Goal: Information Seeking & Learning: Check status

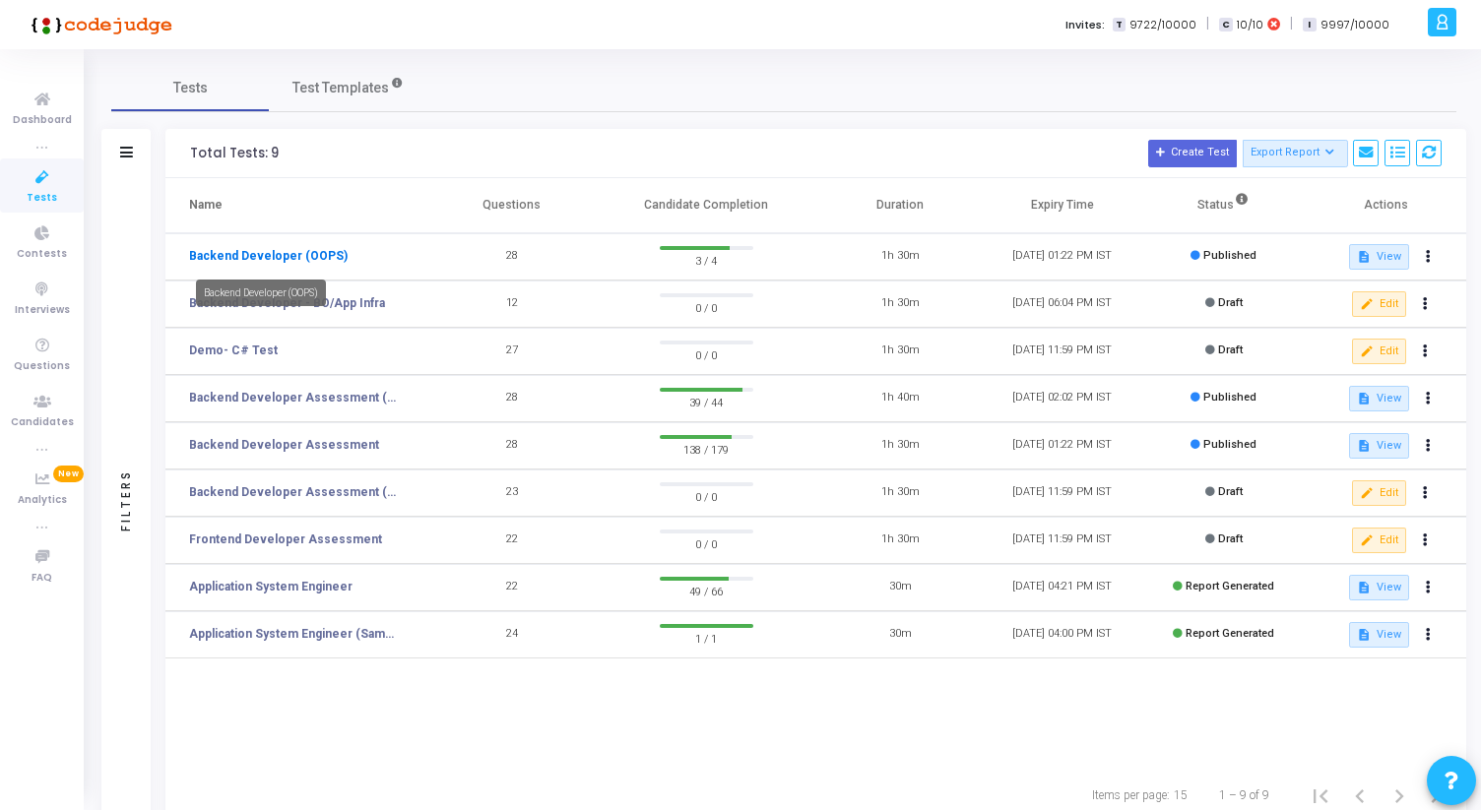
click at [306, 257] on link "Backend Developer (OOPS)" at bounding box center [268, 256] width 159 height 18
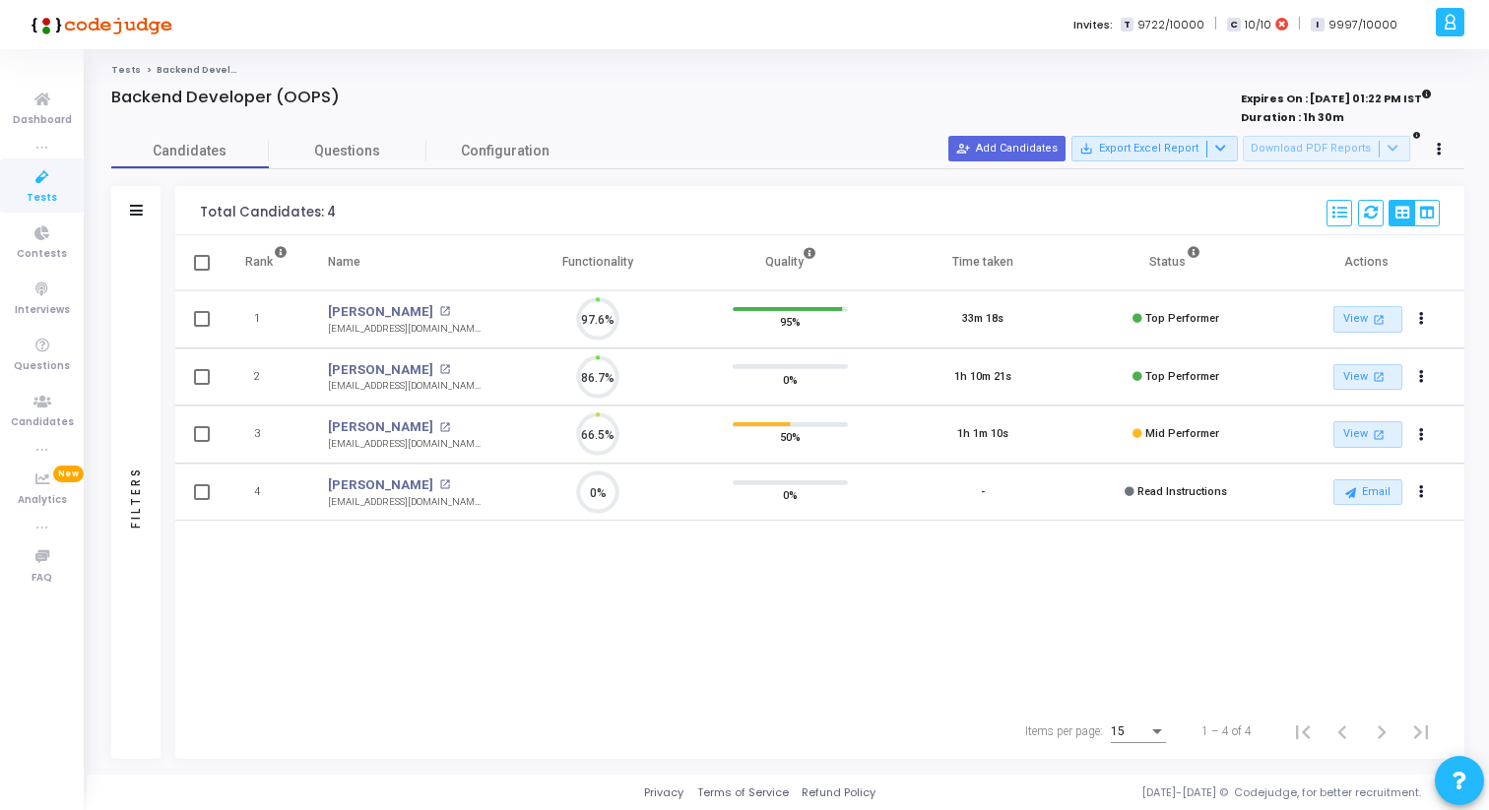
scroll to position [41, 50]
click at [439, 370] on mat-icon "open_in_new" at bounding box center [444, 369] width 11 height 11
click at [439, 306] on mat-icon "open_in_new" at bounding box center [444, 311] width 11 height 11
click at [439, 424] on mat-icon "open_in_new" at bounding box center [444, 427] width 11 height 11
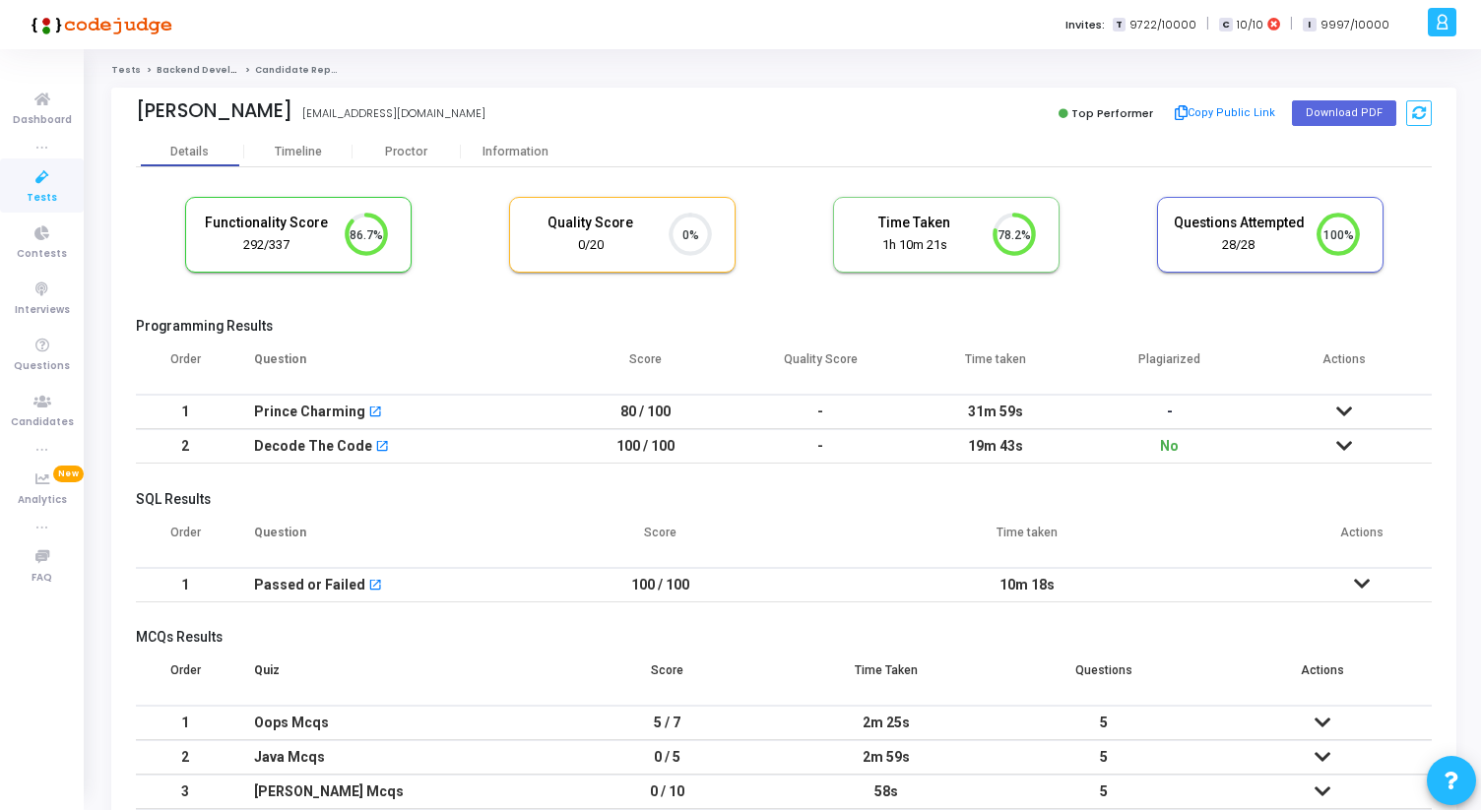
scroll to position [174, 0]
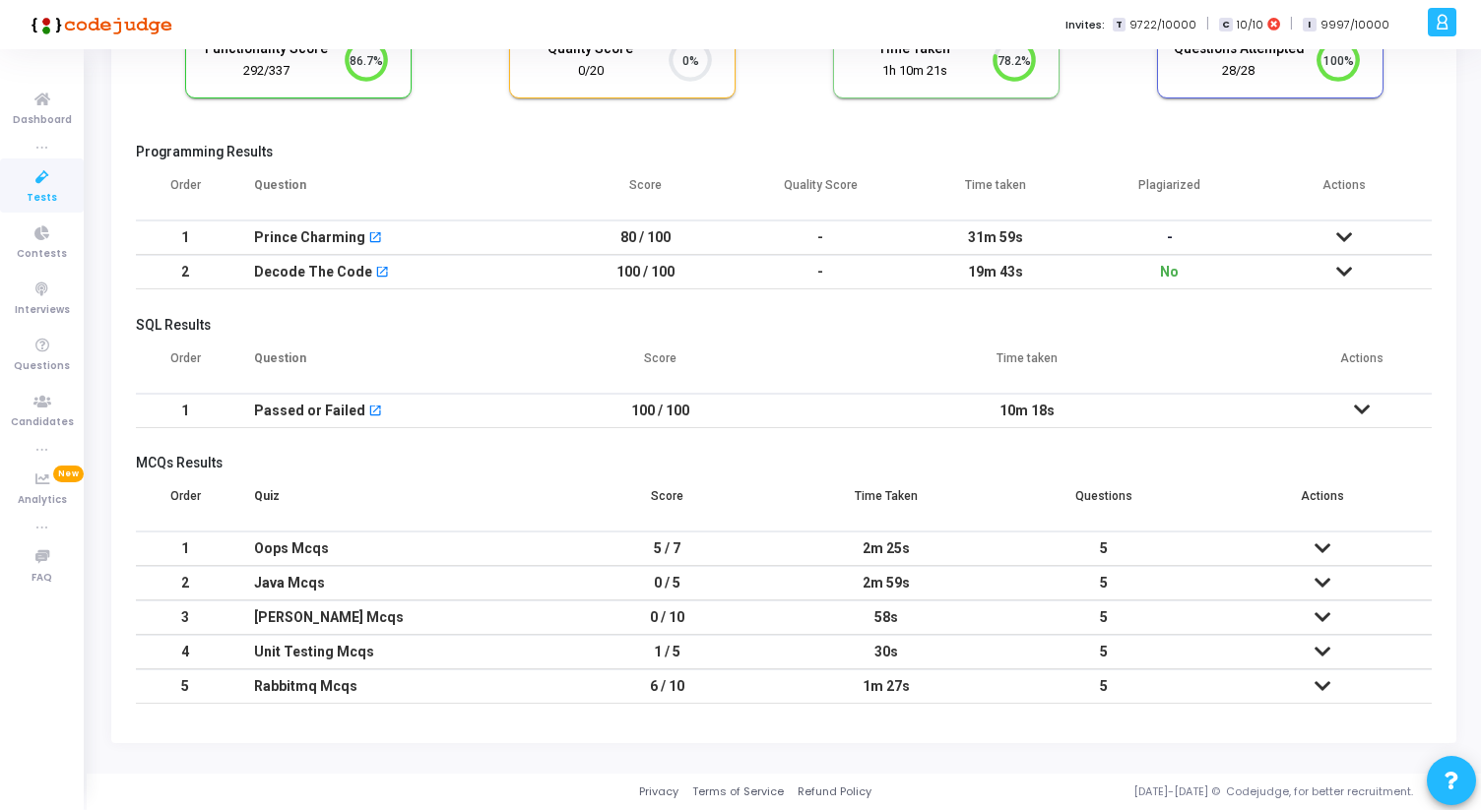
click at [1344, 231] on icon at bounding box center [1344, 237] width 16 height 14
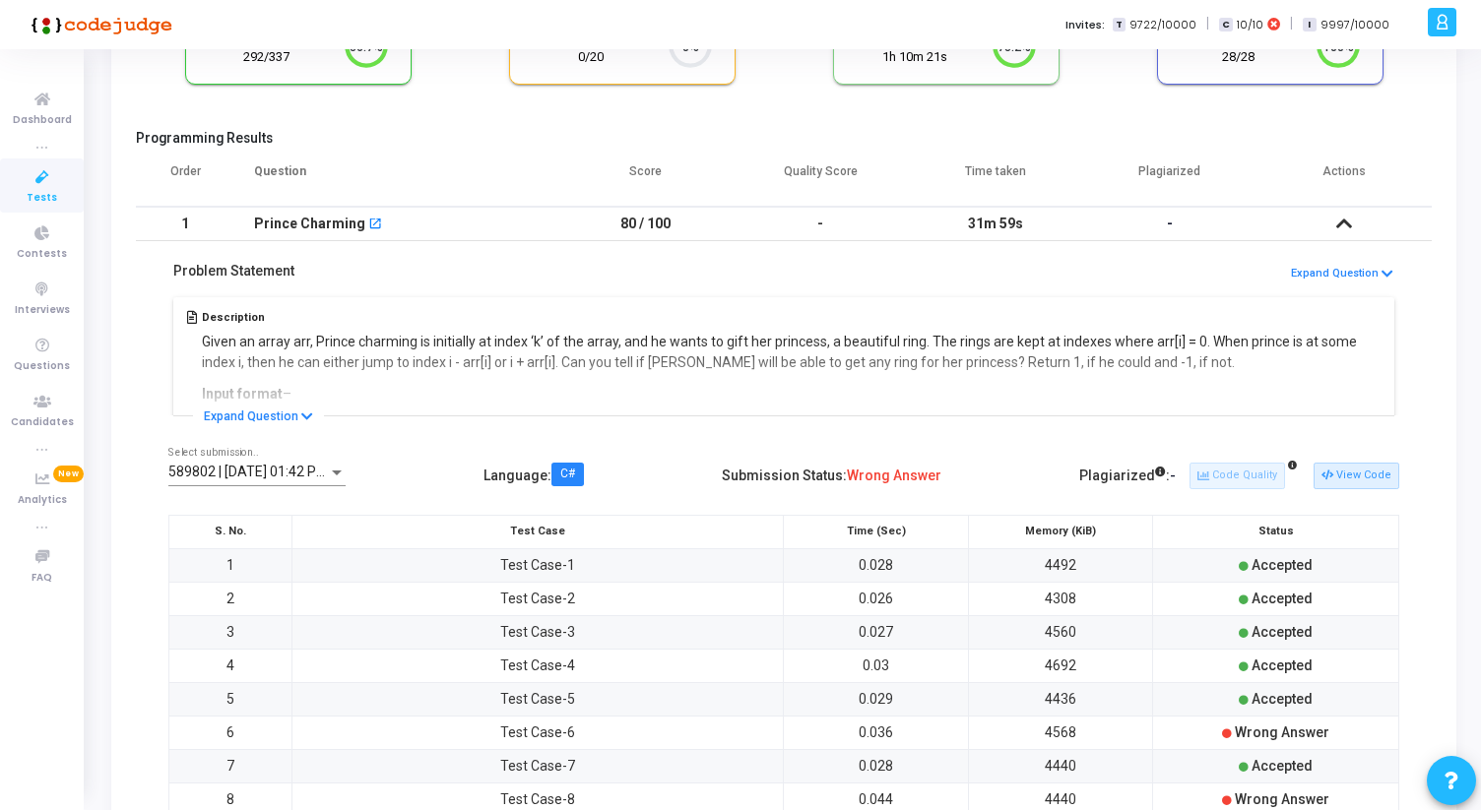
scroll to position [119, 0]
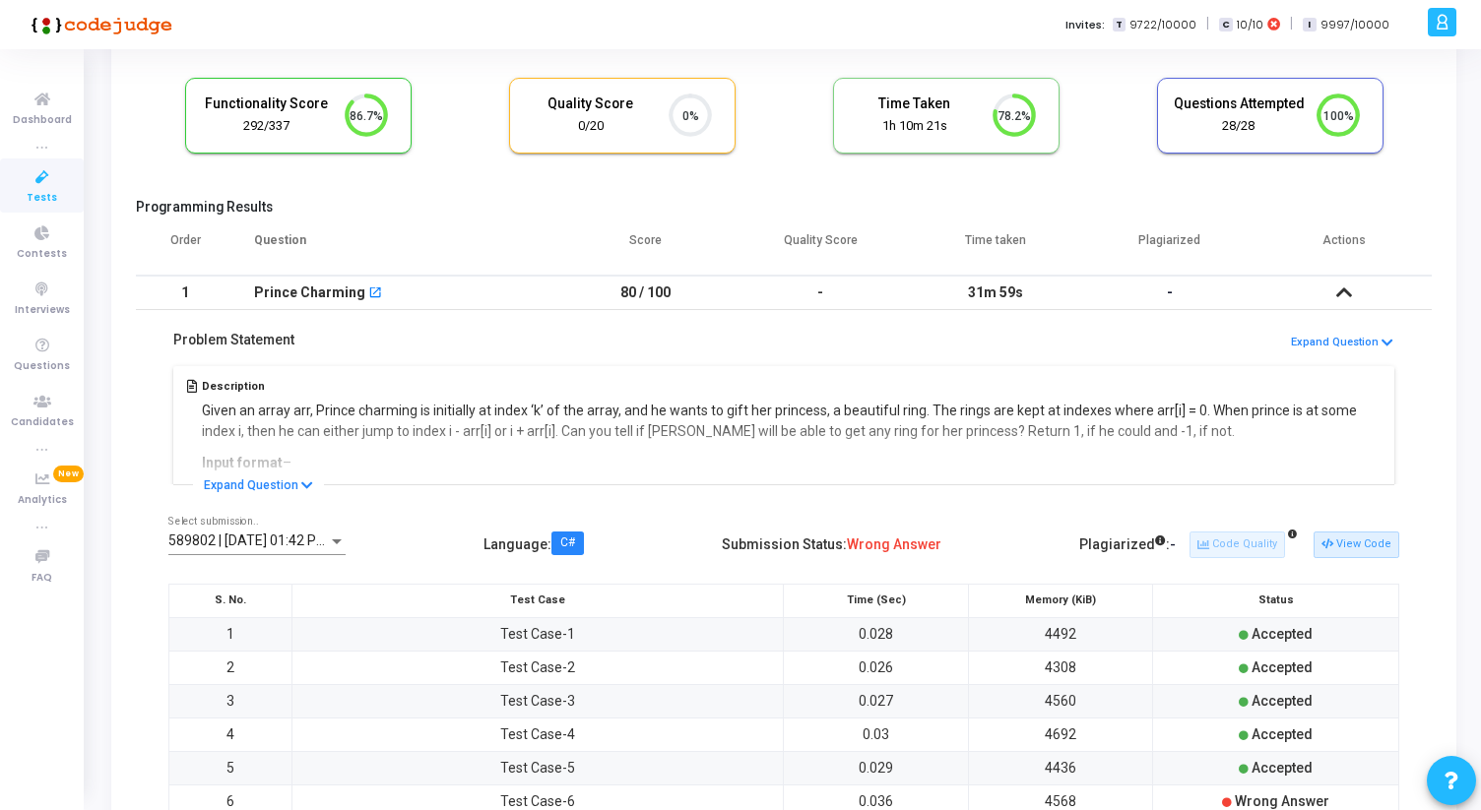
click at [1343, 286] on icon at bounding box center [1344, 293] width 16 height 14
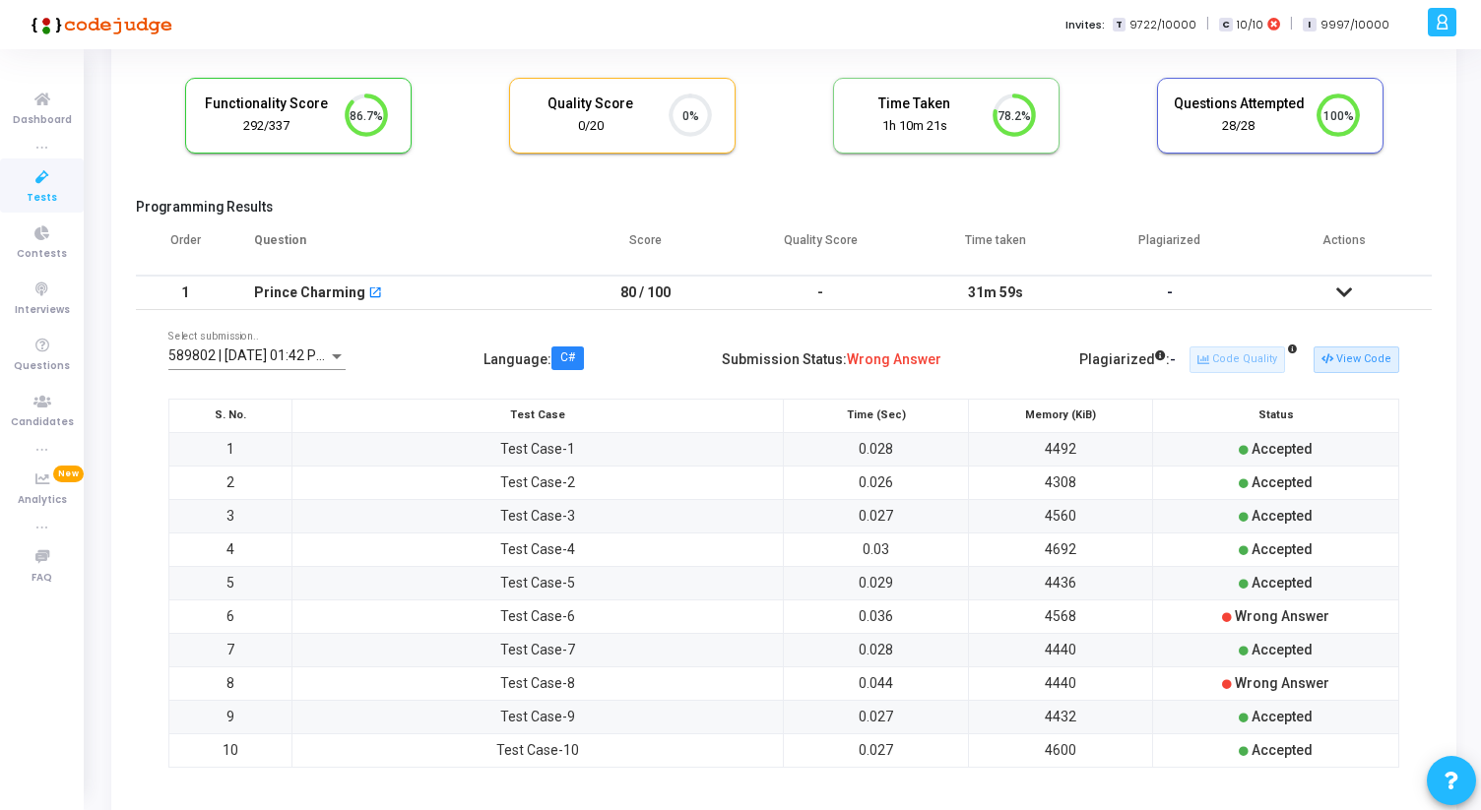
scroll to position [174, 0]
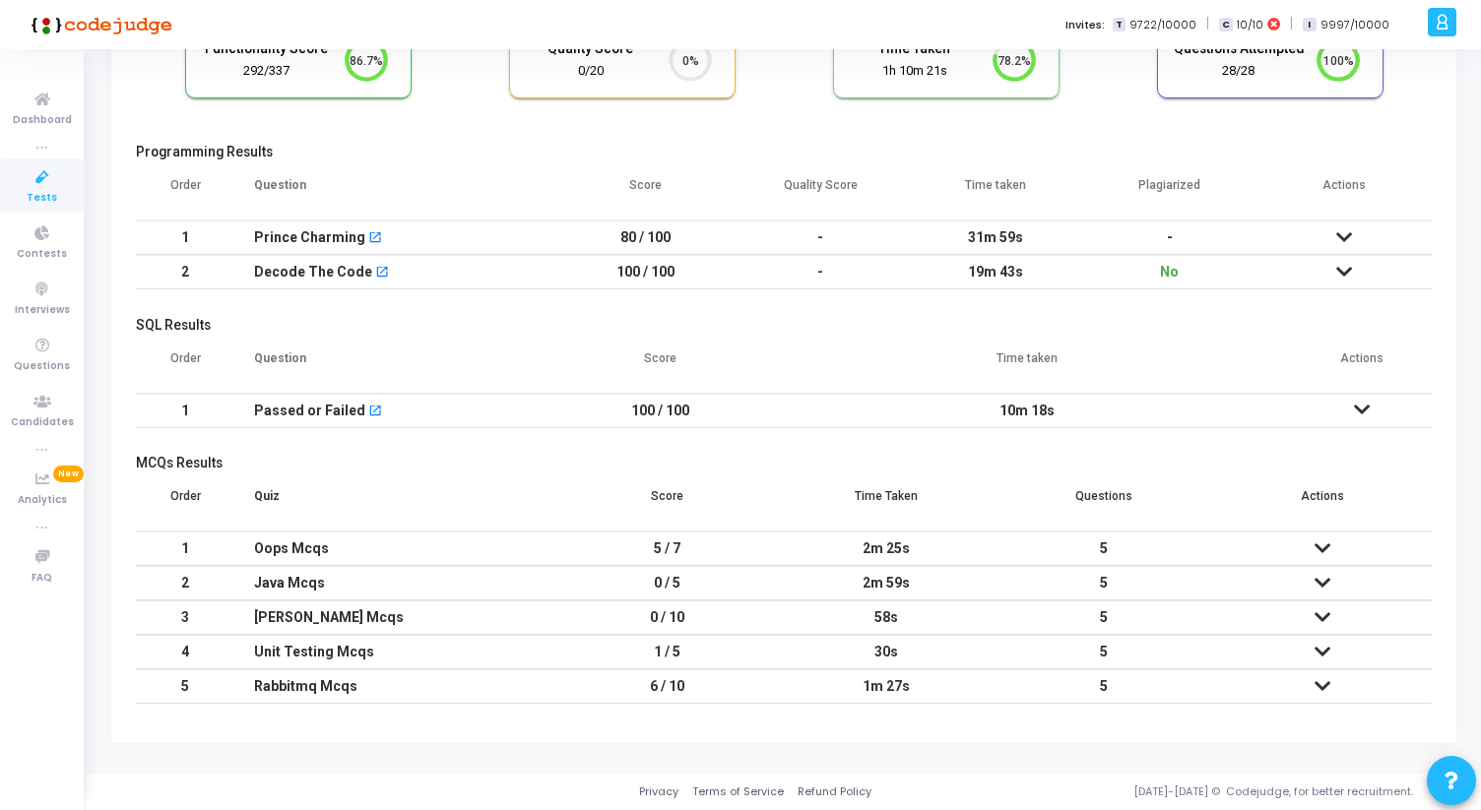
click at [1326, 585] on icon at bounding box center [1322, 583] width 16 height 14
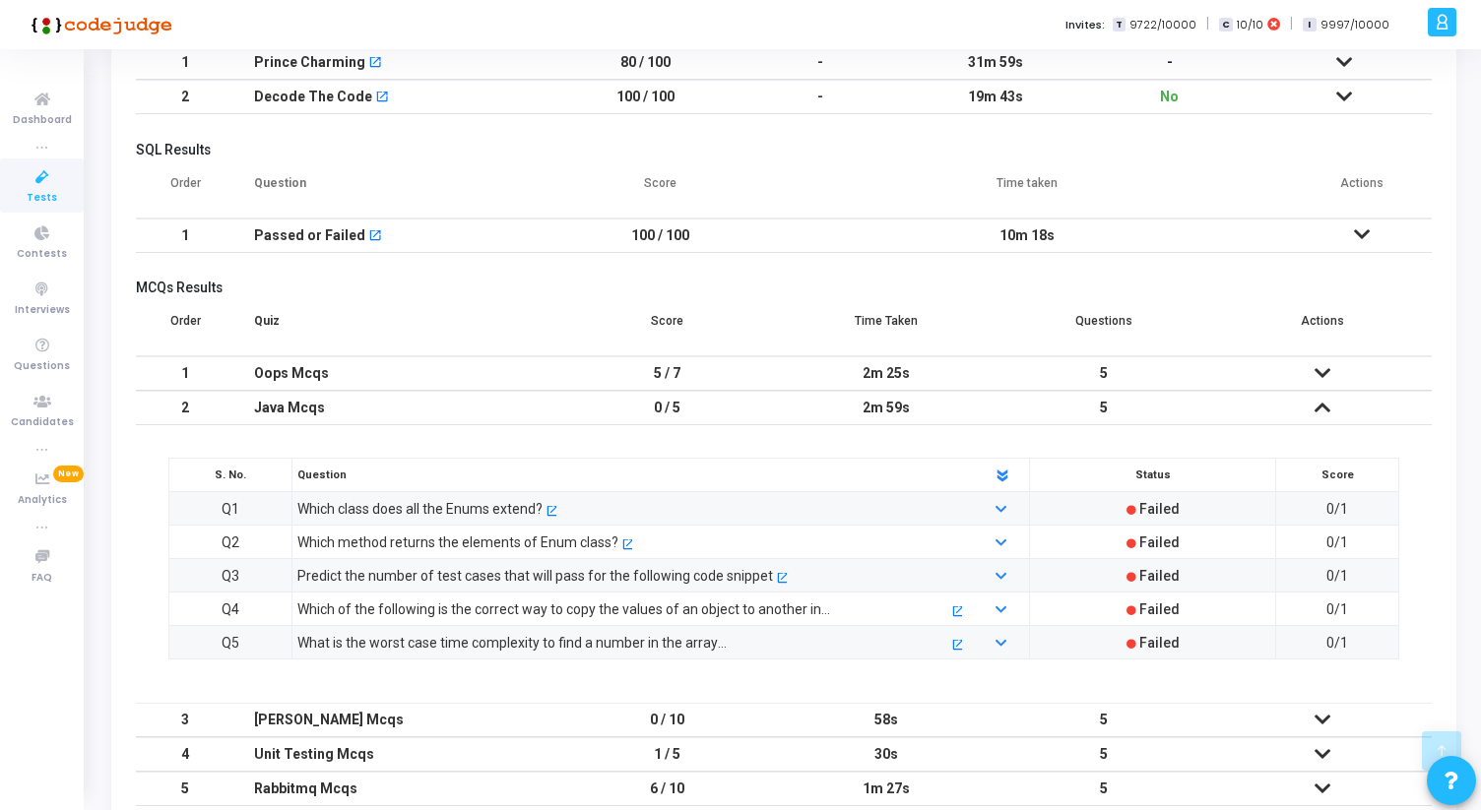
scroll to position [352, 0]
click at [1323, 411] on icon at bounding box center [1322, 406] width 16 height 14
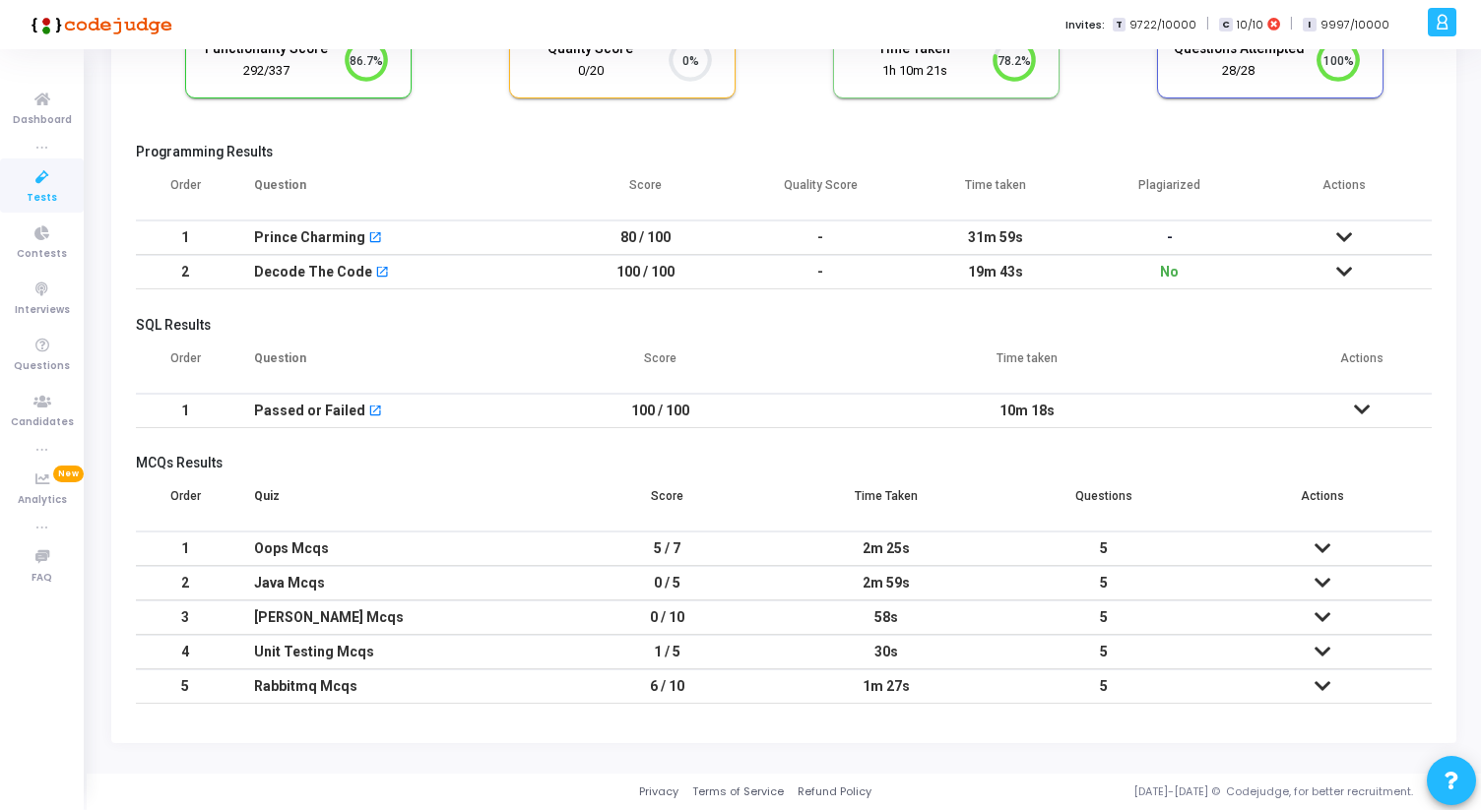
scroll to position [174, 0]
click at [1327, 620] on icon at bounding box center [1322, 617] width 16 height 14
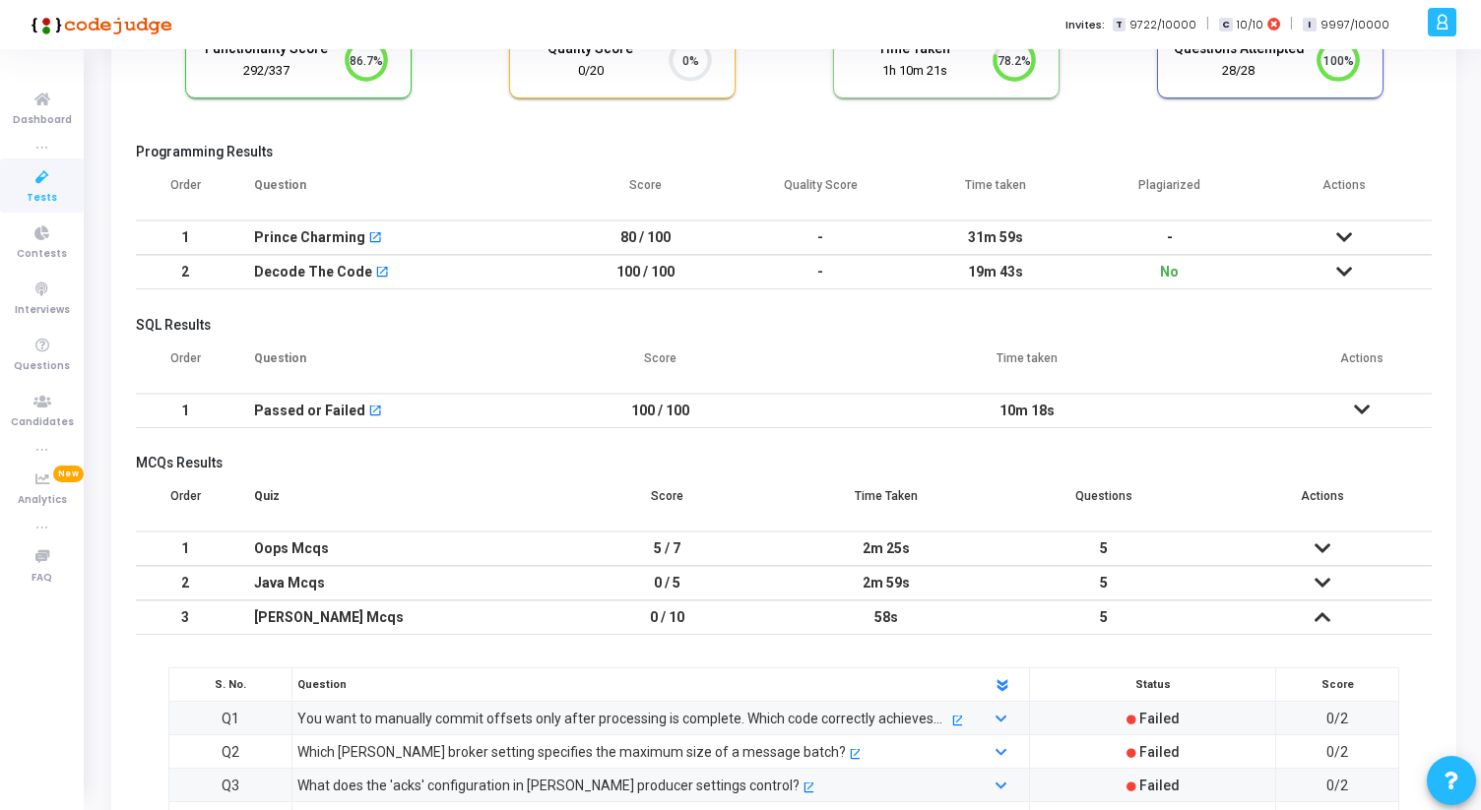
scroll to position [352, 0]
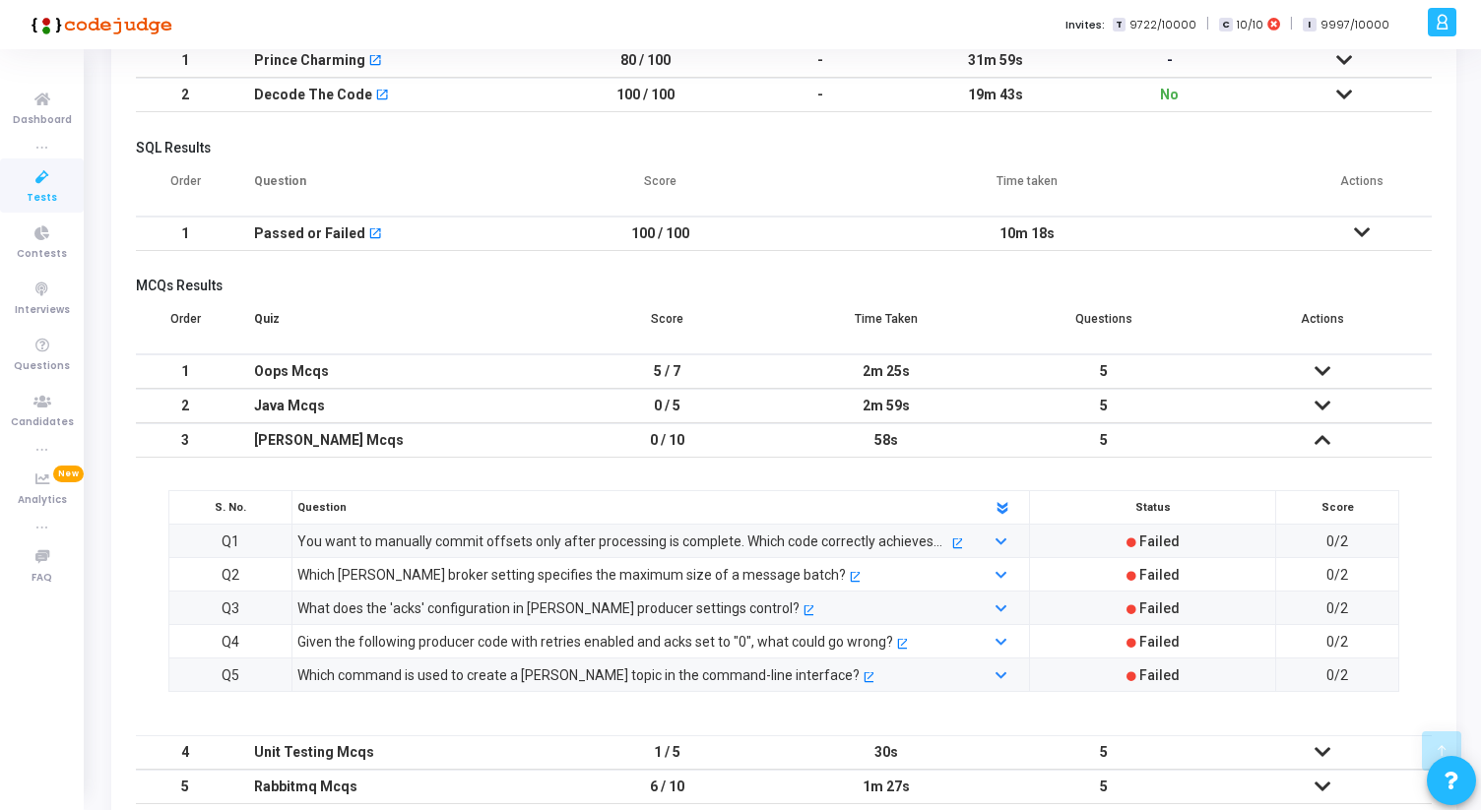
click at [1318, 441] on icon at bounding box center [1322, 440] width 16 height 14
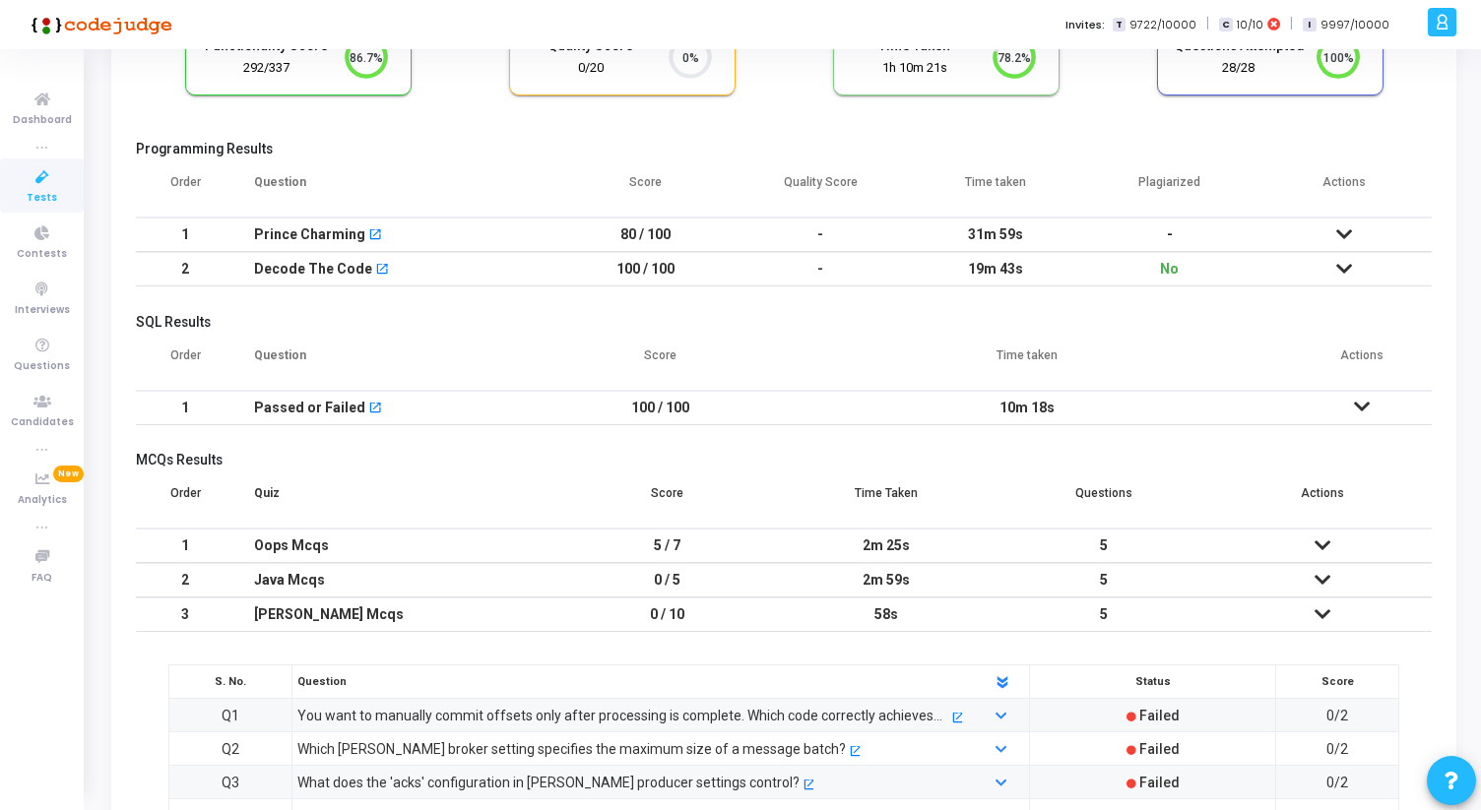
scroll to position [174, 0]
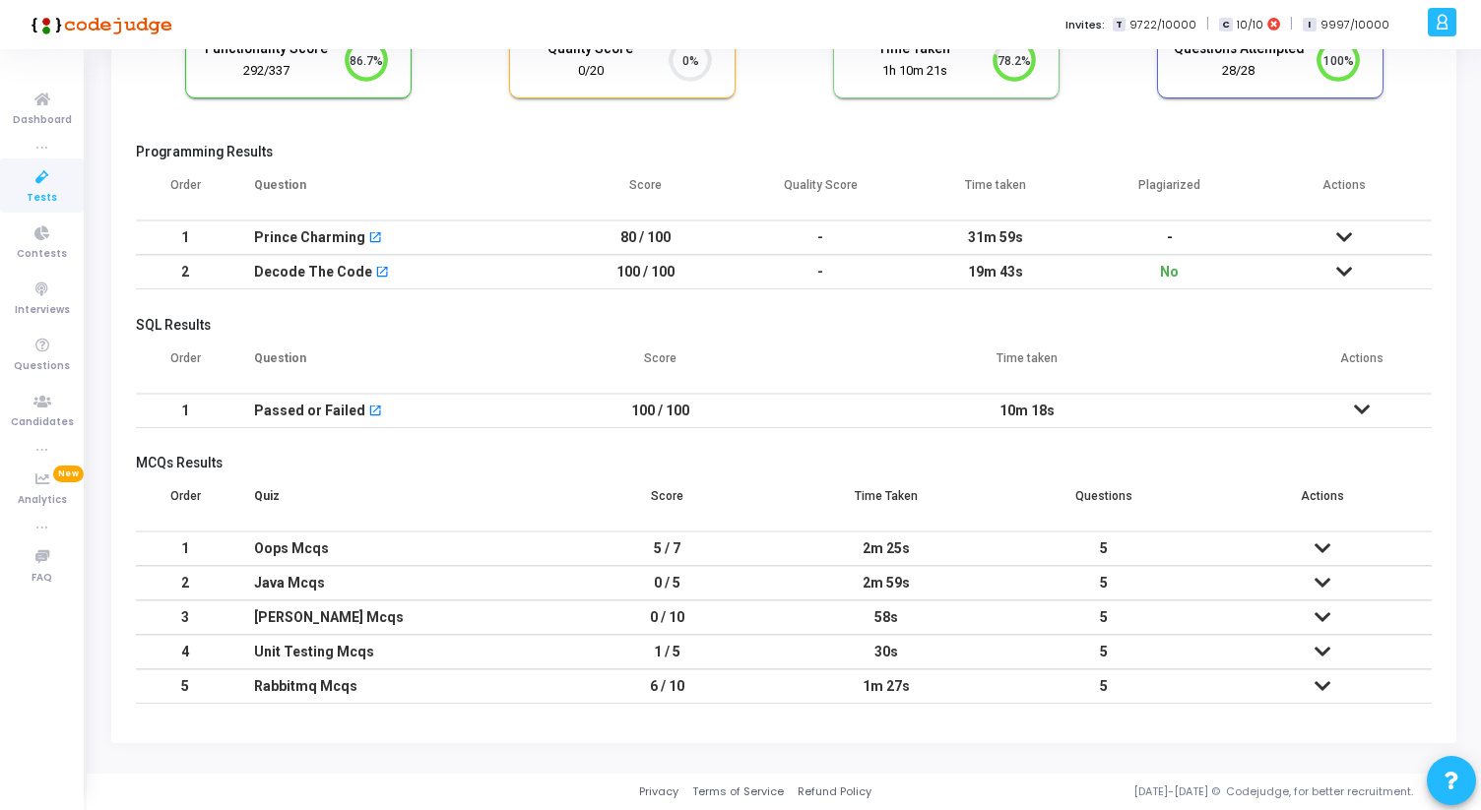
click at [1322, 653] on icon at bounding box center [1322, 652] width 16 height 14
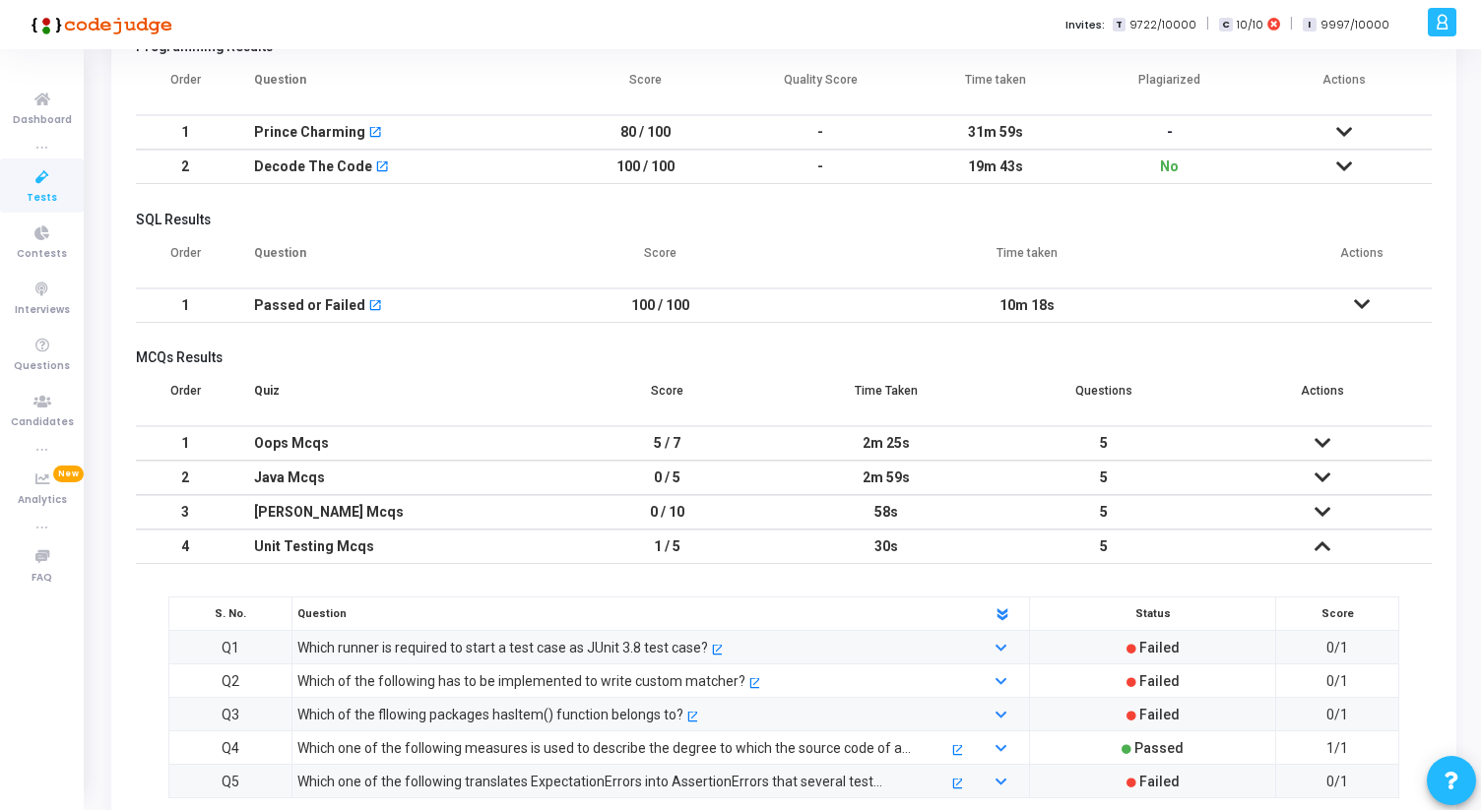
scroll to position [352, 0]
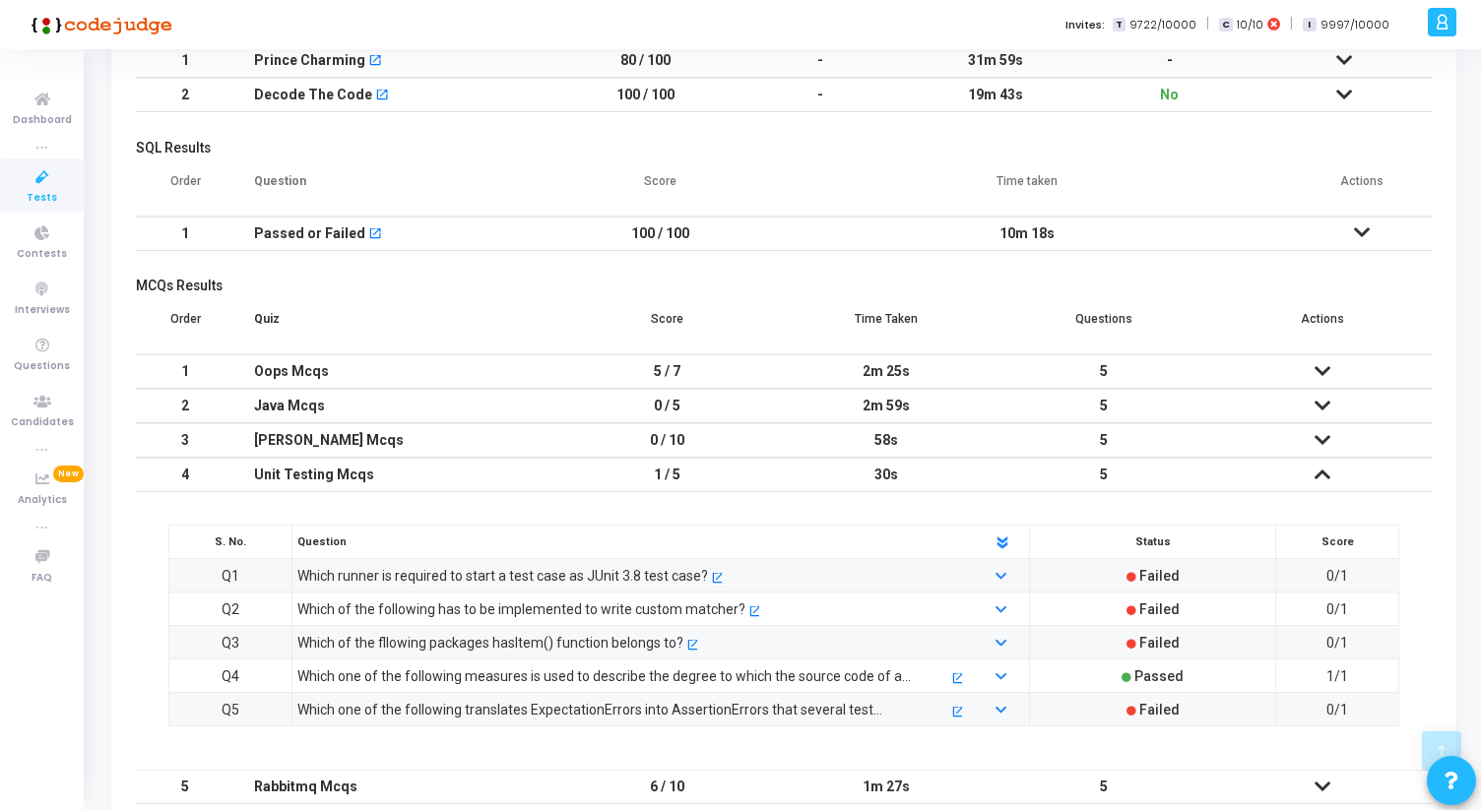
click at [1325, 473] on icon at bounding box center [1322, 475] width 16 height 14
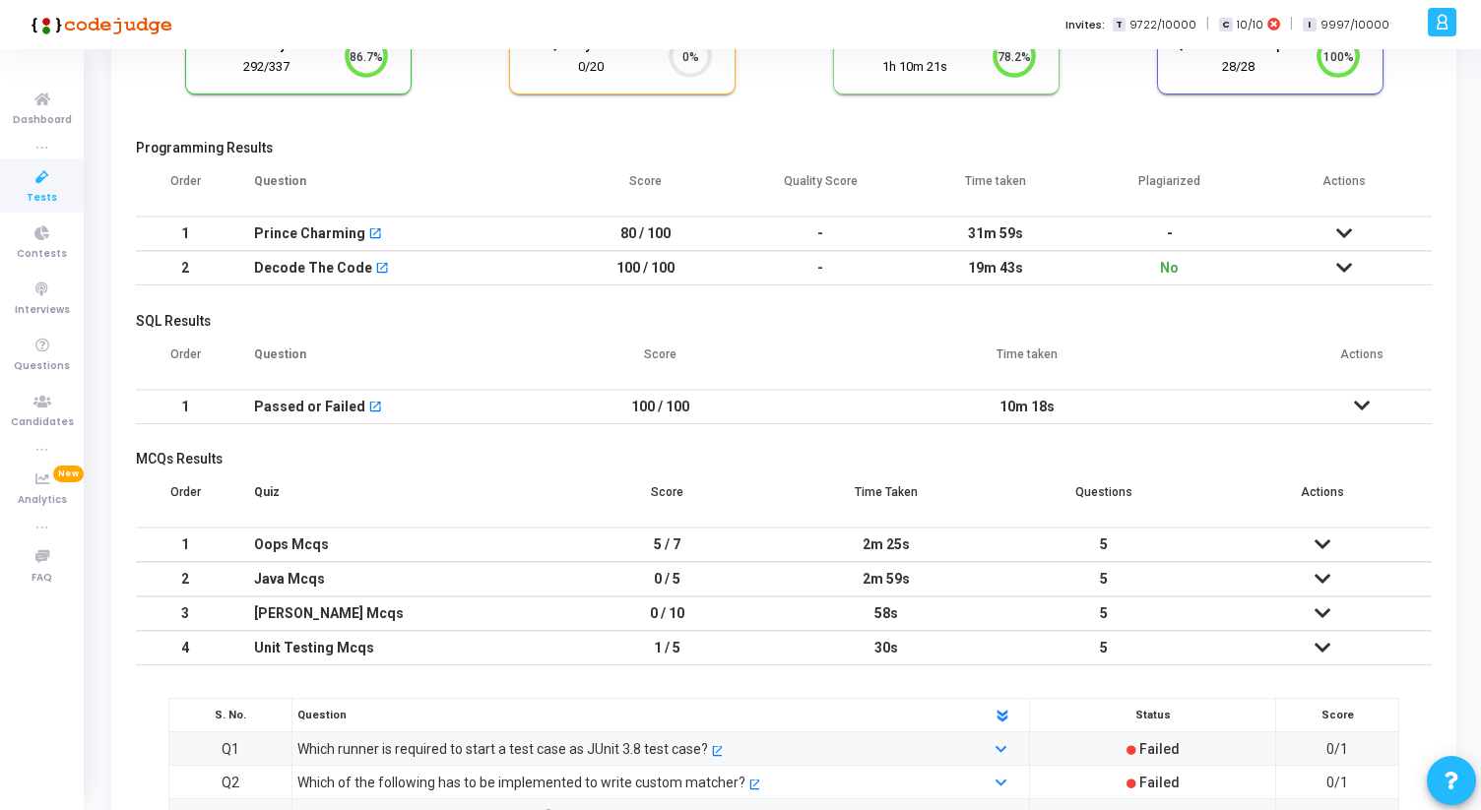
scroll to position [174, 0]
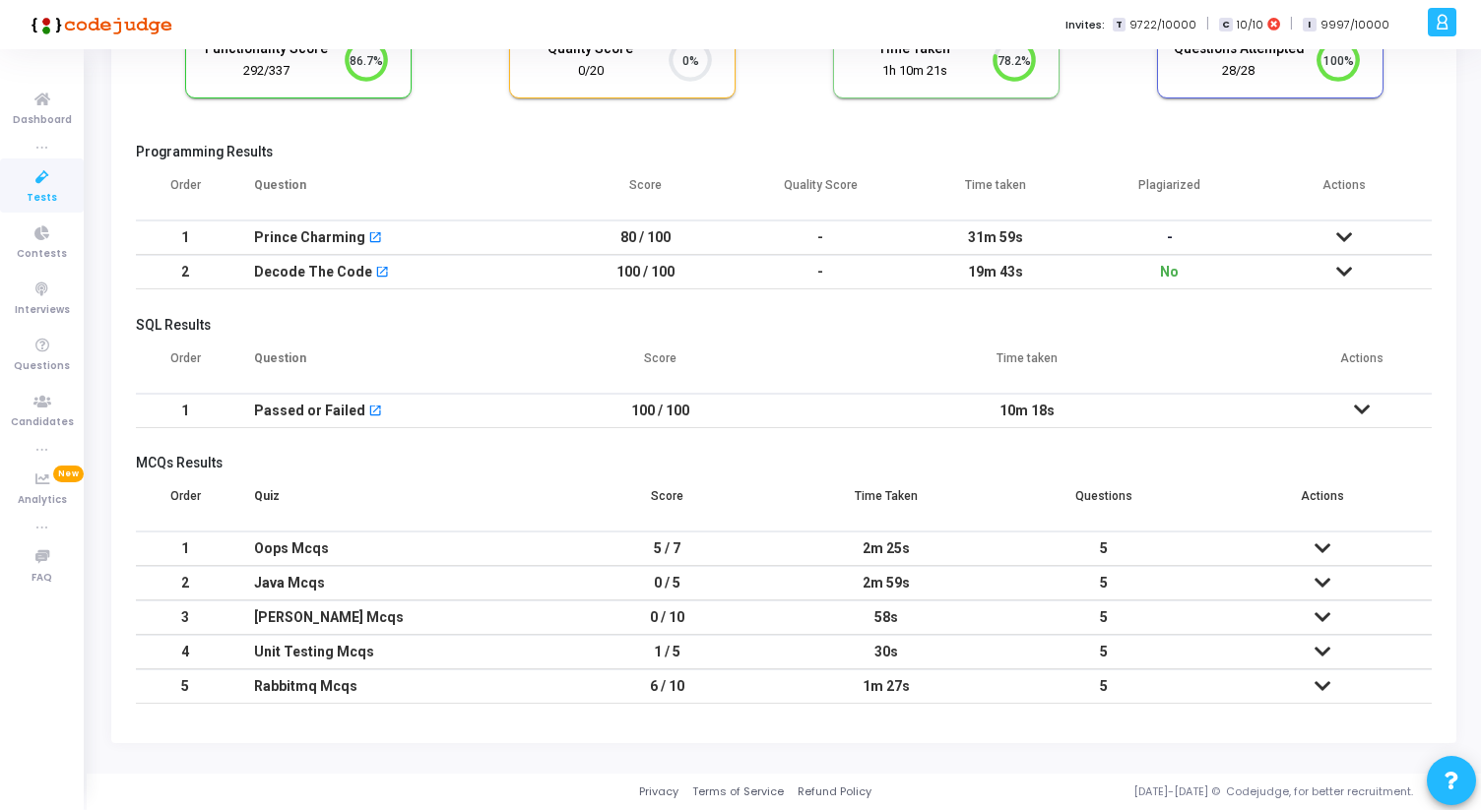
click at [1322, 680] on icon at bounding box center [1322, 686] width 16 height 14
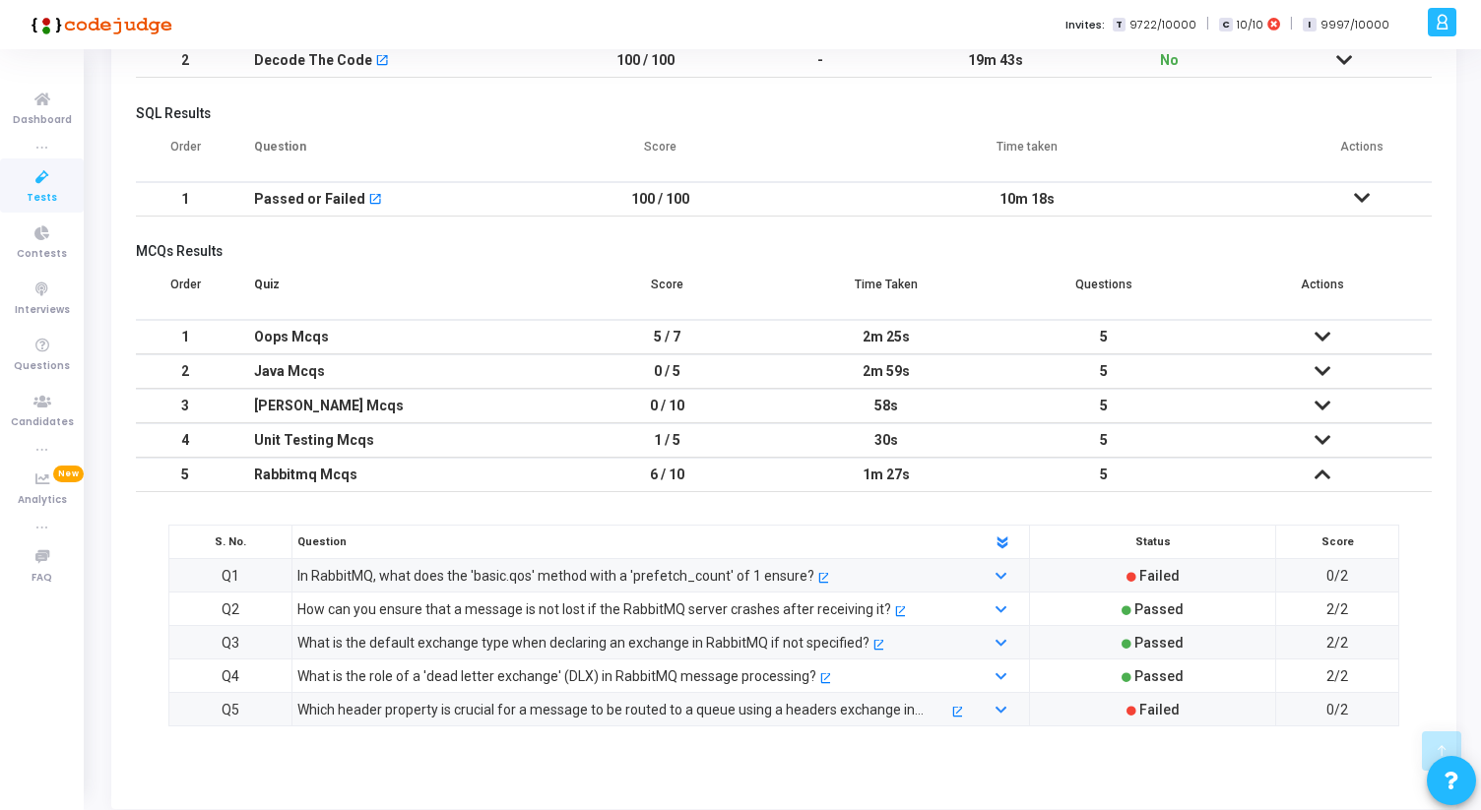
scroll to position [394, 0]
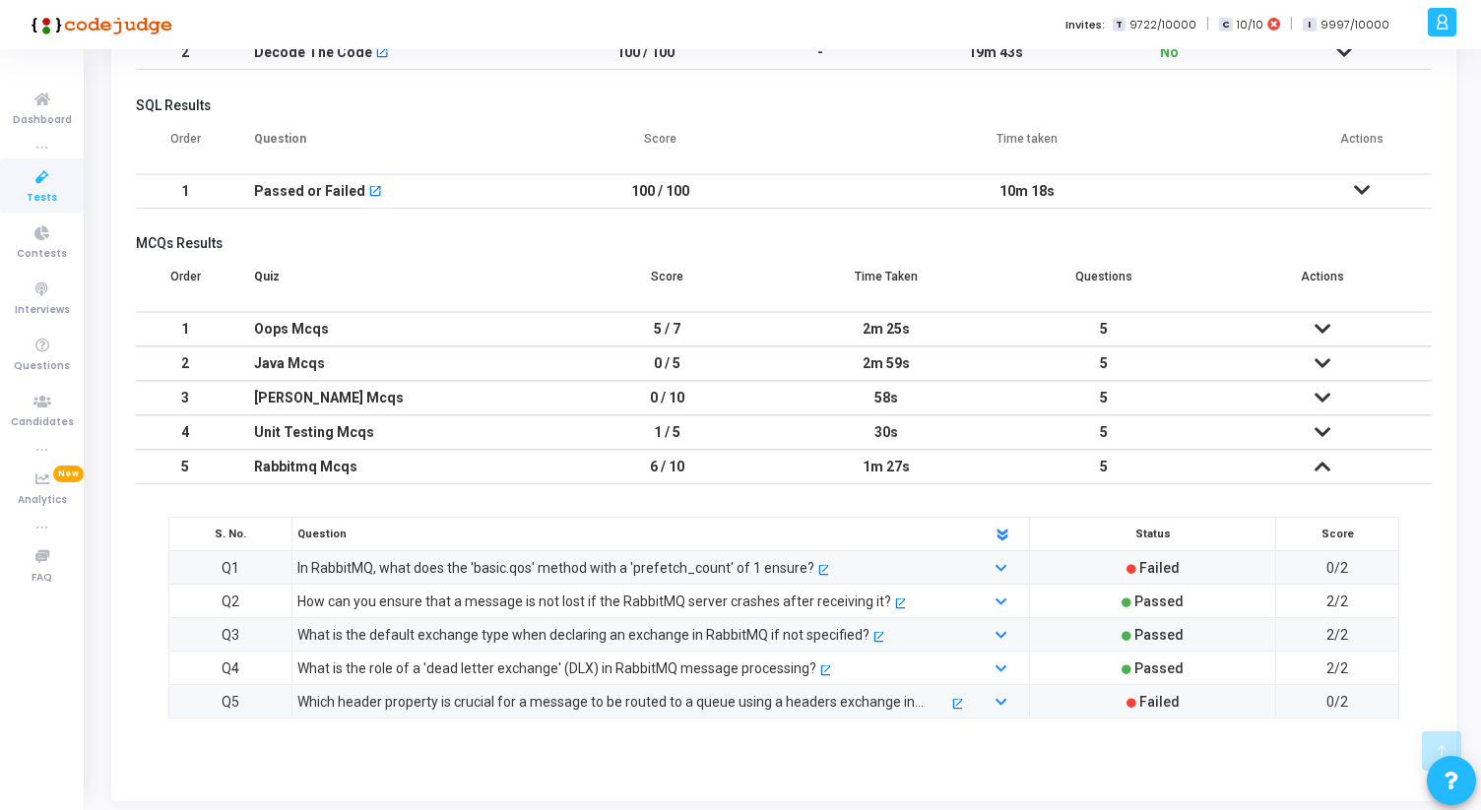
click at [1329, 468] on icon at bounding box center [1322, 467] width 16 height 14
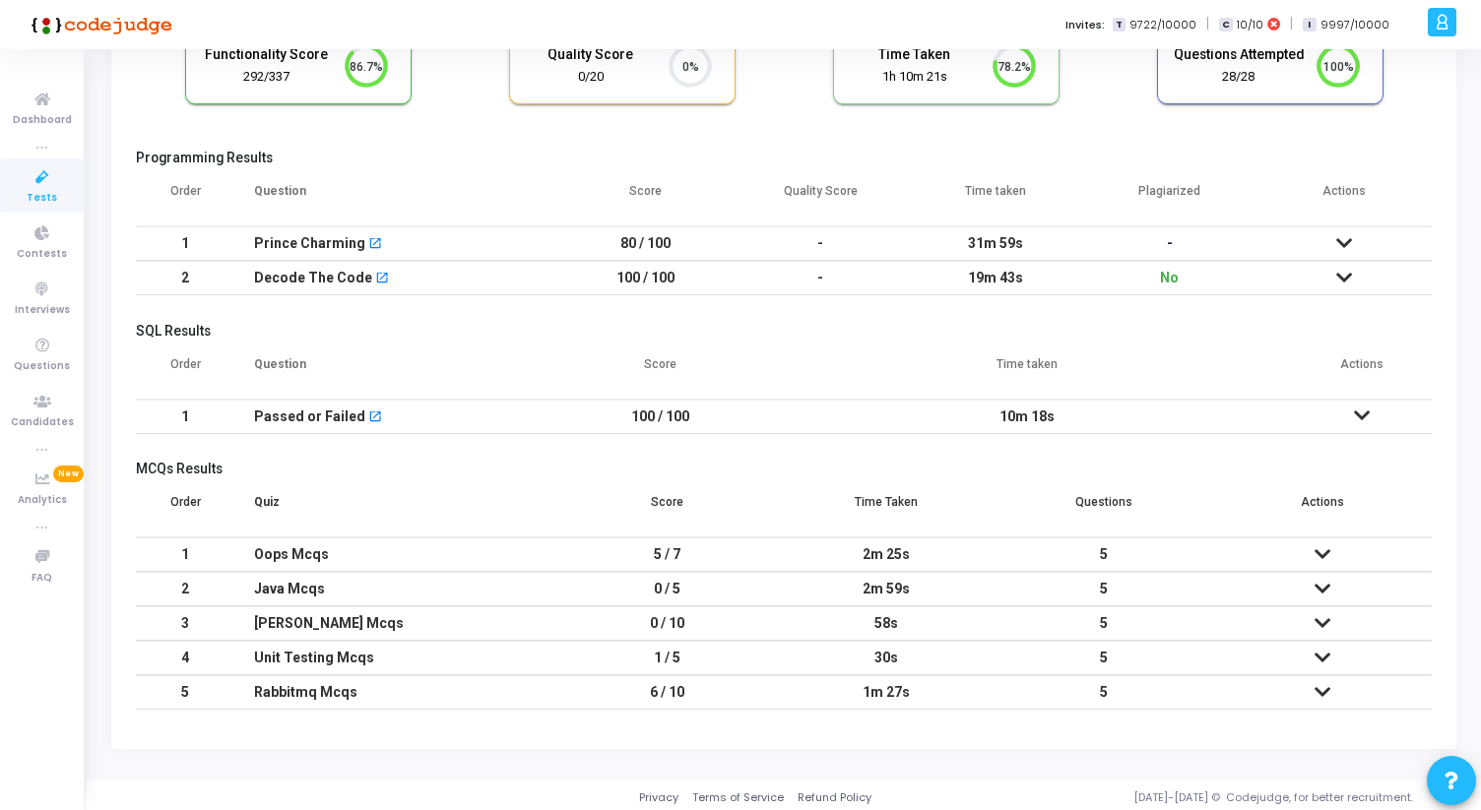
scroll to position [174, 0]
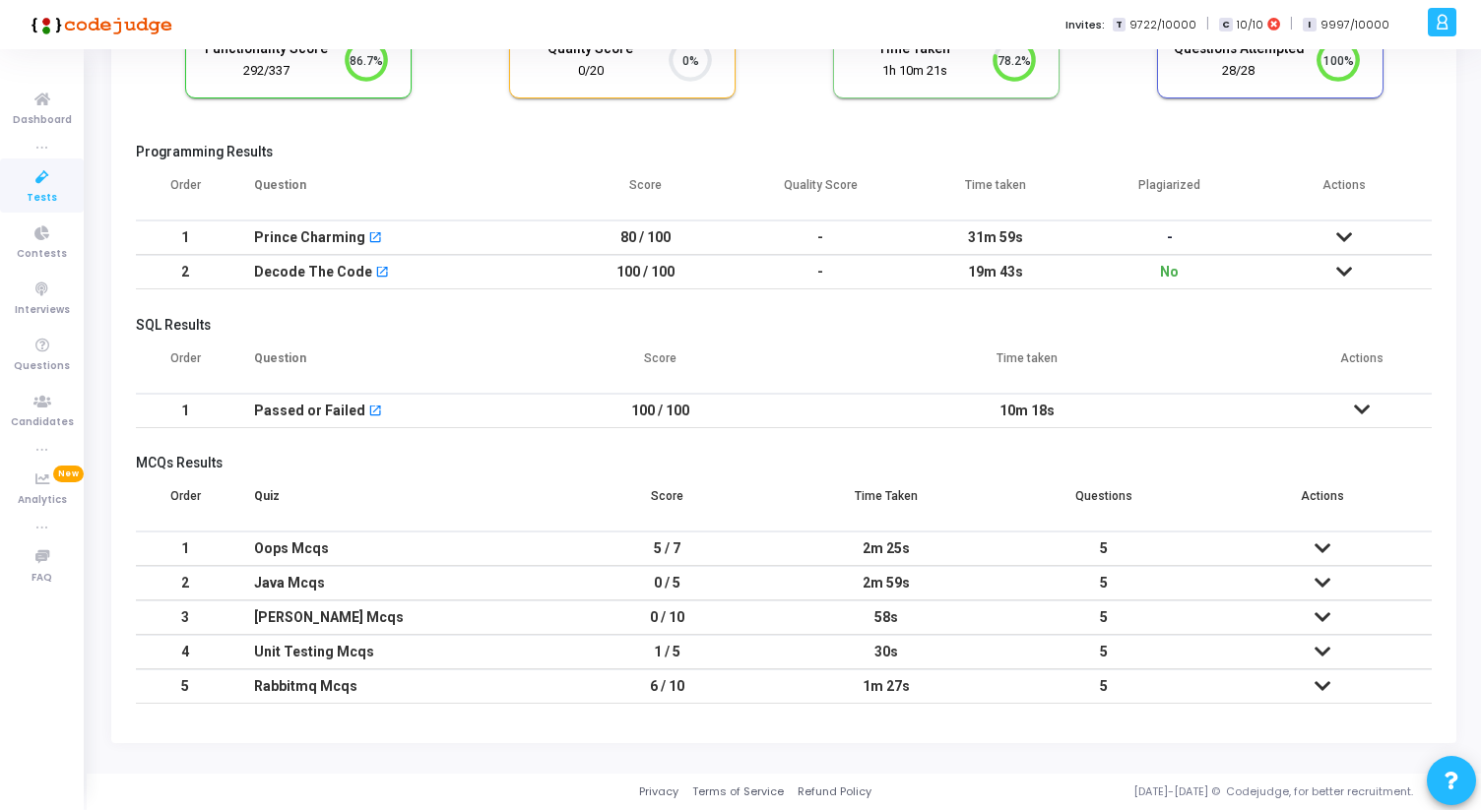
click at [1320, 547] on icon at bounding box center [1322, 549] width 16 height 14
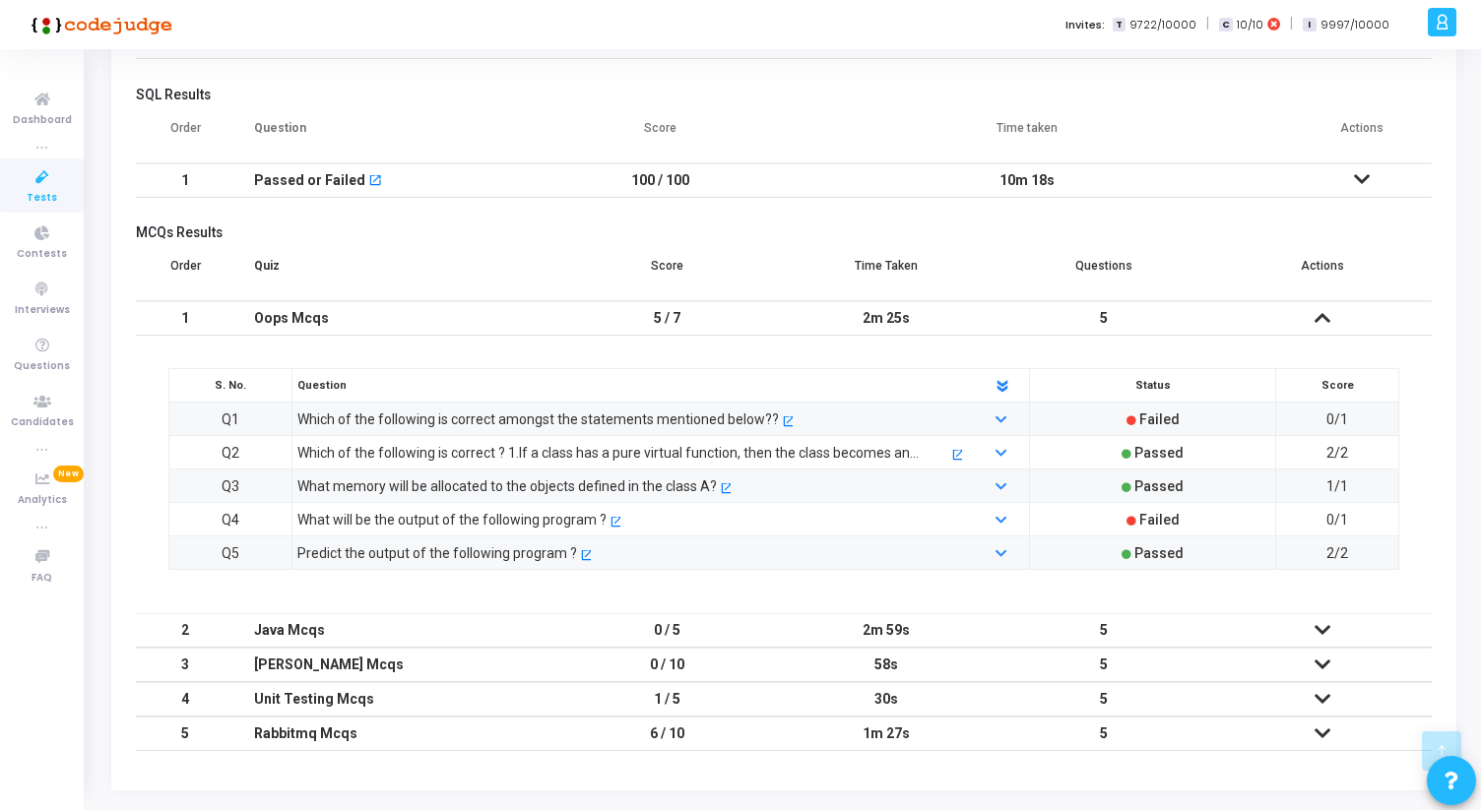
scroll to position [410, 0]
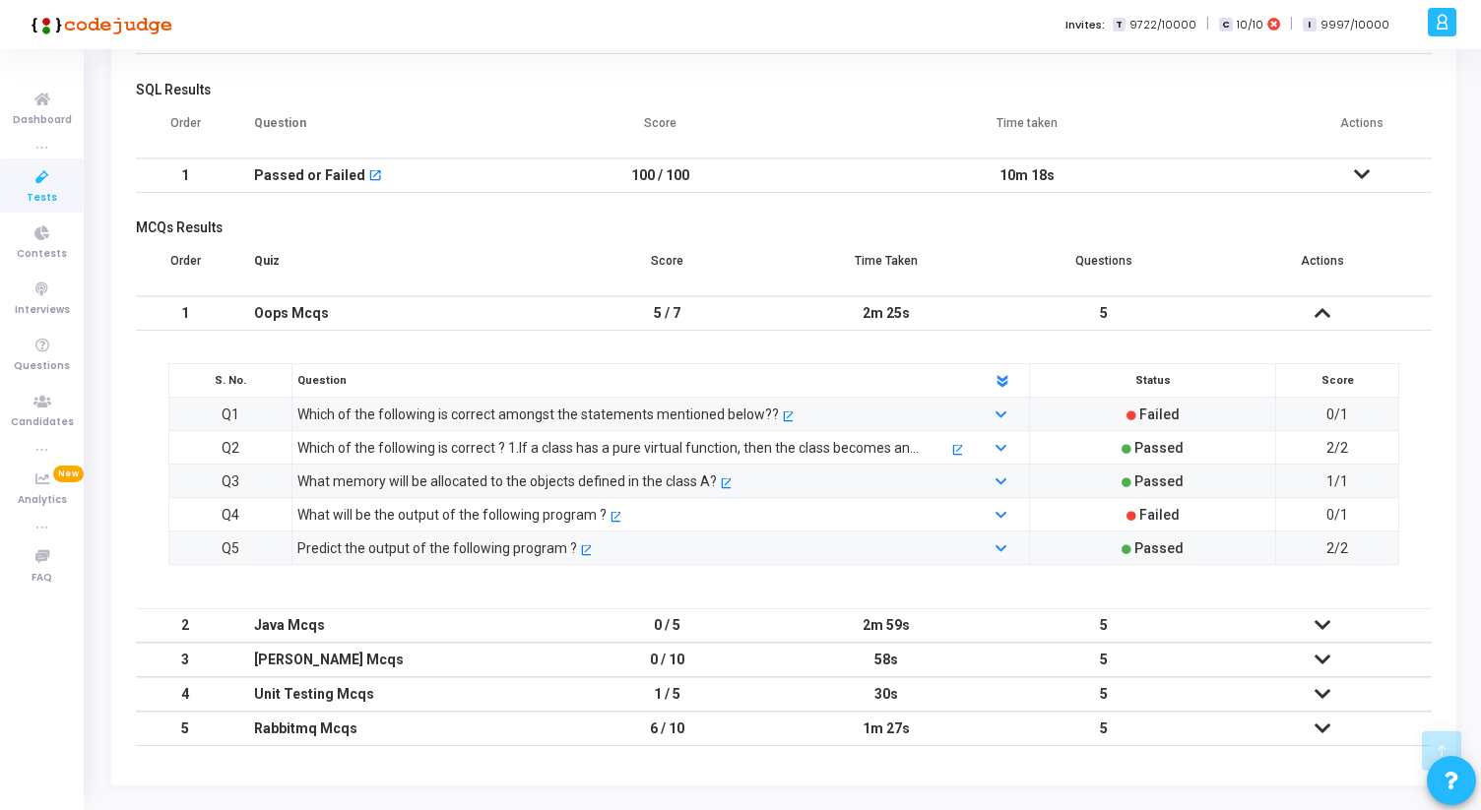
click at [1321, 627] on icon at bounding box center [1322, 625] width 16 height 14
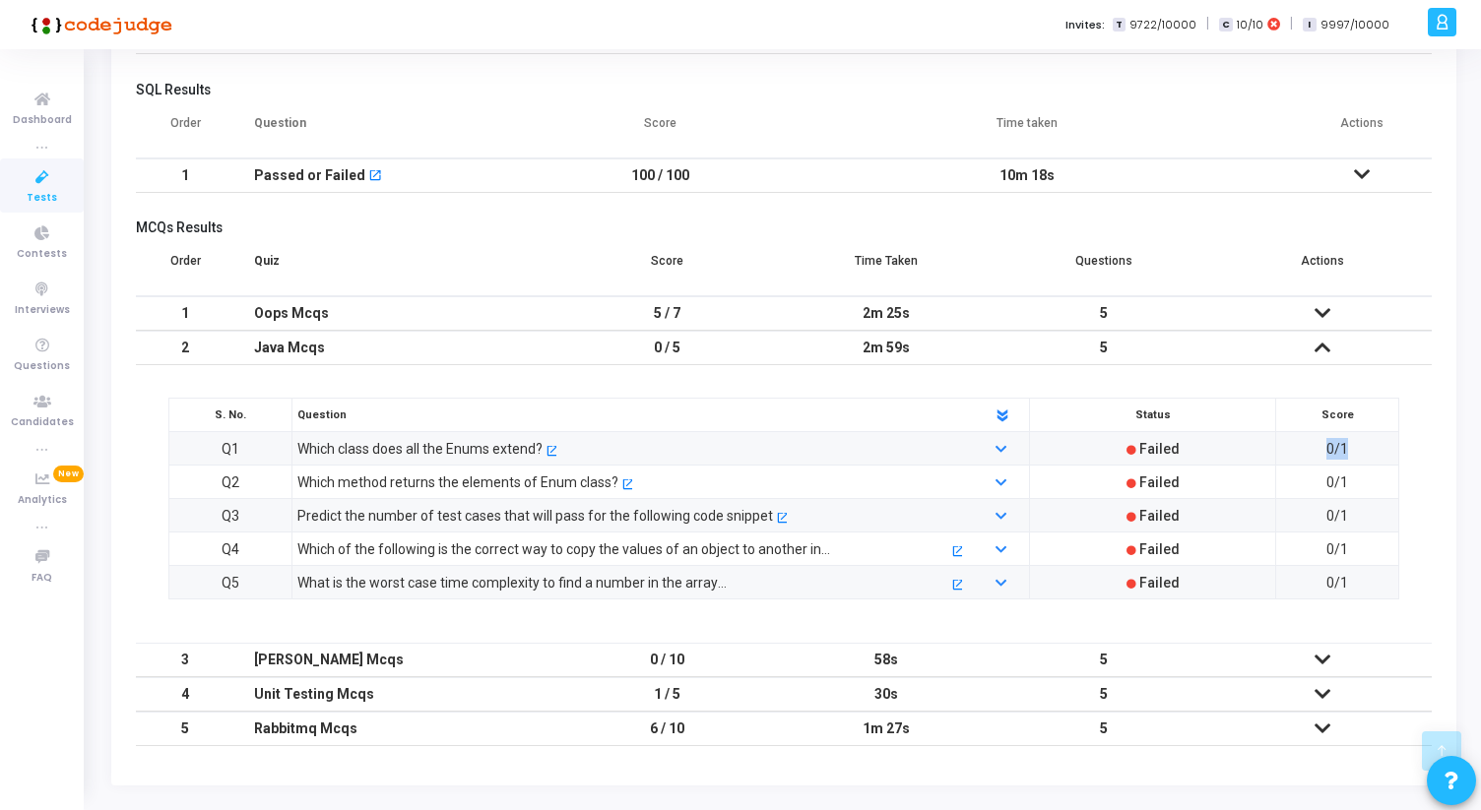
drag, startPoint x: 1324, startPoint y: 447, endPoint x: 1345, endPoint y: 447, distance: 20.7
click at [1345, 447] on td "0/1" at bounding box center [1337, 448] width 123 height 33
click at [1343, 446] on span "0/1" at bounding box center [1337, 449] width 22 height 16
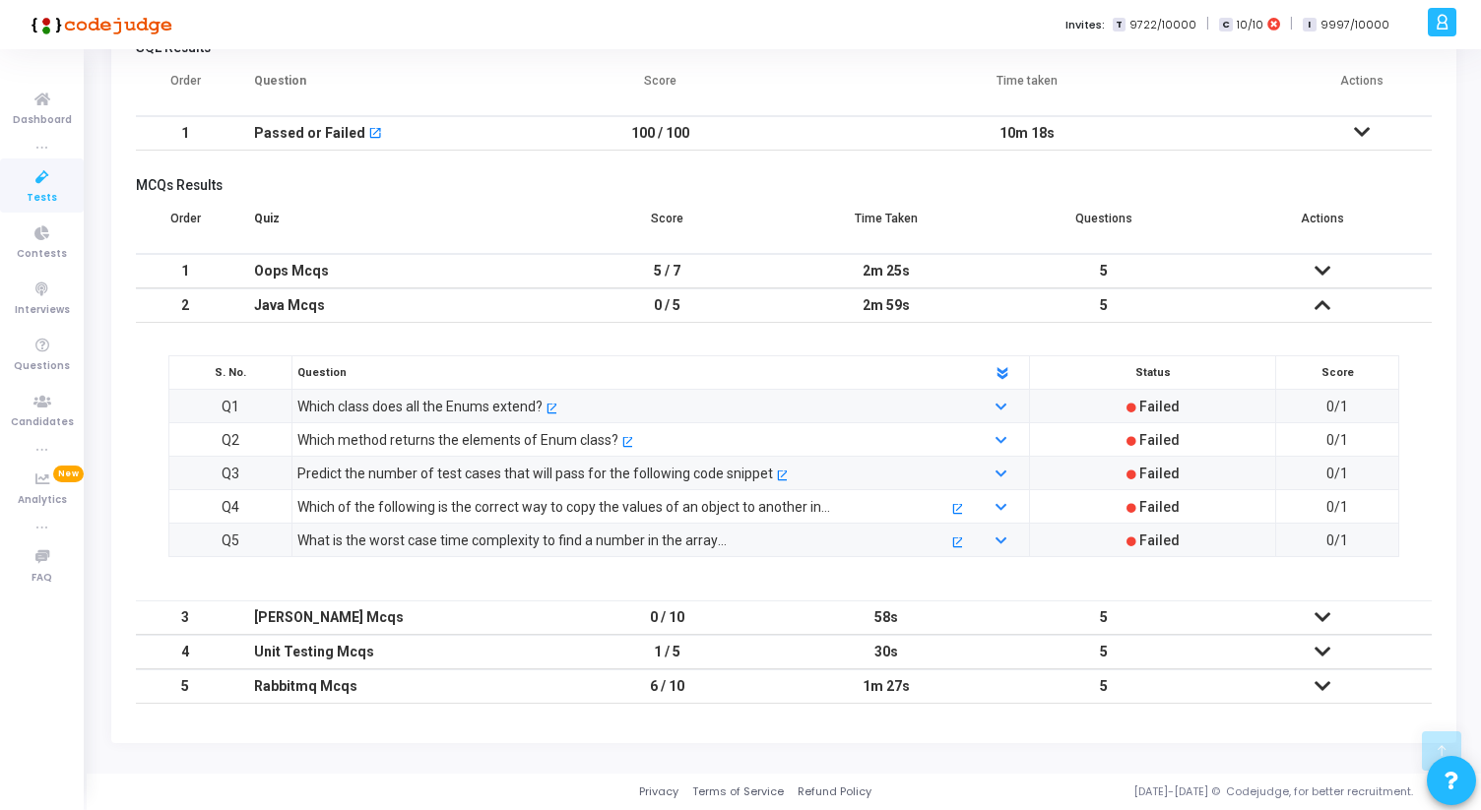
click at [1325, 615] on icon at bounding box center [1322, 617] width 16 height 14
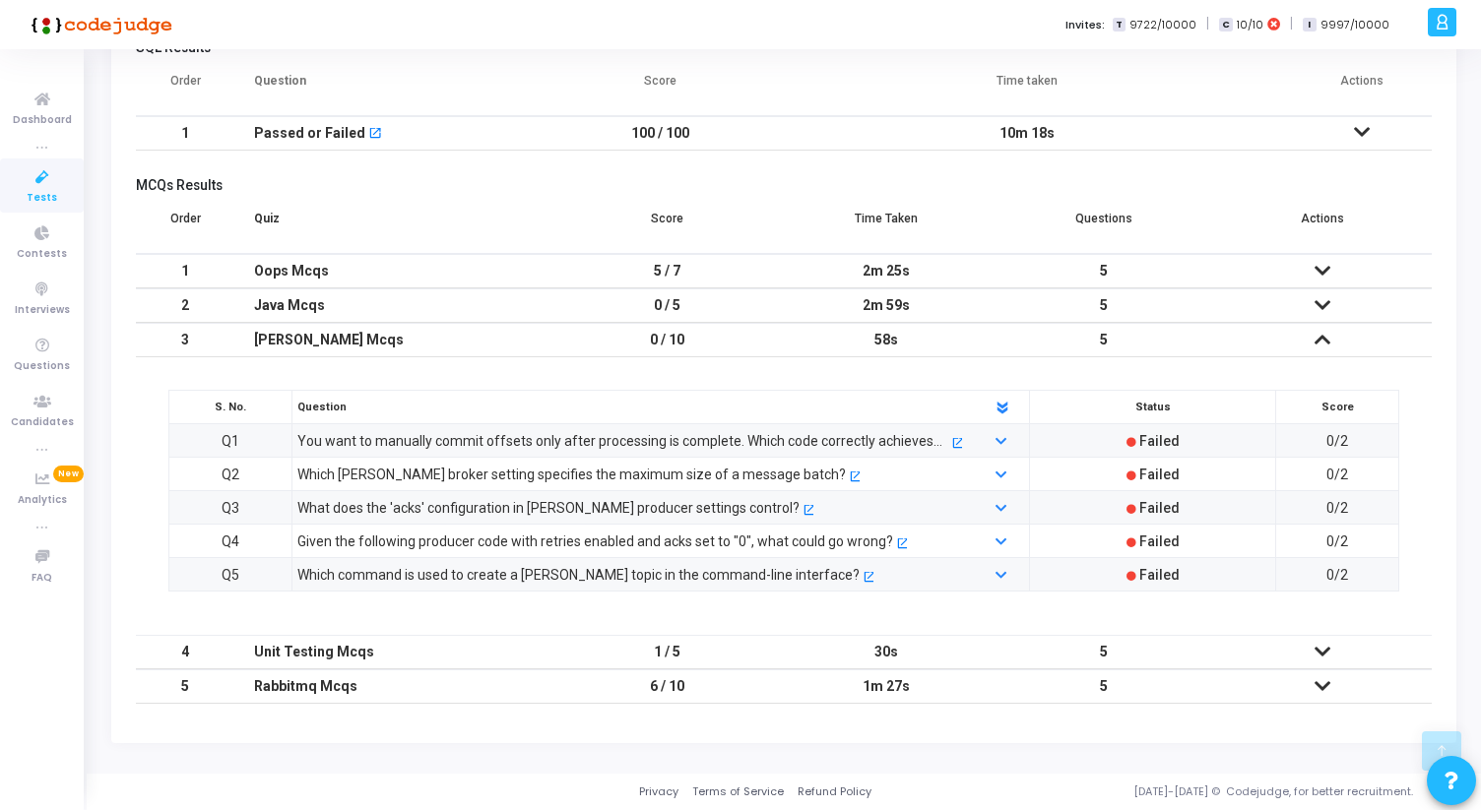
click at [1323, 652] on icon at bounding box center [1322, 652] width 16 height 14
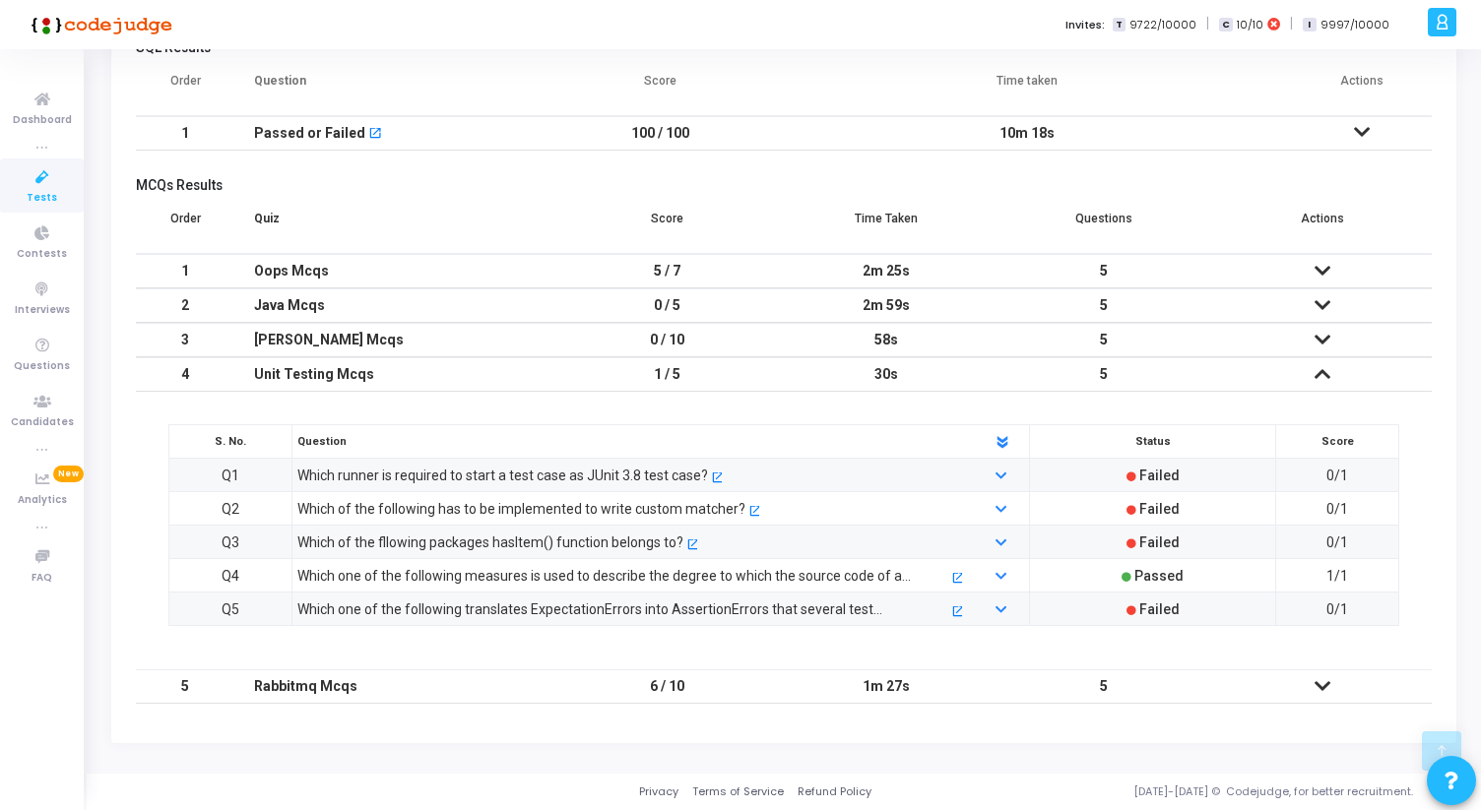
click at [1324, 370] on icon at bounding box center [1322, 374] width 16 height 14
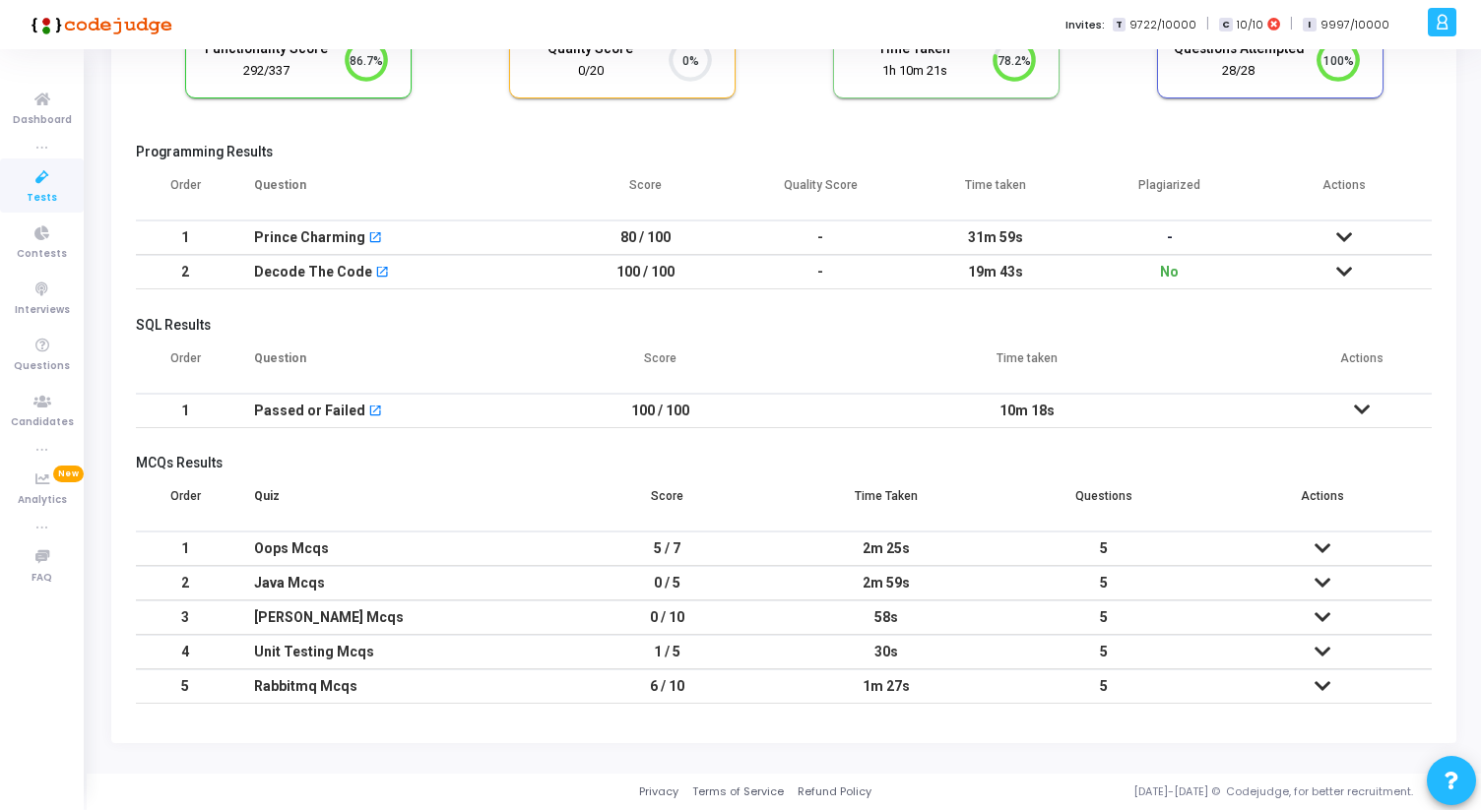
scroll to position [174, 0]
click at [1320, 681] on icon at bounding box center [1322, 686] width 16 height 14
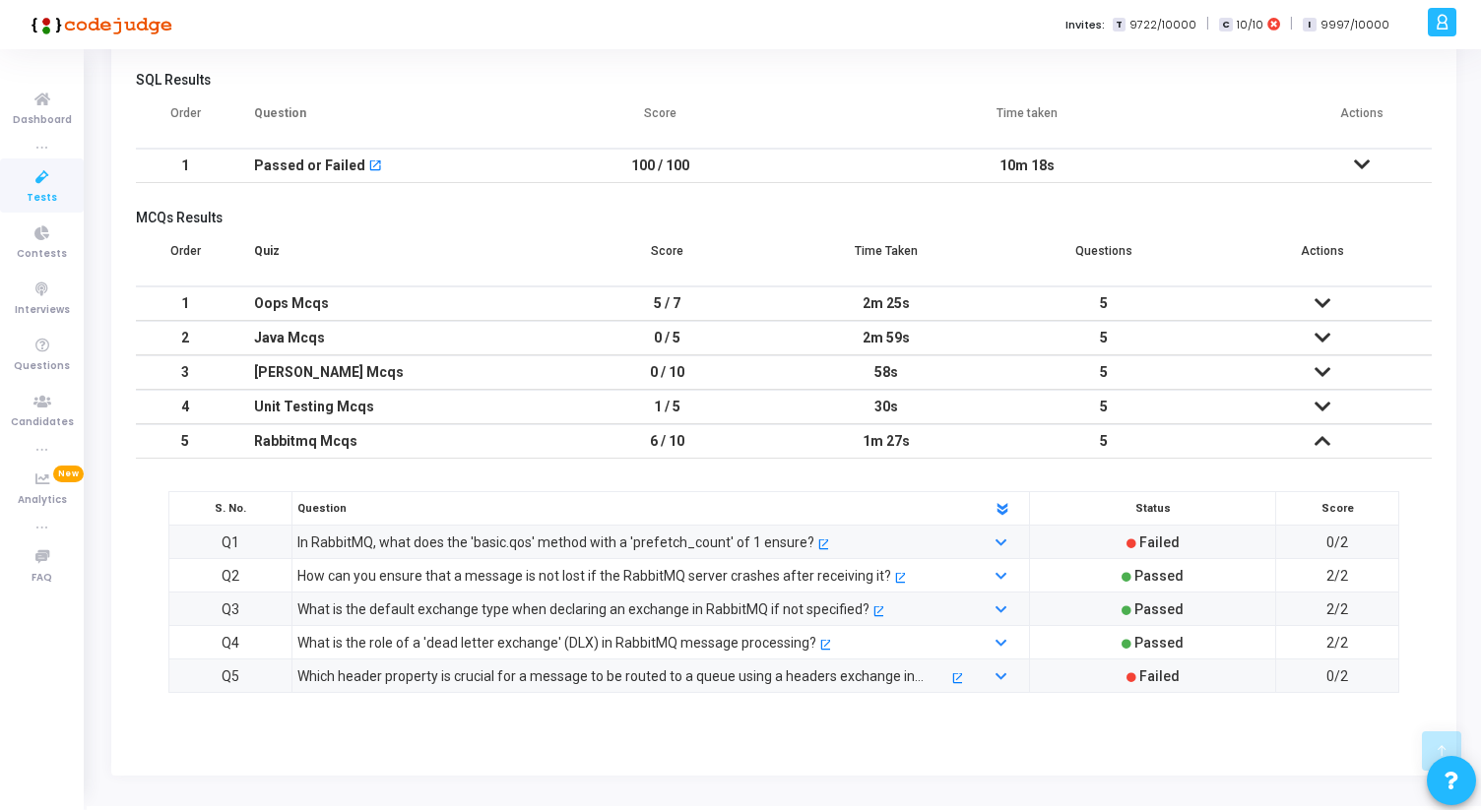
scroll to position [452, 0]
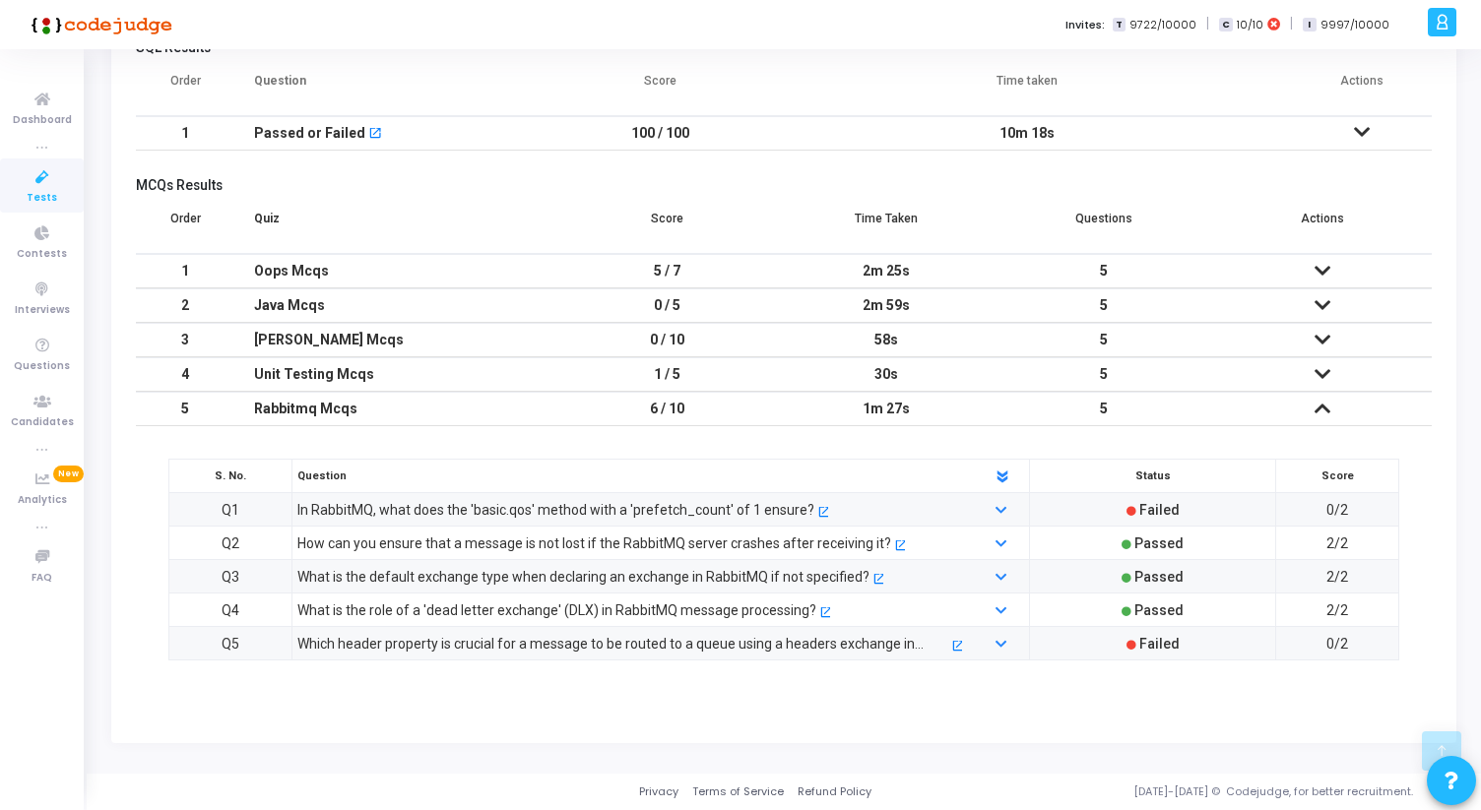
click at [1321, 409] on icon at bounding box center [1322, 409] width 16 height 14
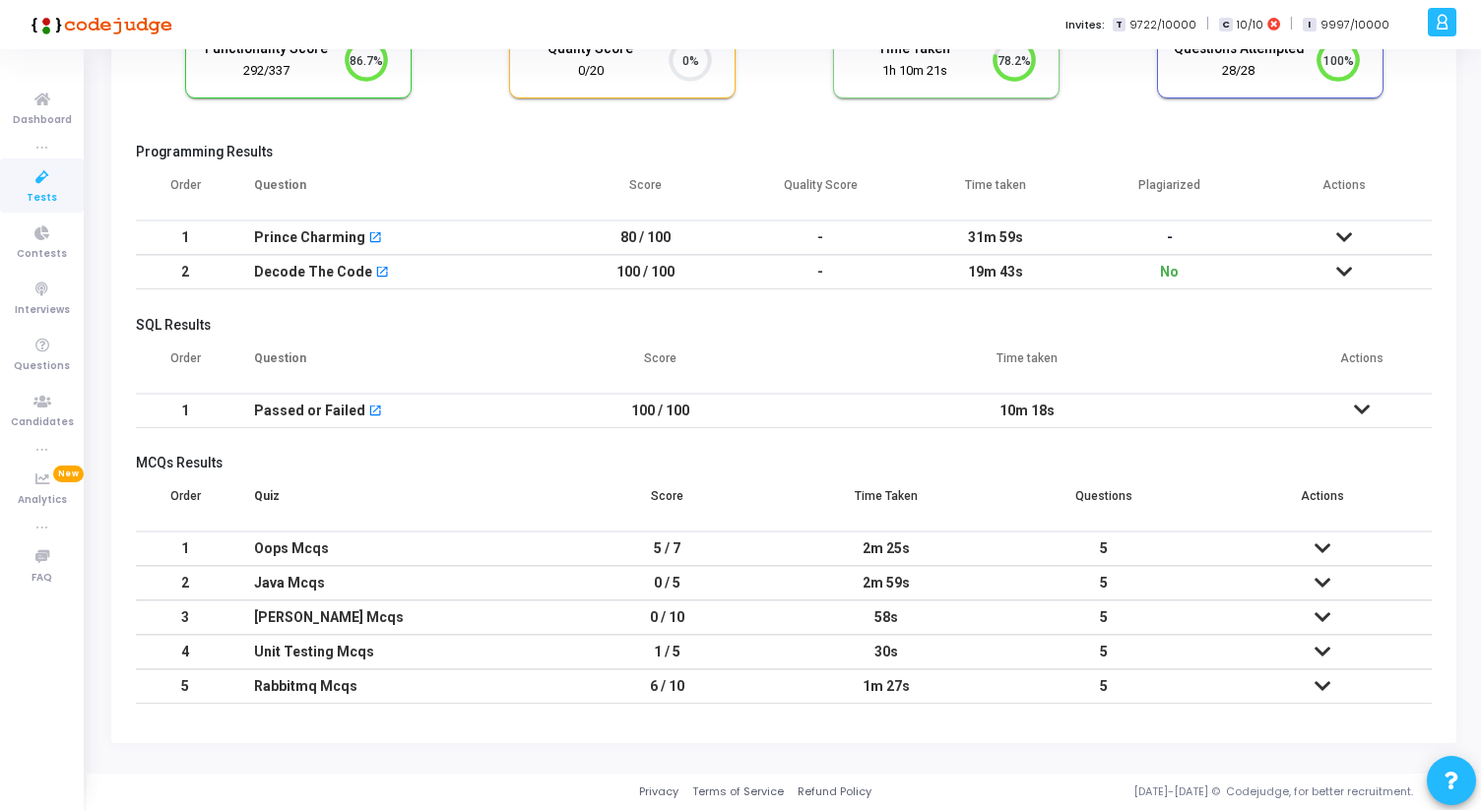
scroll to position [0, 0]
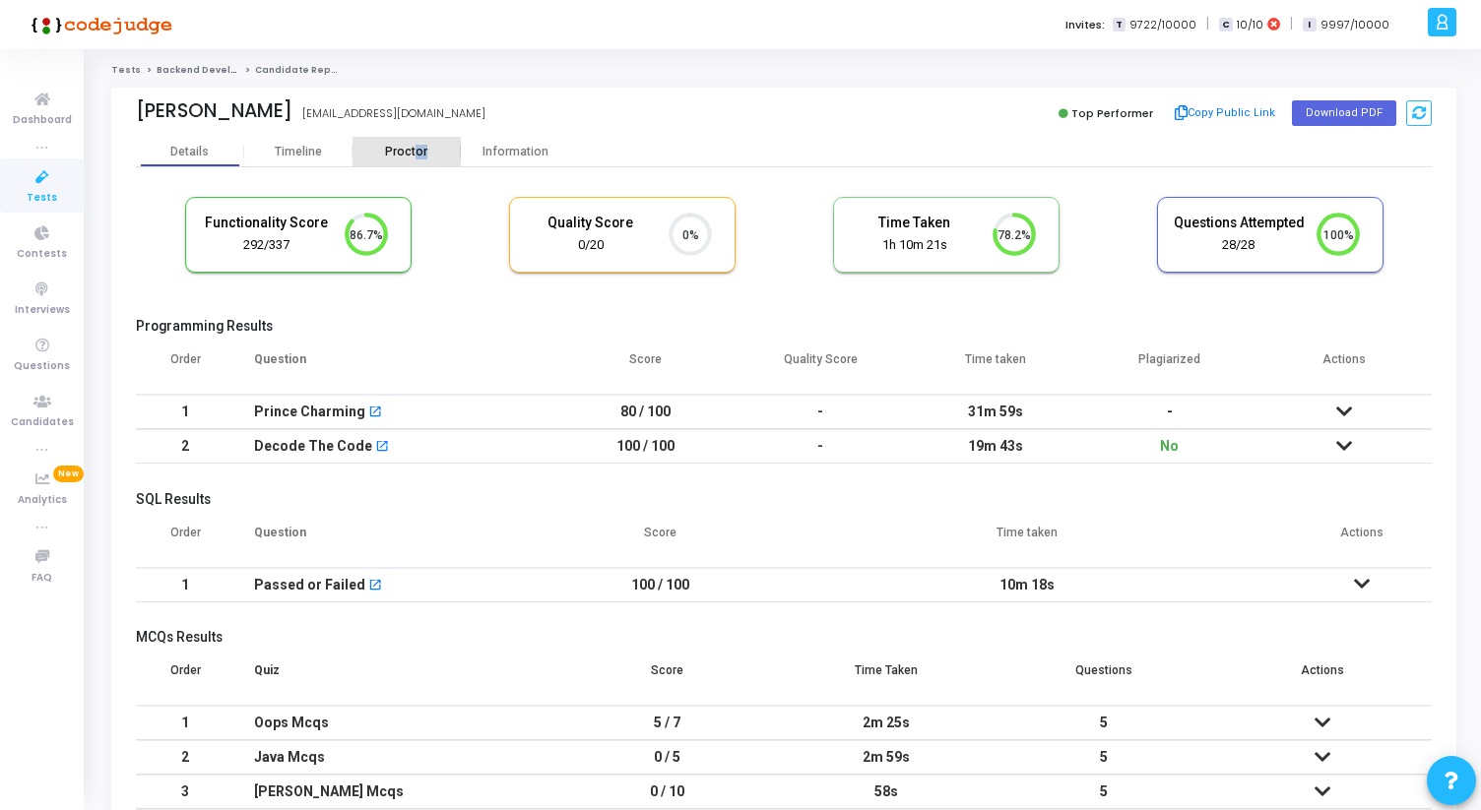
click at [416, 159] on div "Proctor" at bounding box center [406, 152] width 108 height 30
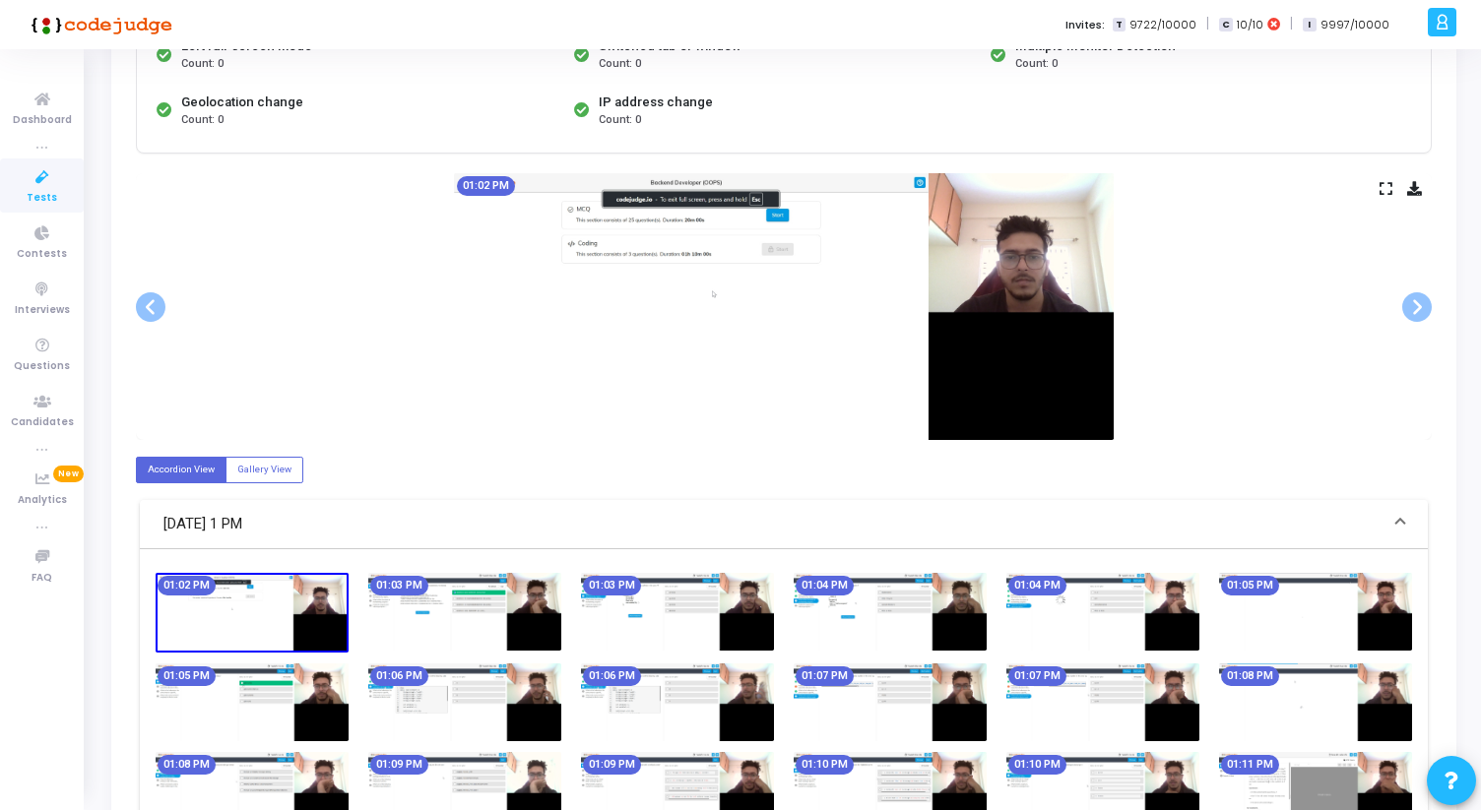
scroll to position [272, 0]
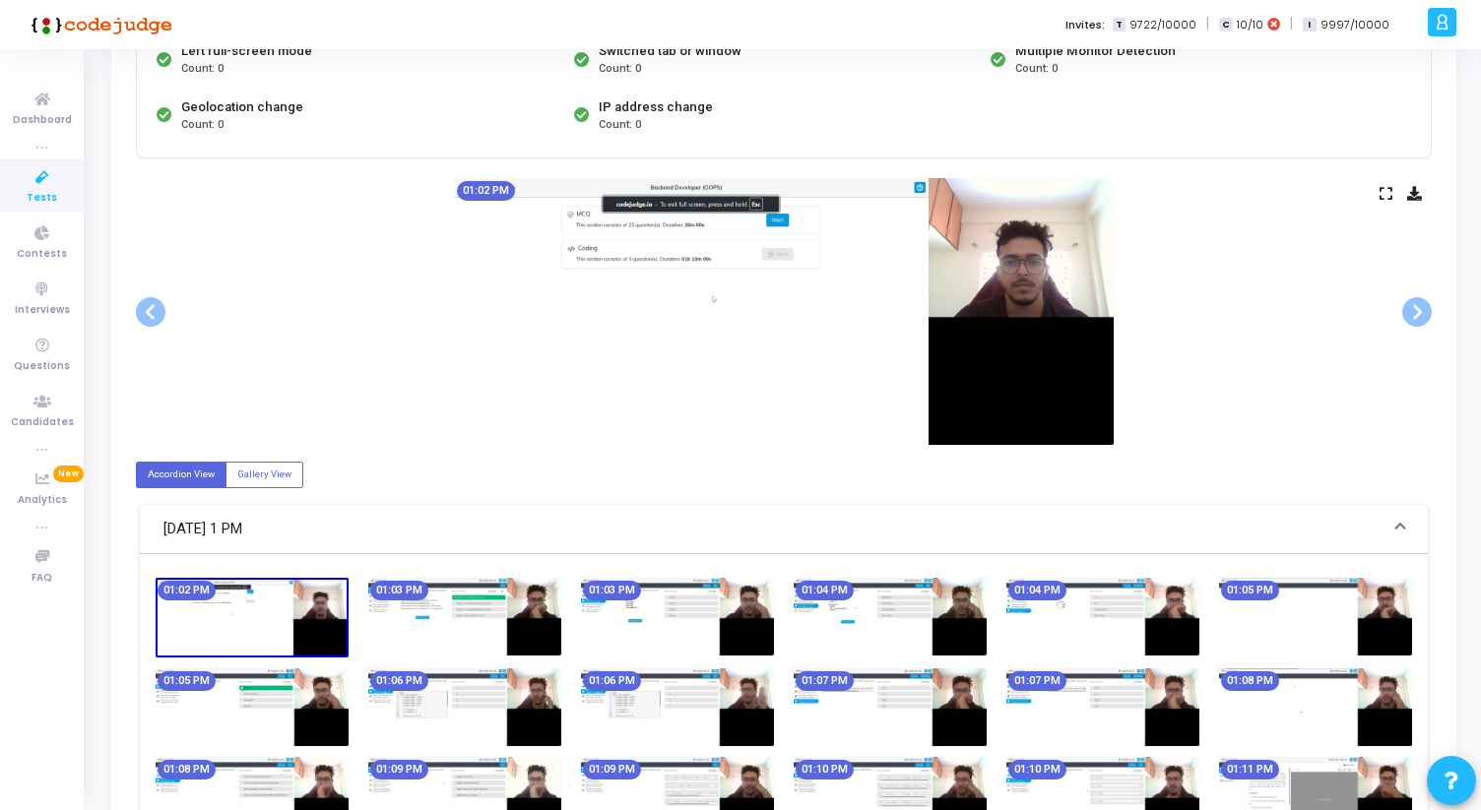
click at [1380, 192] on icon at bounding box center [1385, 193] width 13 height 11
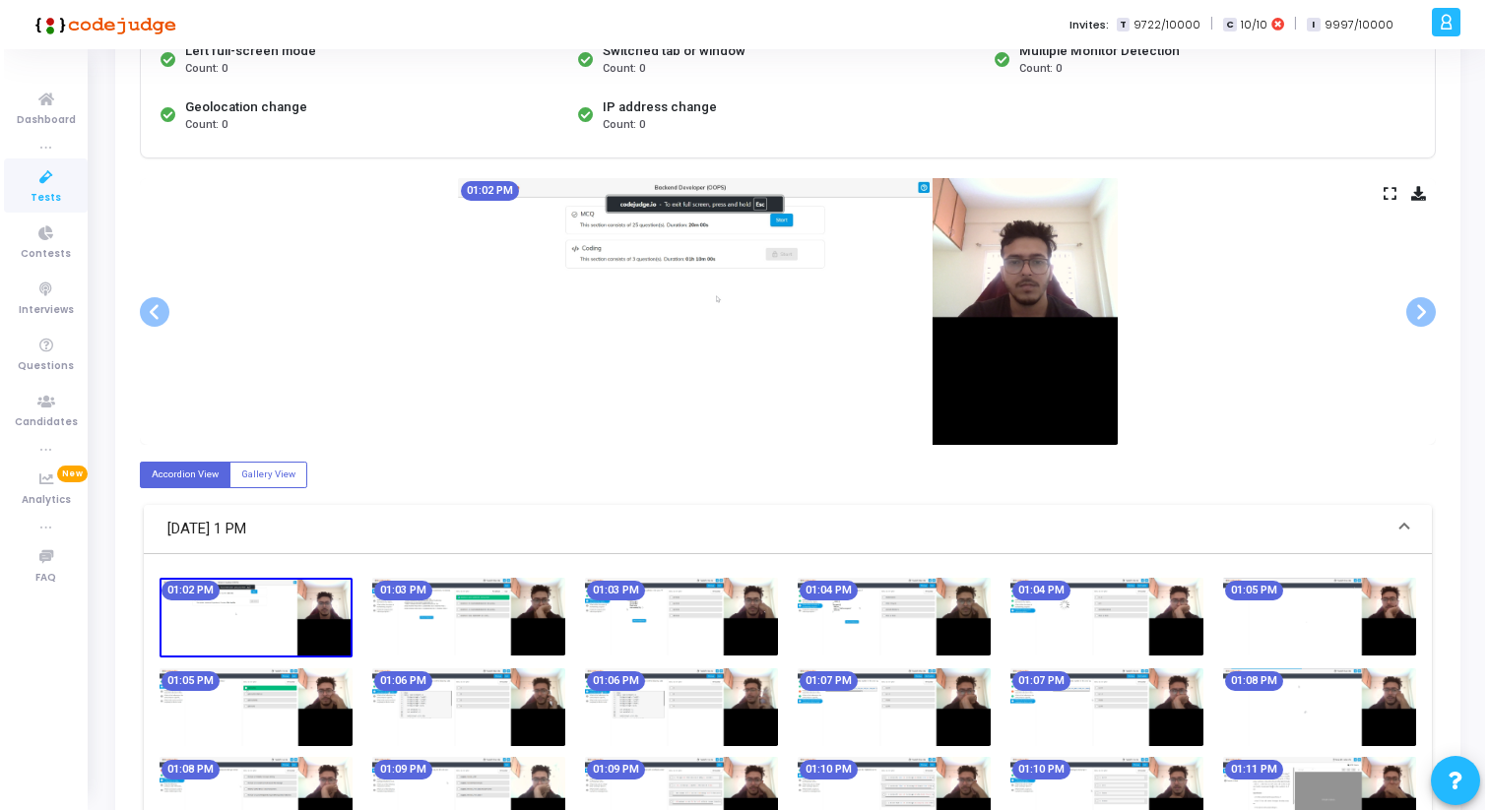
scroll to position [0, 0]
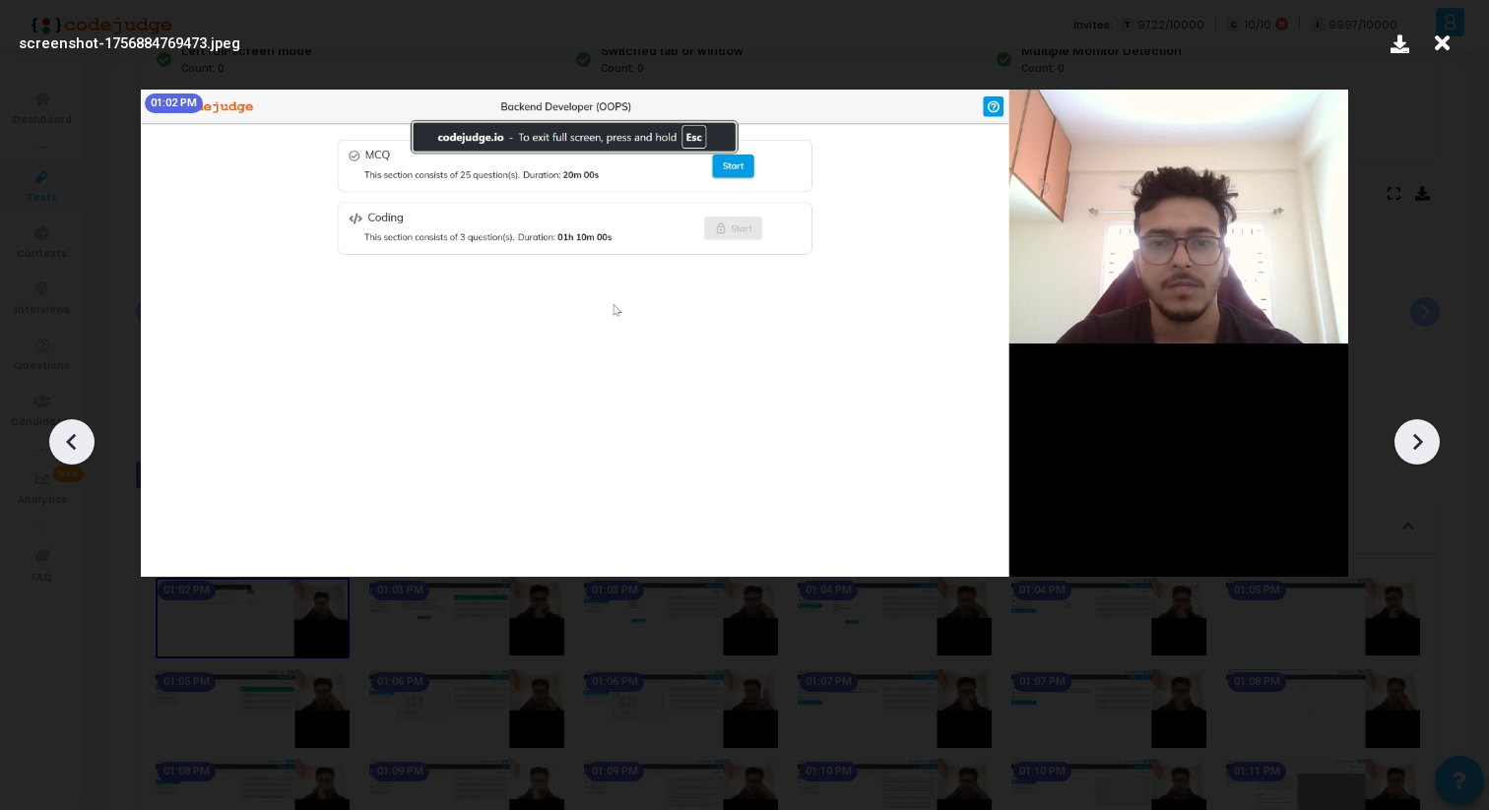
click at [1428, 434] on icon at bounding box center [1417, 442] width 30 height 30
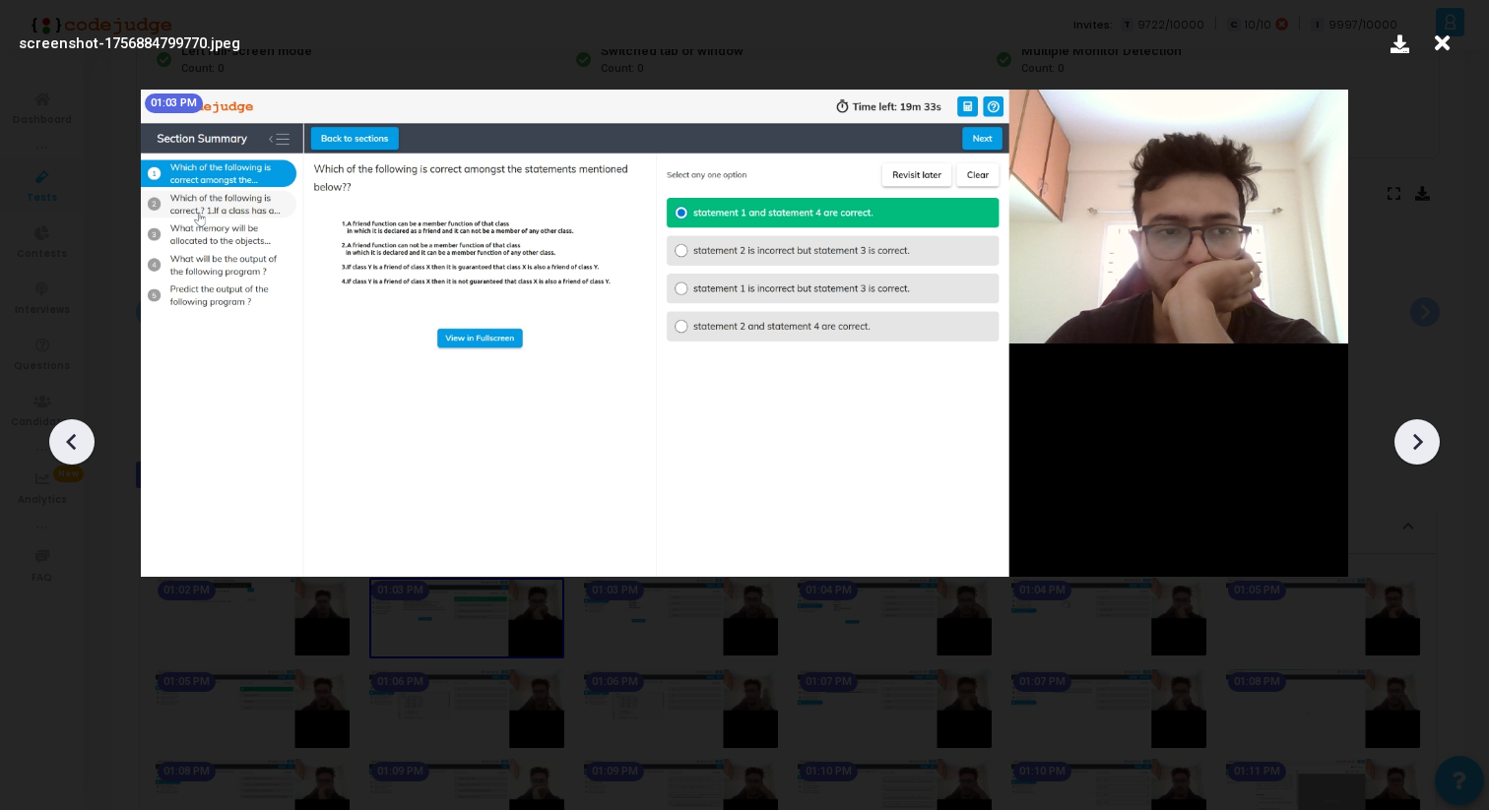
click at [1428, 434] on icon at bounding box center [1417, 442] width 30 height 30
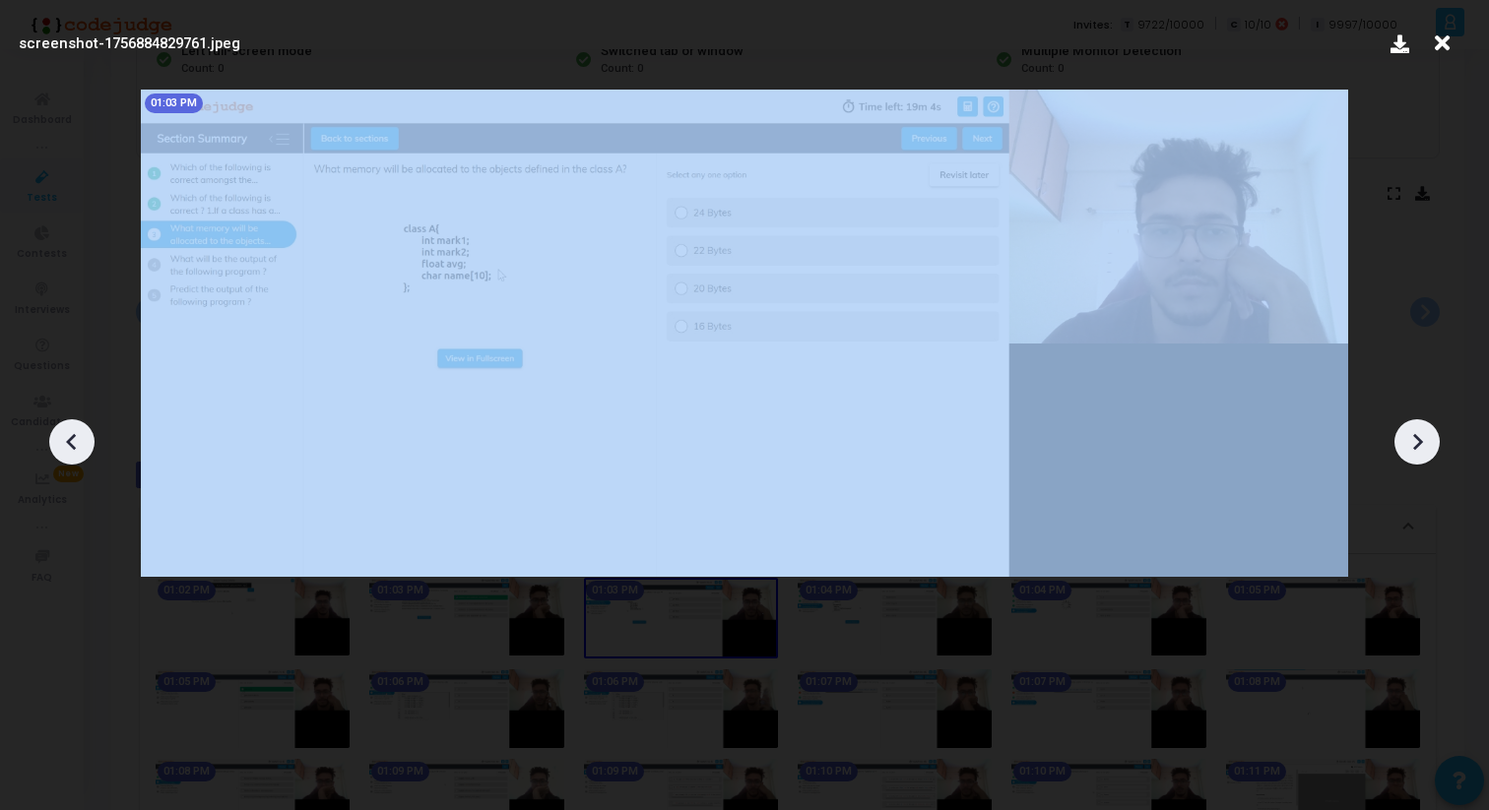
click at [1428, 434] on icon at bounding box center [1417, 442] width 30 height 30
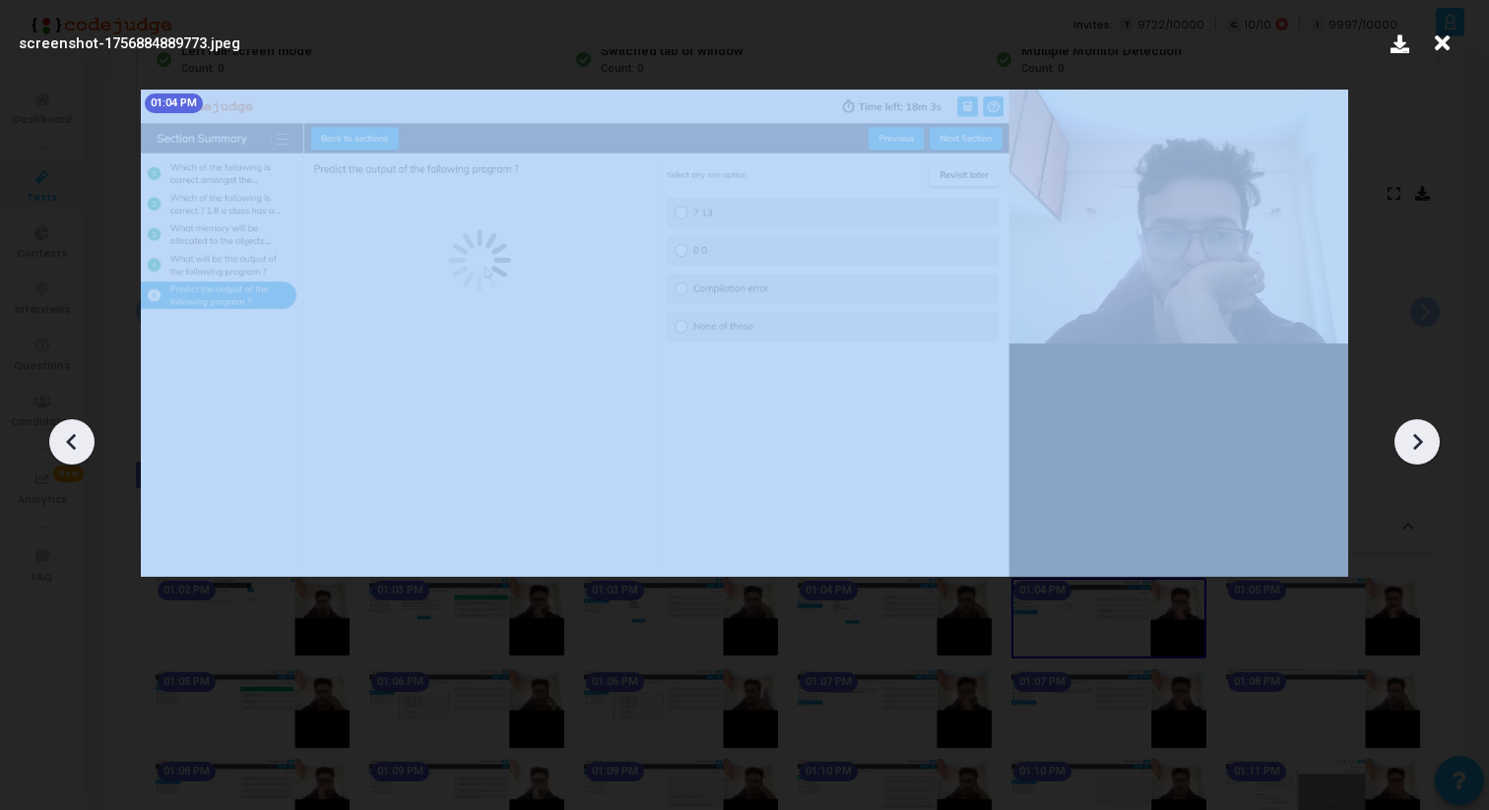
click at [1428, 434] on icon at bounding box center [1417, 442] width 30 height 30
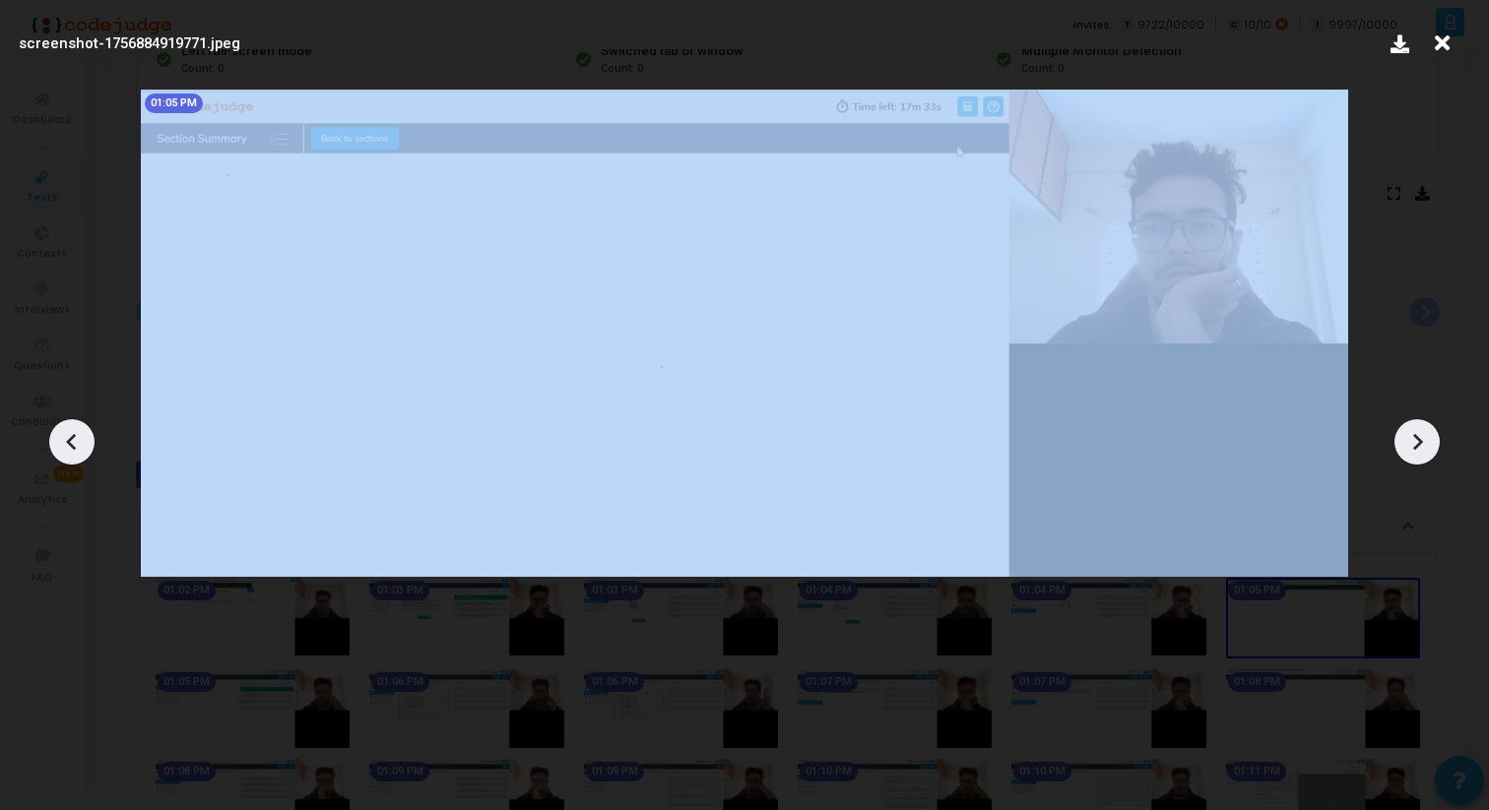
click at [1428, 434] on icon at bounding box center [1417, 442] width 30 height 30
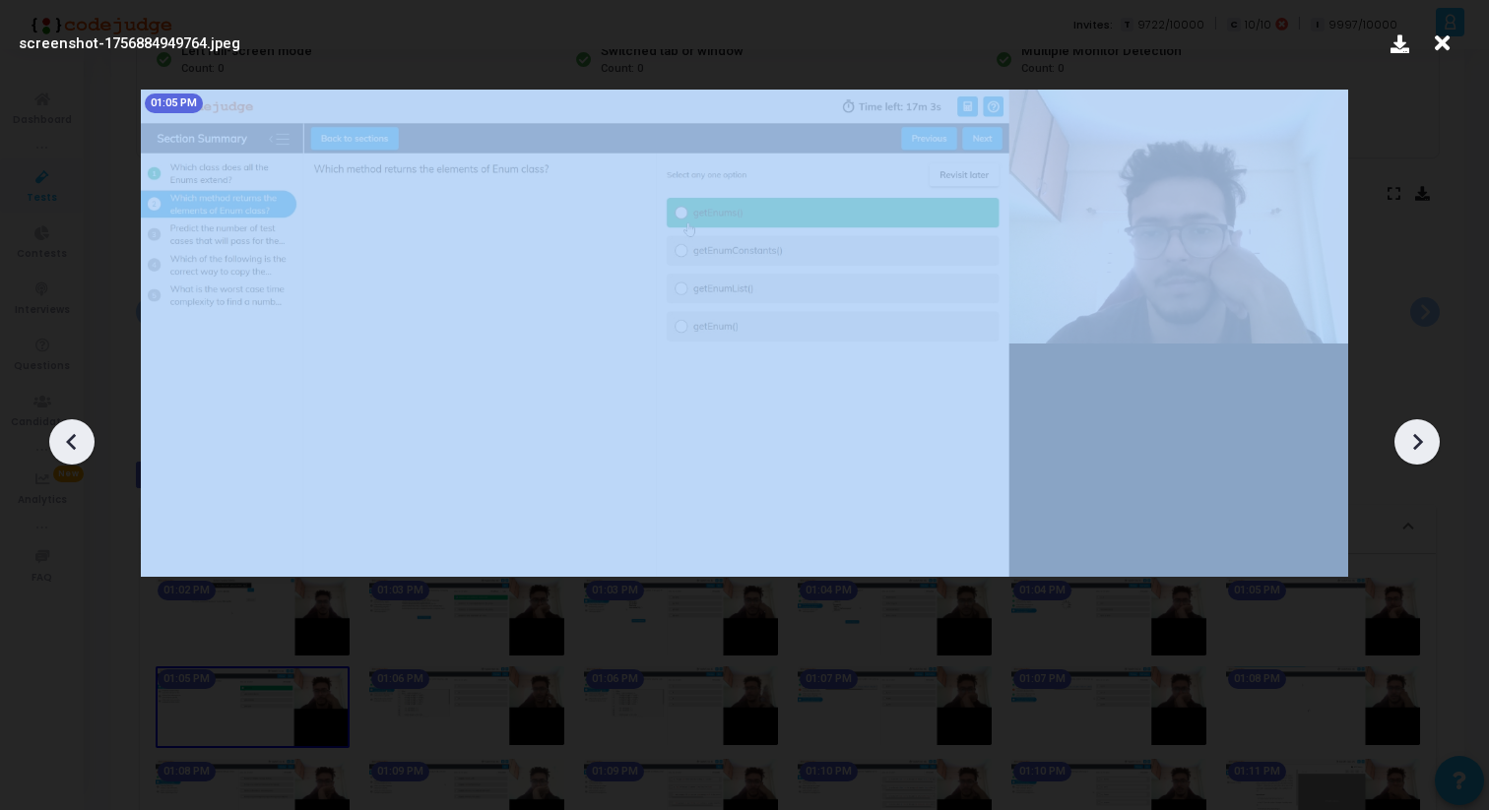
click at [1428, 434] on icon at bounding box center [1417, 442] width 30 height 30
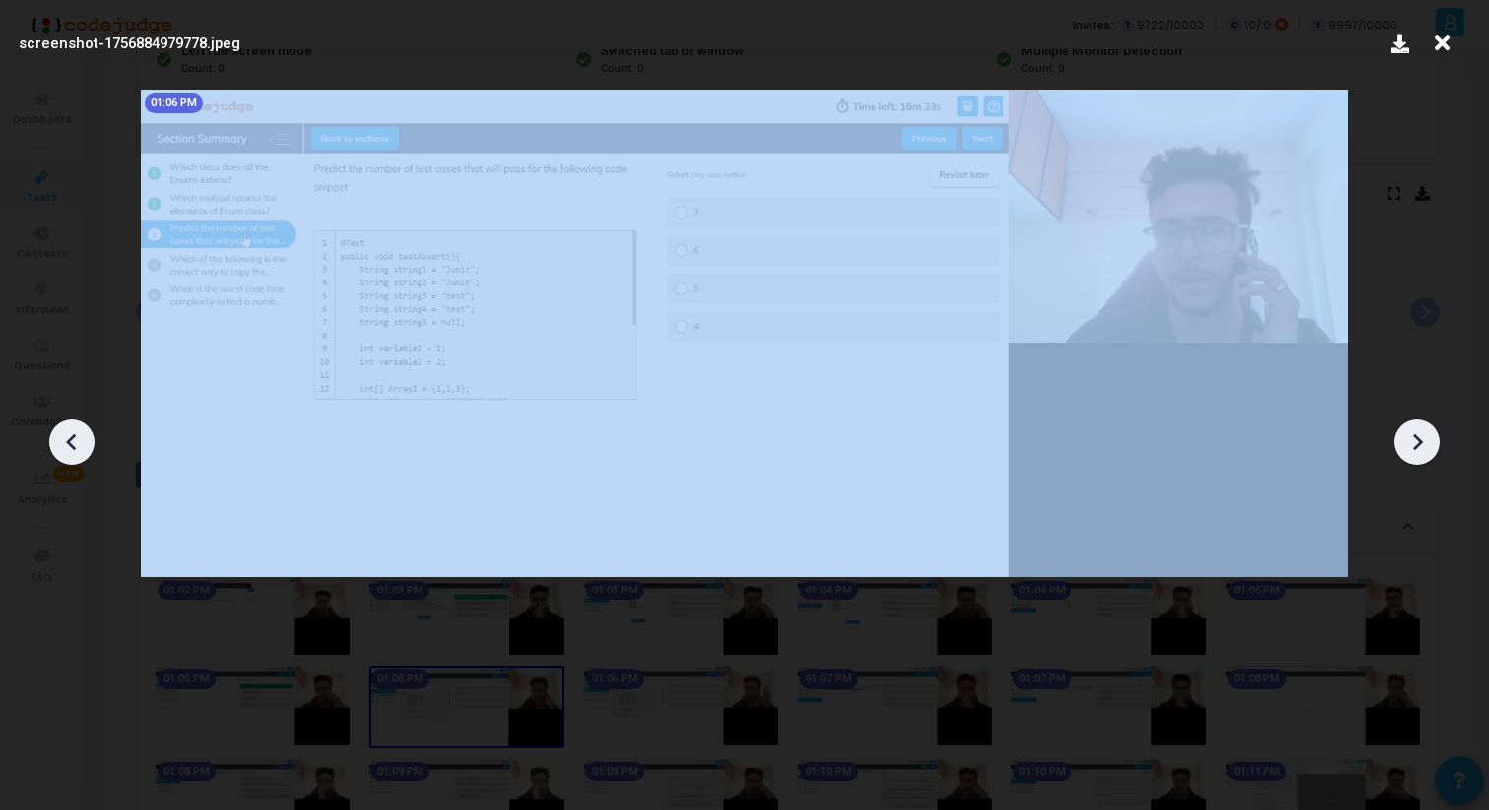
click at [1428, 434] on icon at bounding box center [1417, 442] width 30 height 30
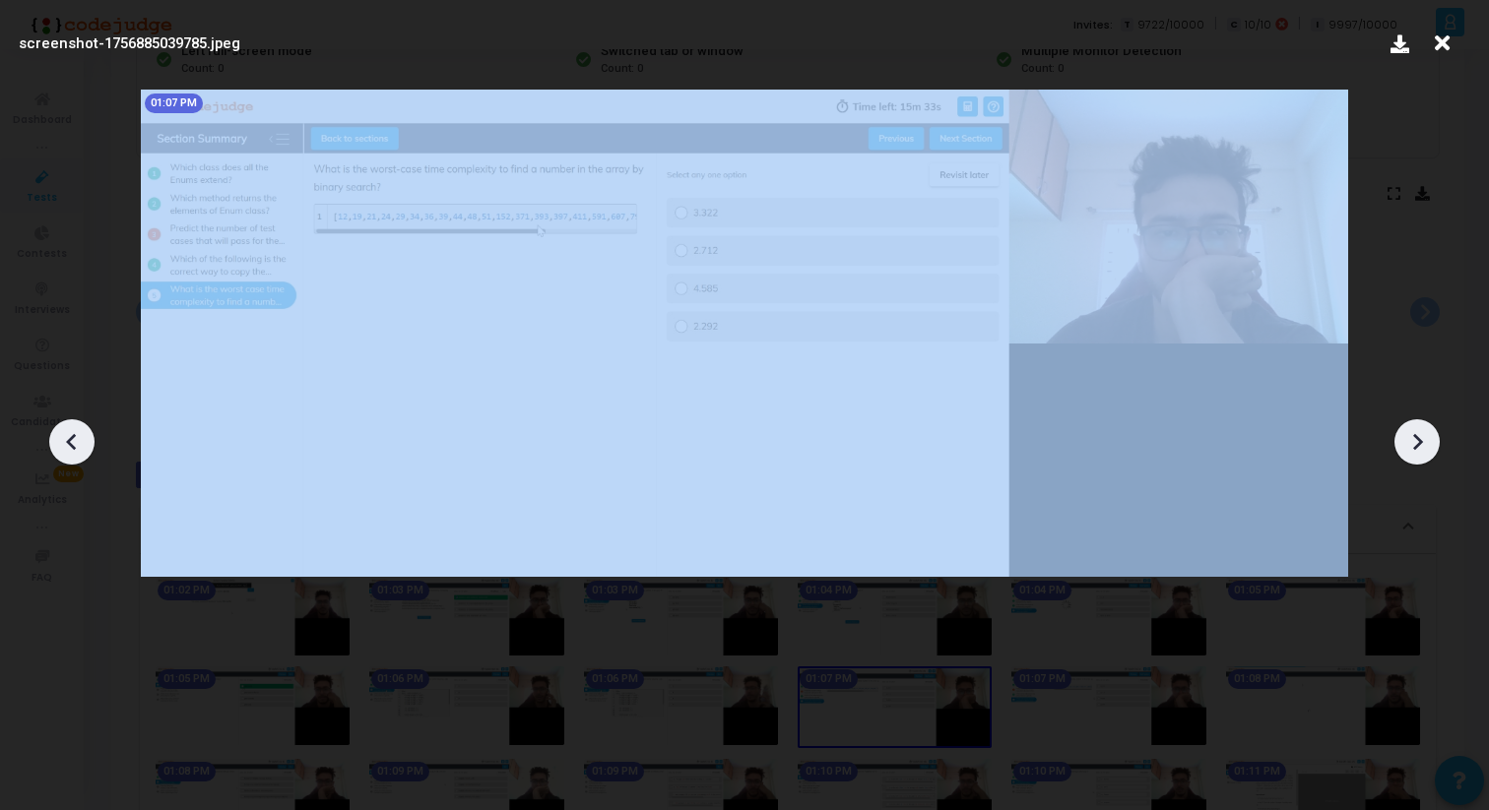
click at [1428, 434] on icon at bounding box center [1417, 442] width 30 height 30
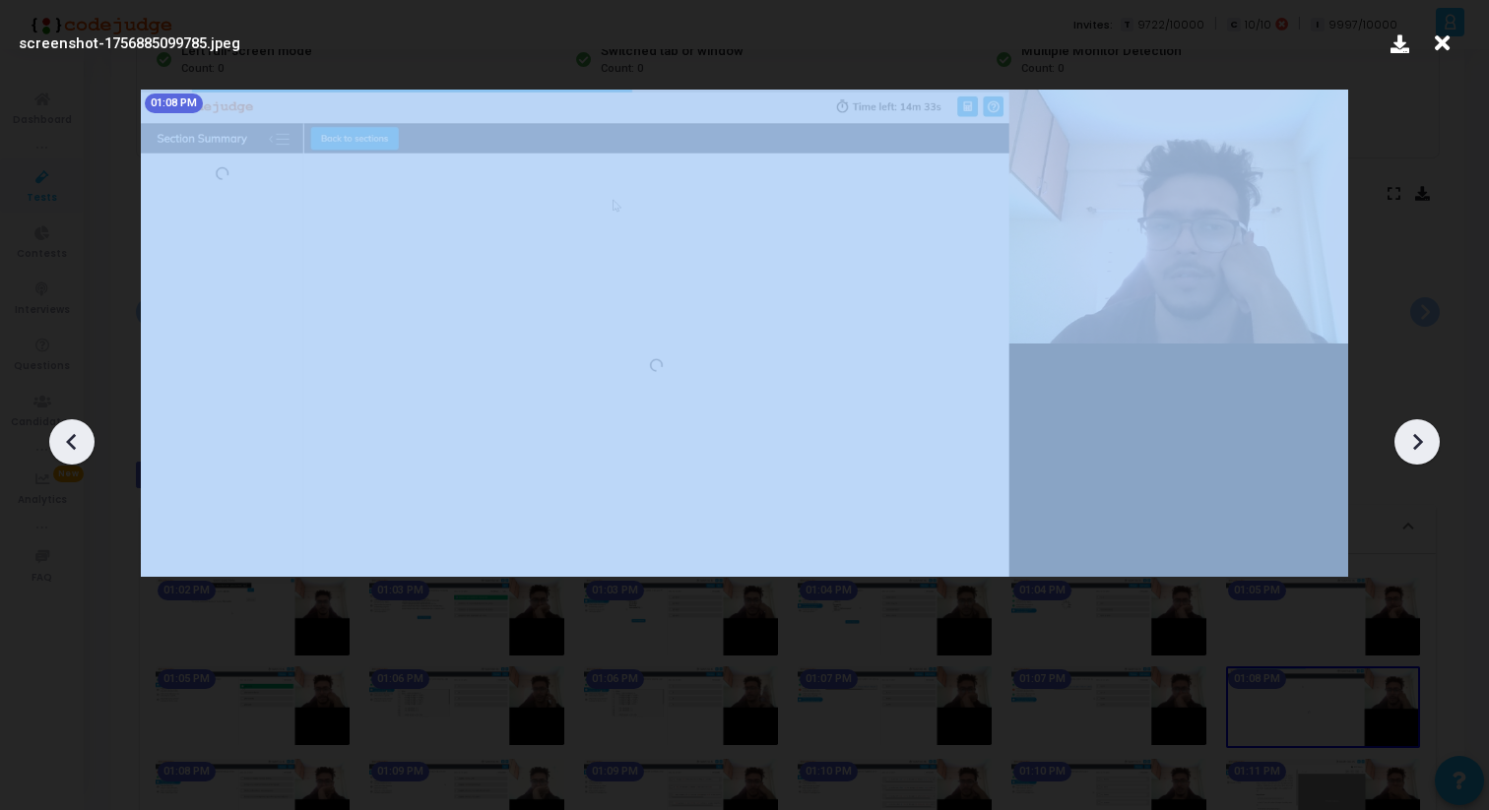
click at [1428, 434] on icon at bounding box center [1417, 442] width 30 height 30
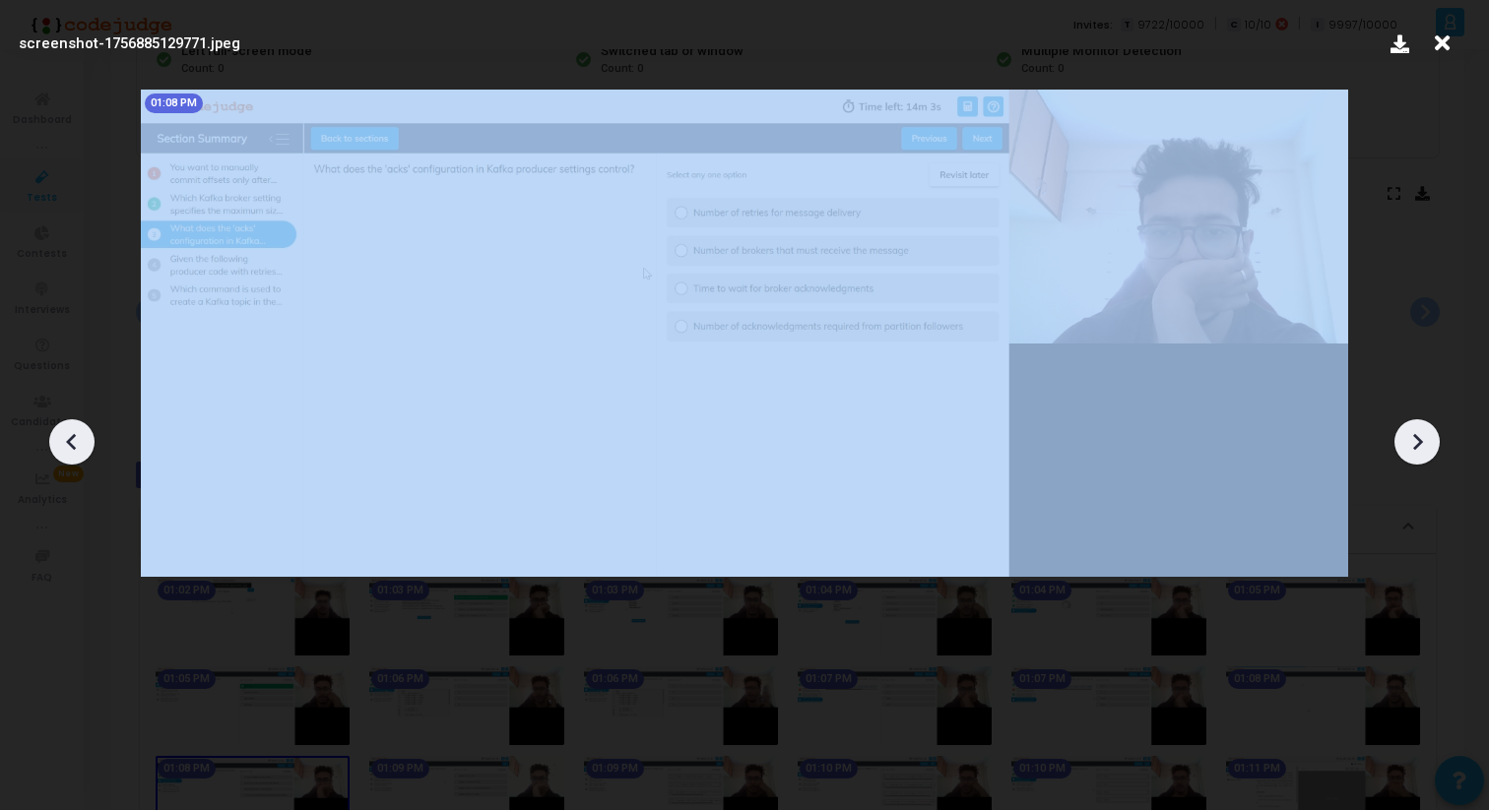
click at [1428, 434] on icon at bounding box center [1417, 442] width 30 height 30
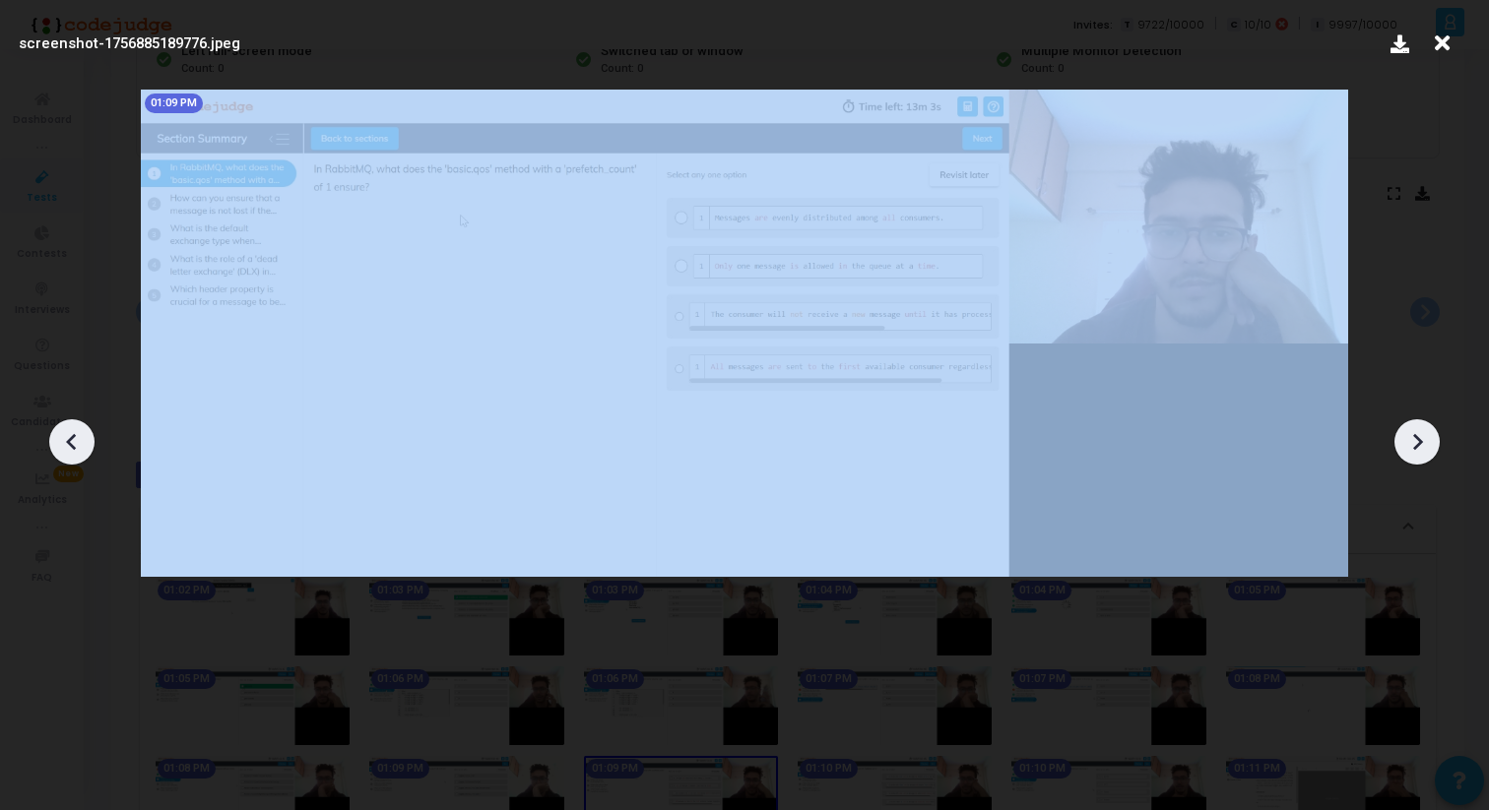
click at [1428, 434] on icon at bounding box center [1417, 442] width 30 height 30
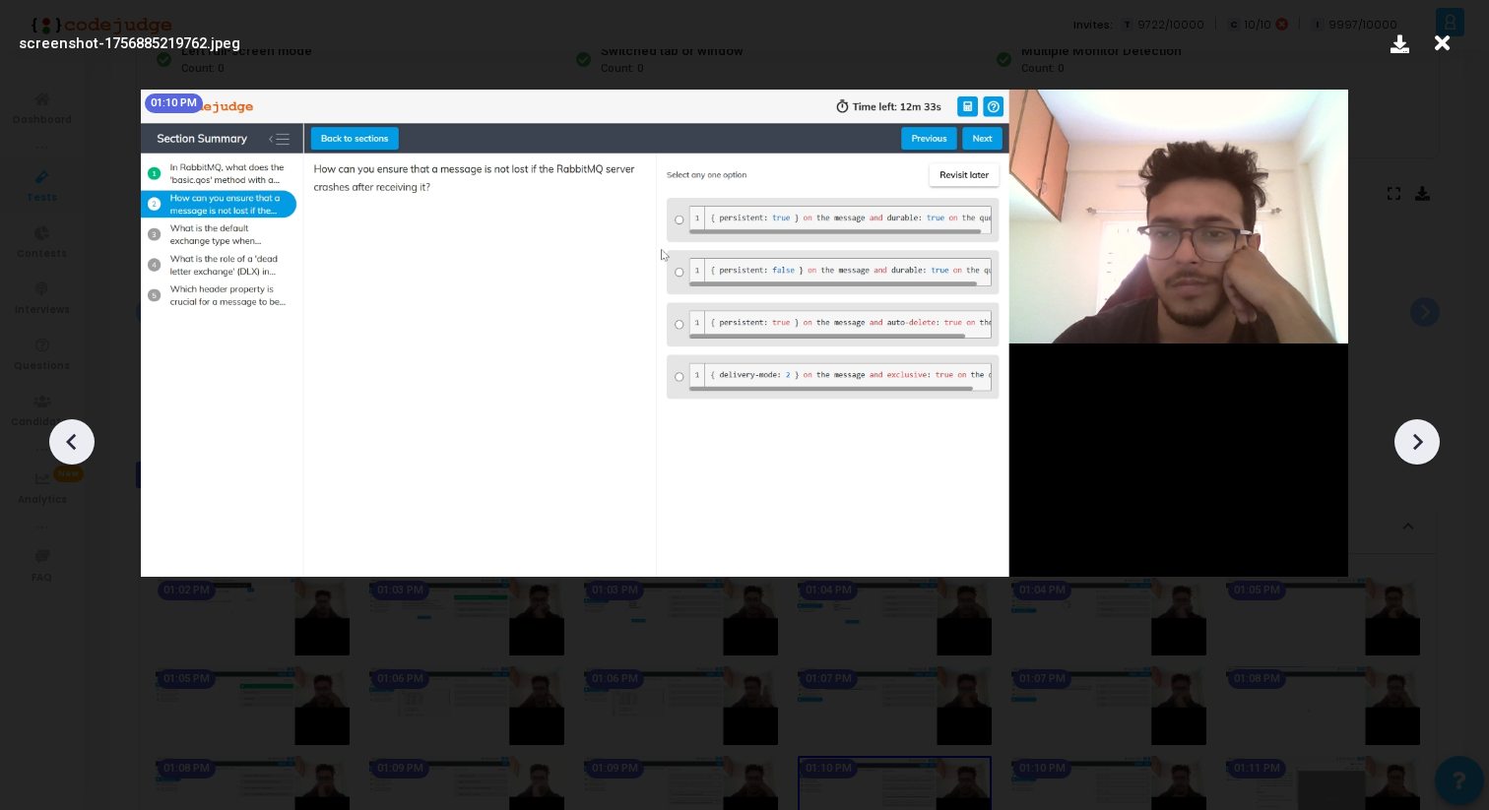
click at [1428, 434] on icon at bounding box center [1417, 442] width 30 height 30
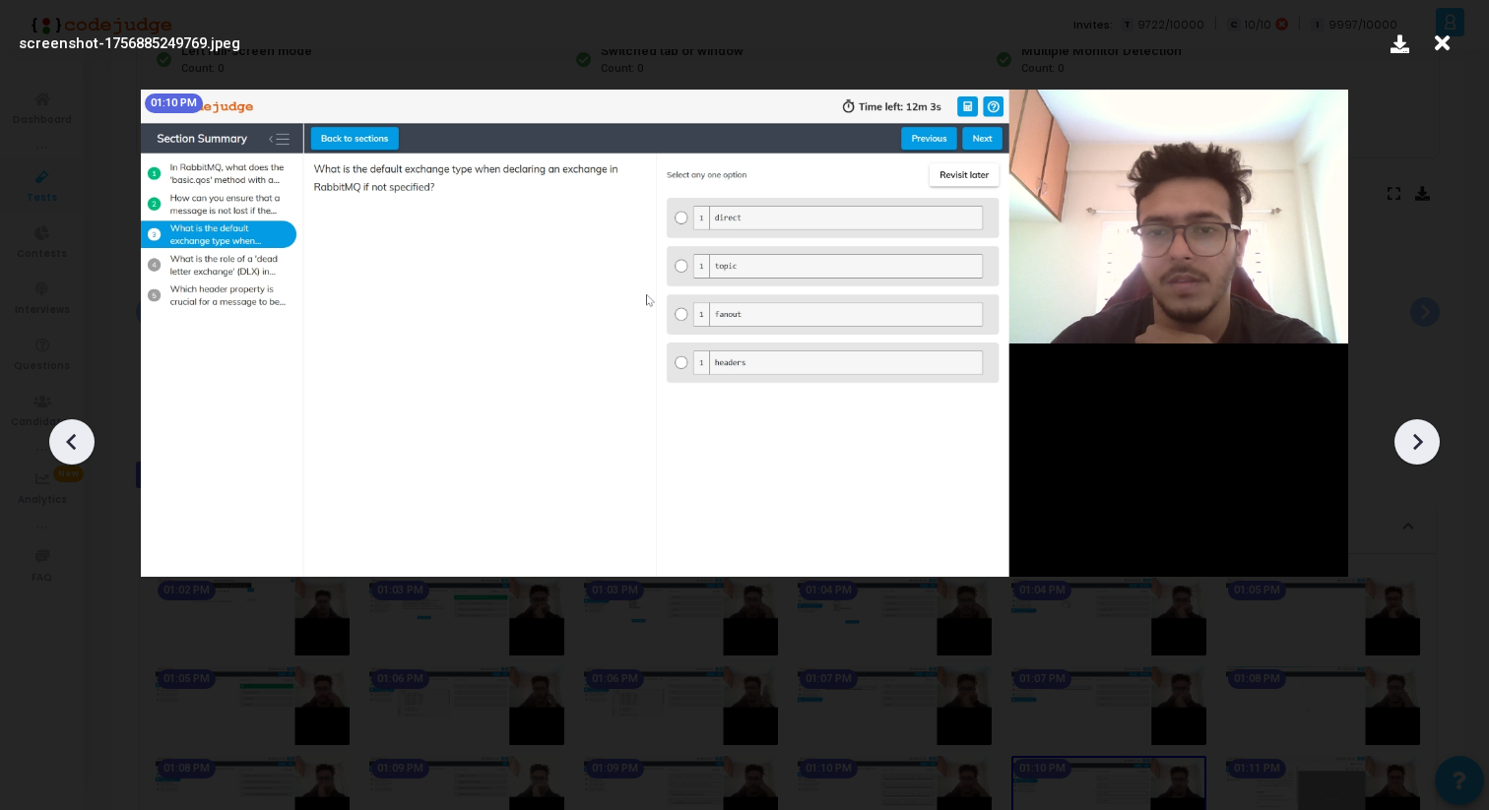
click at [1428, 434] on icon at bounding box center [1417, 442] width 30 height 30
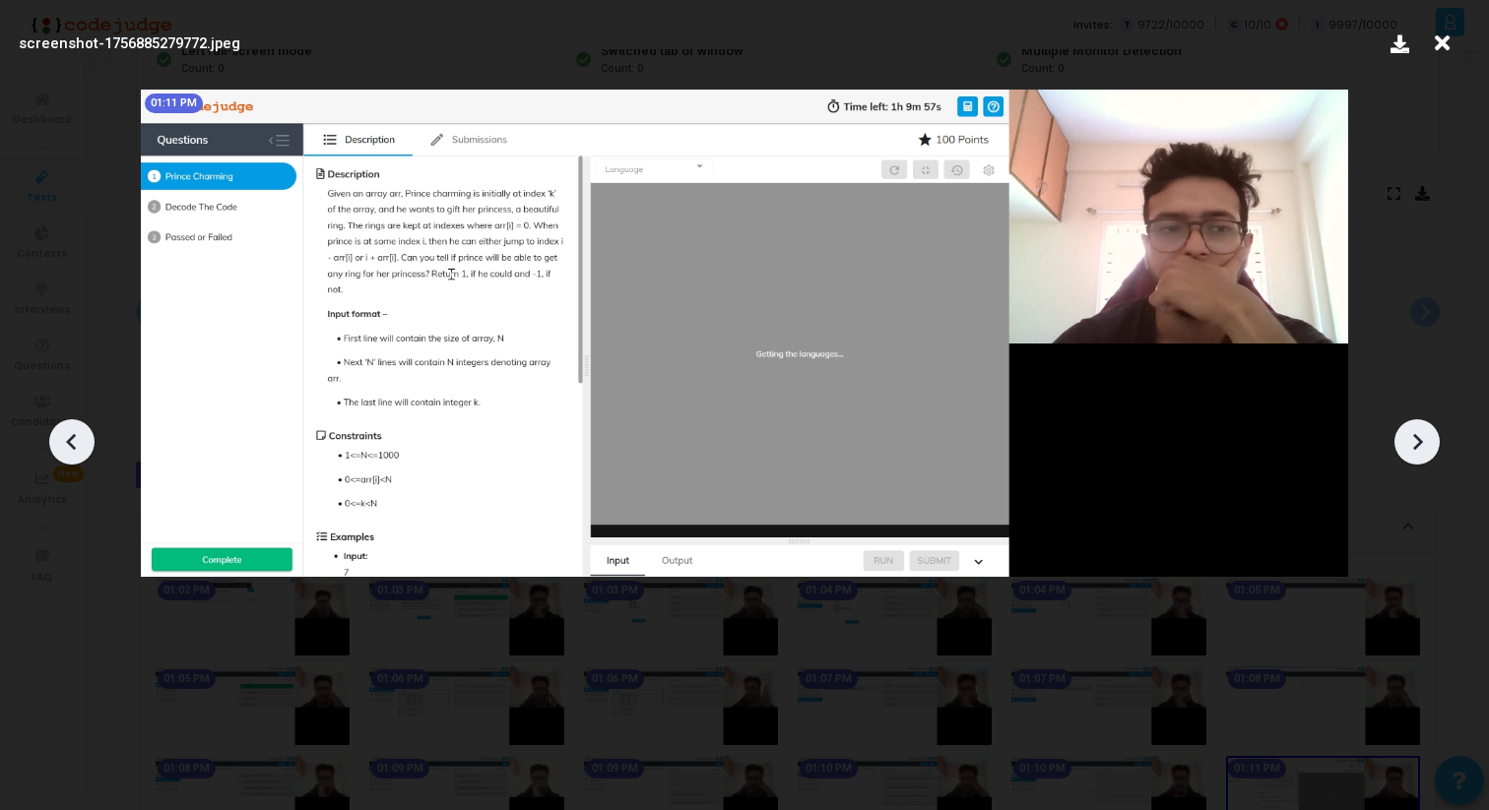
click at [1428, 434] on icon at bounding box center [1417, 442] width 30 height 30
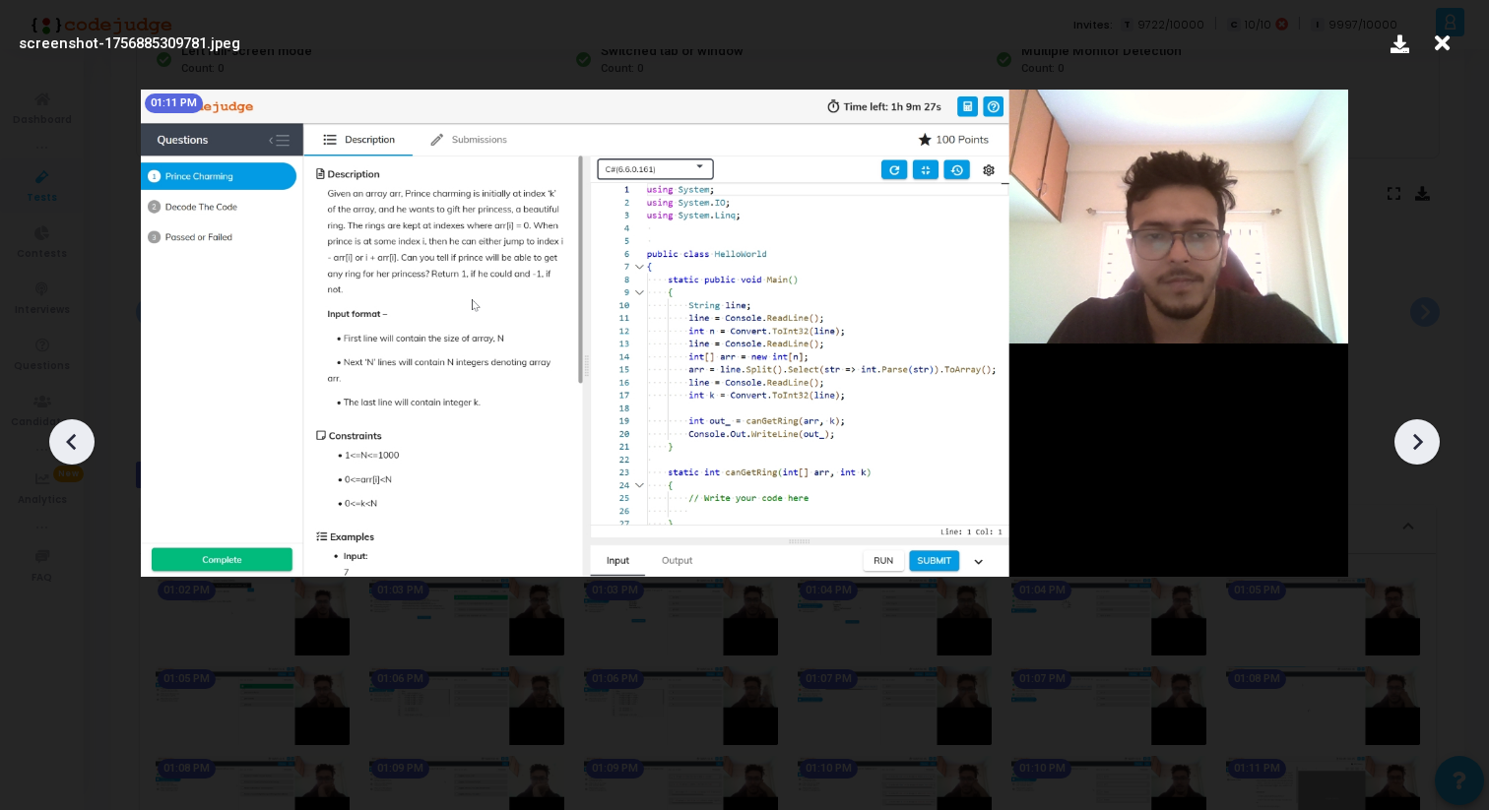
click at [1428, 434] on icon at bounding box center [1417, 442] width 30 height 30
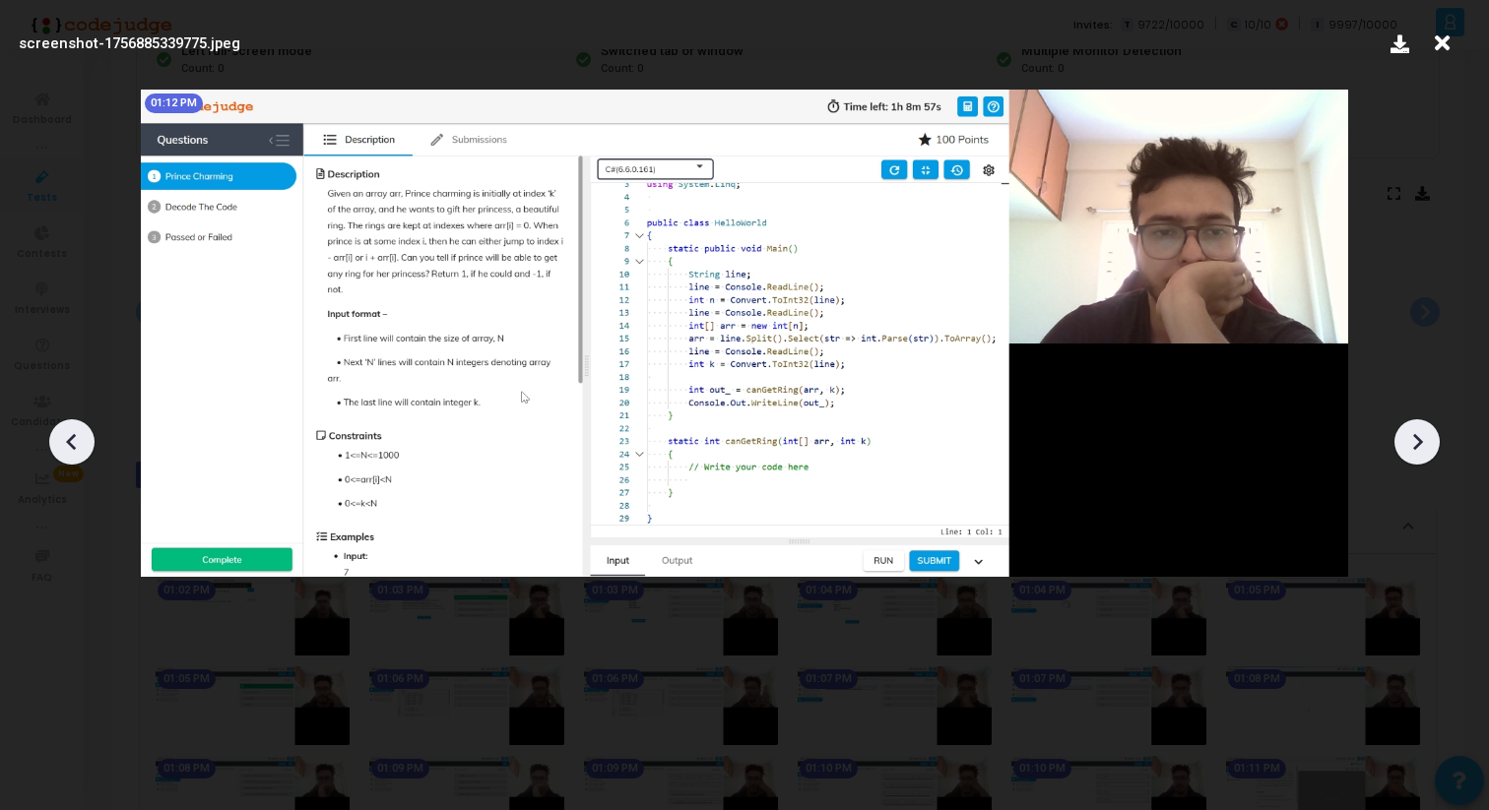
click at [1428, 434] on icon at bounding box center [1417, 442] width 30 height 30
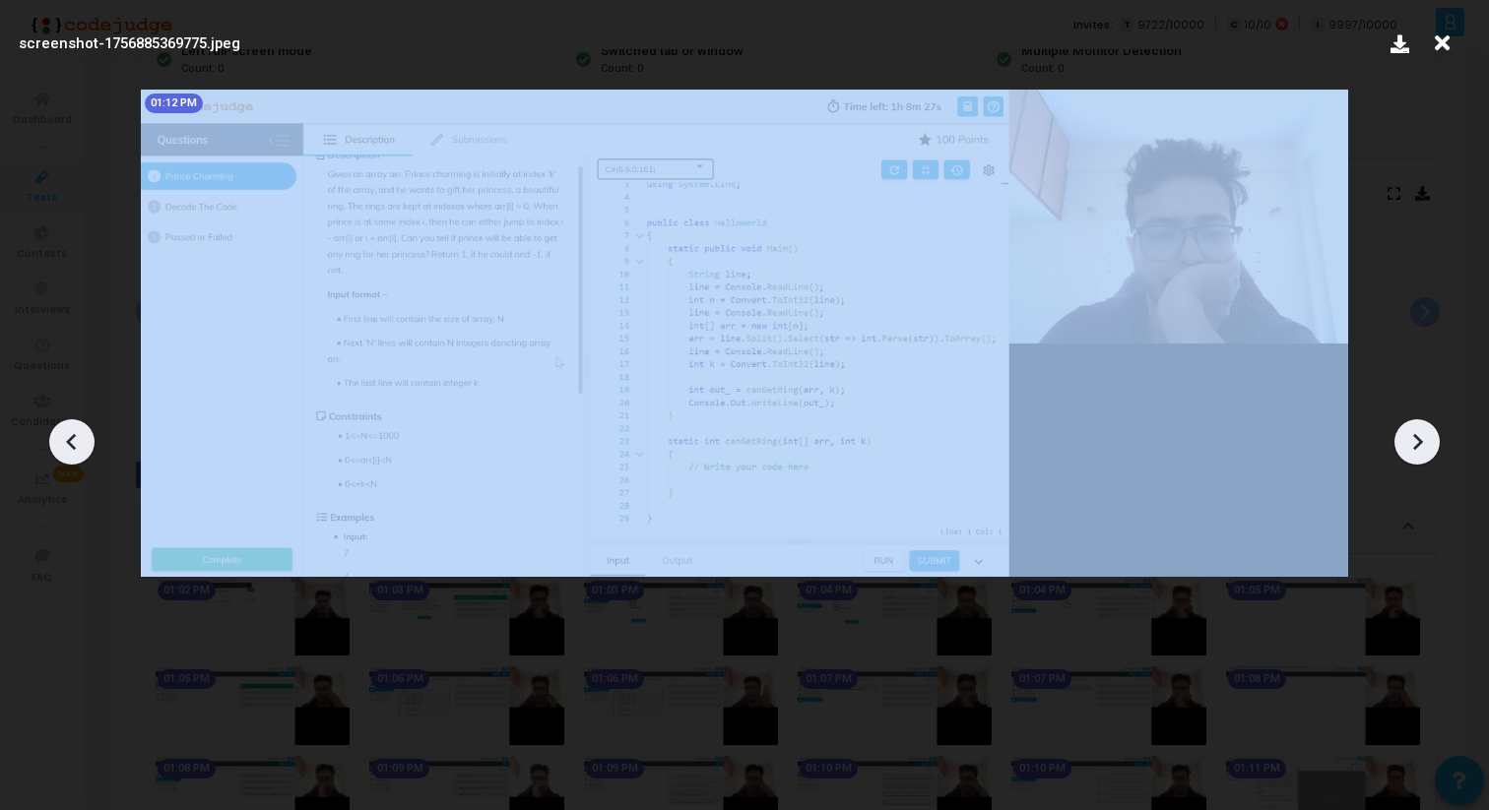
click at [1428, 434] on icon at bounding box center [1417, 442] width 30 height 30
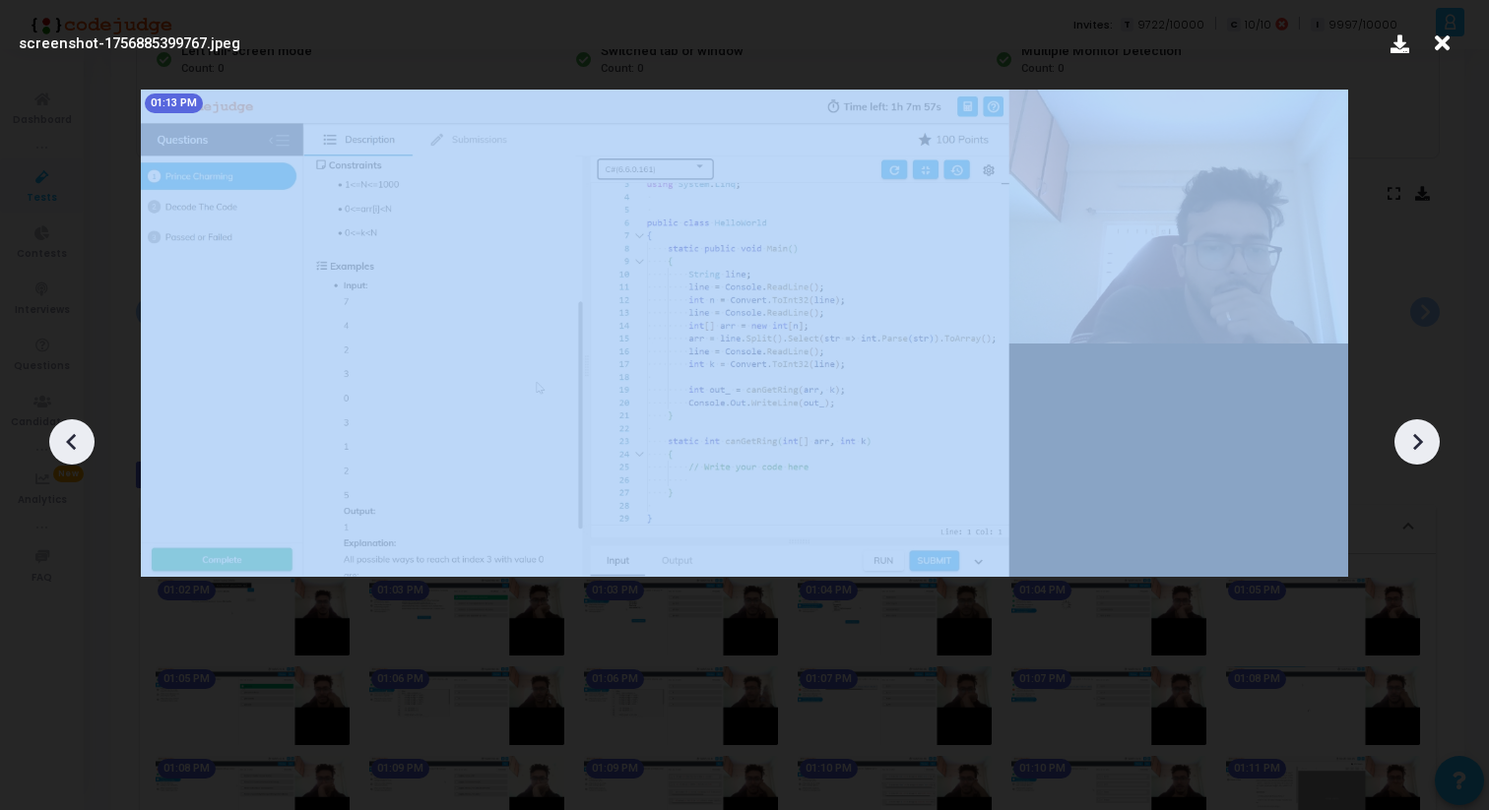
click at [1428, 434] on icon at bounding box center [1417, 442] width 30 height 30
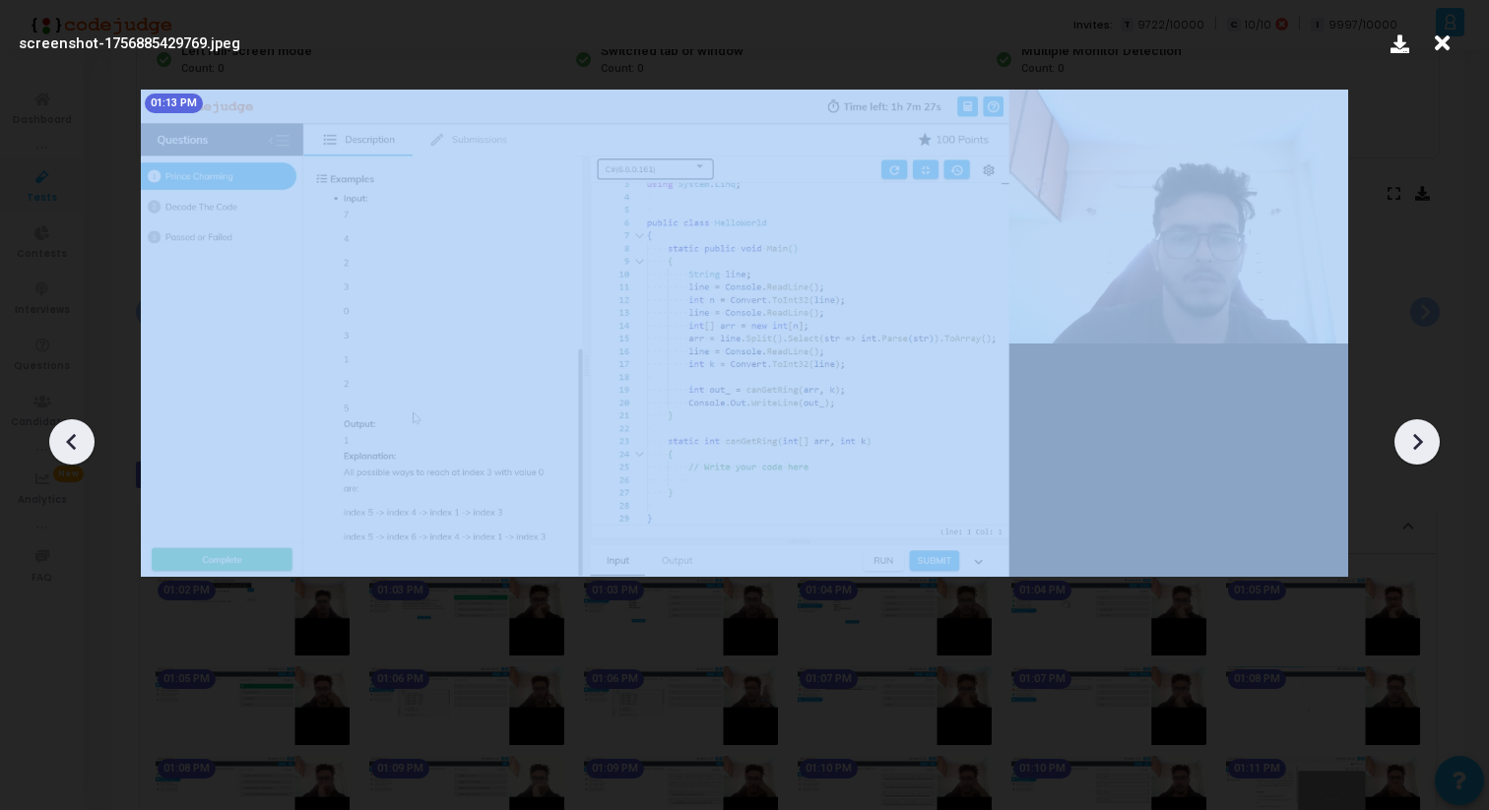
click at [1428, 434] on icon at bounding box center [1417, 442] width 30 height 30
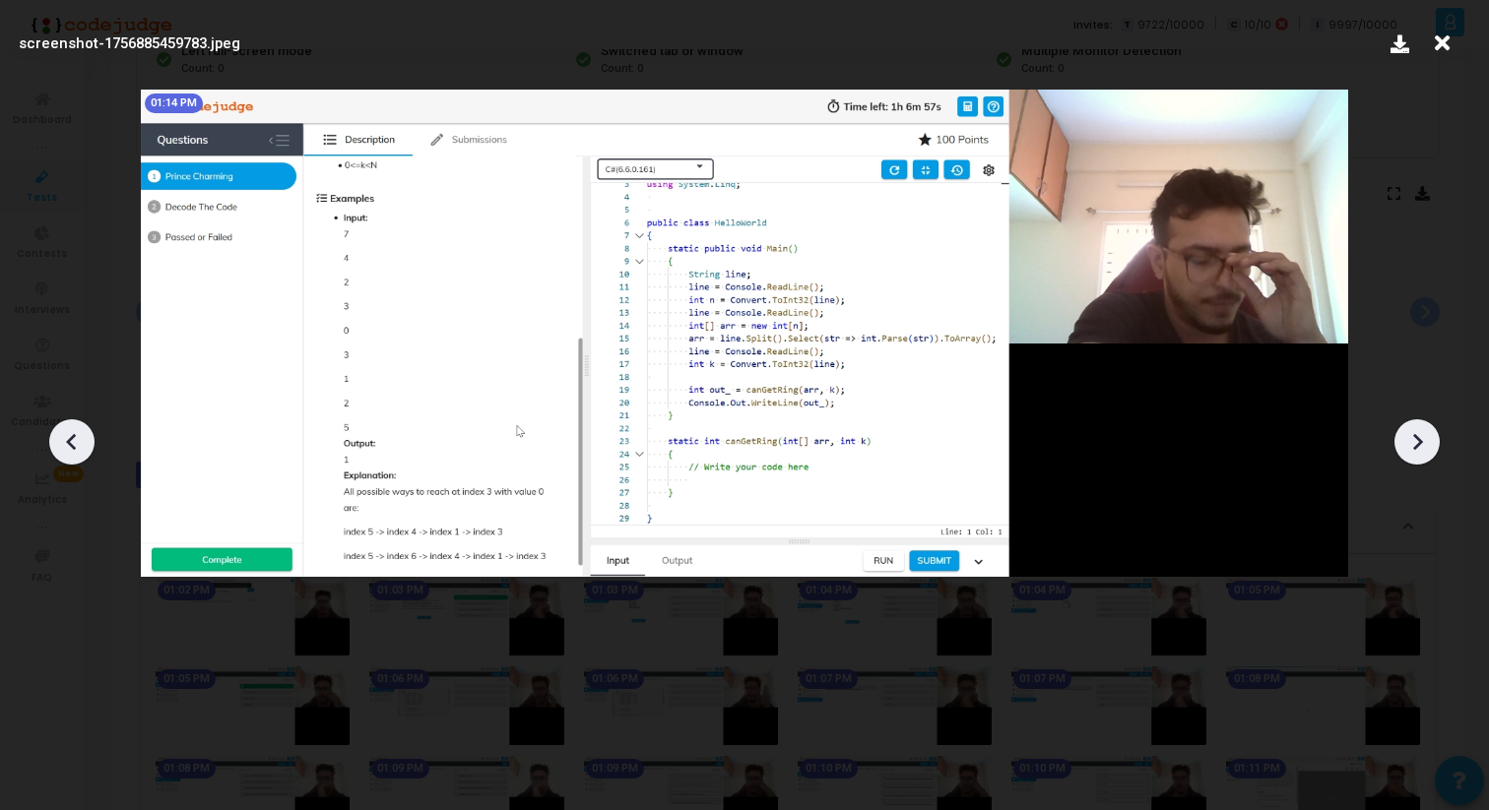
click at [1428, 434] on icon at bounding box center [1417, 442] width 30 height 30
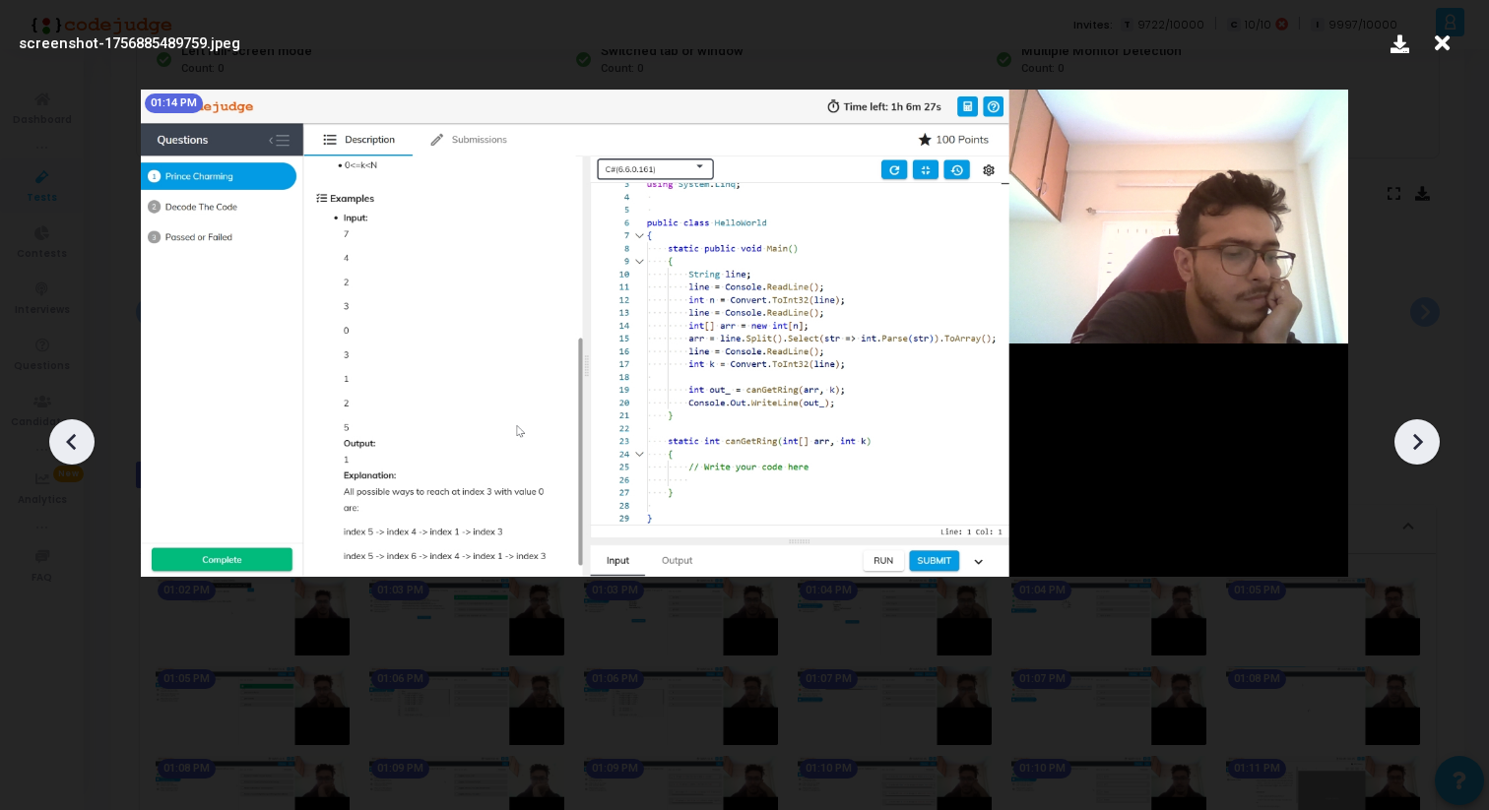
click at [1428, 434] on icon at bounding box center [1417, 442] width 30 height 30
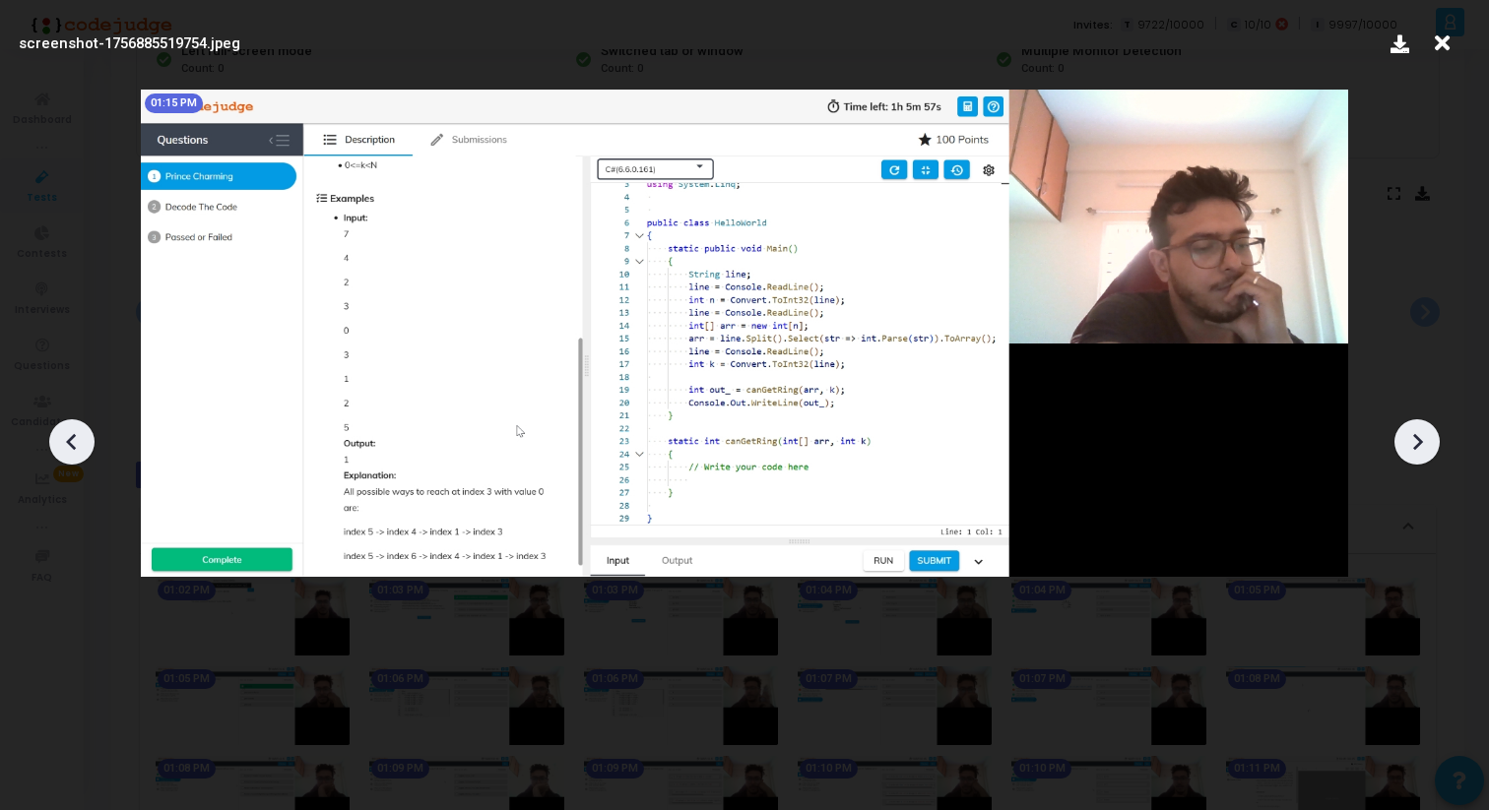
click at [1428, 434] on icon at bounding box center [1417, 442] width 30 height 30
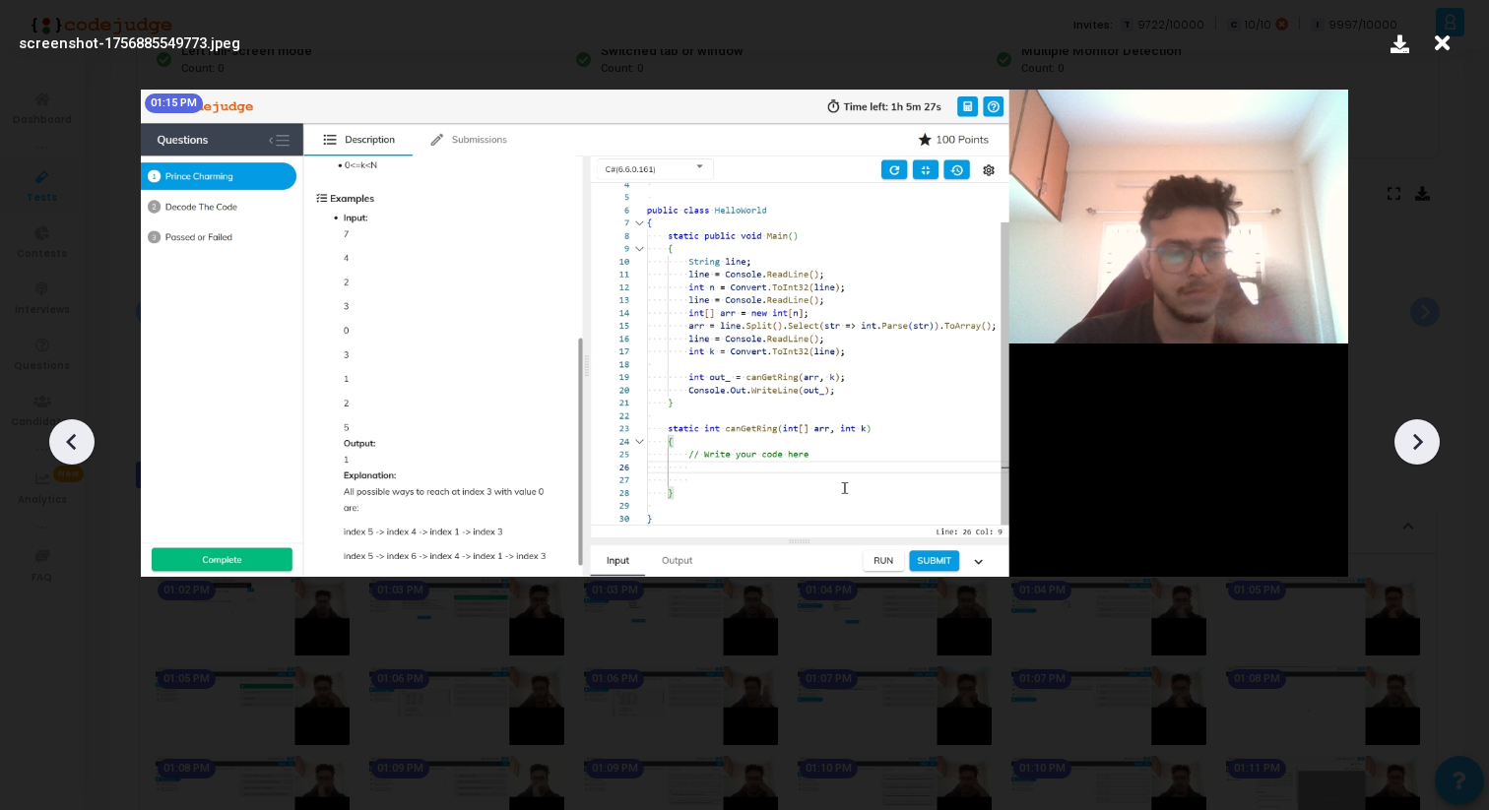
click at [1428, 434] on icon at bounding box center [1417, 442] width 30 height 30
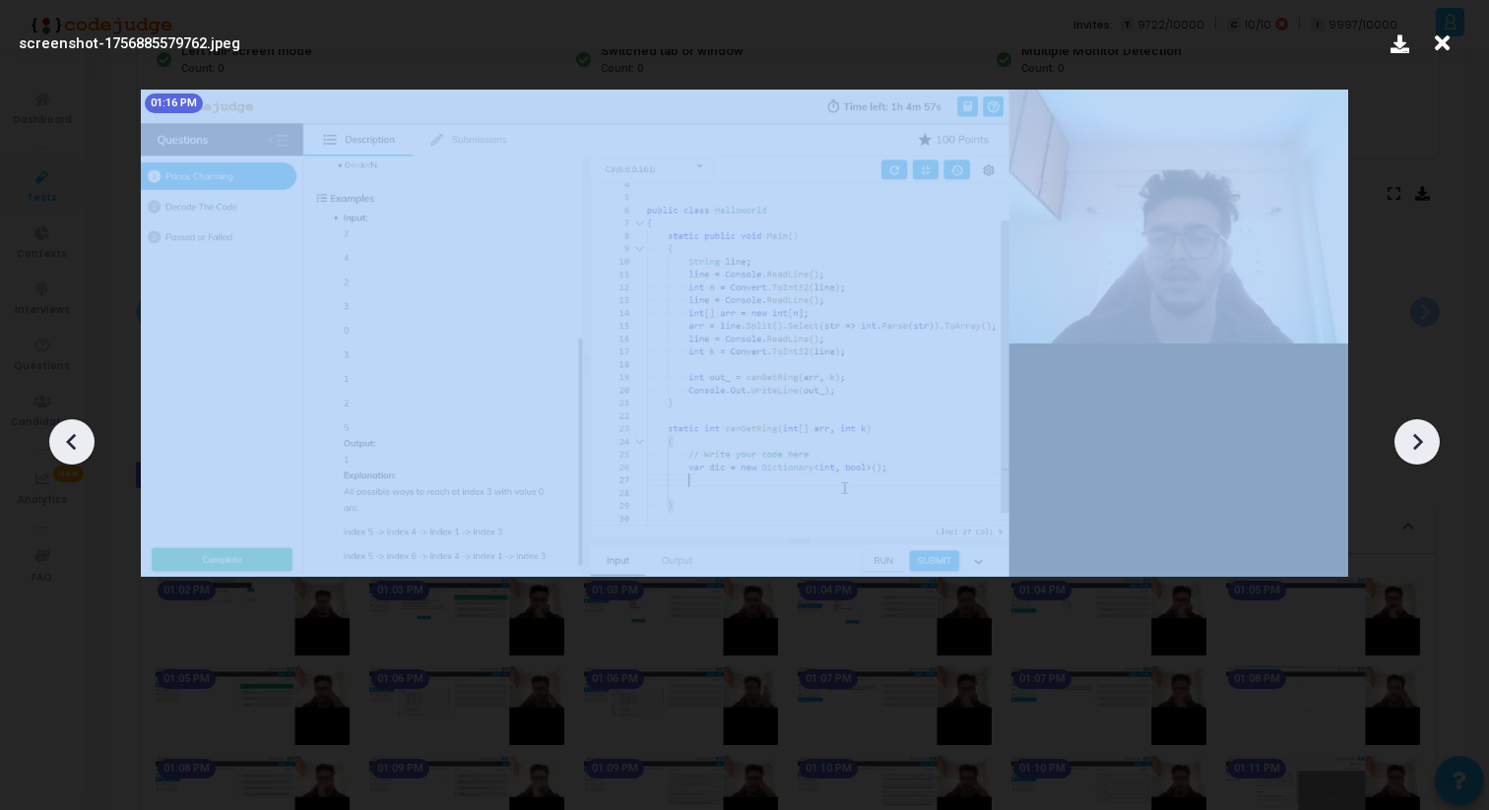
click at [1428, 434] on icon at bounding box center [1417, 442] width 30 height 30
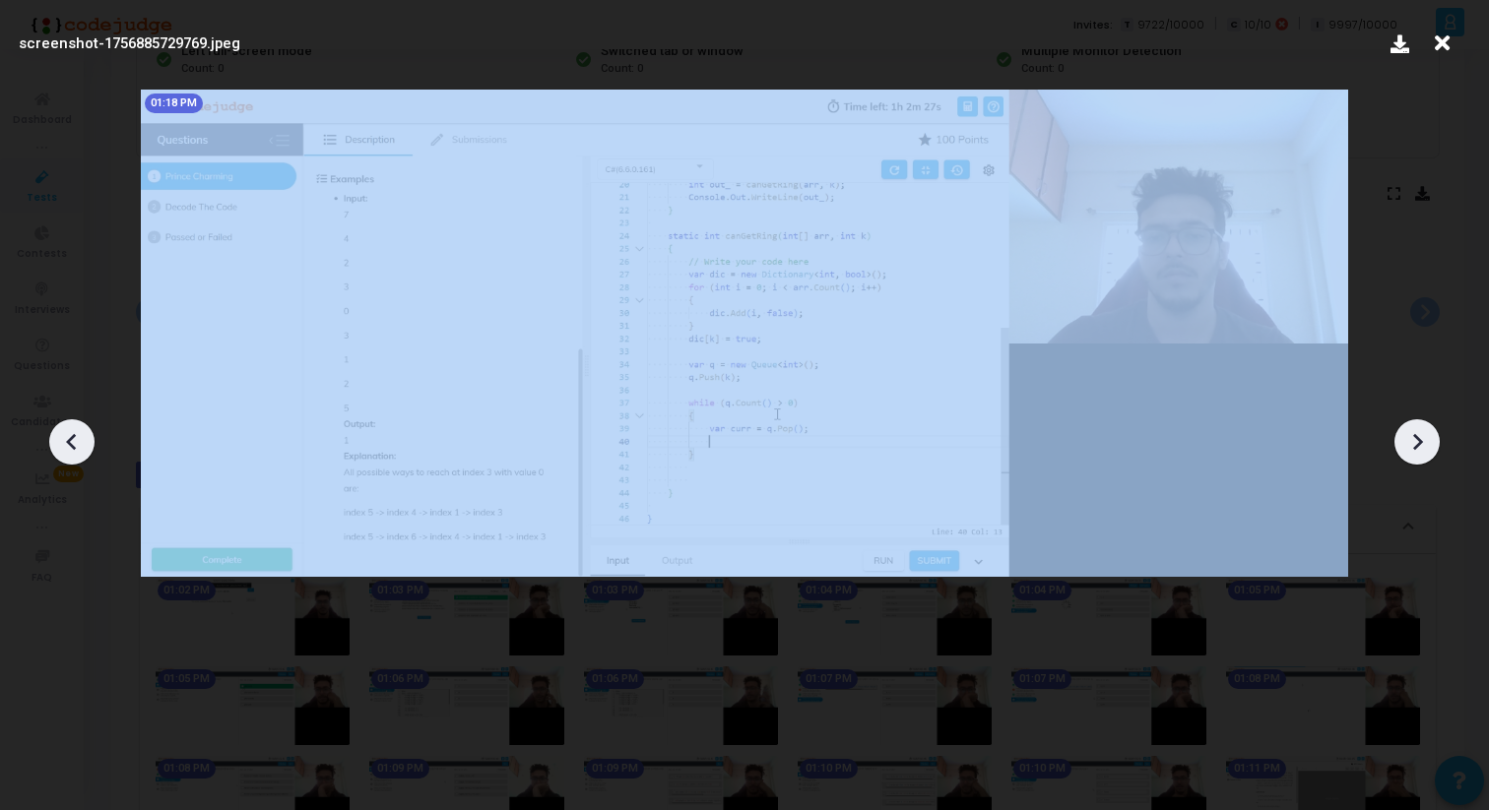
click at [1428, 434] on icon at bounding box center [1417, 442] width 30 height 30
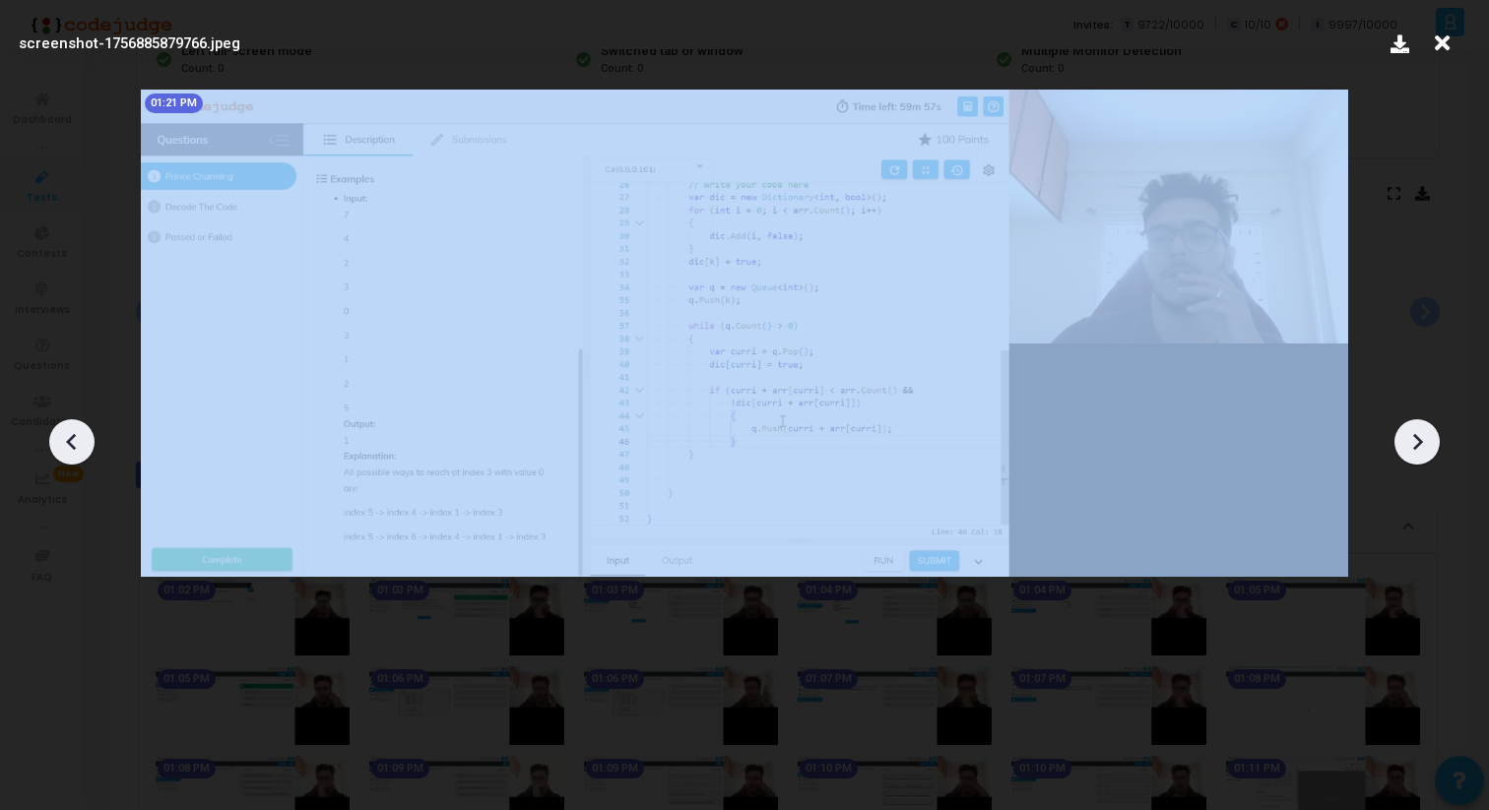
click at [1428, 434] on icon at bounding box center [1417, 442] width 30 height 30
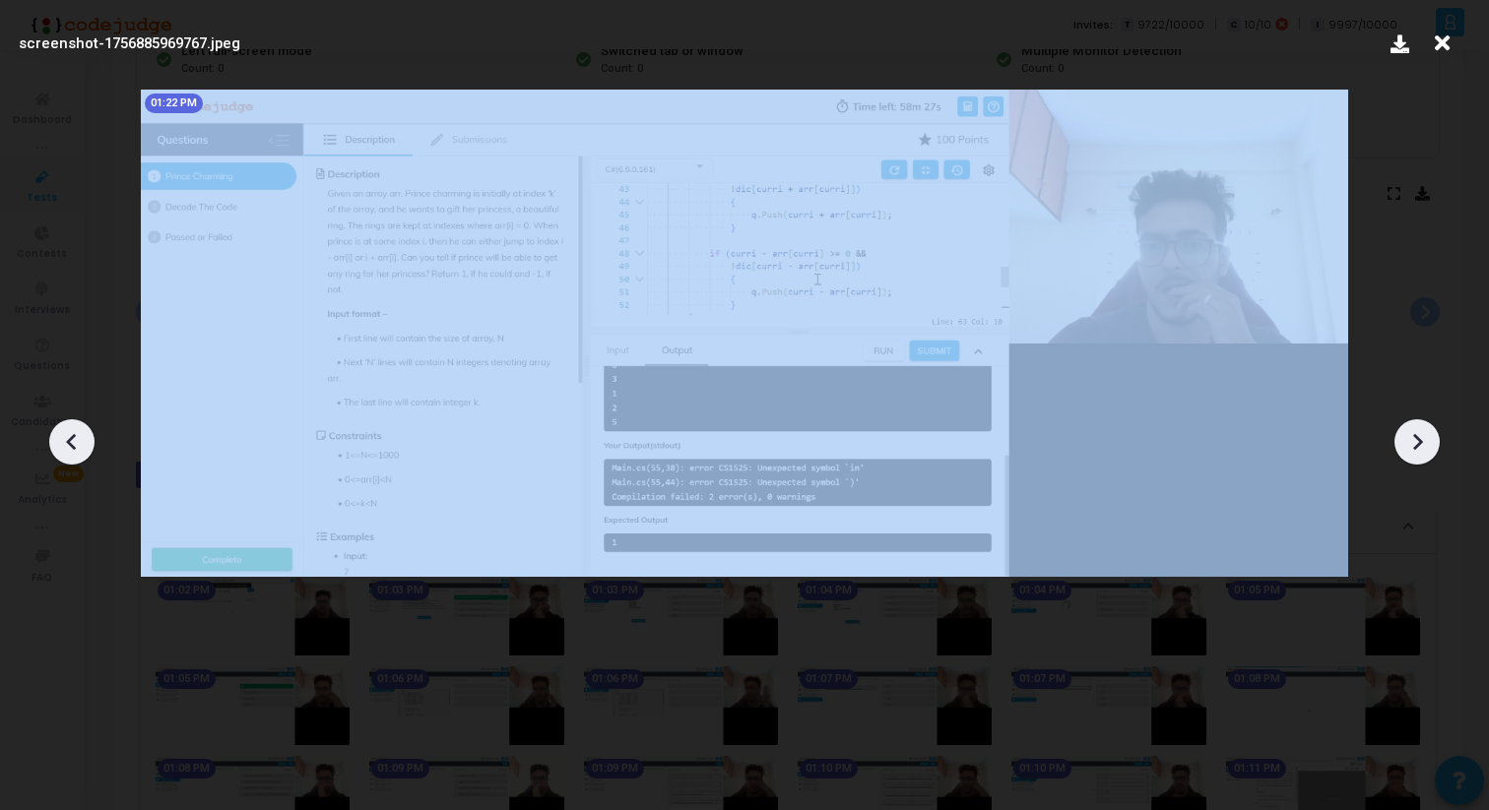
click at [1428, 434] on icon at bounding box center [1417, 442] width 30 height 30
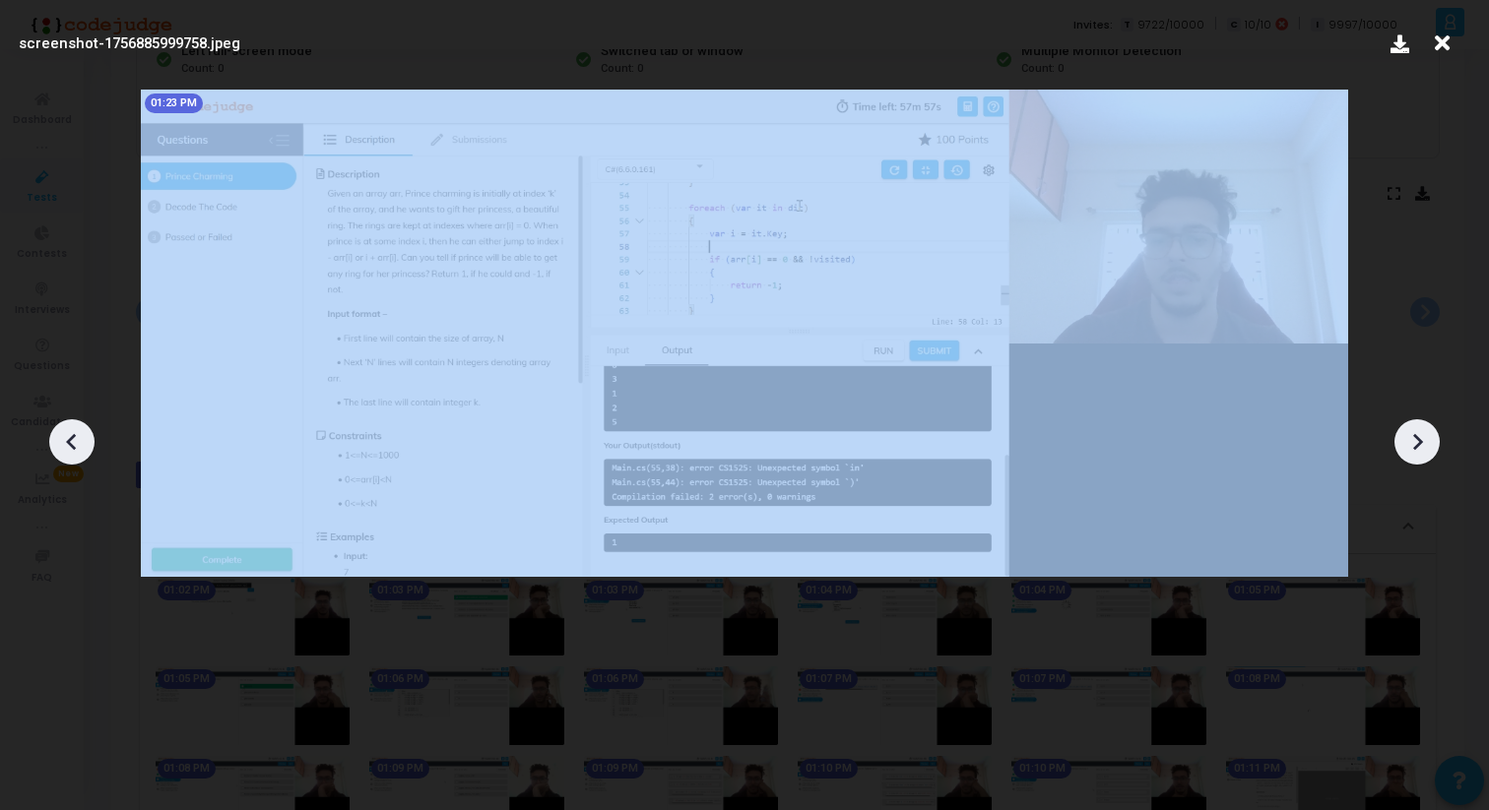
click at [1428, 434] on icon at bounding box center [1417, 442] width 30 height 30
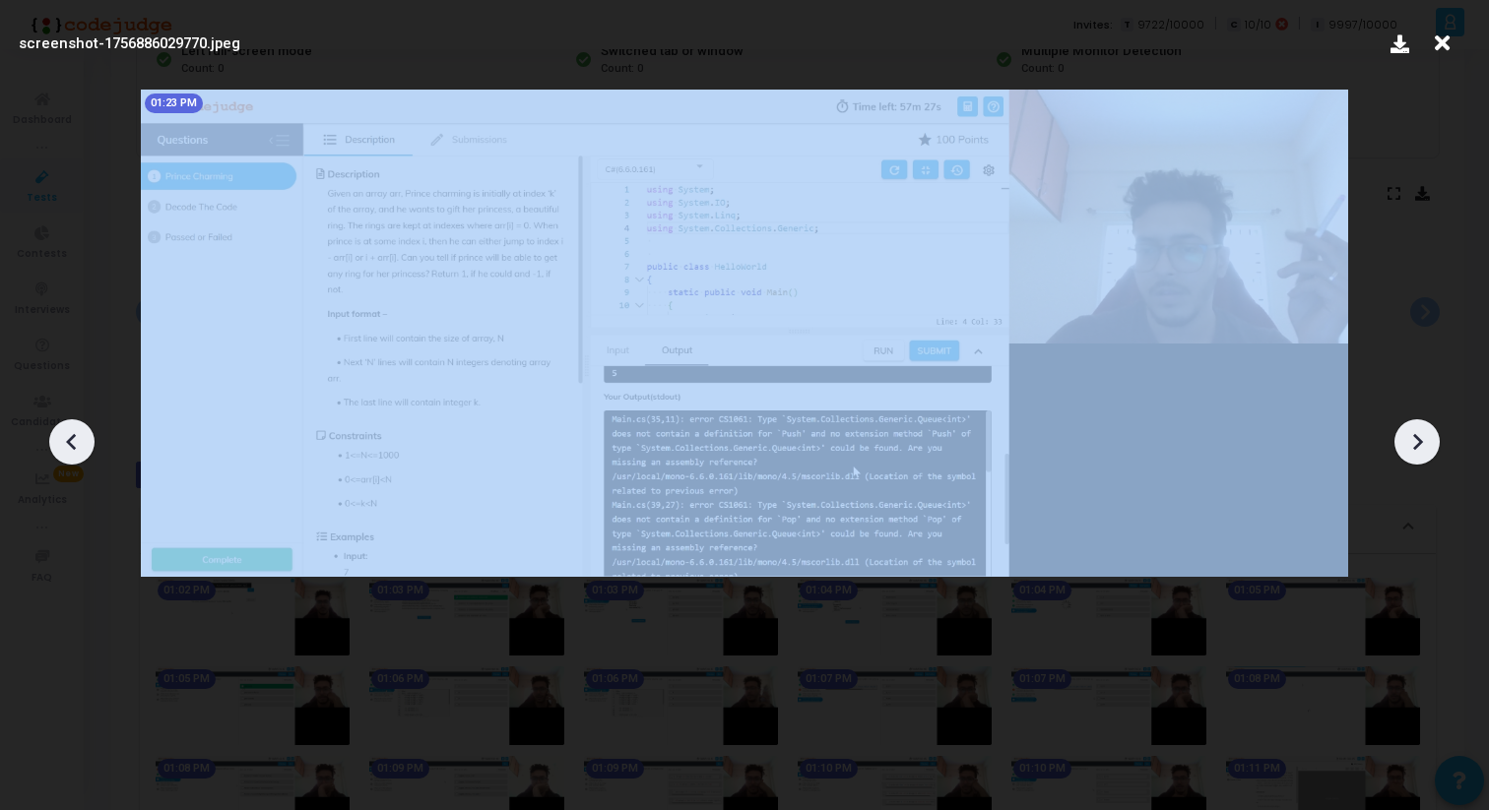
click at [1428, 434] on icon at bounding box center [1417, 442] width 30 height 30
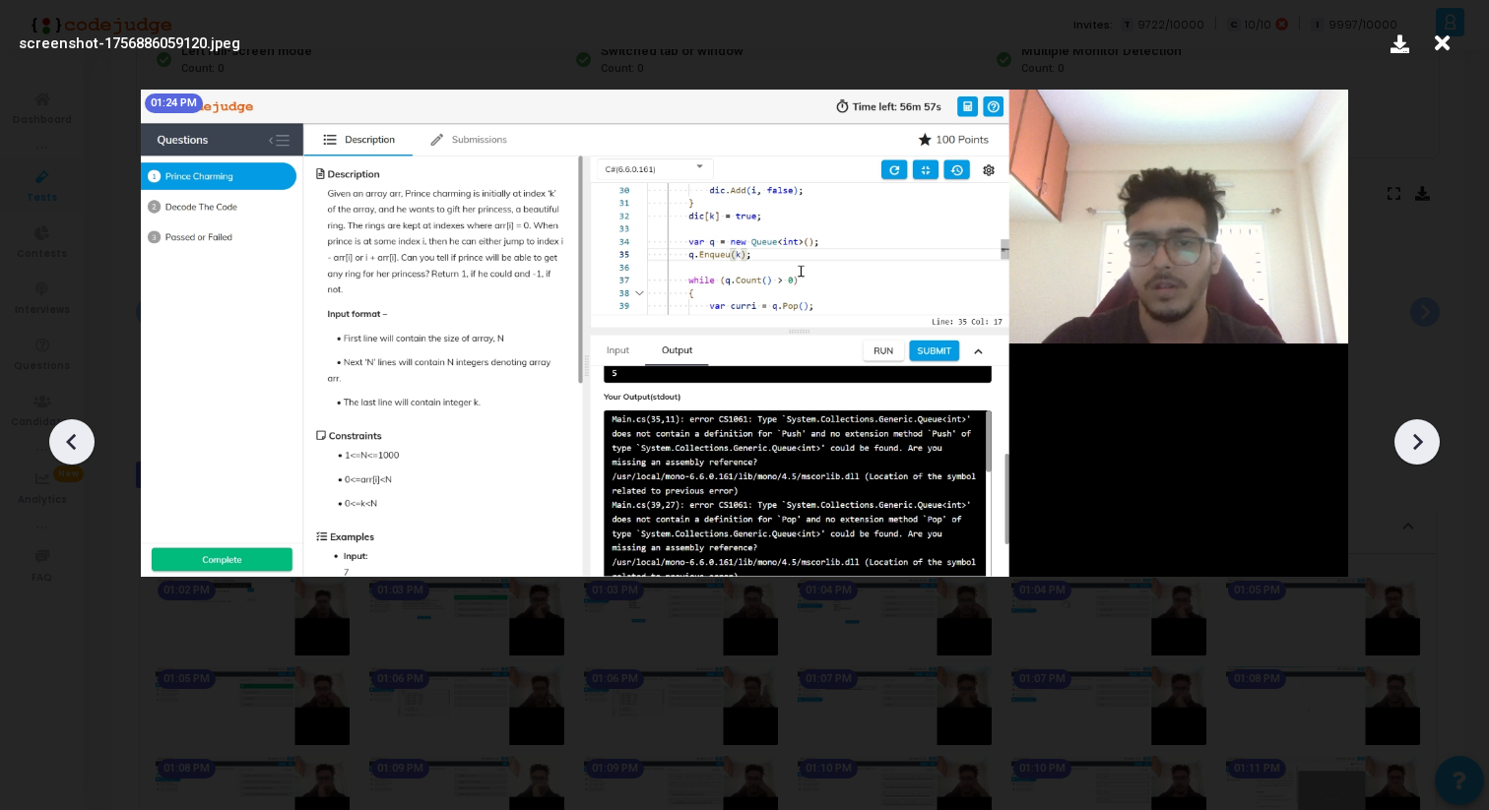
click at [1428, 435] on icon at bounding box center [1417, 442] width 30 height 30
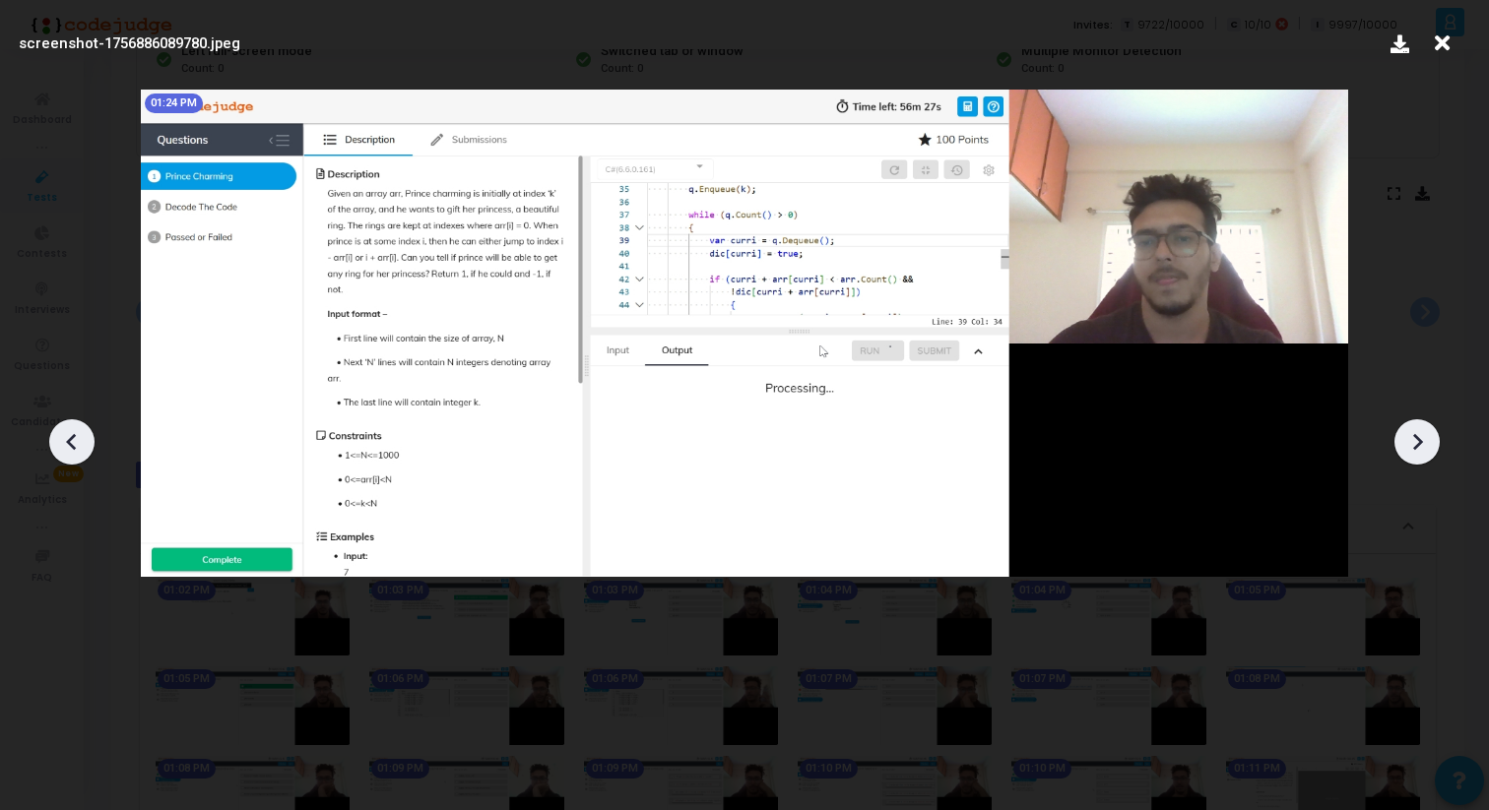
click at [57, 422] on div at bounding box center [744, 434] width 1489 height 751
click at [57, 440] on icon at bounding box center [72, 442] width 30 height 30
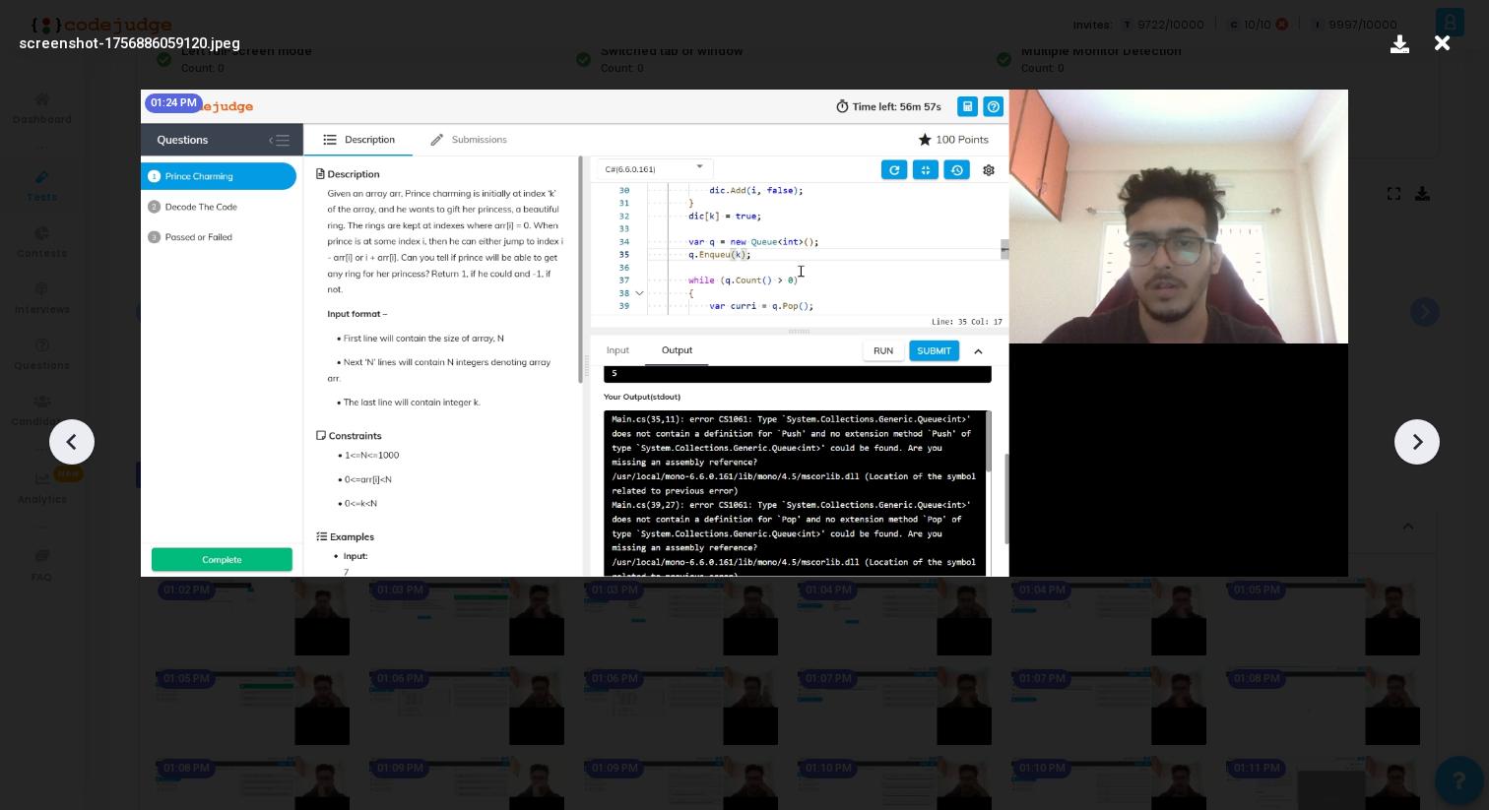
click at [57, 440] on icon at bounding box center [72, 442] width 30 height 30
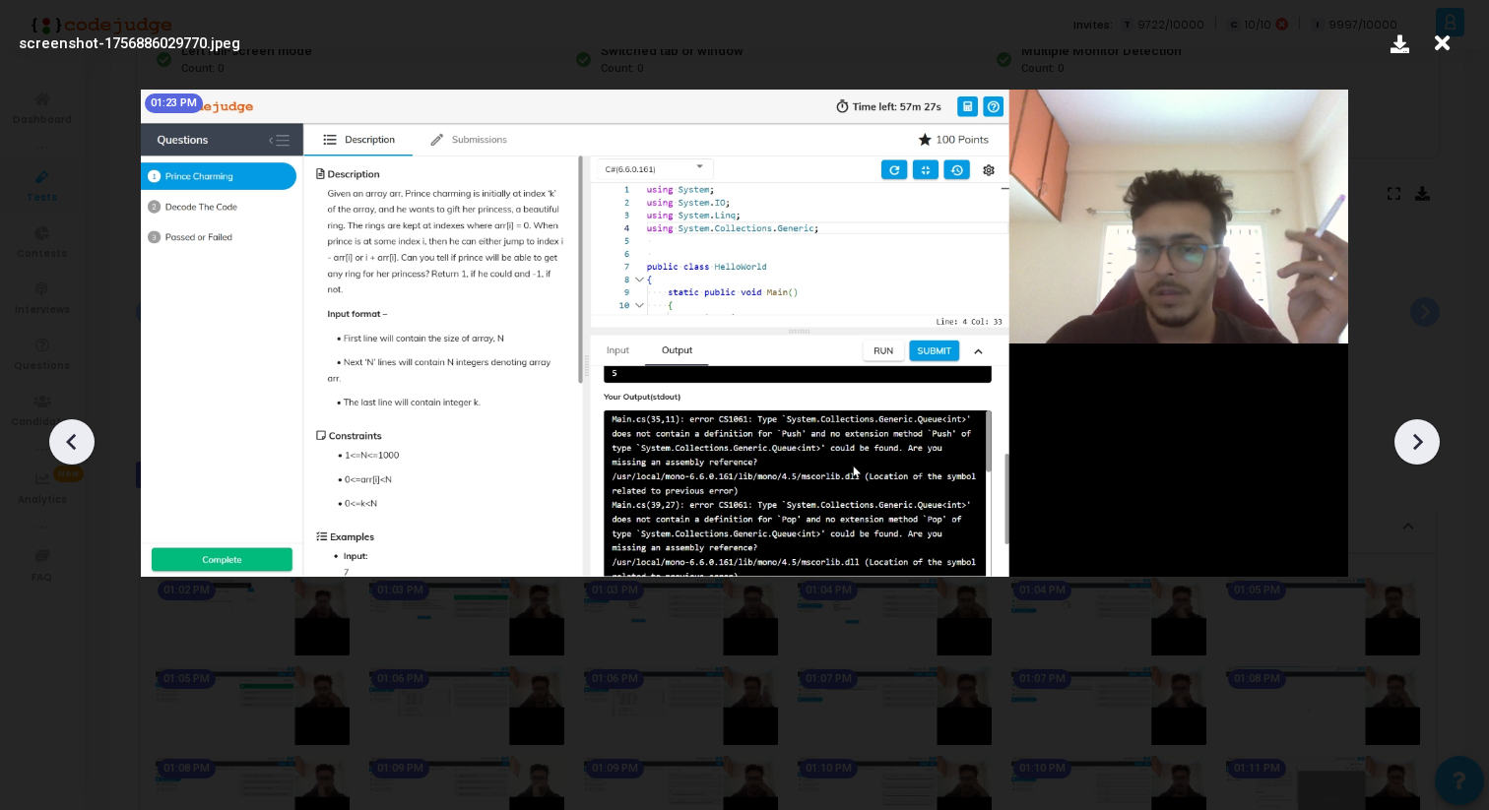
click at [1420, 445] on icon at bounding box center [1417, 442] width 30 height 30
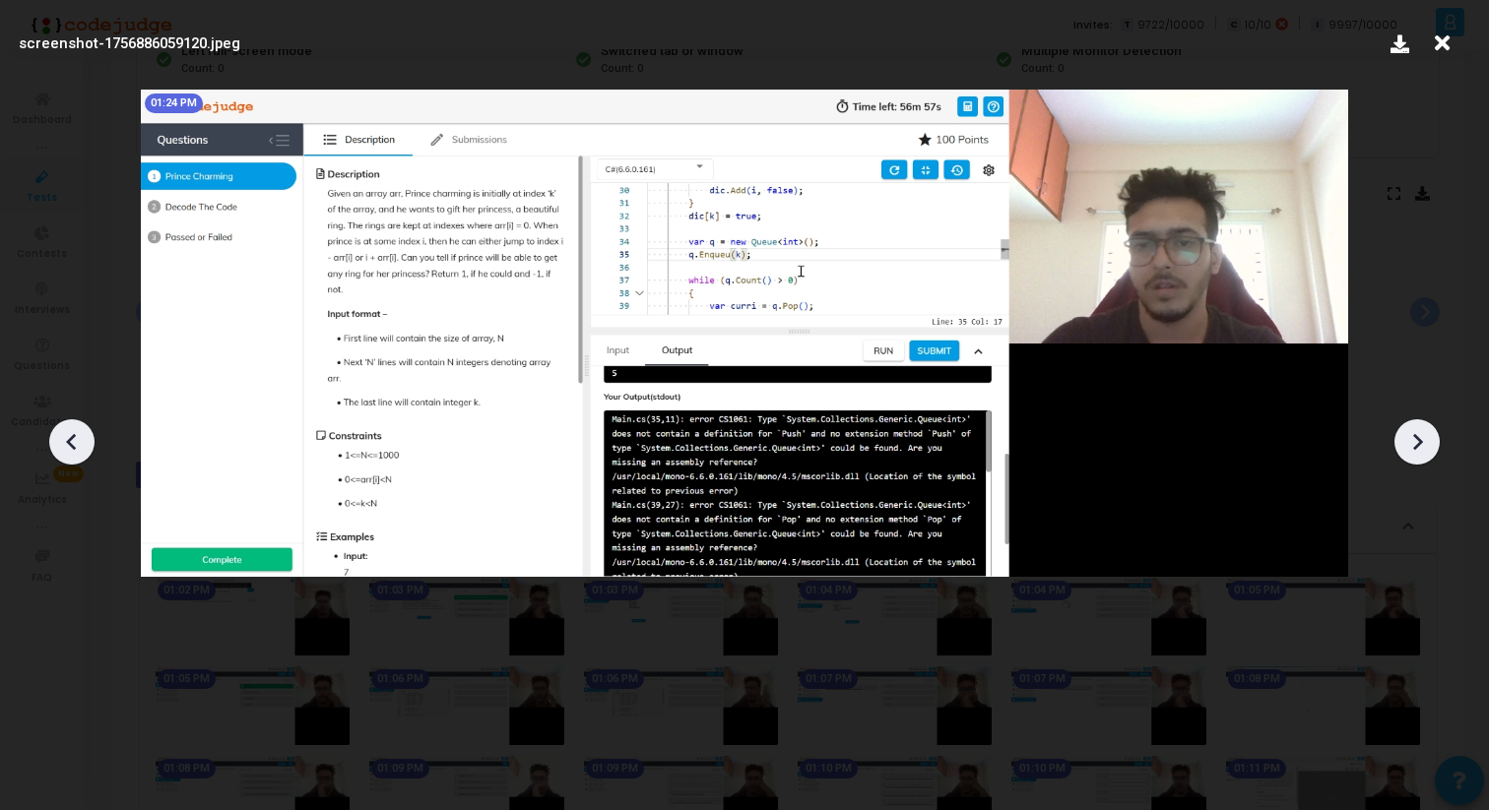
click at [1420, 445] on icon at bounding box center [1417, 442] width 30 height 30
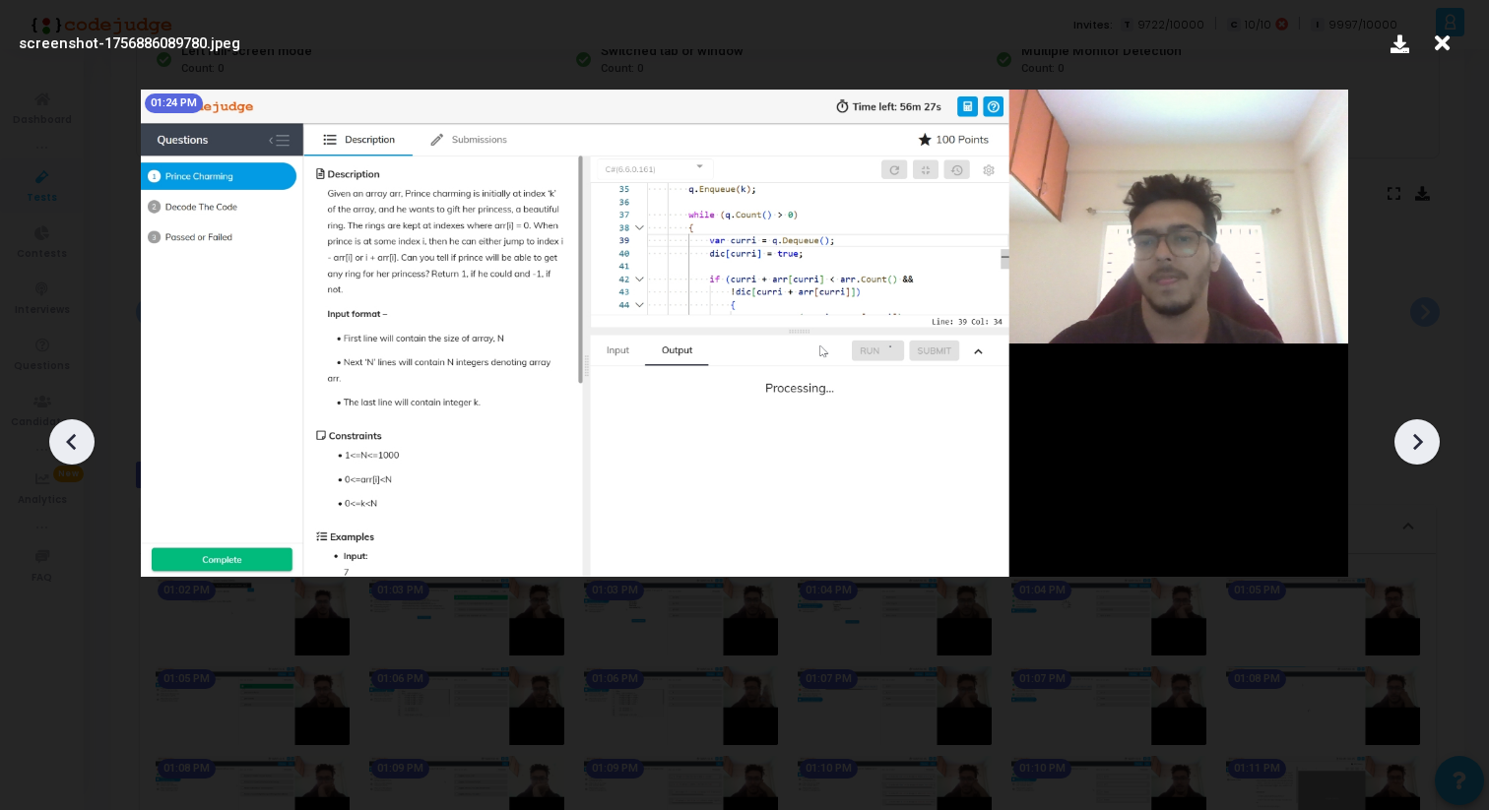
click at [1420, 445] on icon at bounding box center [1417, 442] width 30 height 30
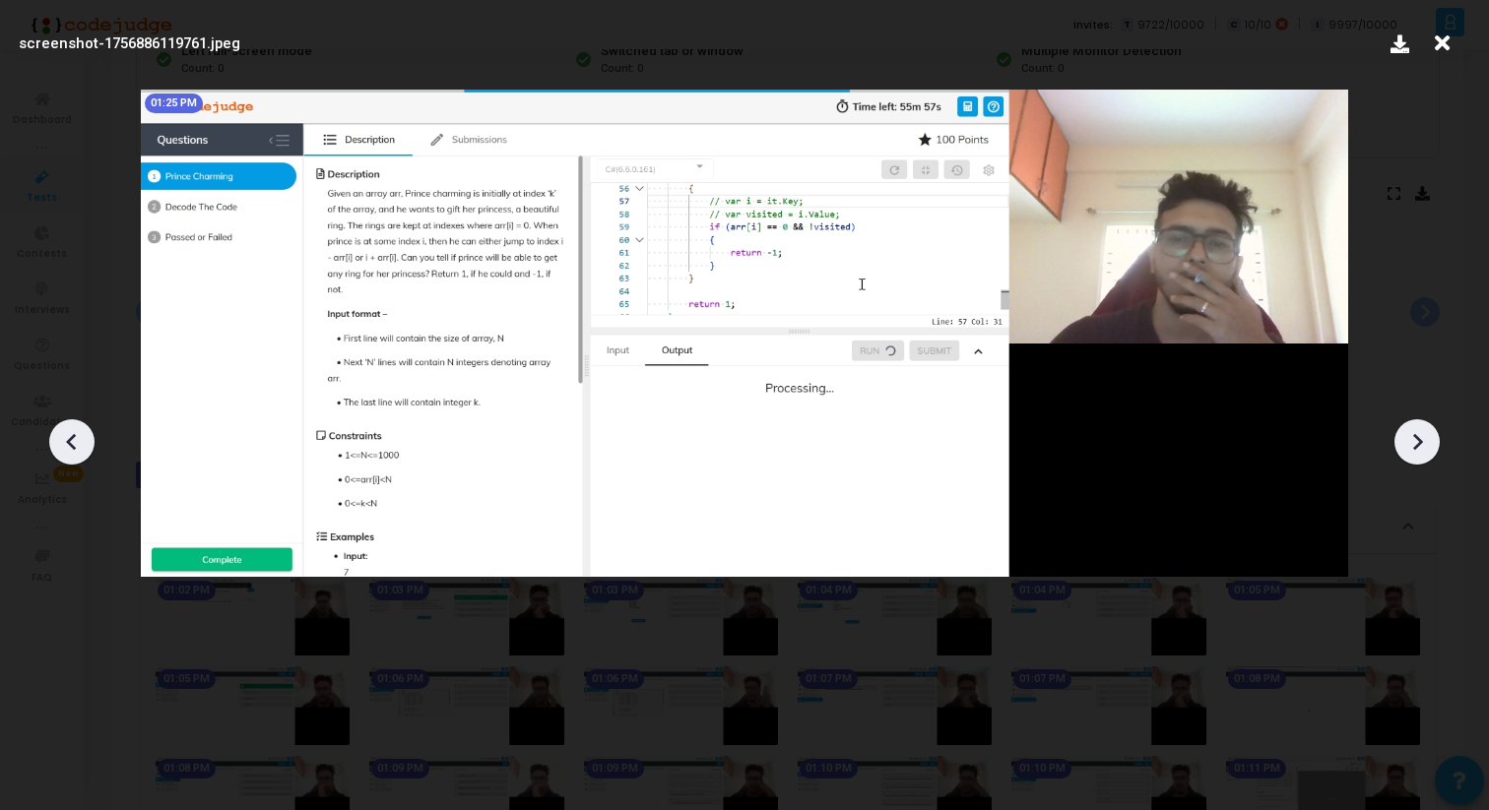
click at [1423, 438] on icon at bounding box center [1417, 442] width 30 height 30
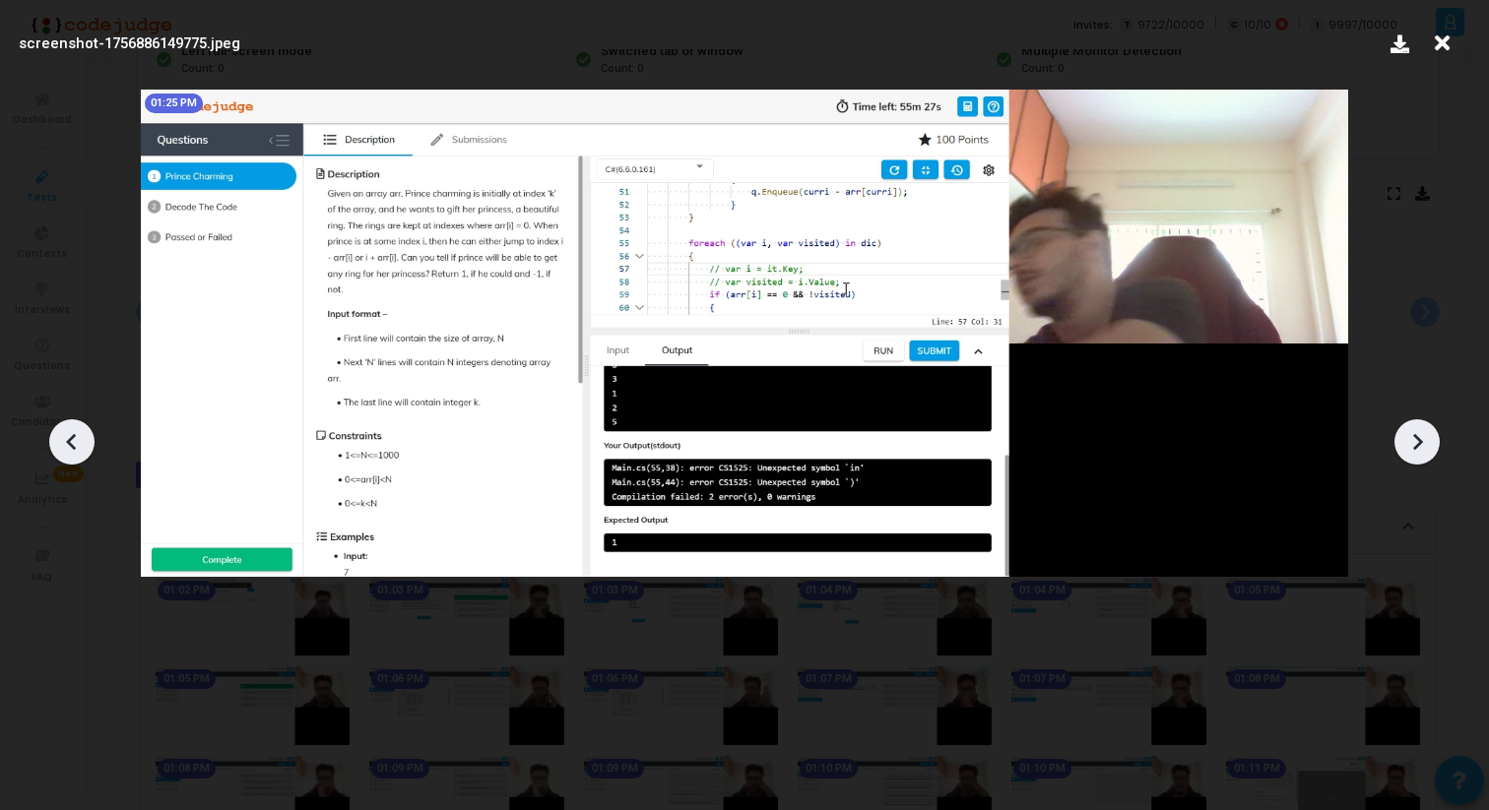
click at [1422, 439] on icon at bounding box center [1417, 442] width 30 height 30
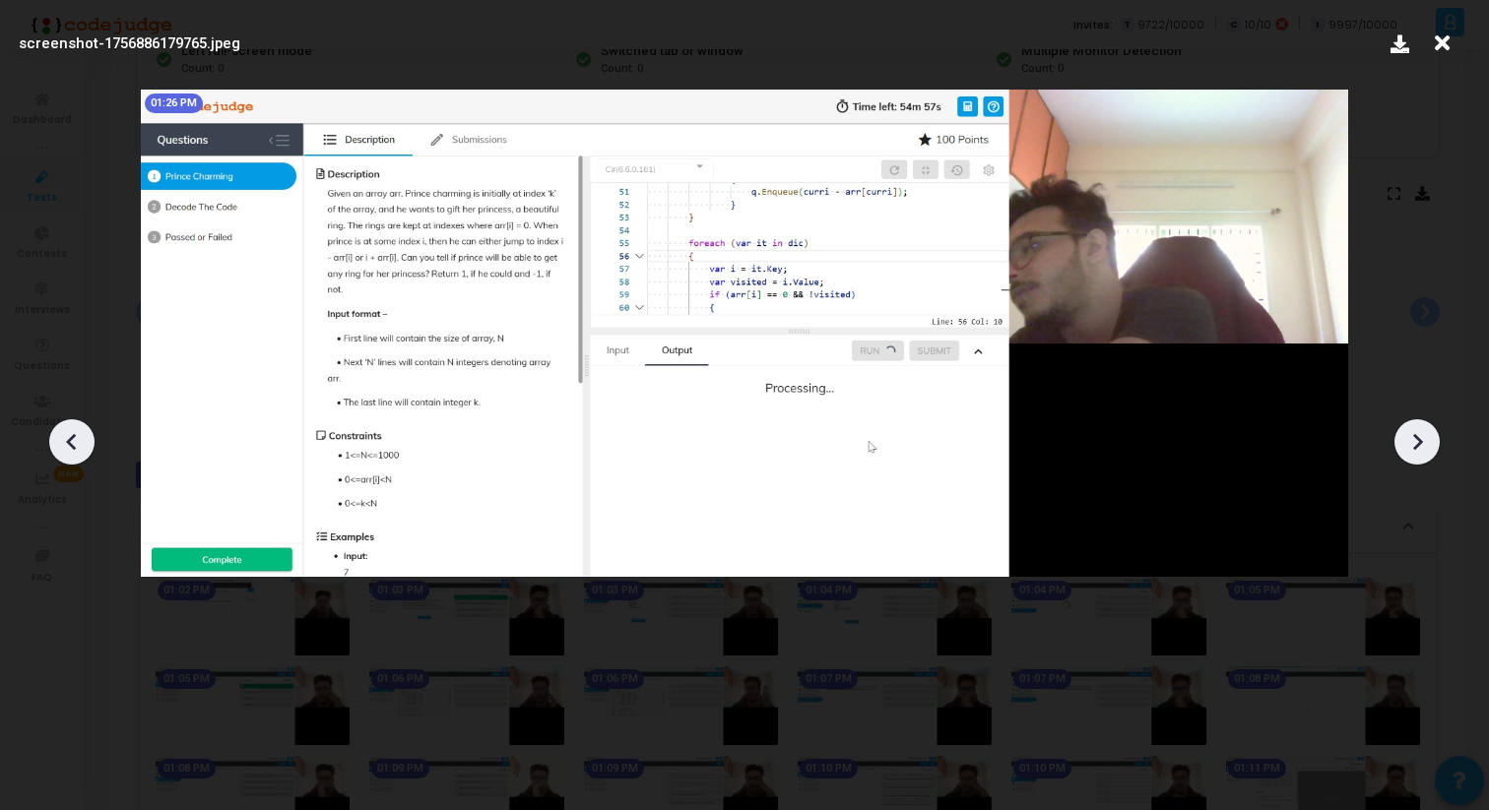
click at [1422, 439] on icon at bounding box center [1417, 442] width 30 height 30
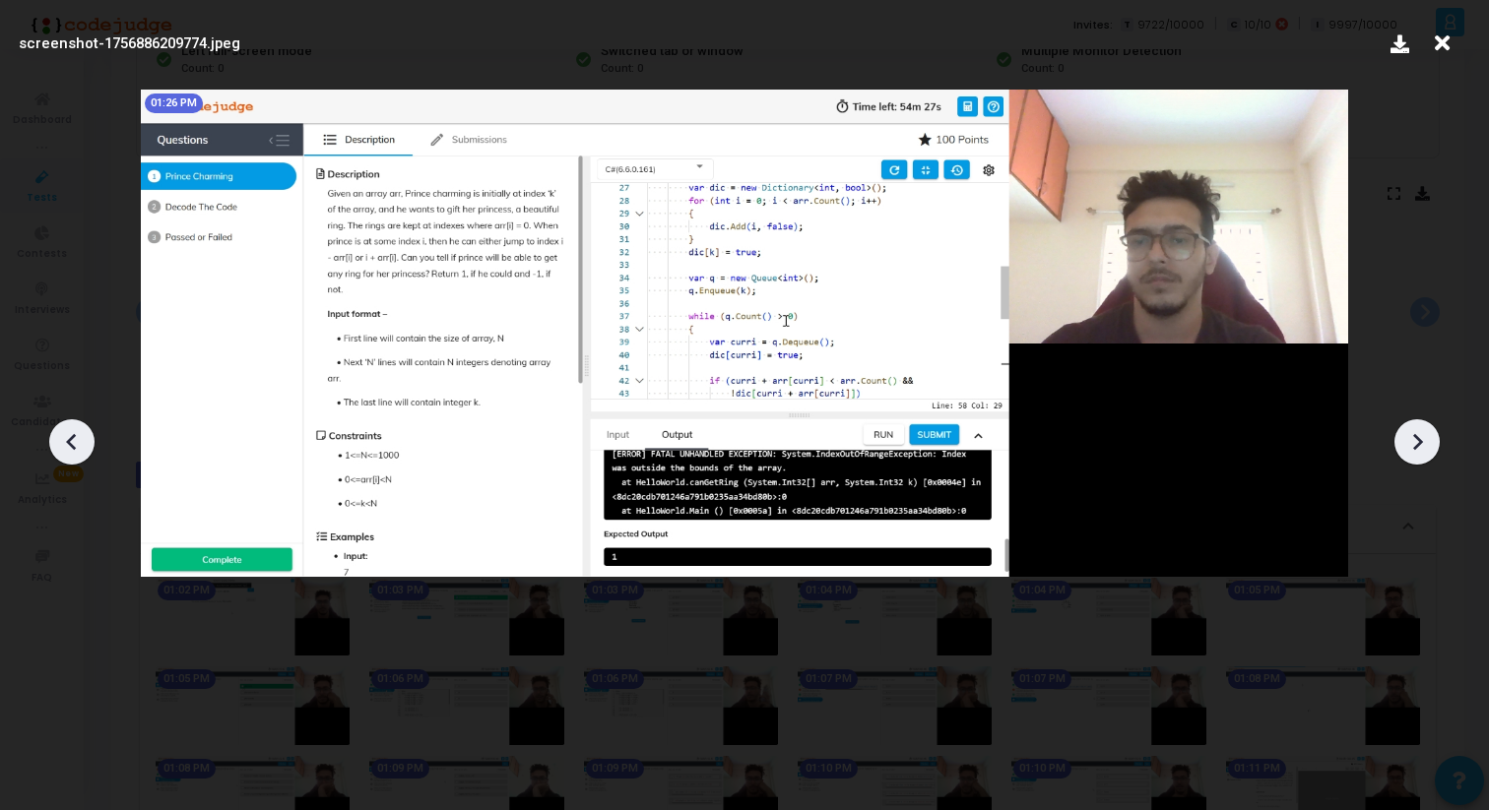
click at [1422, 439] on icon at bounding box center [1417, 442] width 30 height 30
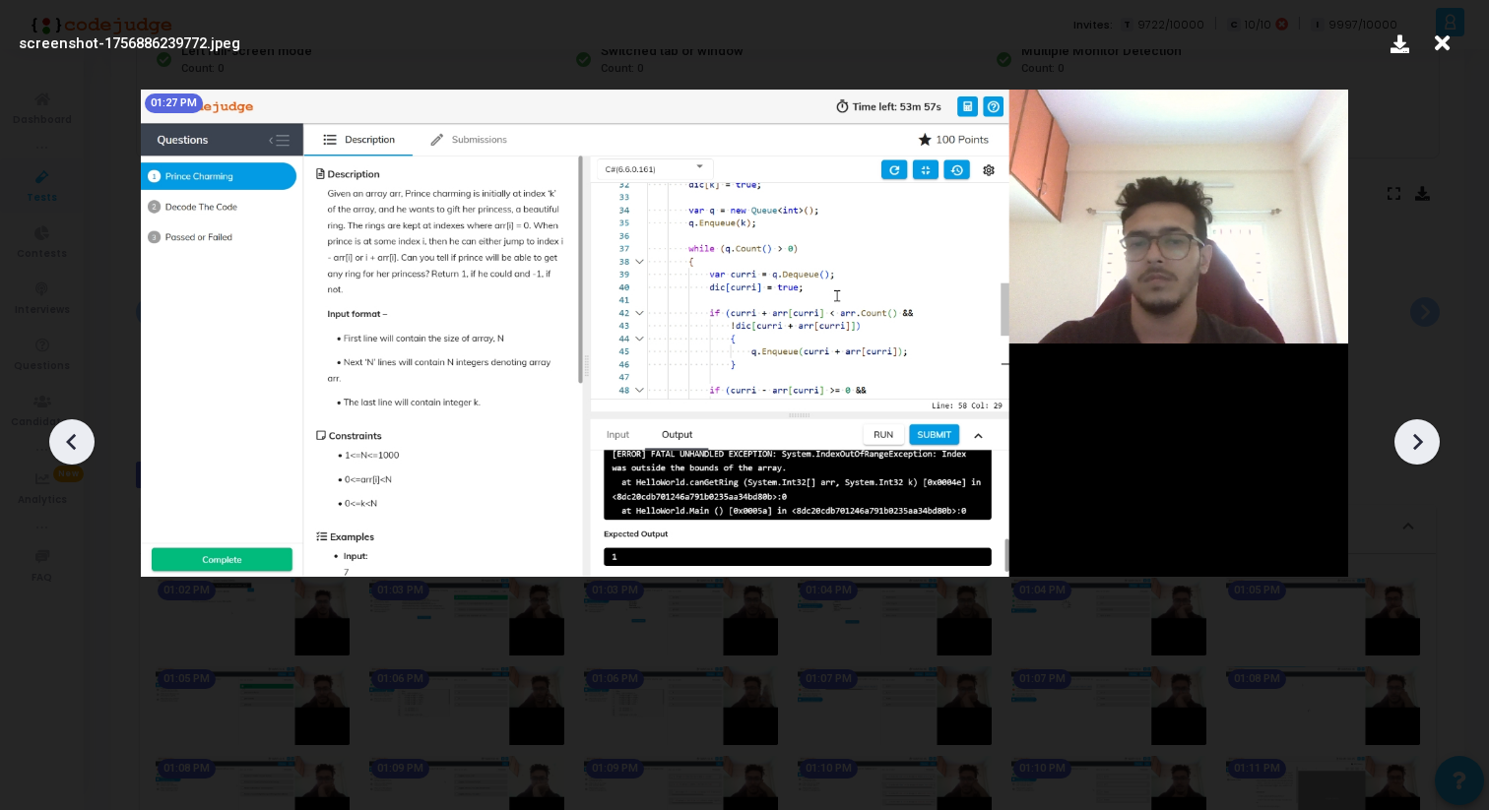
click at [1422, 439] on icon at bounding box center [1417, 442] width 30 height 30
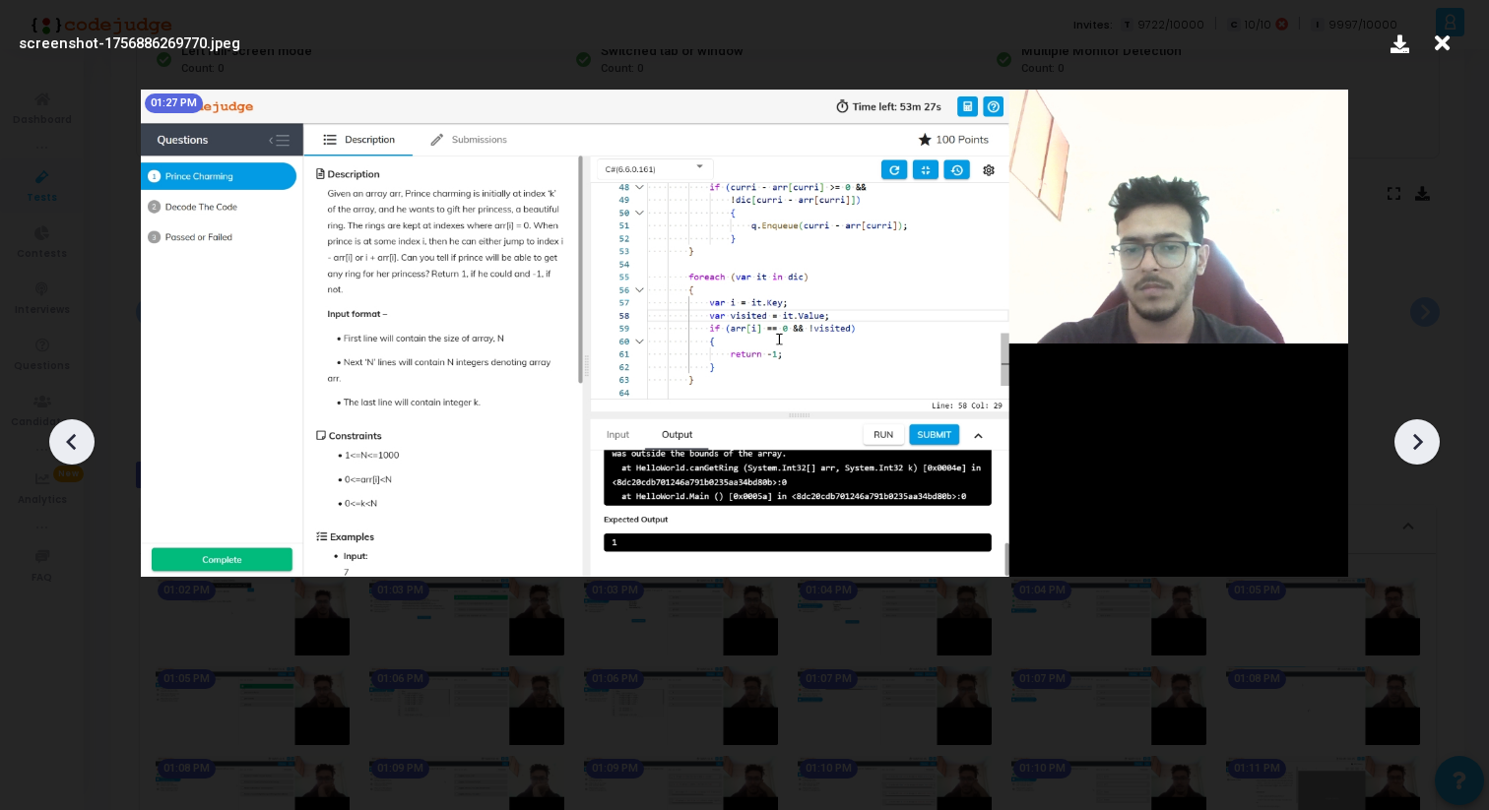
click at [1422, 439] on icon at bounding box center [1417, 442] width 30 height 30
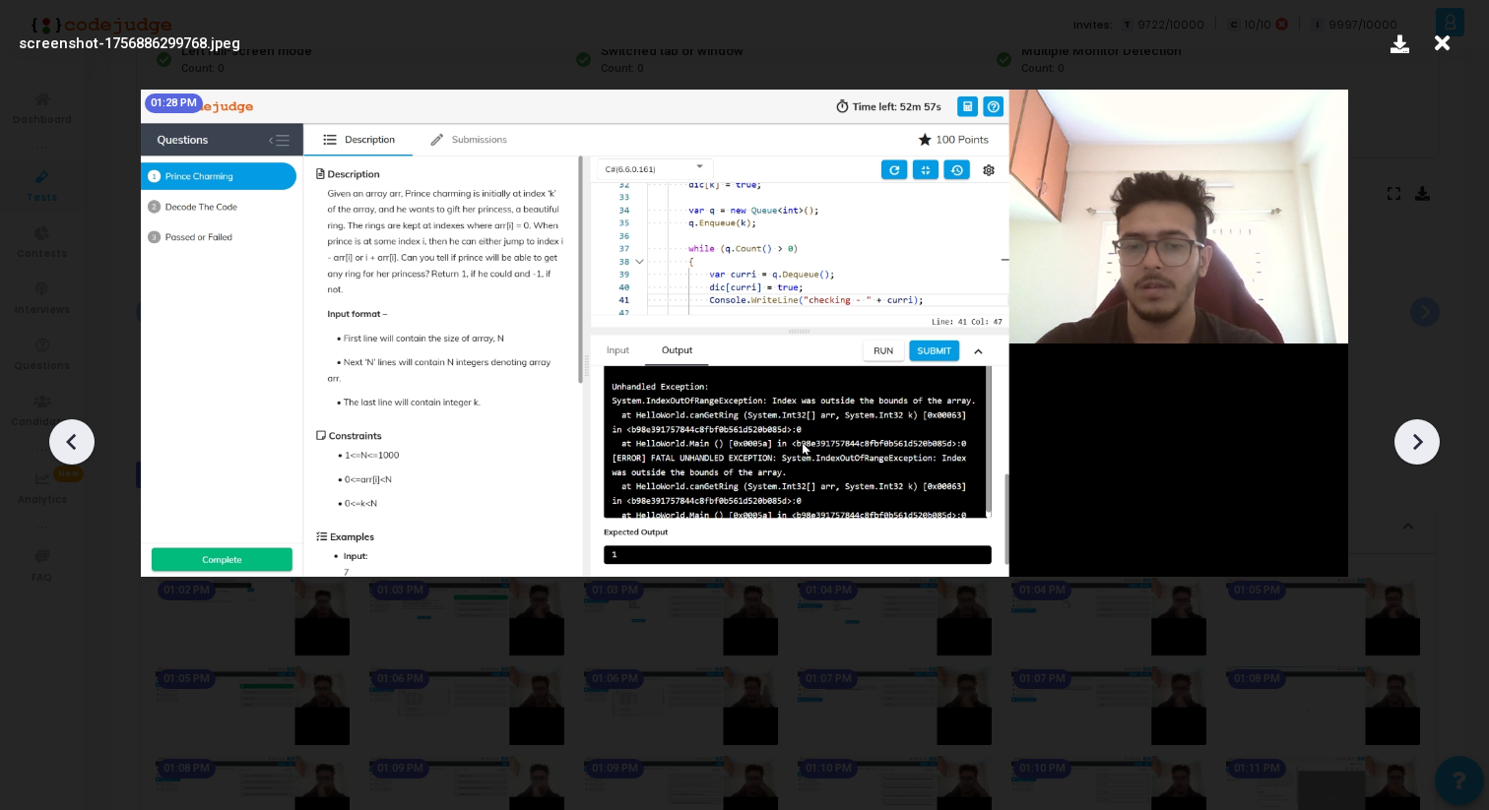
click at [1422, 439] on icon at bounding box center [1417, 442] width 30 height 30
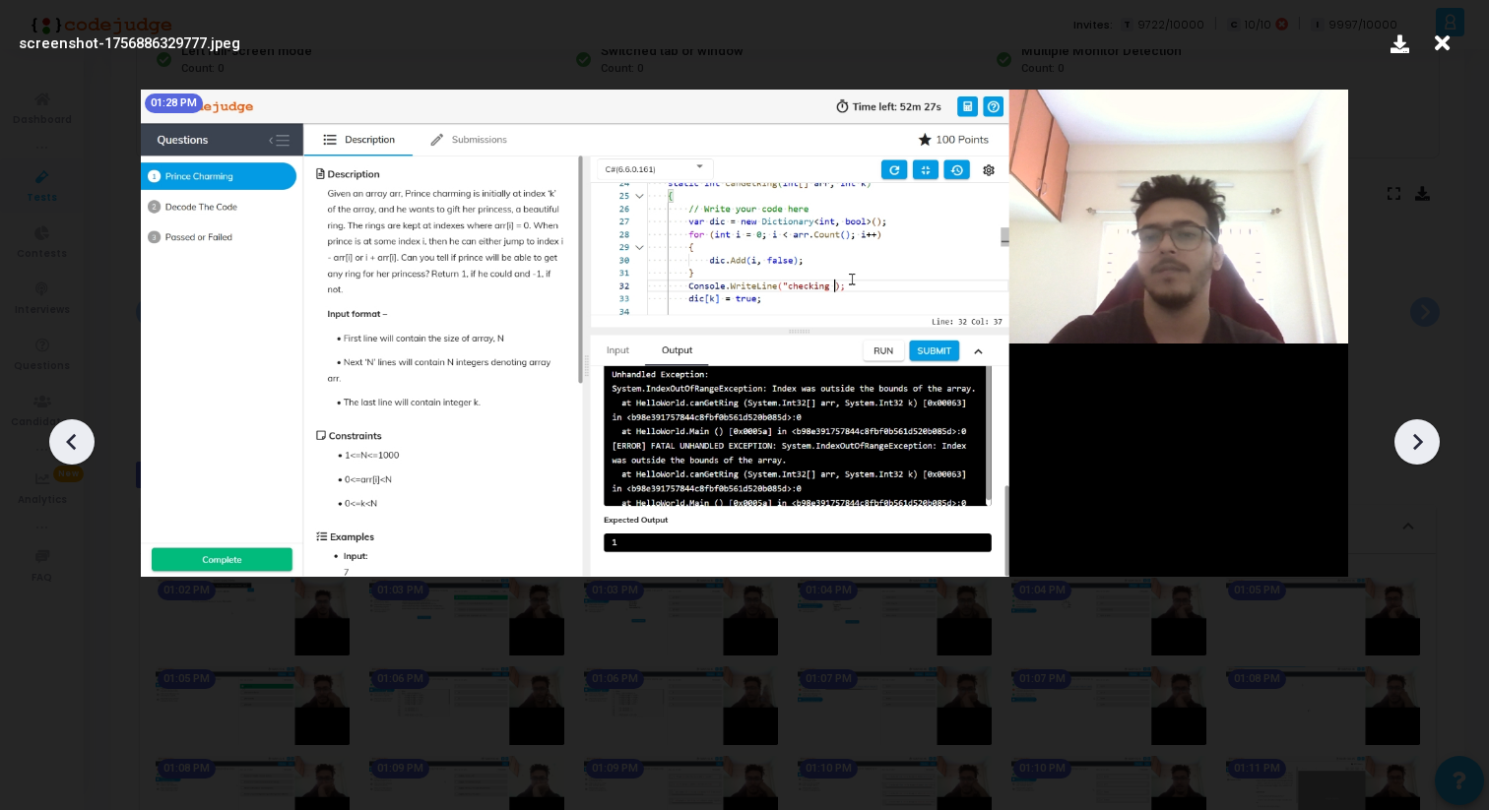
click at [1422, 439] on icon at bounding box center [1417, 442] width 30 height 30
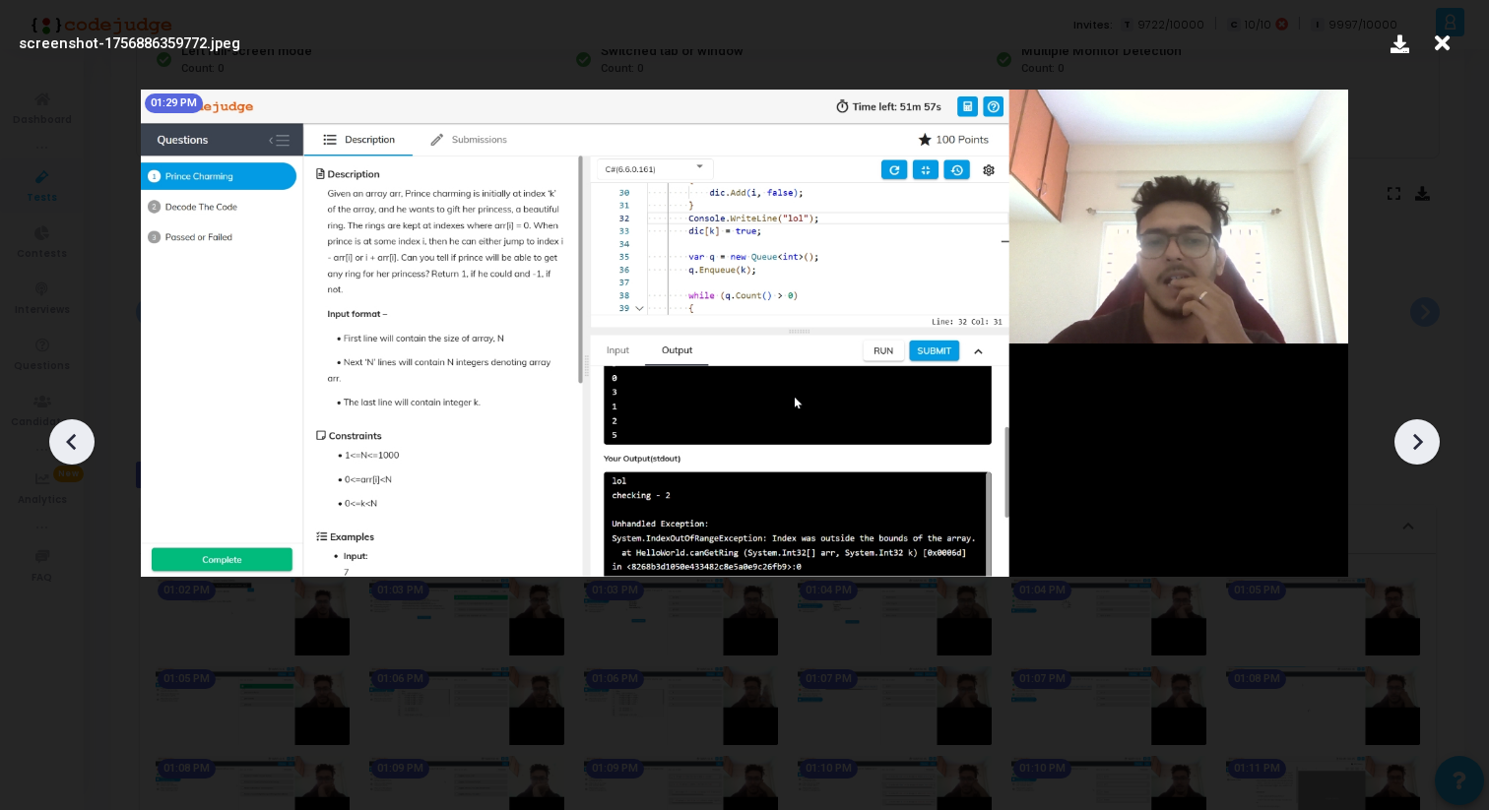
click at [1422, 439] on icon at bounding box center [1417, 442] width 30 height 30
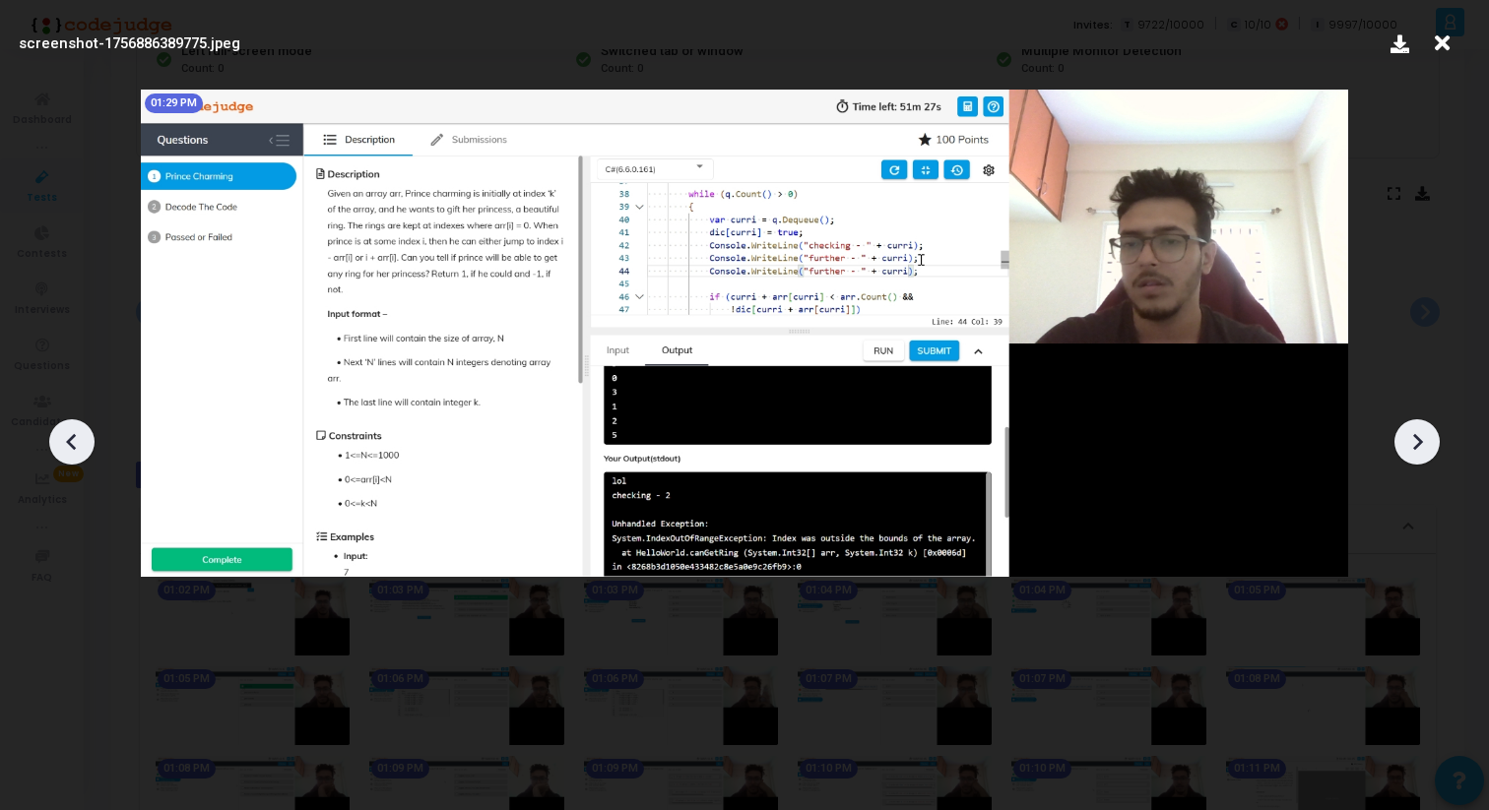
click at [1422, 440] on icon at bounding box center [1417, 442] width 30 height 30
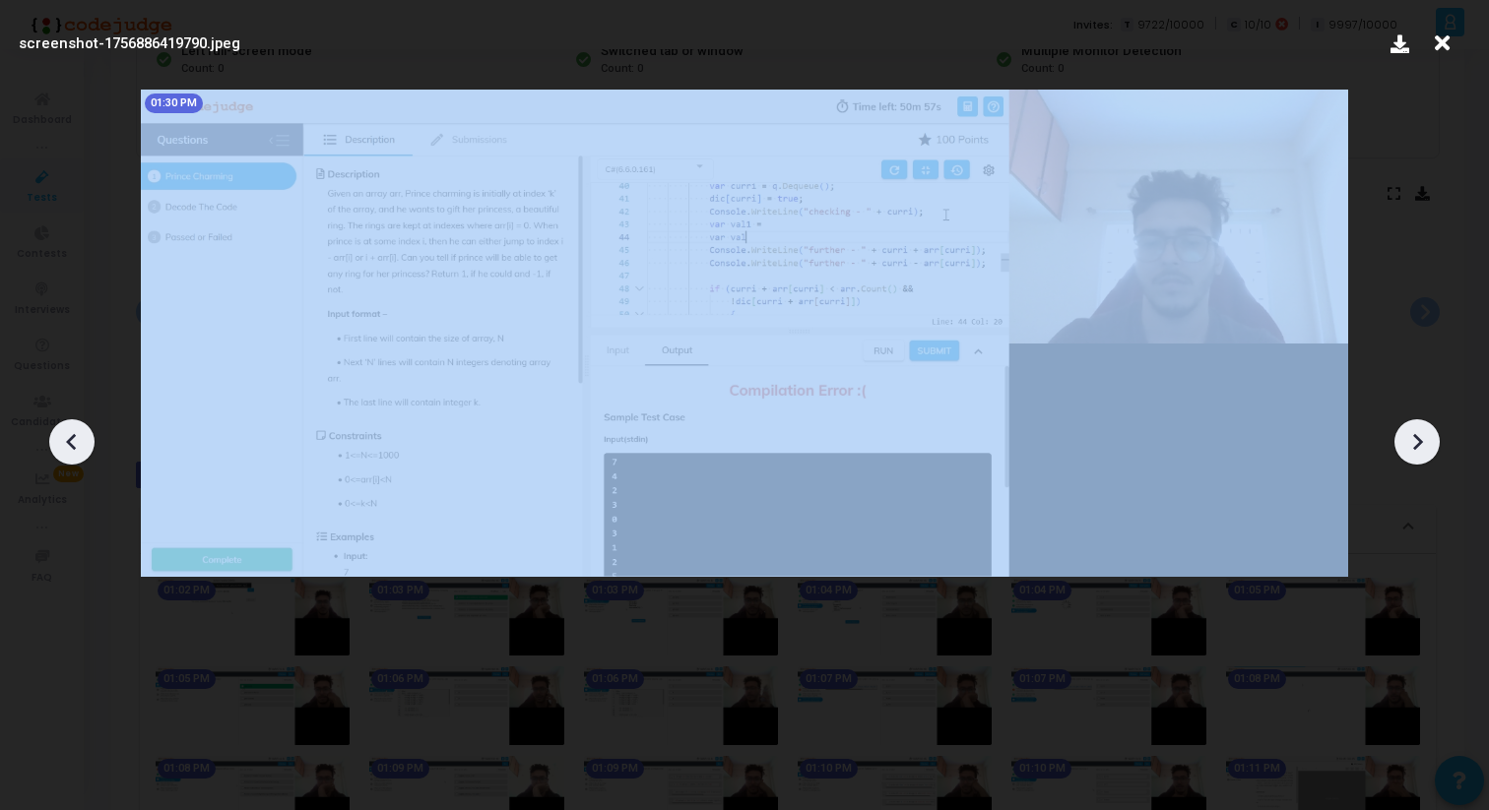
click at [1422, 440] on icon at bounding box center [1417, 442] width 30 height 30
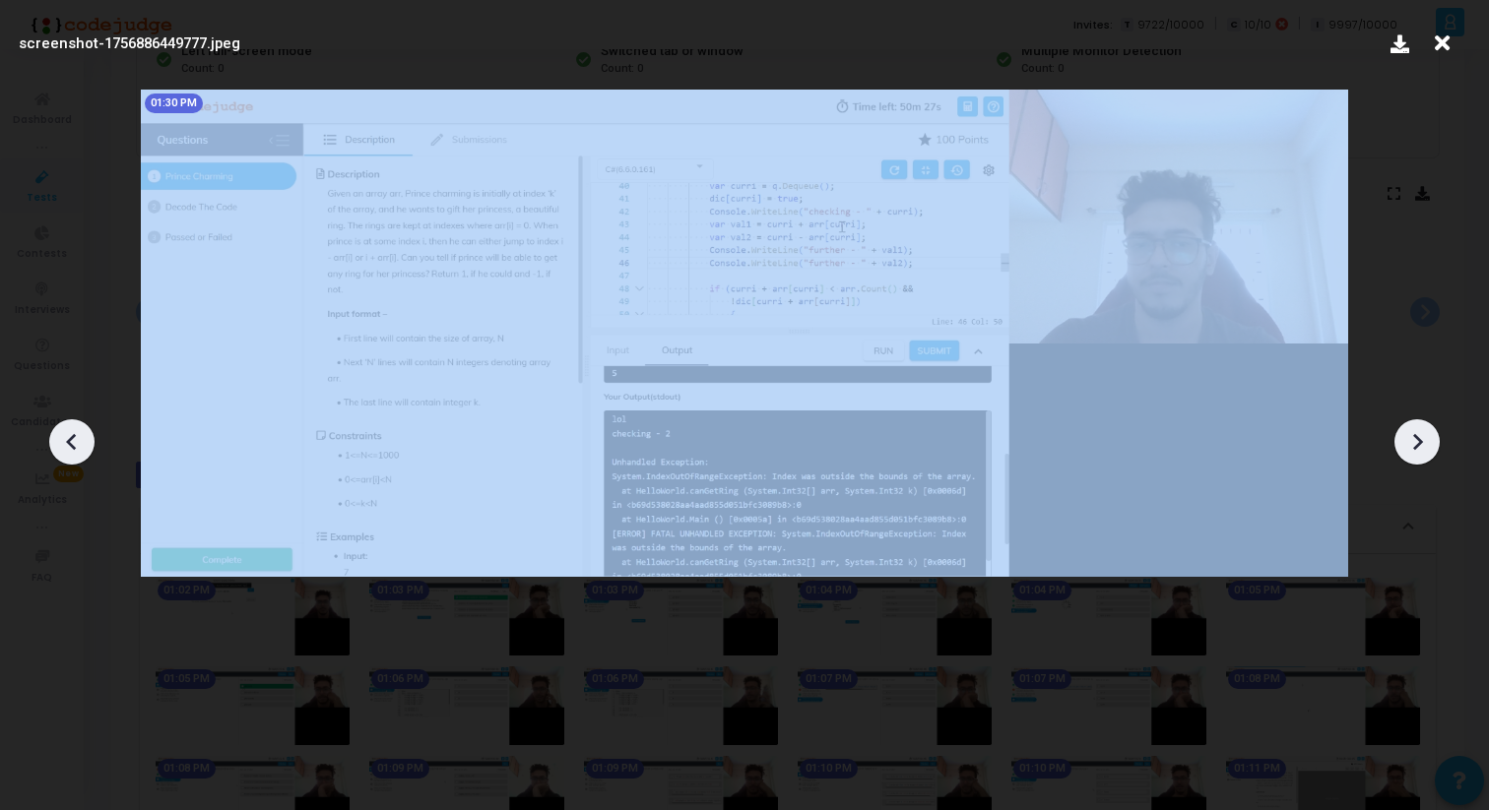
click at [1422, 440] on icon at bounding box center [1417, 442] width 30 height 30
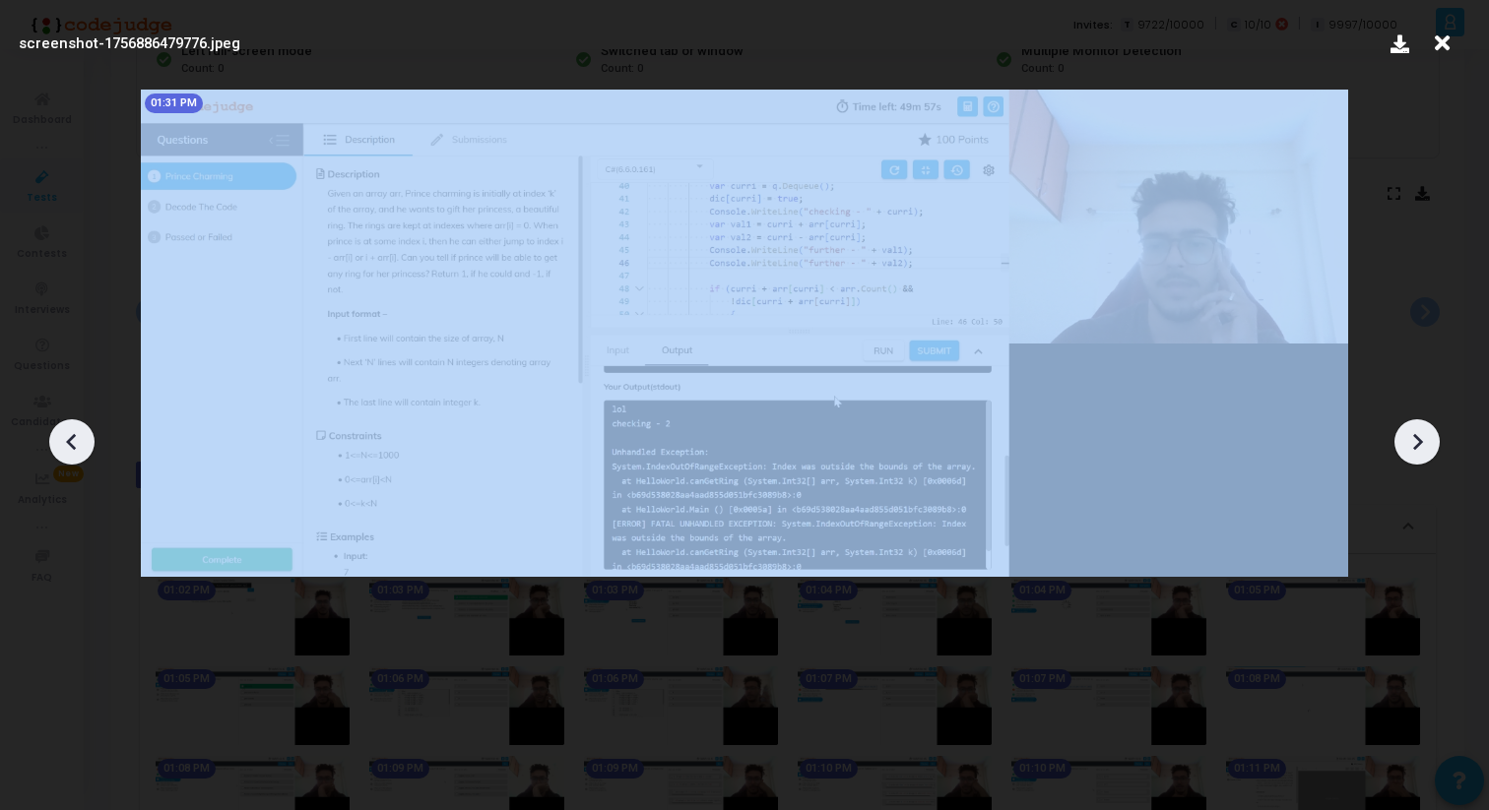
click at [1422, 440] on icon at bounding box center [1417, 442] width 30 height 30
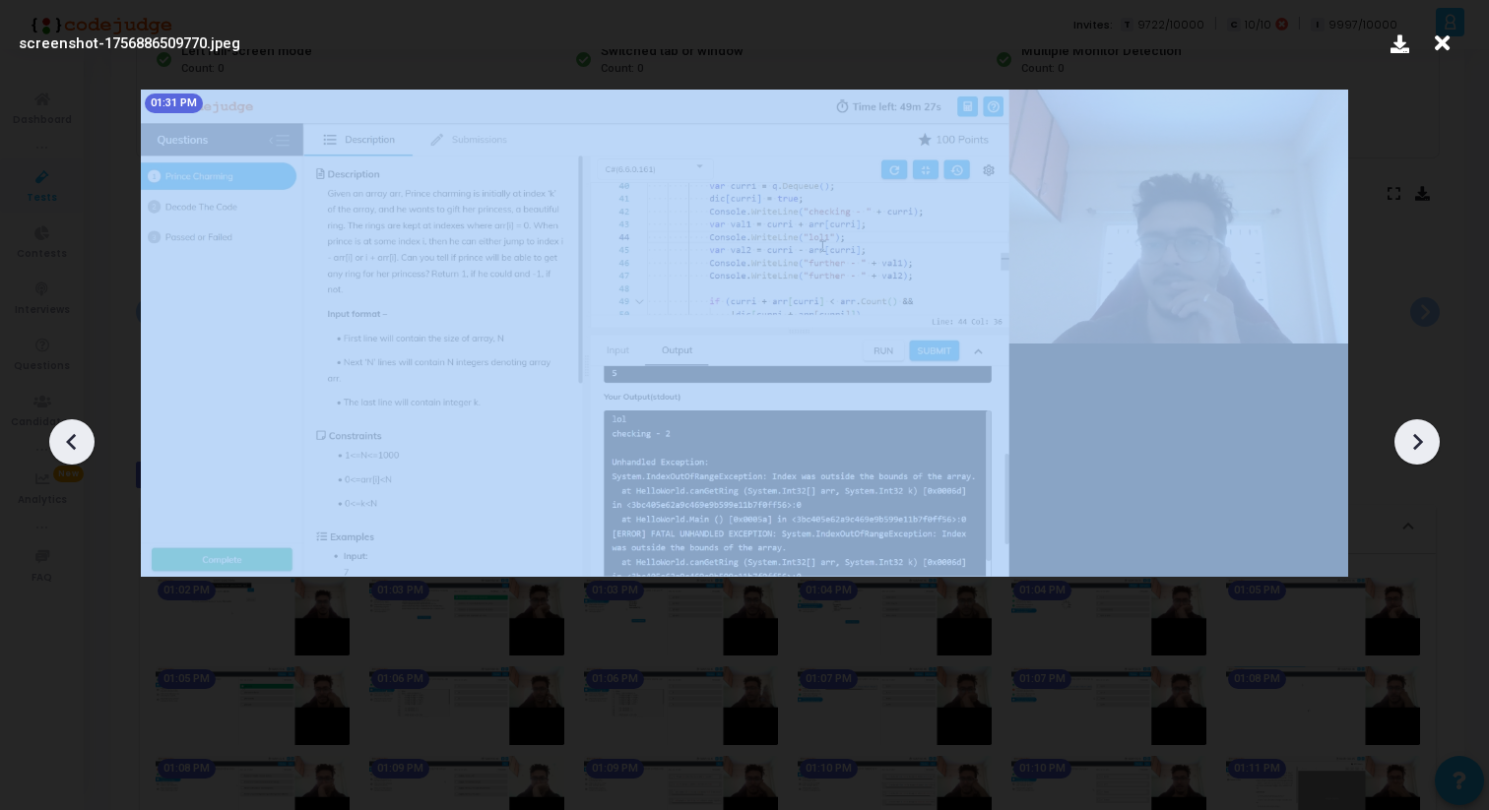
click at [1422, 440] on icon at bounding box center [1417, 442] width 30 height 30
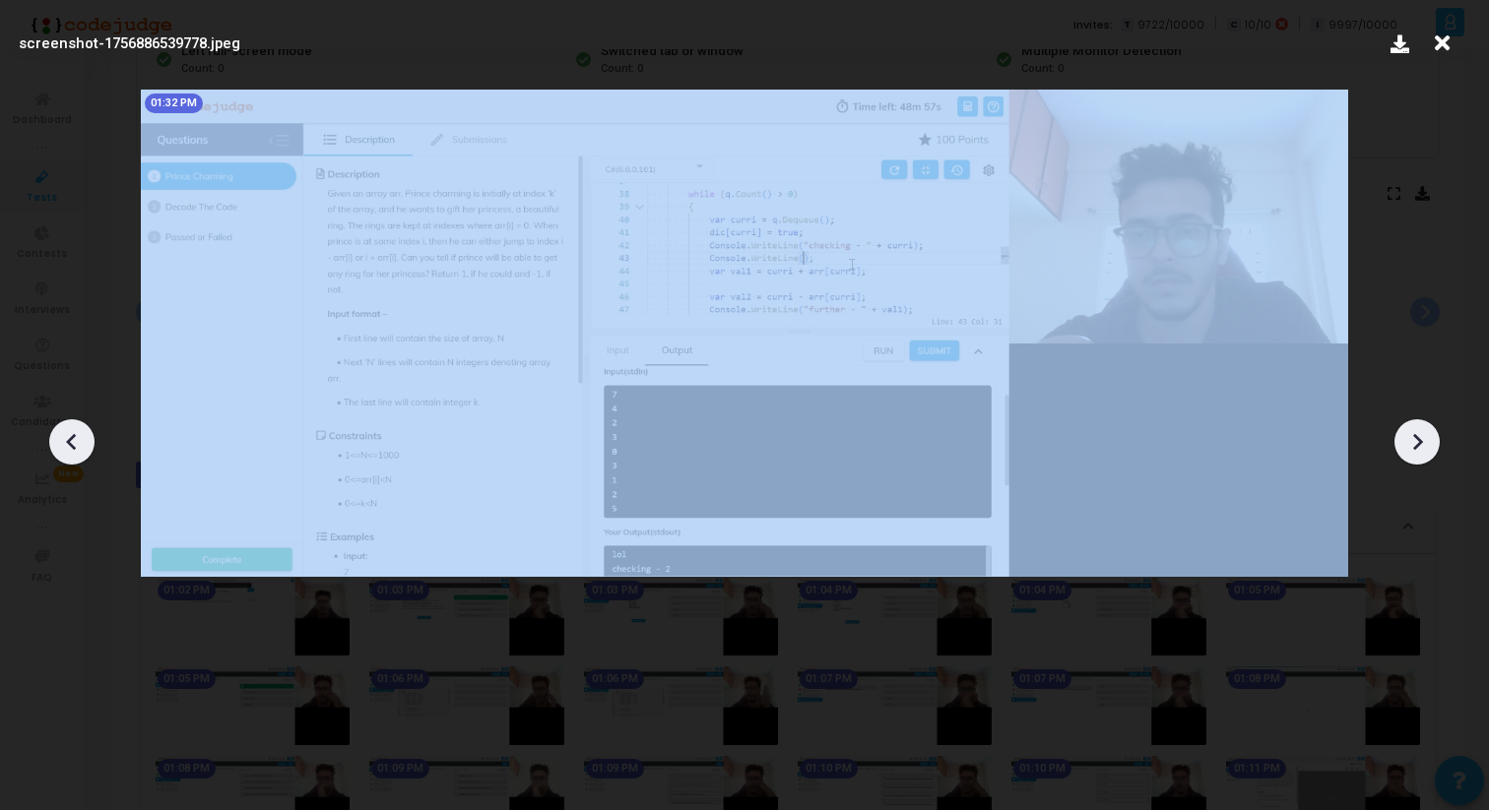
click at [1422, 440] on icon at bounding box center [1417, 442] width 30 height 30
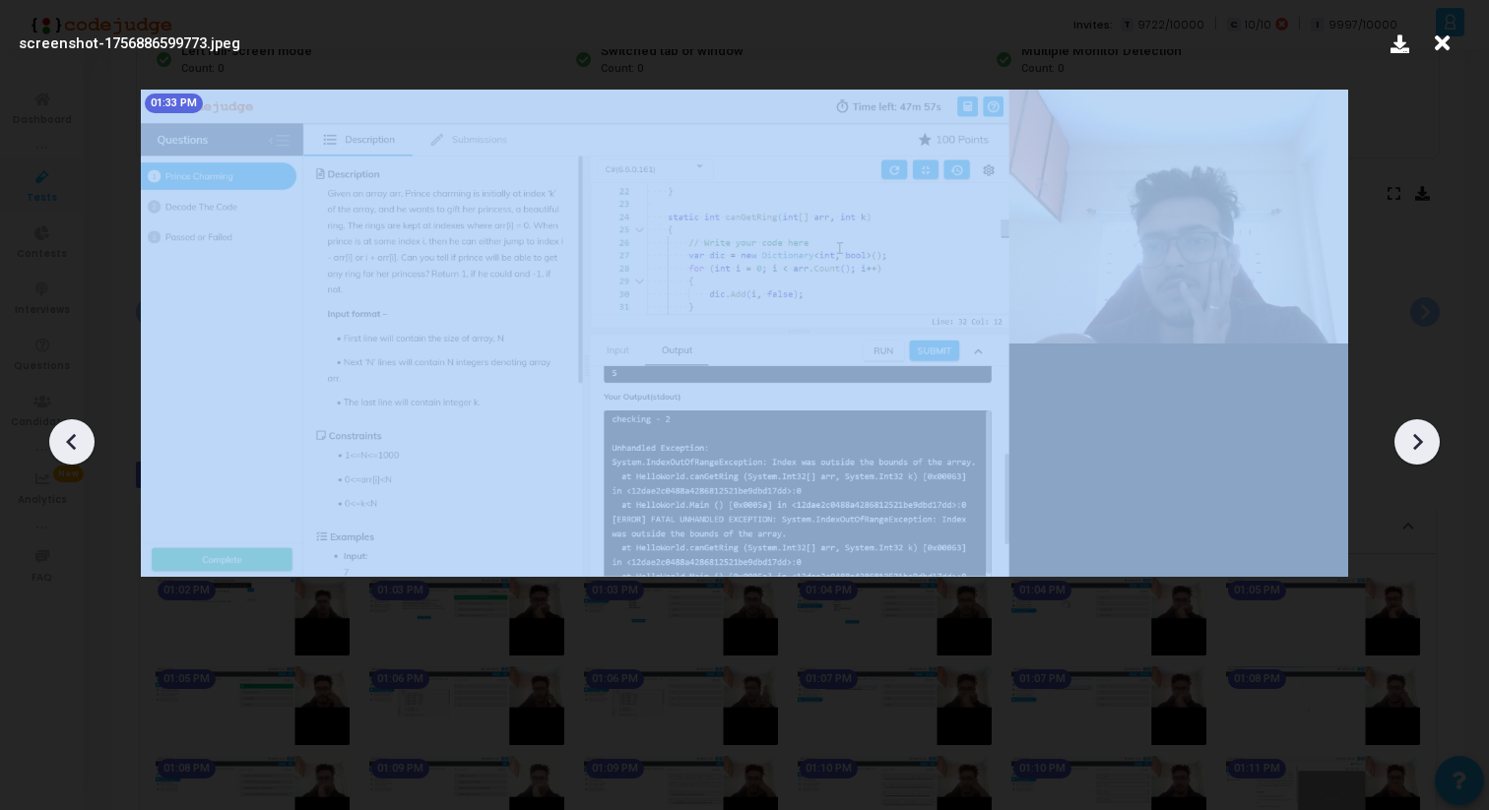
click at [1422, 440] on icon at bounding box center [1417, 442] width 30 height 30
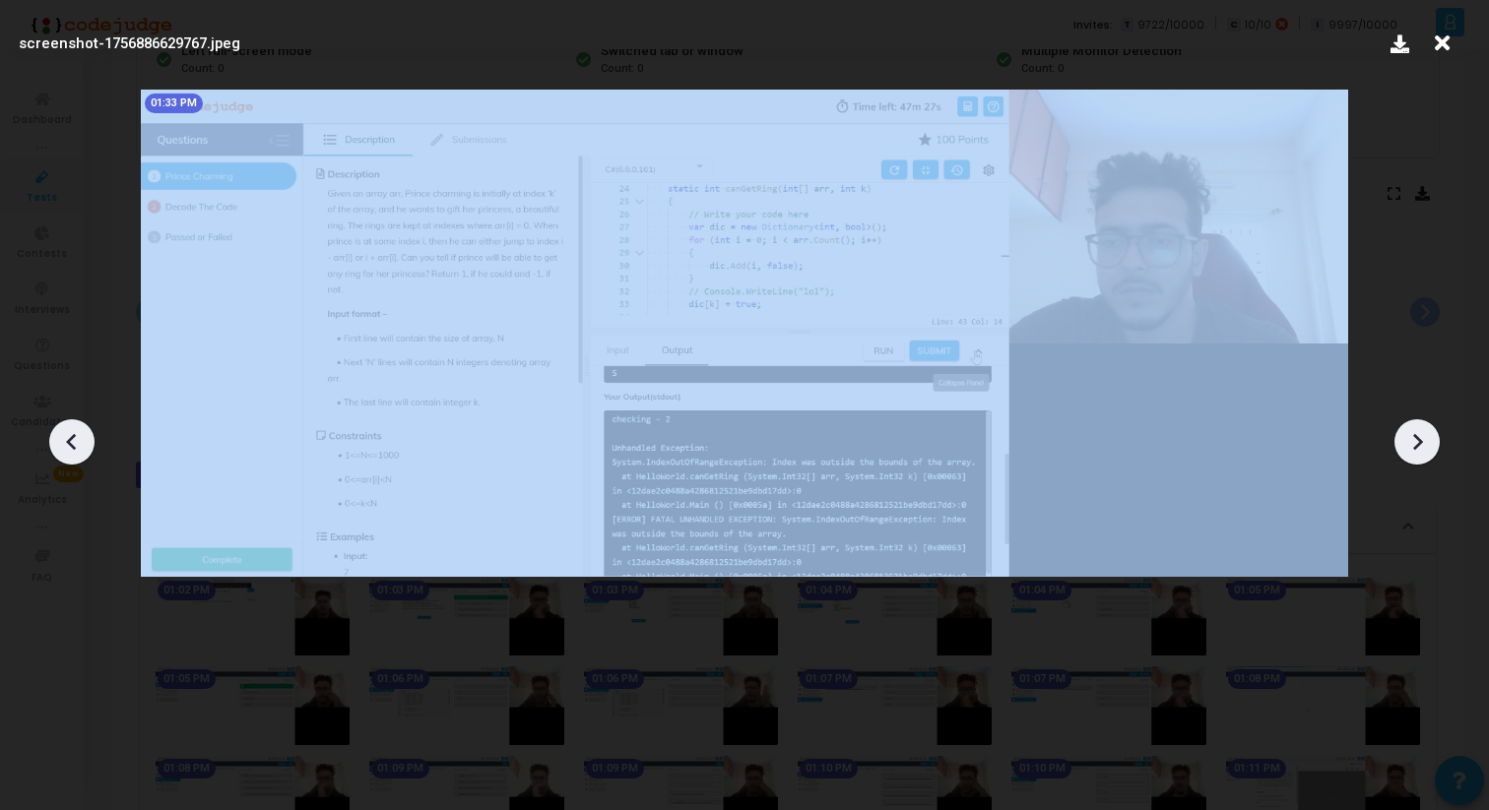
click at [1422, 440] on icon at bounding box center [1417, 442] width 30 height 30
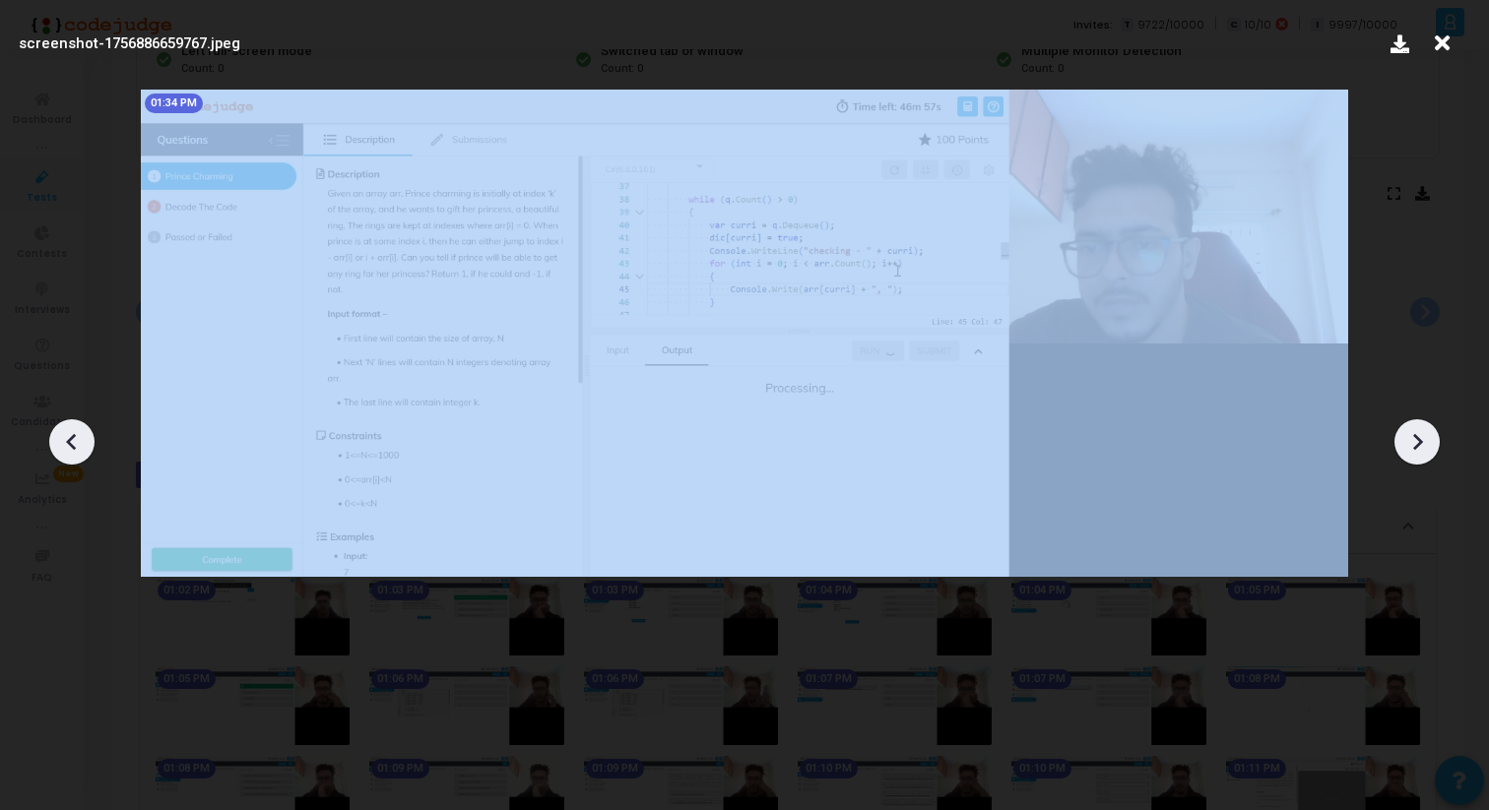
click at [1422, 440] on icon at bounding box center [1417, 442] width 30 height 30
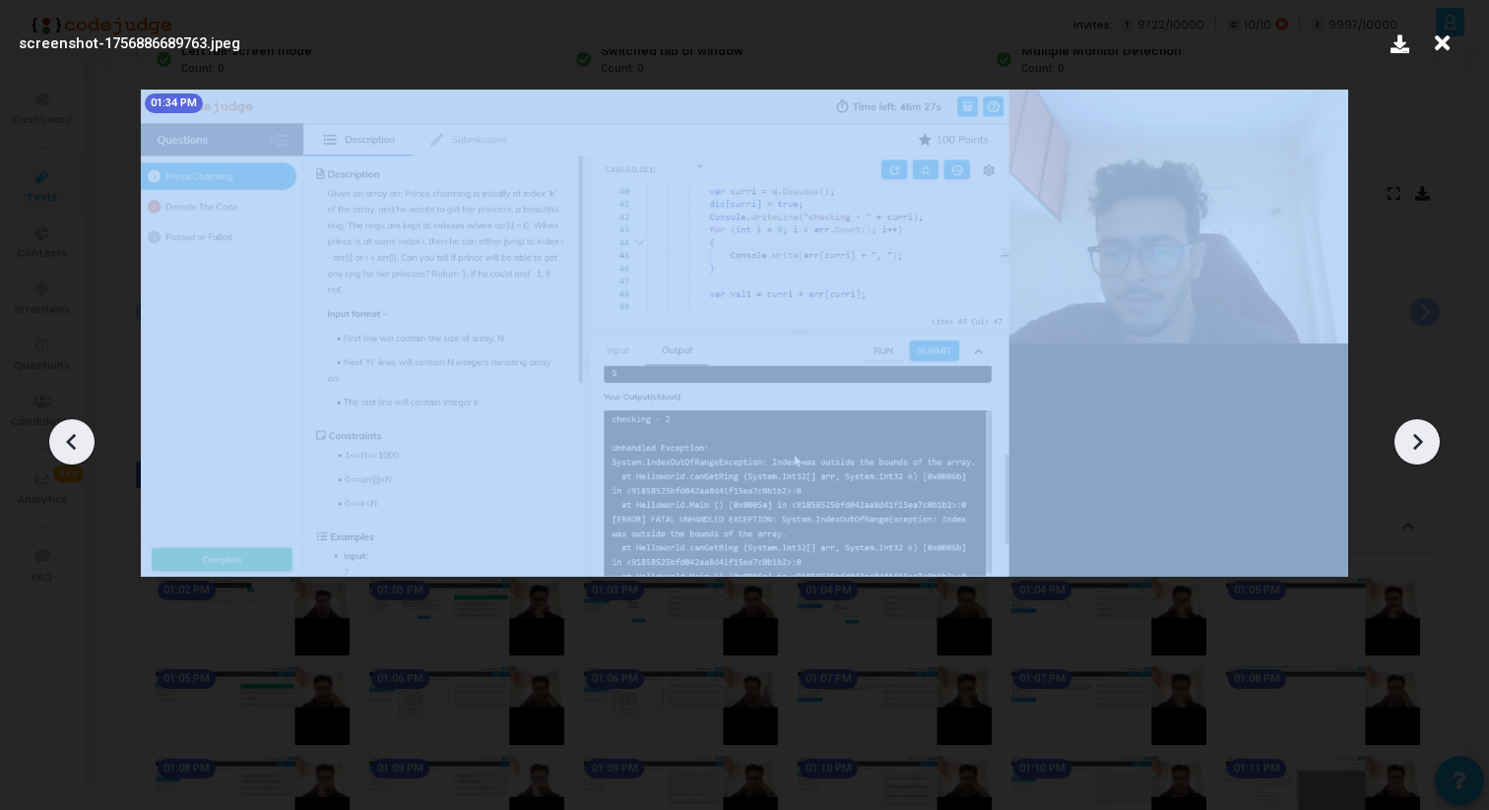
click at [1422, 440] on icon at bounding box center [1417, 442] width 30 height 30
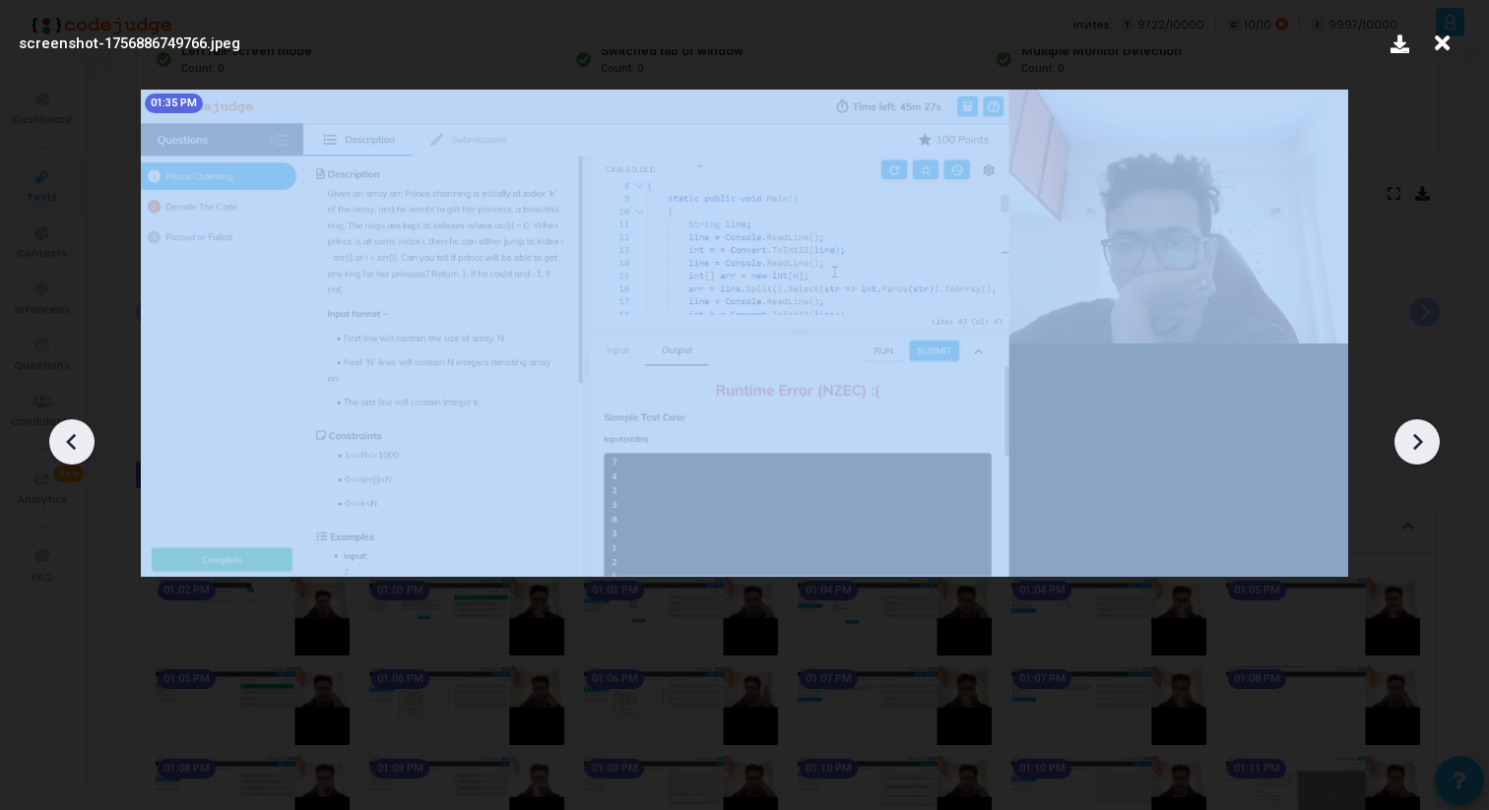
click at [1422, 440] on icon at bounding box center [1417, 442] width 30 height 30
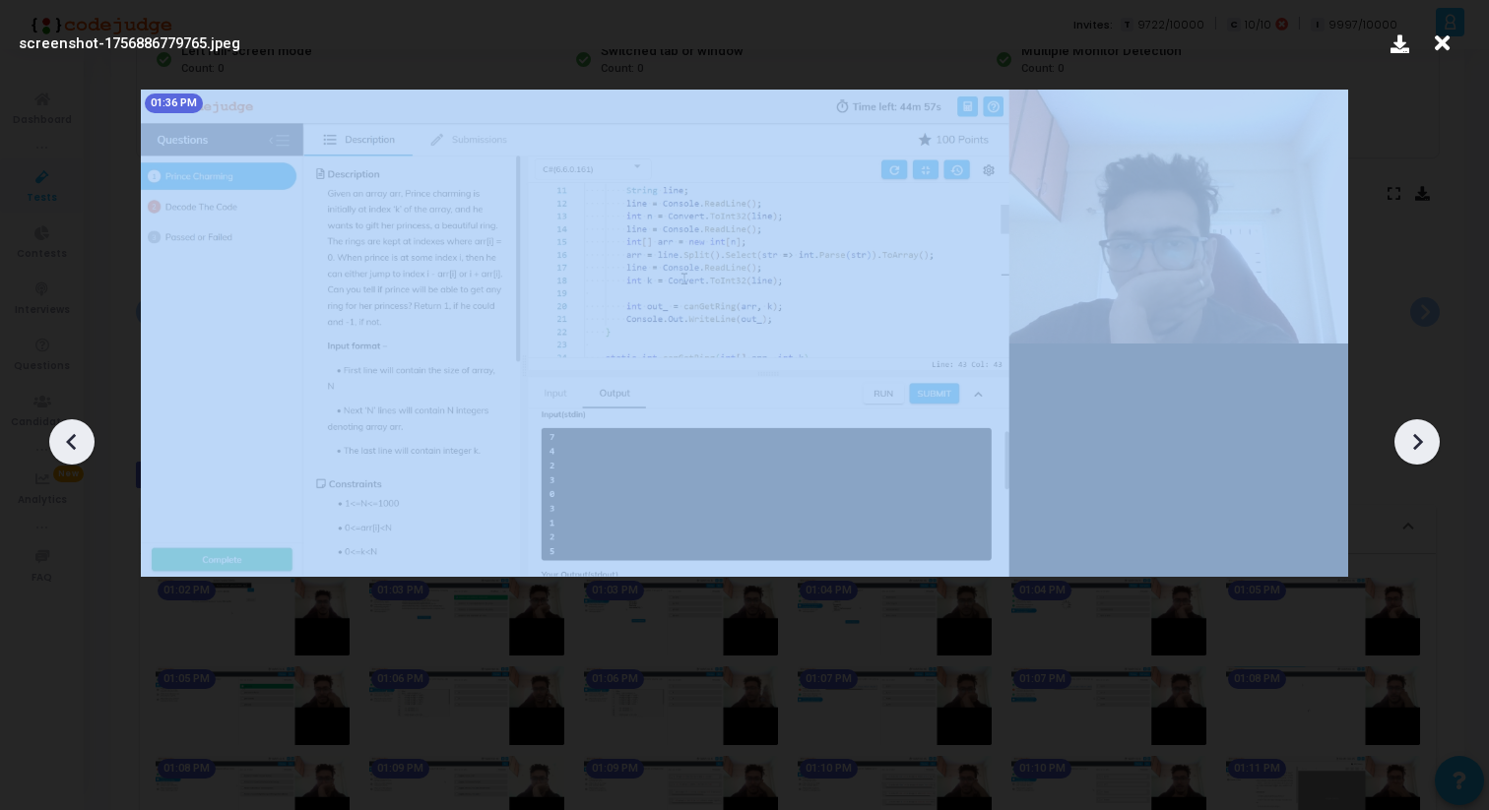
click at [1422, 440] on icon at bounding box center [1417, 442] width 30 height 30
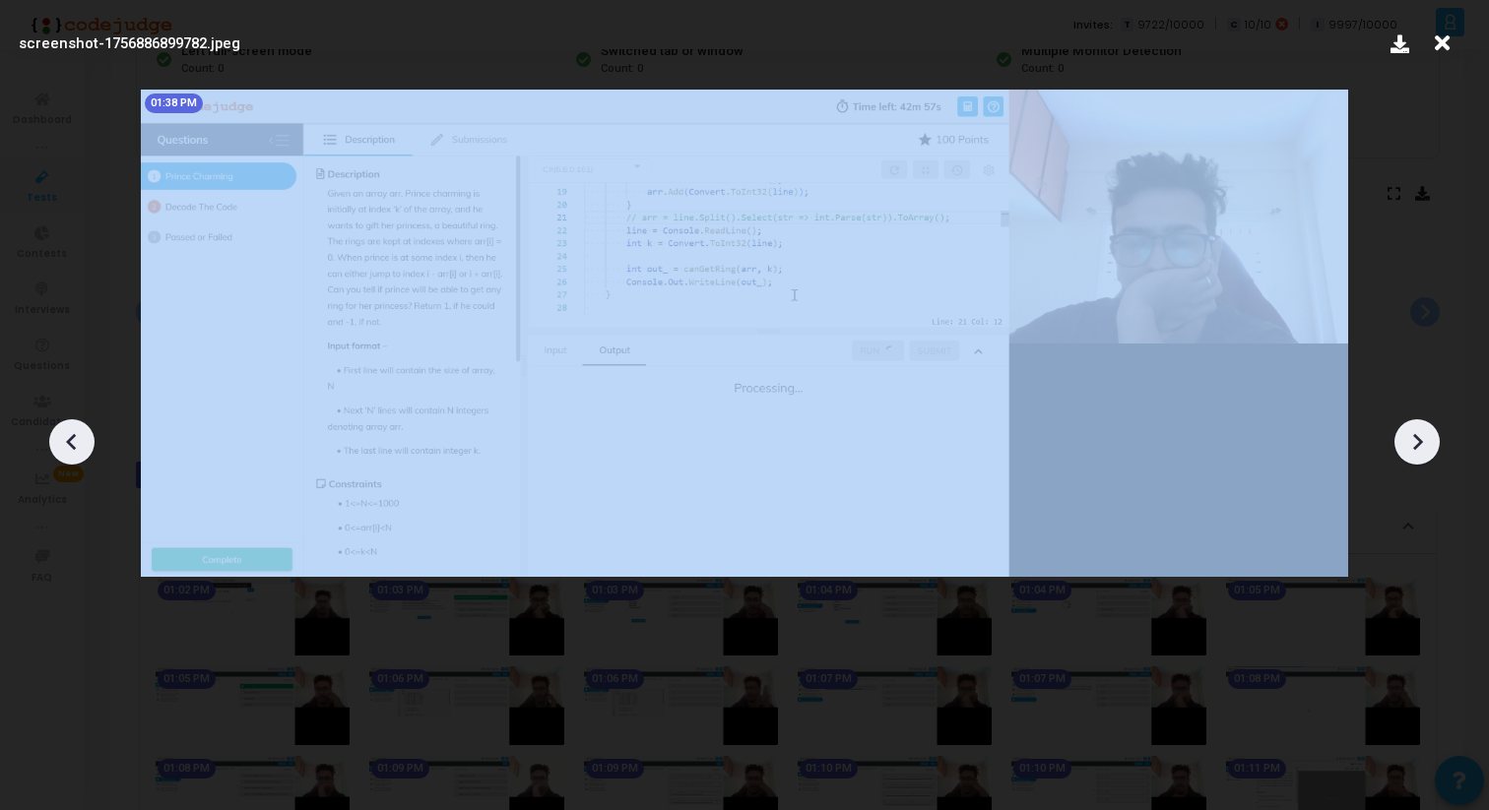
click at [1422, 440] on icon at bounding box center [1417, 442] width 30 height 30
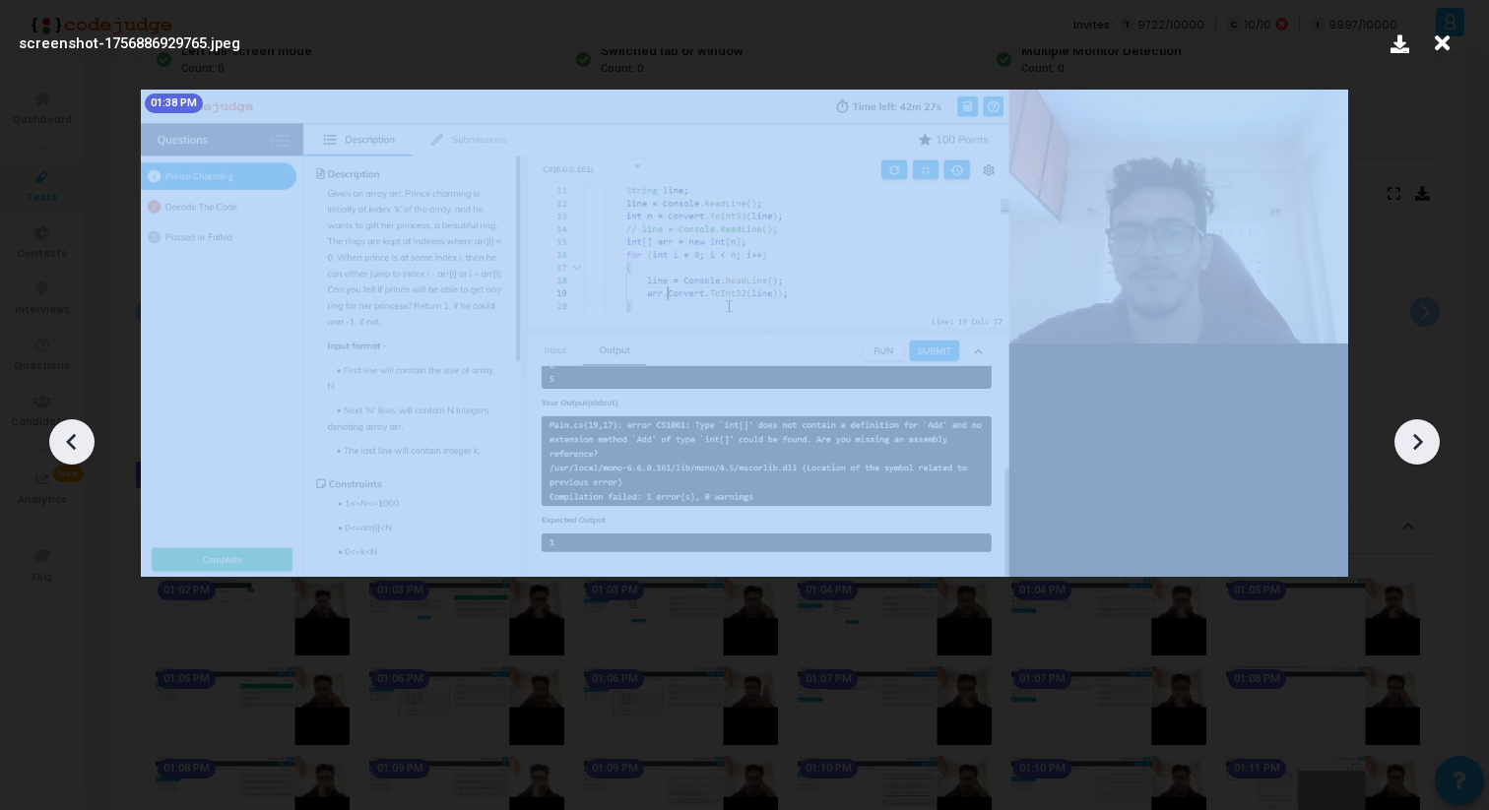
click at [1422, 440] on icon at bounding box center [1417, 442] width 30 height 30
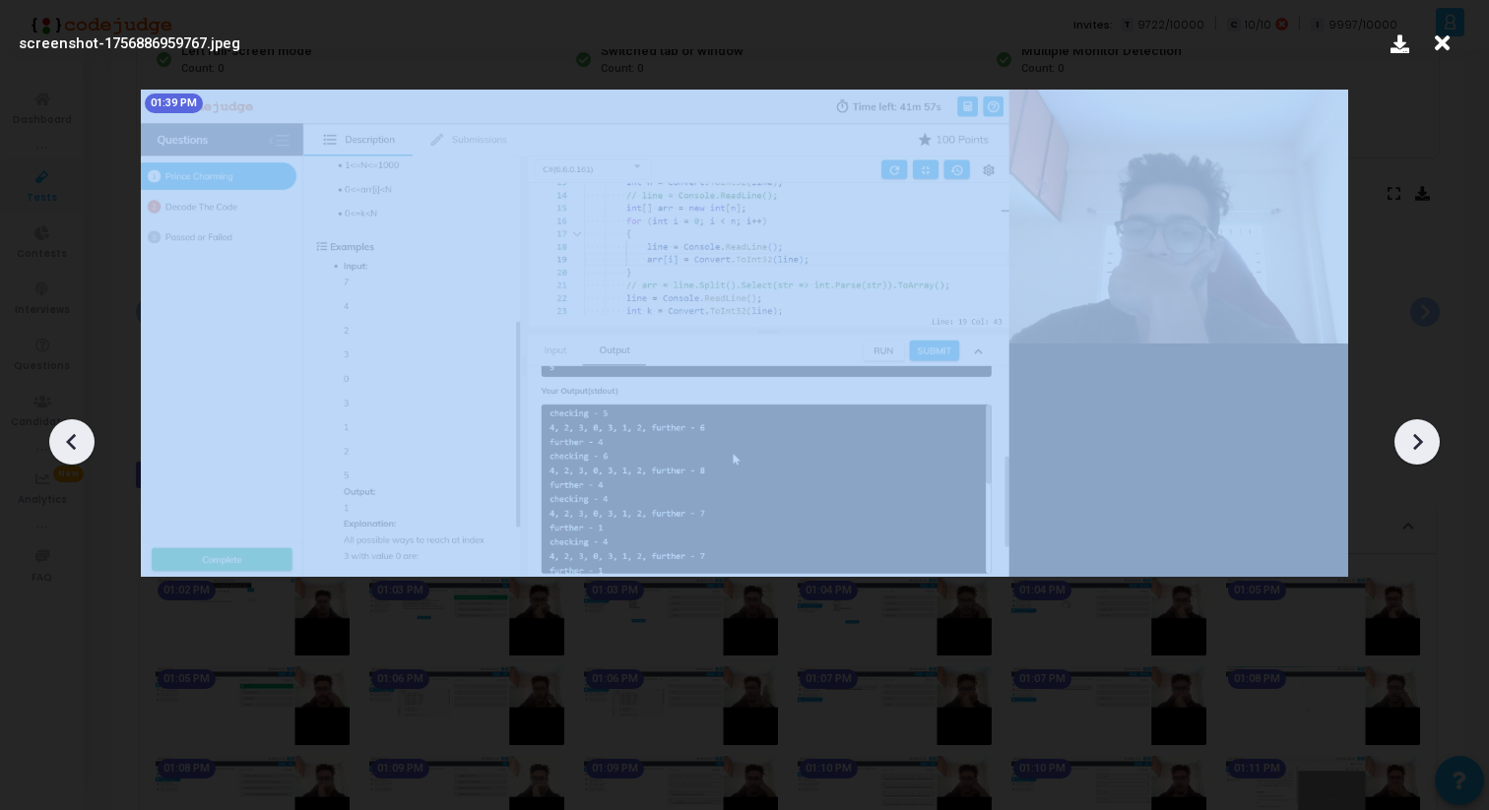
click at [1422, 440] on icon at bounding box center [1417, 442] width 30 height 30
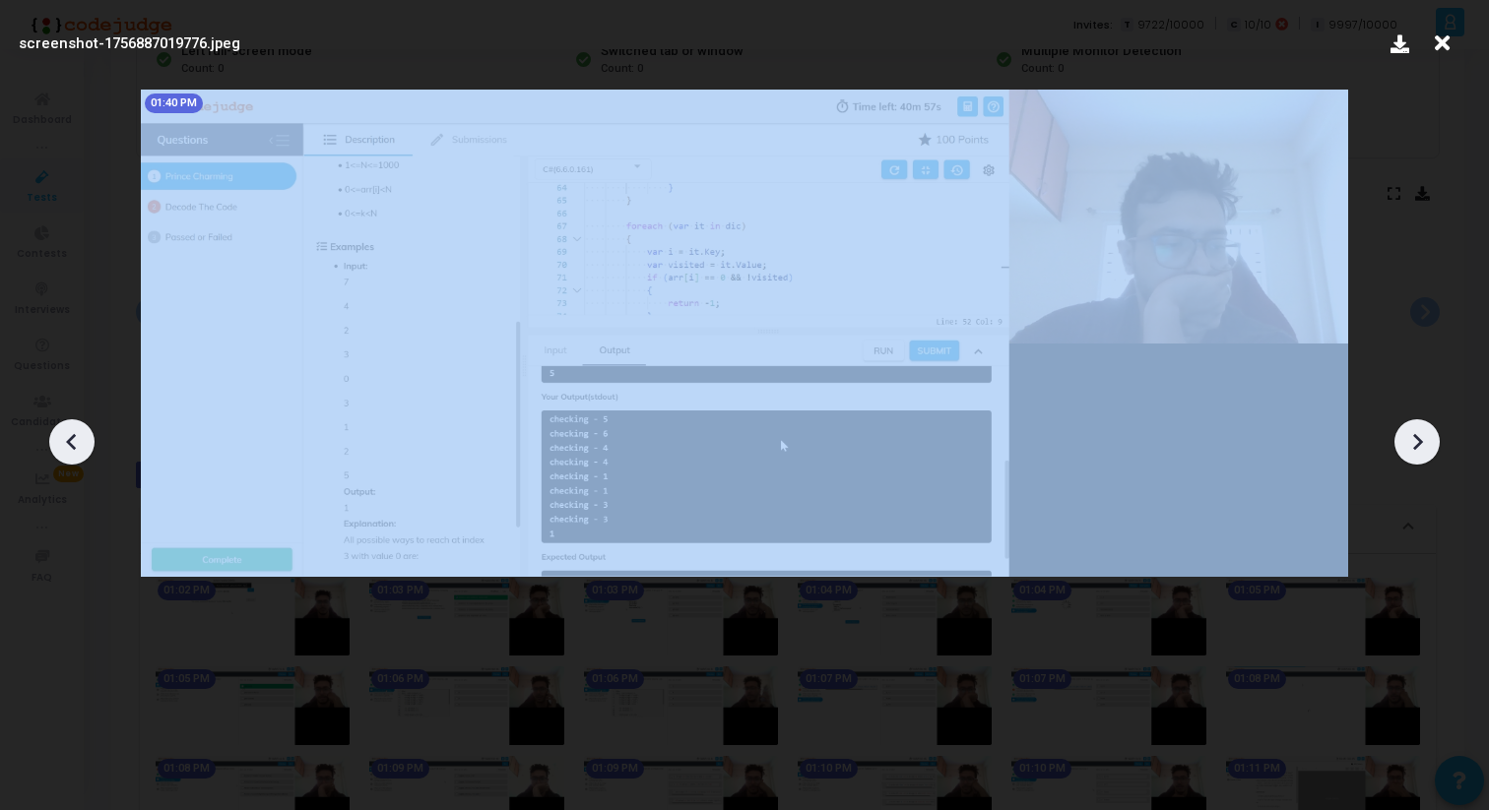
click at [1422, 440] on icon at bounding box center [1417, 442] width 30 height 30
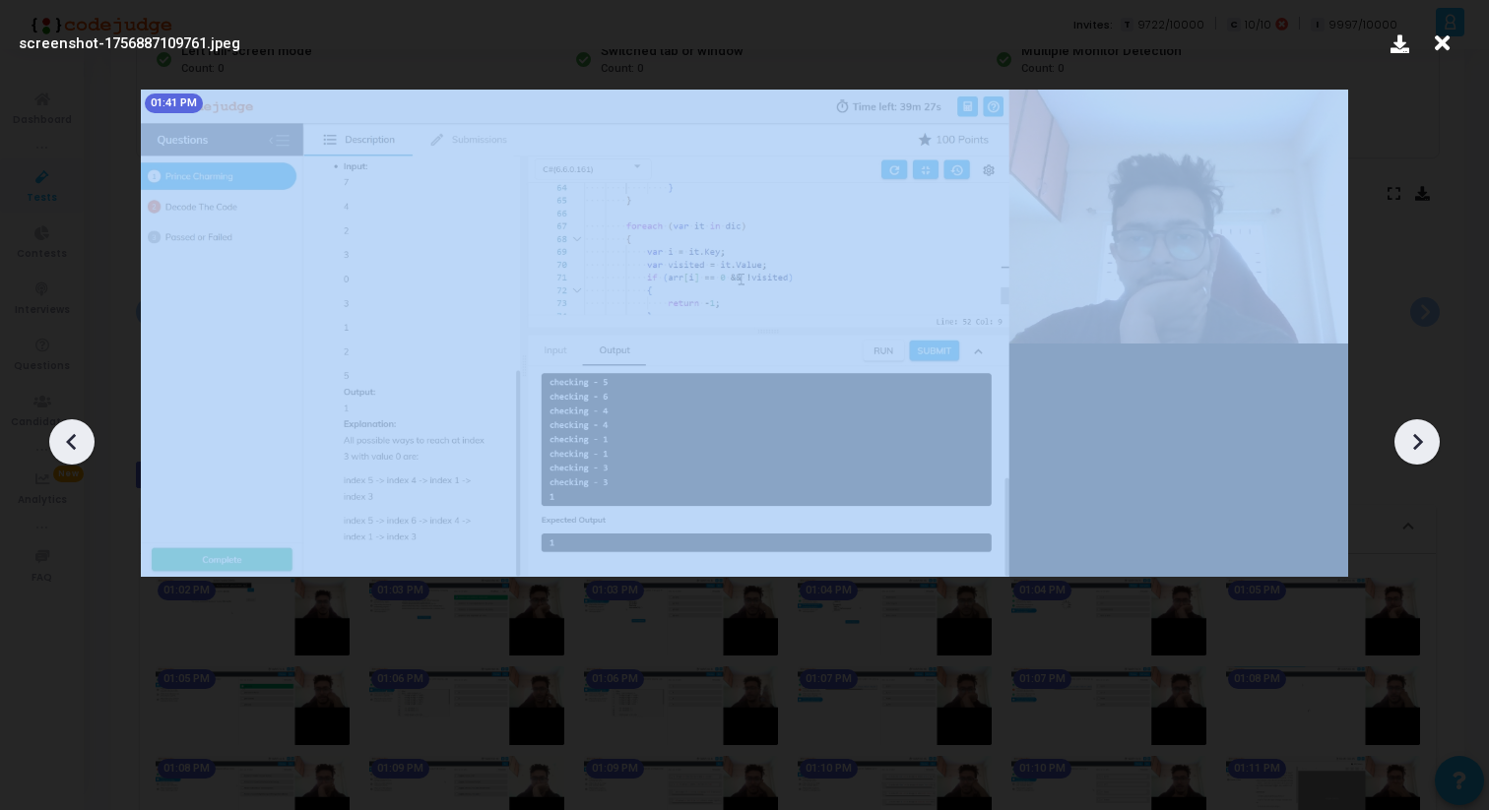
click at [1422, 440] on icon at bounding box center [1417, 442] width 30 height 30
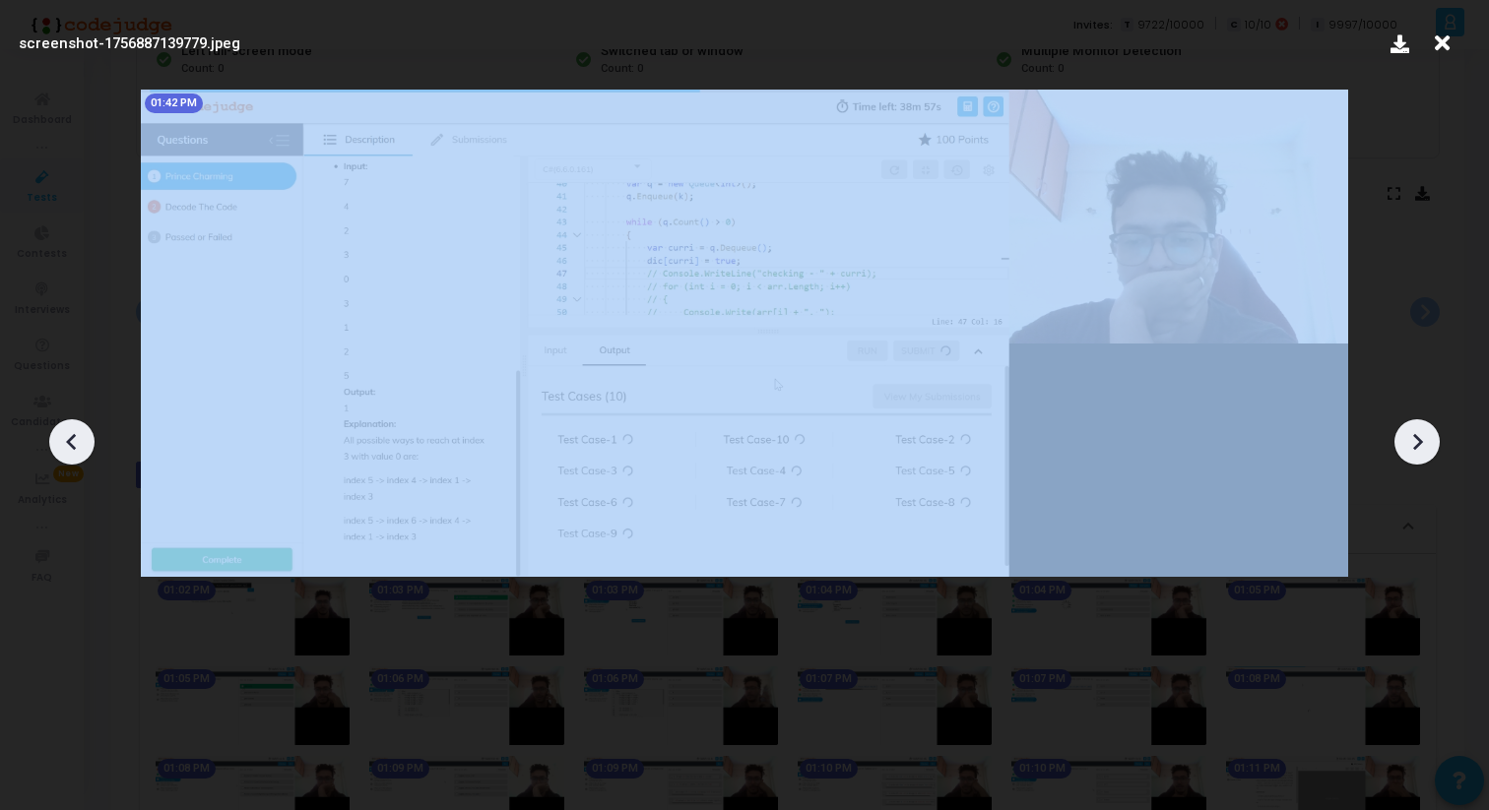
click at [1422, 440] on icon at bounding box center [1417, 442] width 30 height 30
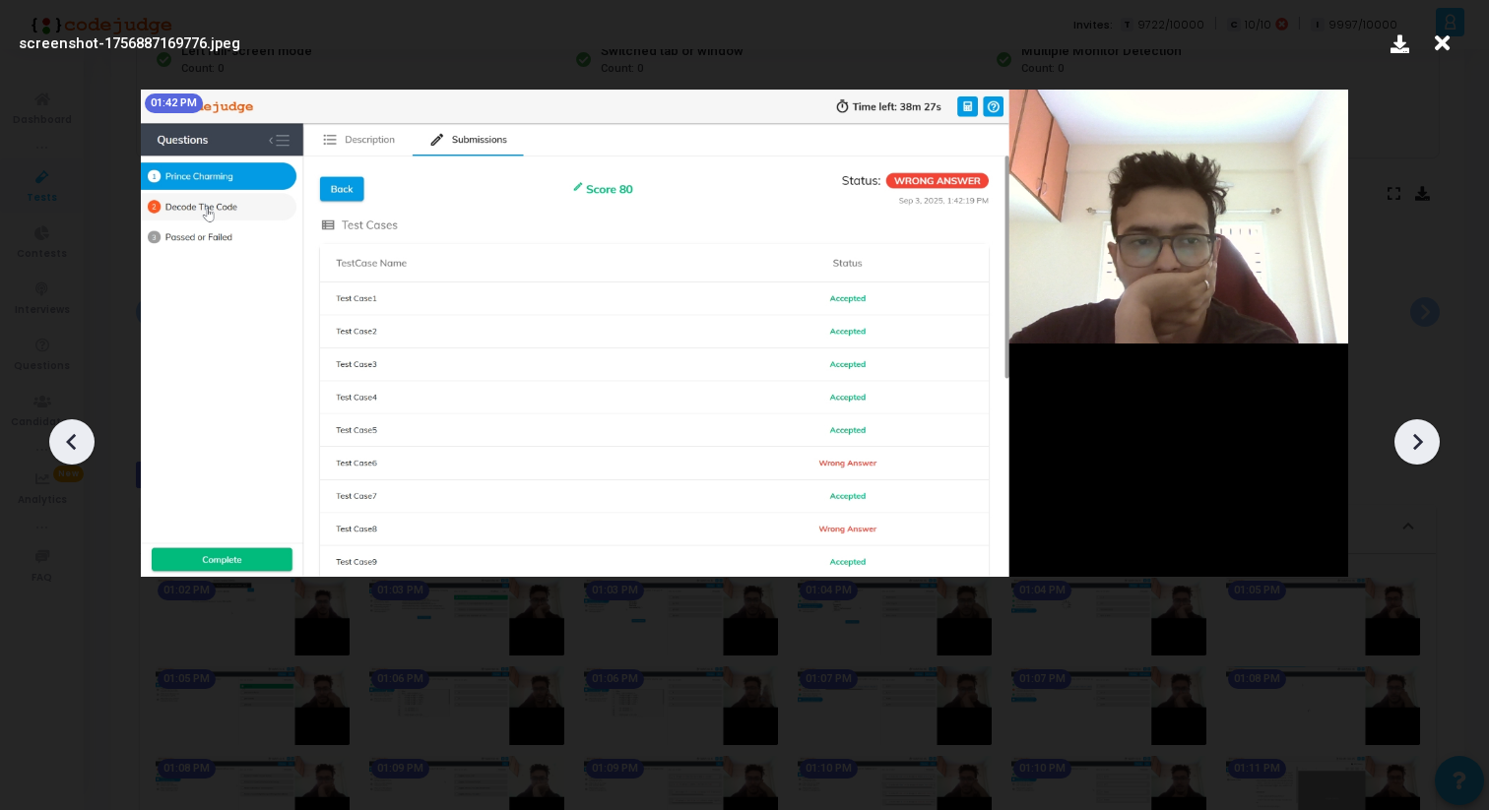
click at [1422, 440] on icon at bounding box center [1417, 442] width 30 height 30
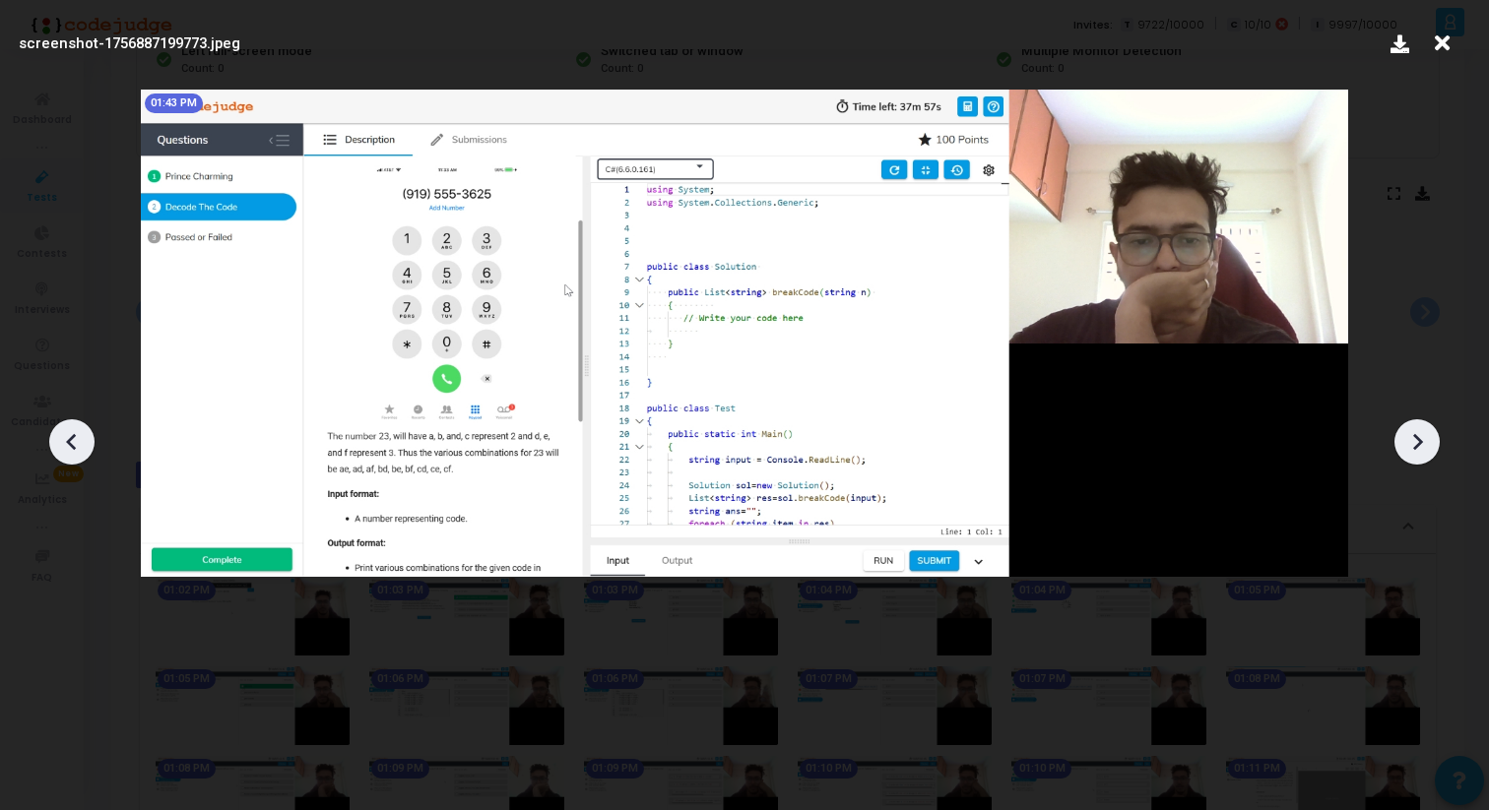
click at [1423, 440] on icon at bounding box center [1417, 442] width 30 height 30
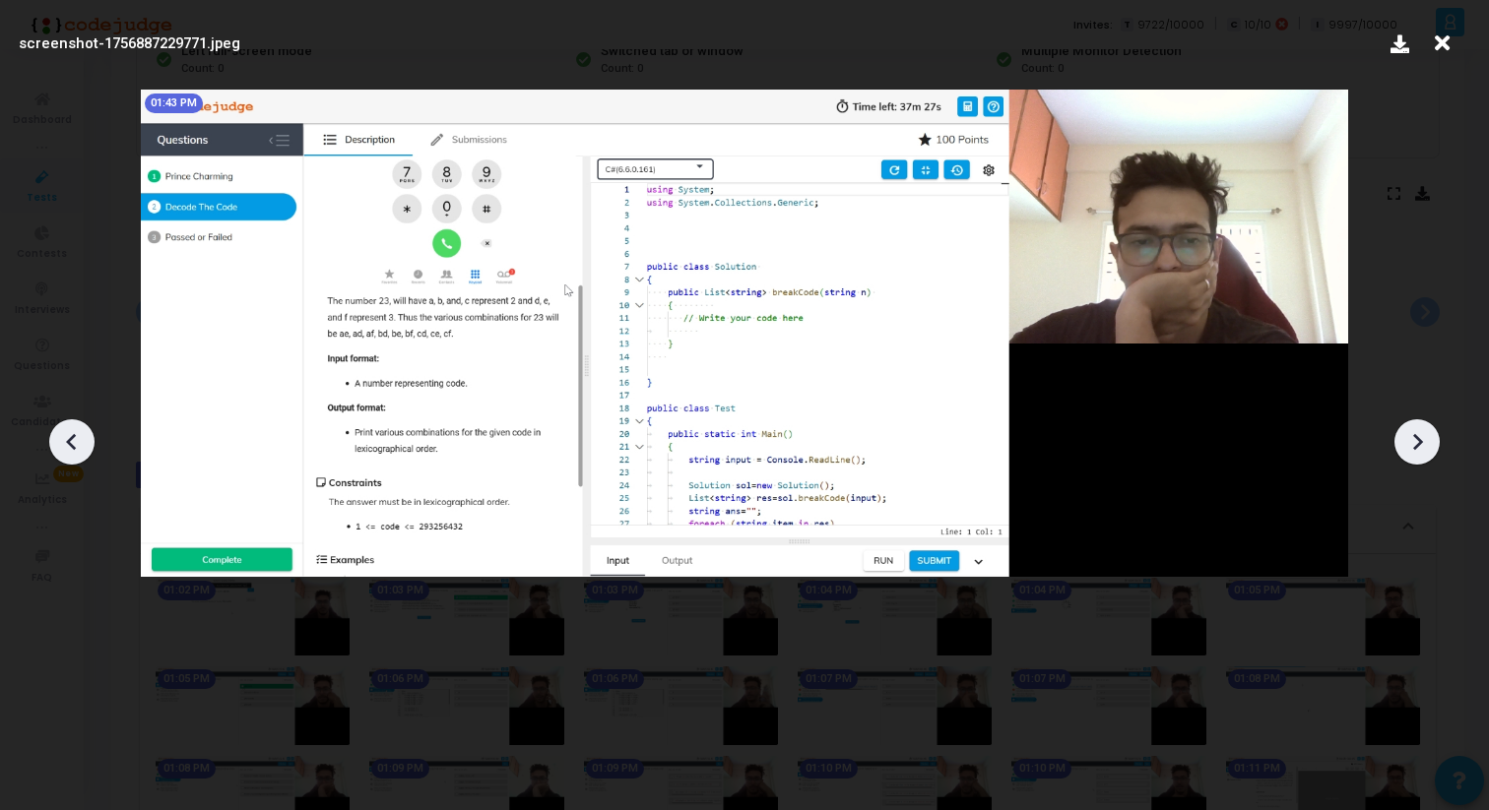
click at [1423, 440] on icon at bounding box center [1417, 442] width 30 height 30
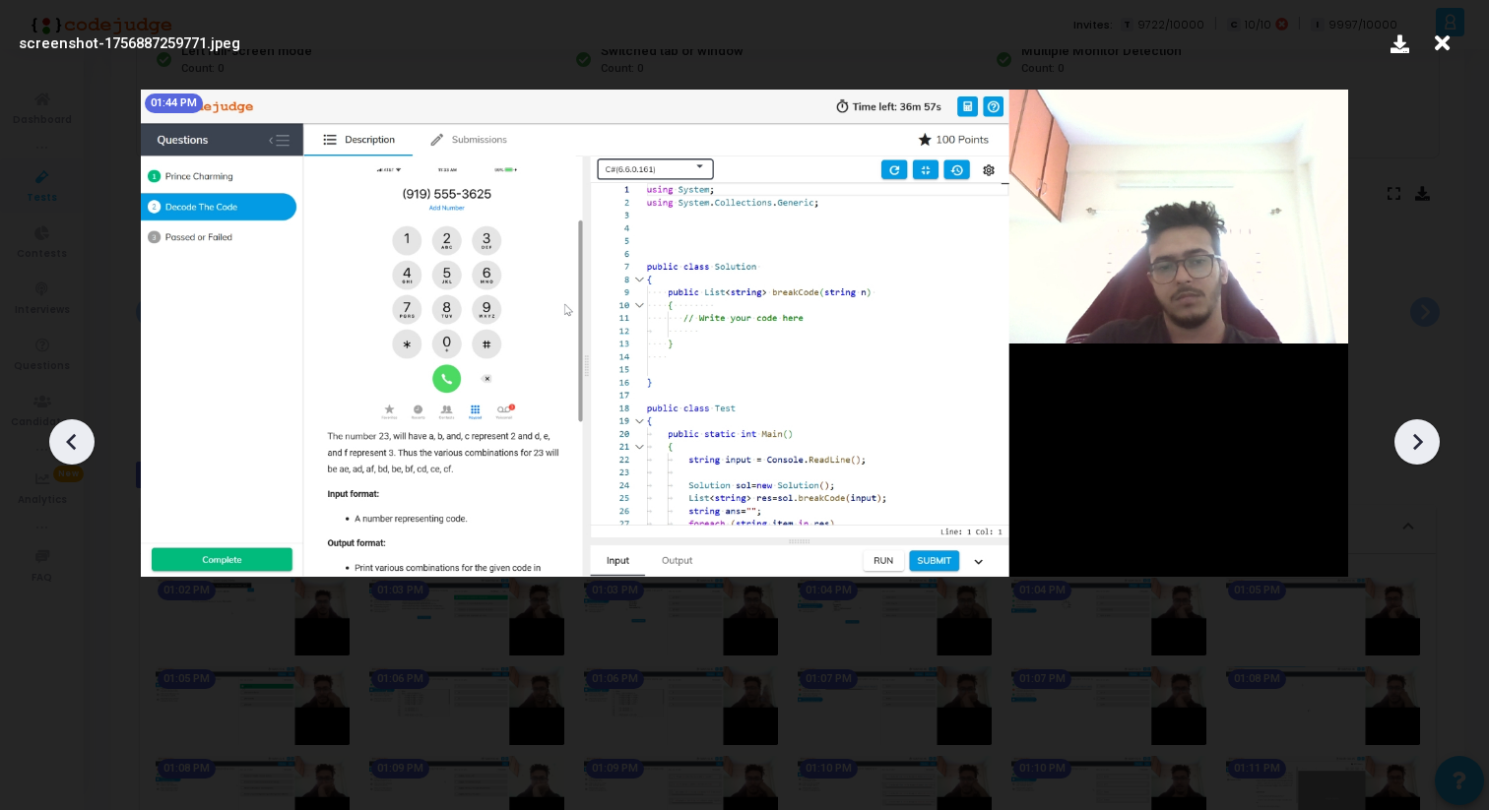
click at [1423, 440] on icon at bounding box center [1417, 442] width 30 height 30
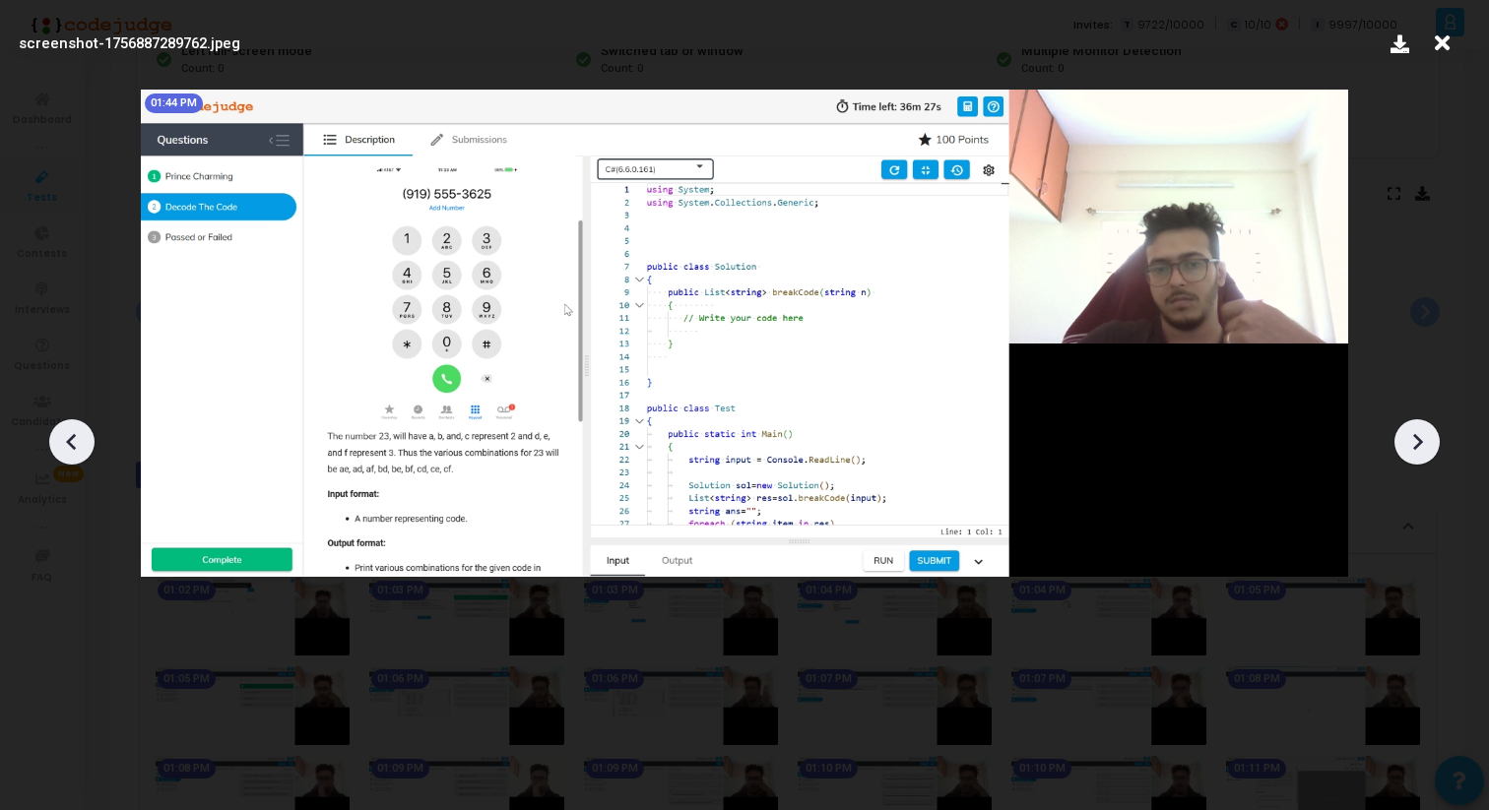
click at [1423, 440] on icon at bounding box center [1417, 442] width 30 height 30
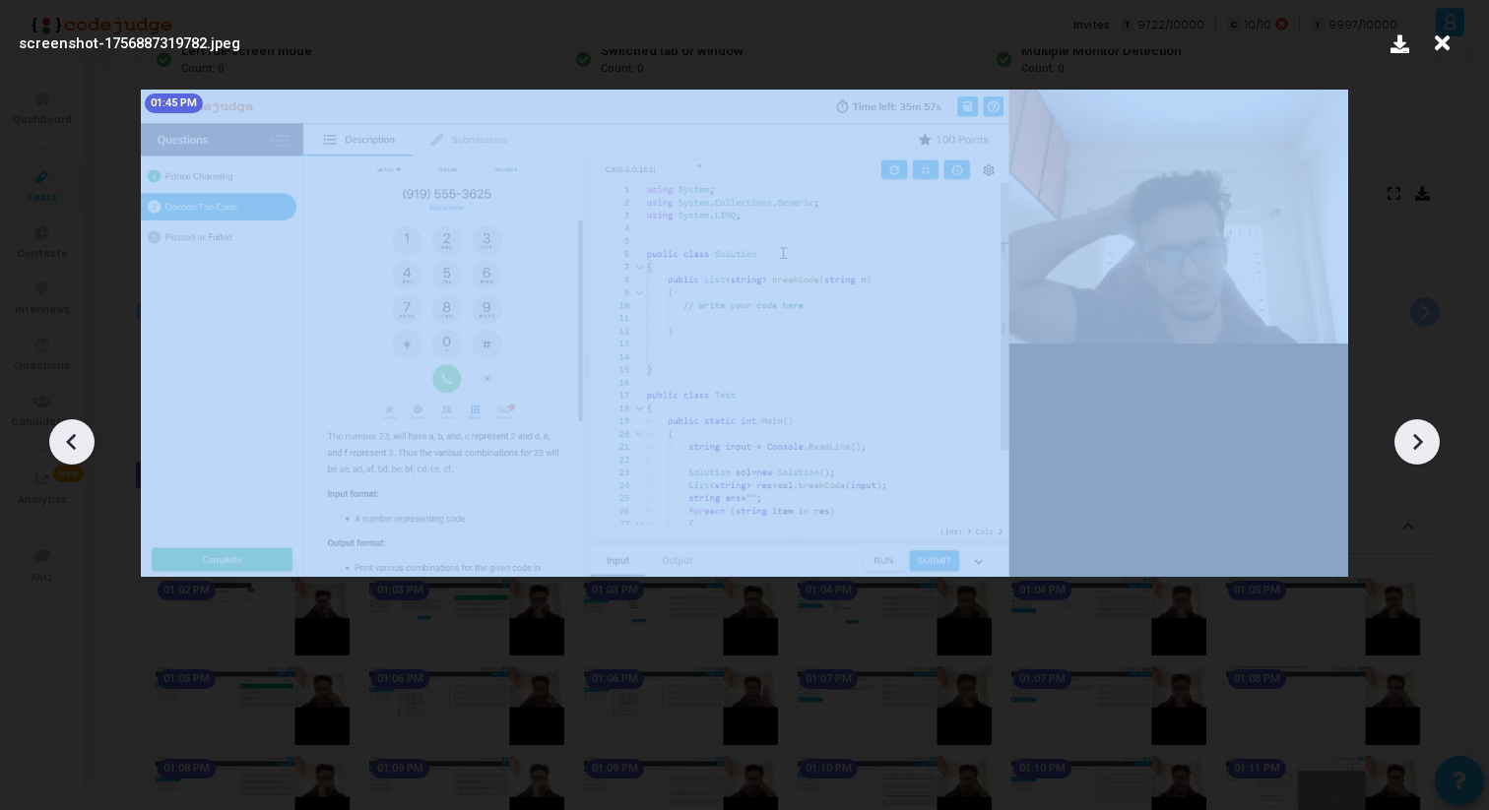
click at [1423, 440] on icon at bounding box center [1417, 442] width 30 height 30
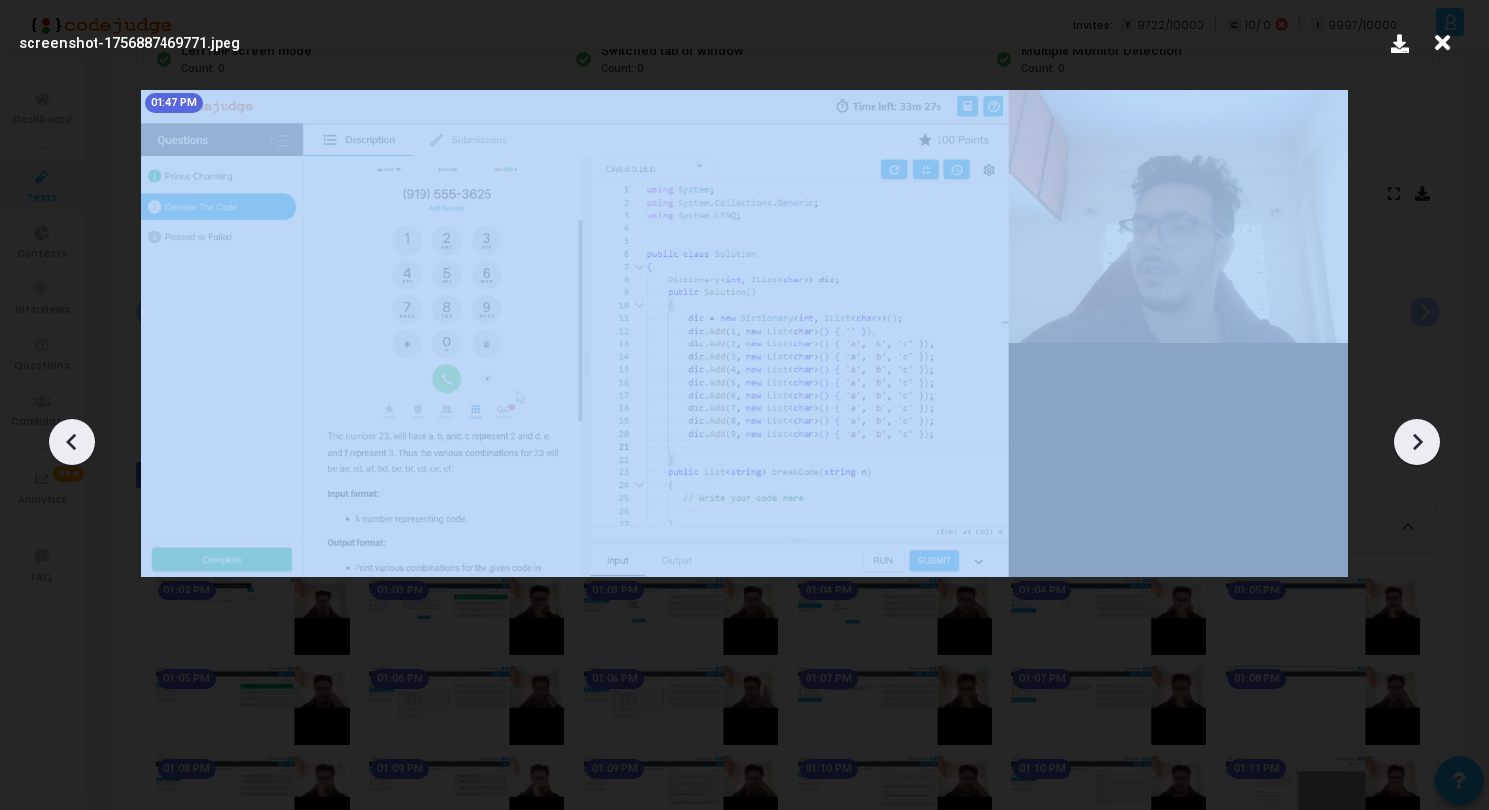
click at [1423, 440] on icon at bounding box center [1417, 442] width 30 height 30
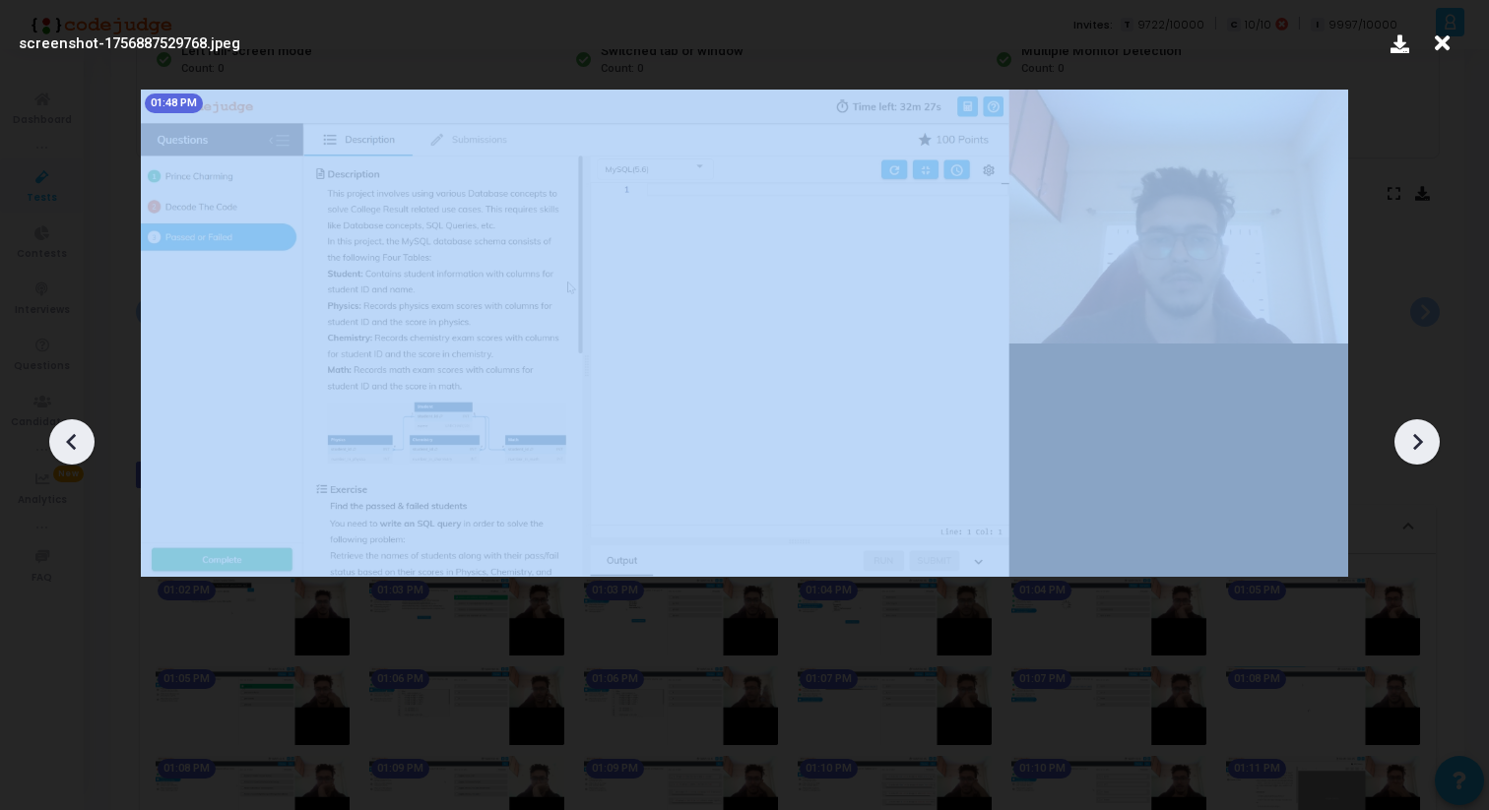
click at [1423, 440] on icon at bounding box center [1417, 442] width 30 height 30
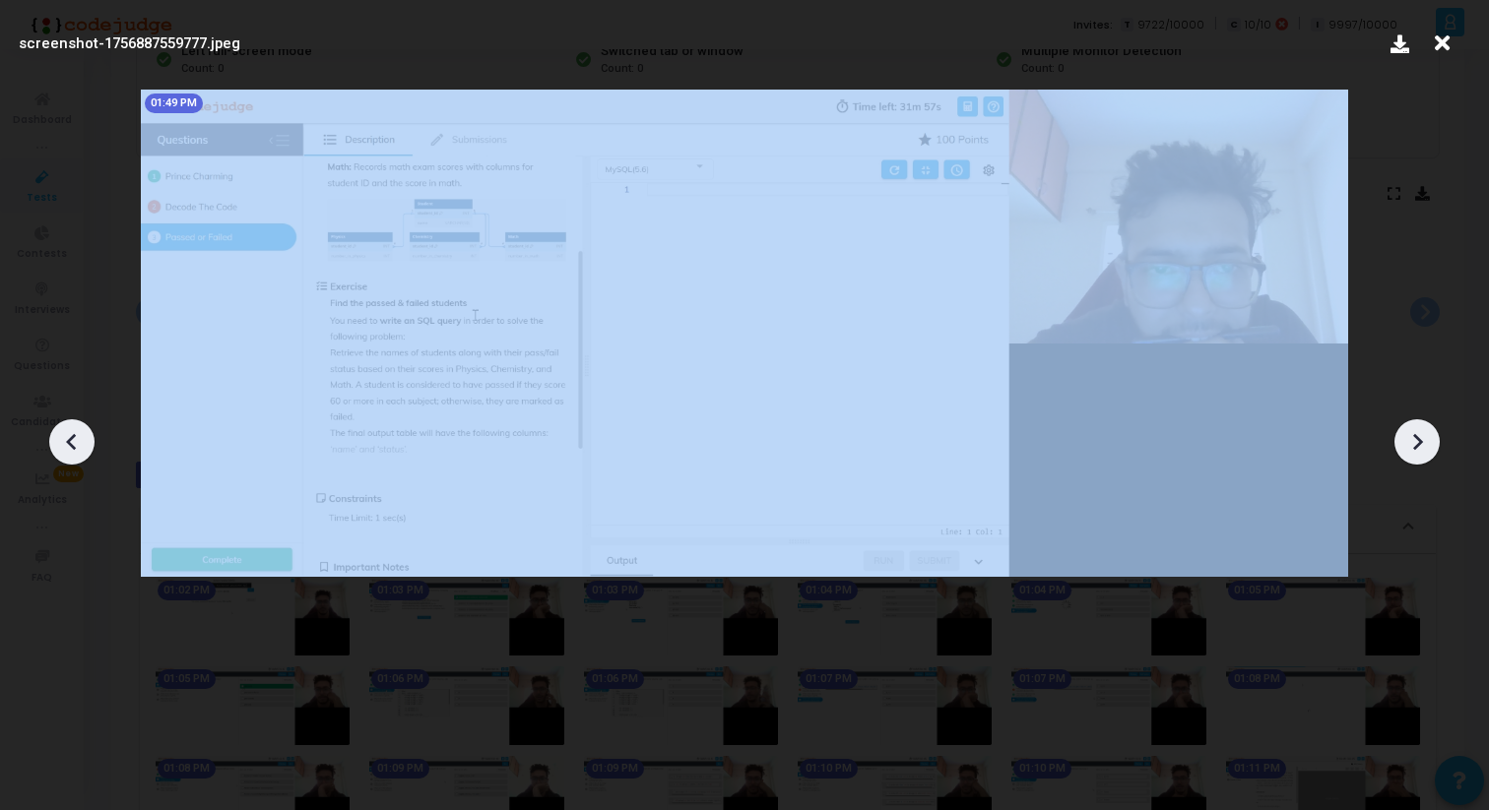
click at [1423, 440] on icon at bounding box center [1417, 442] width 30 height 30
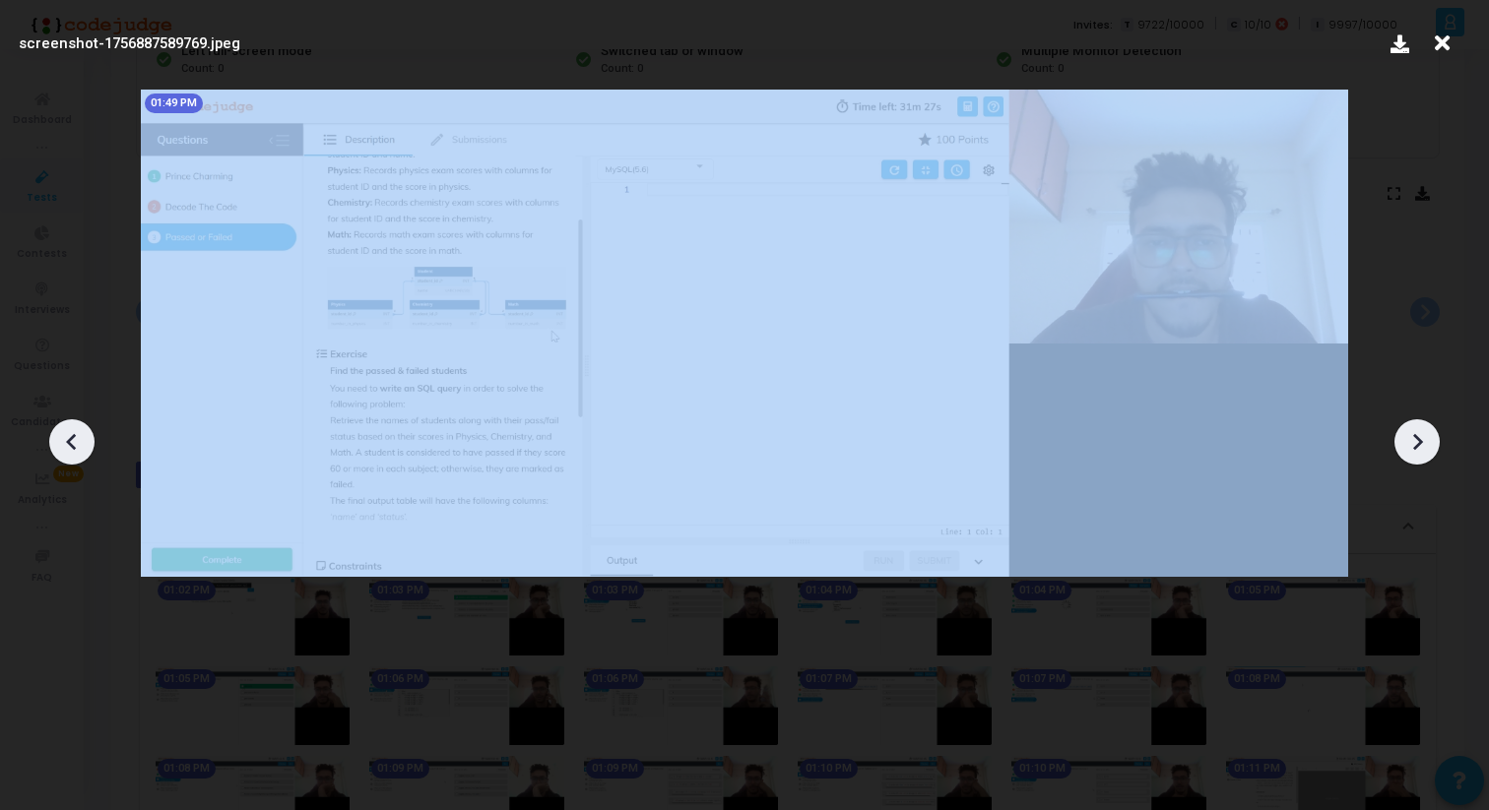
click at [1423, 440] on icon at bounding box center [1417, 442] width 30 height 30
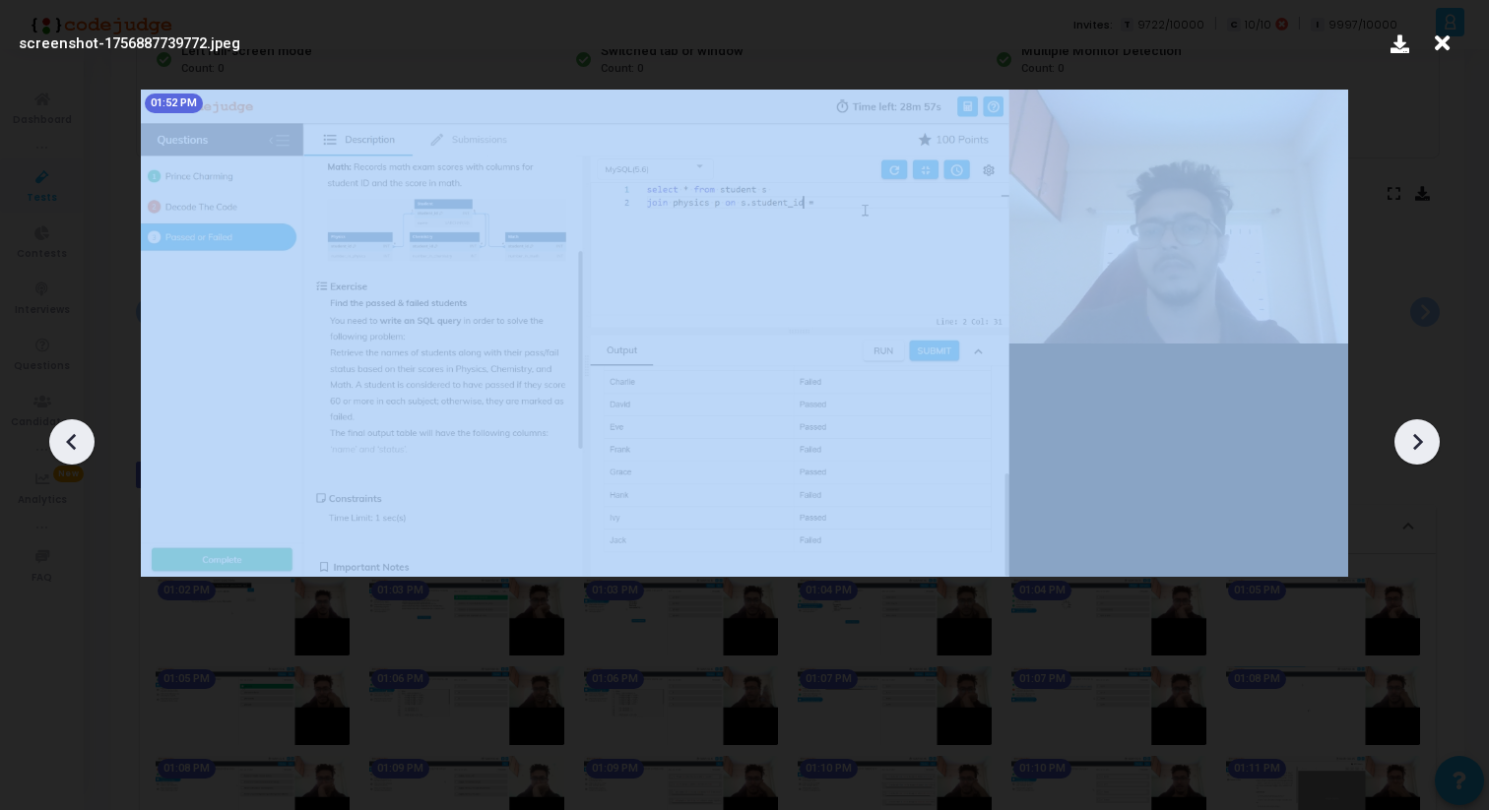
click at [1423, 440] on icon at bounding box center [1417, 442] width 30 height 30
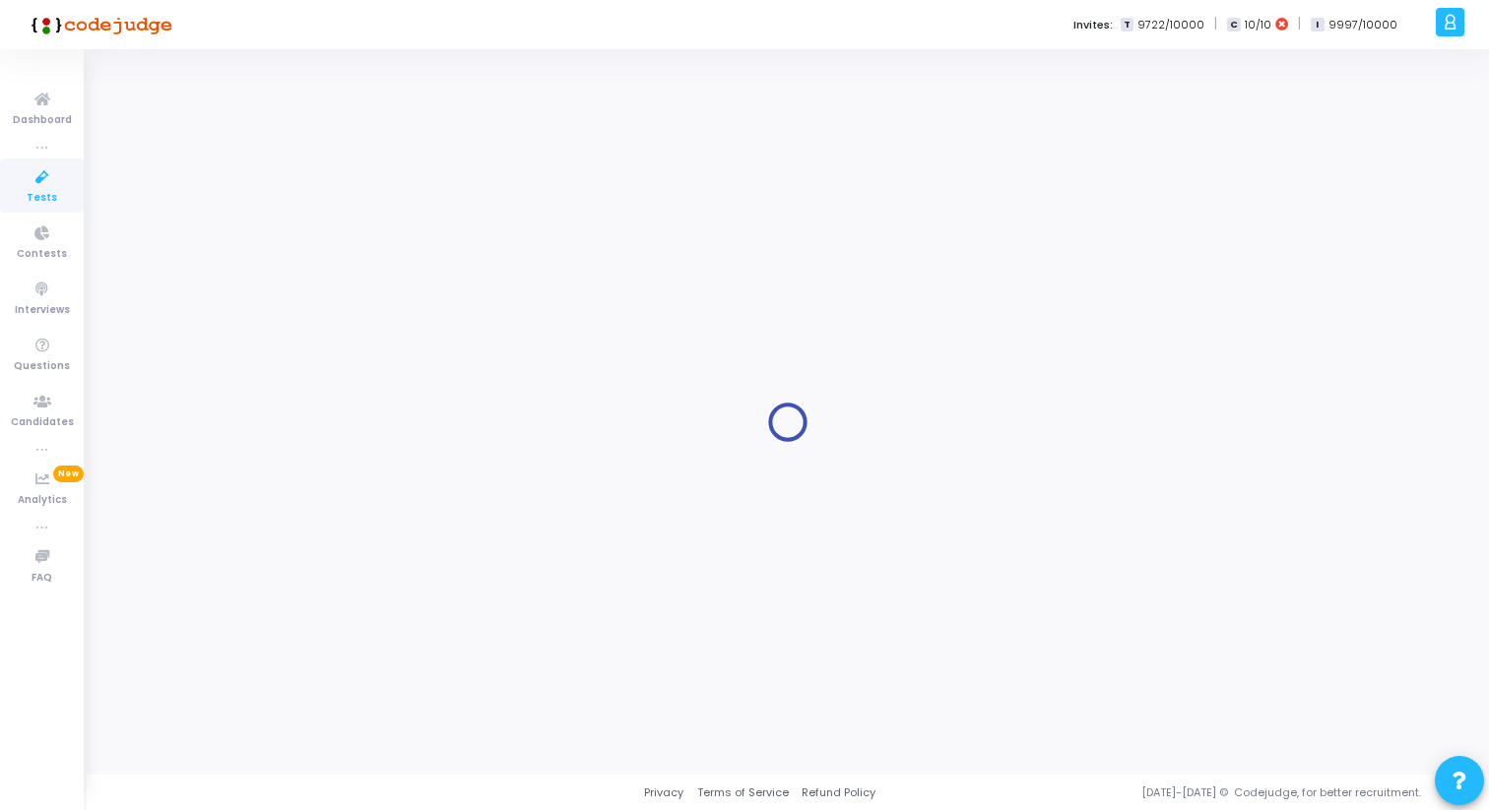
click at [539, 174] on div at bounding box center [787, 423] width 1353 height 696
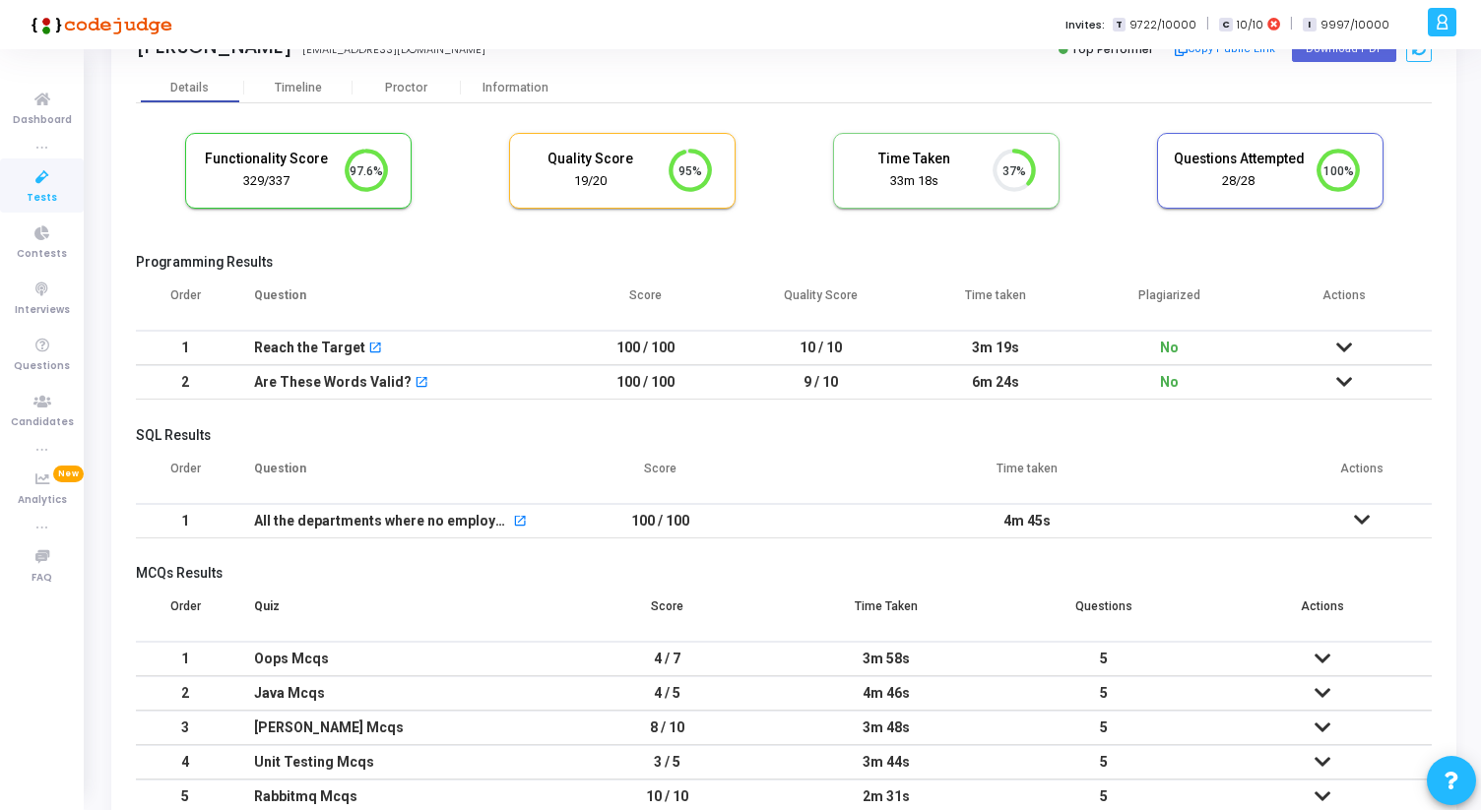
scroll to position [174, 0]
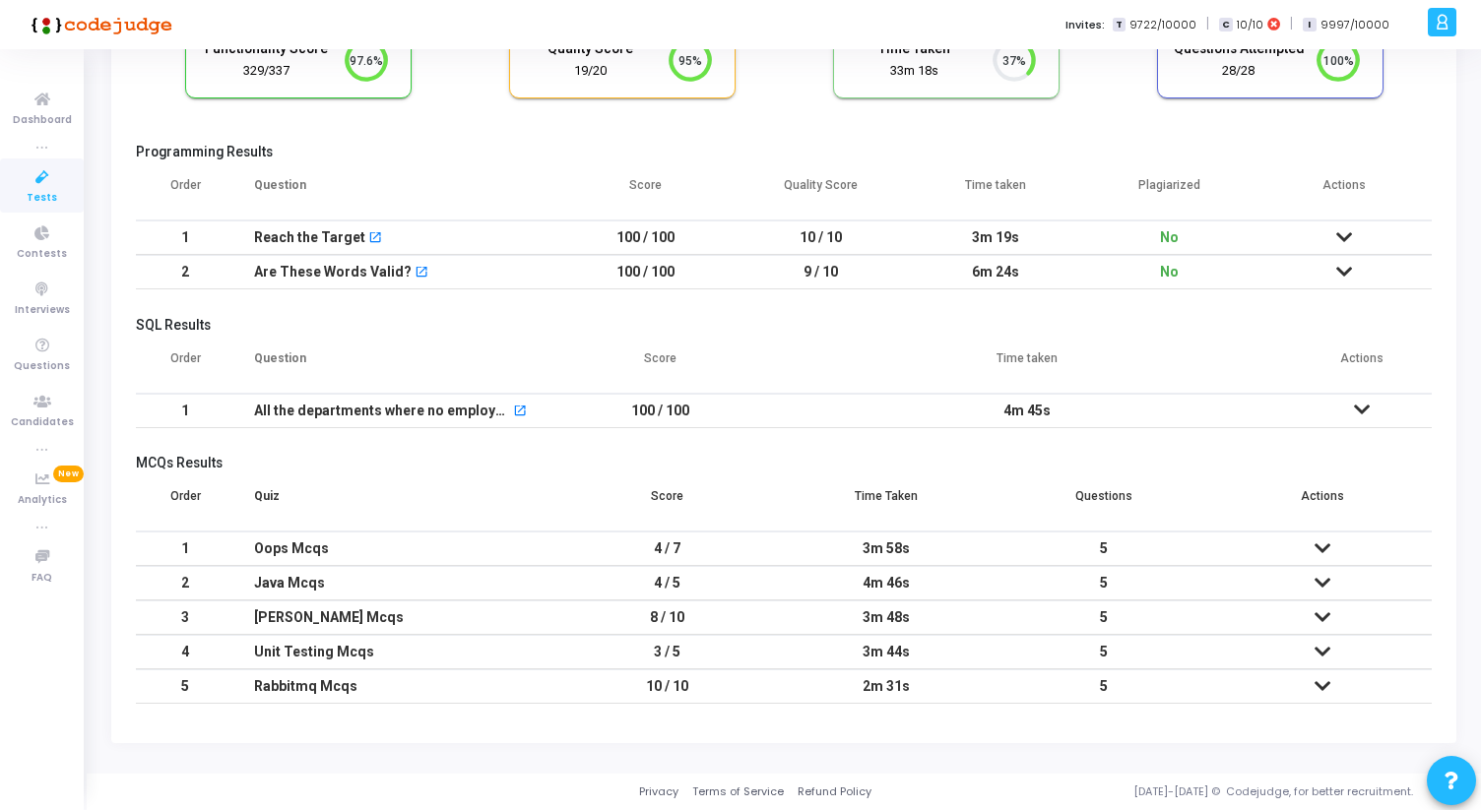
click at [1324, 579] on icon at bounding box center [1322, 583] width 16 height 14
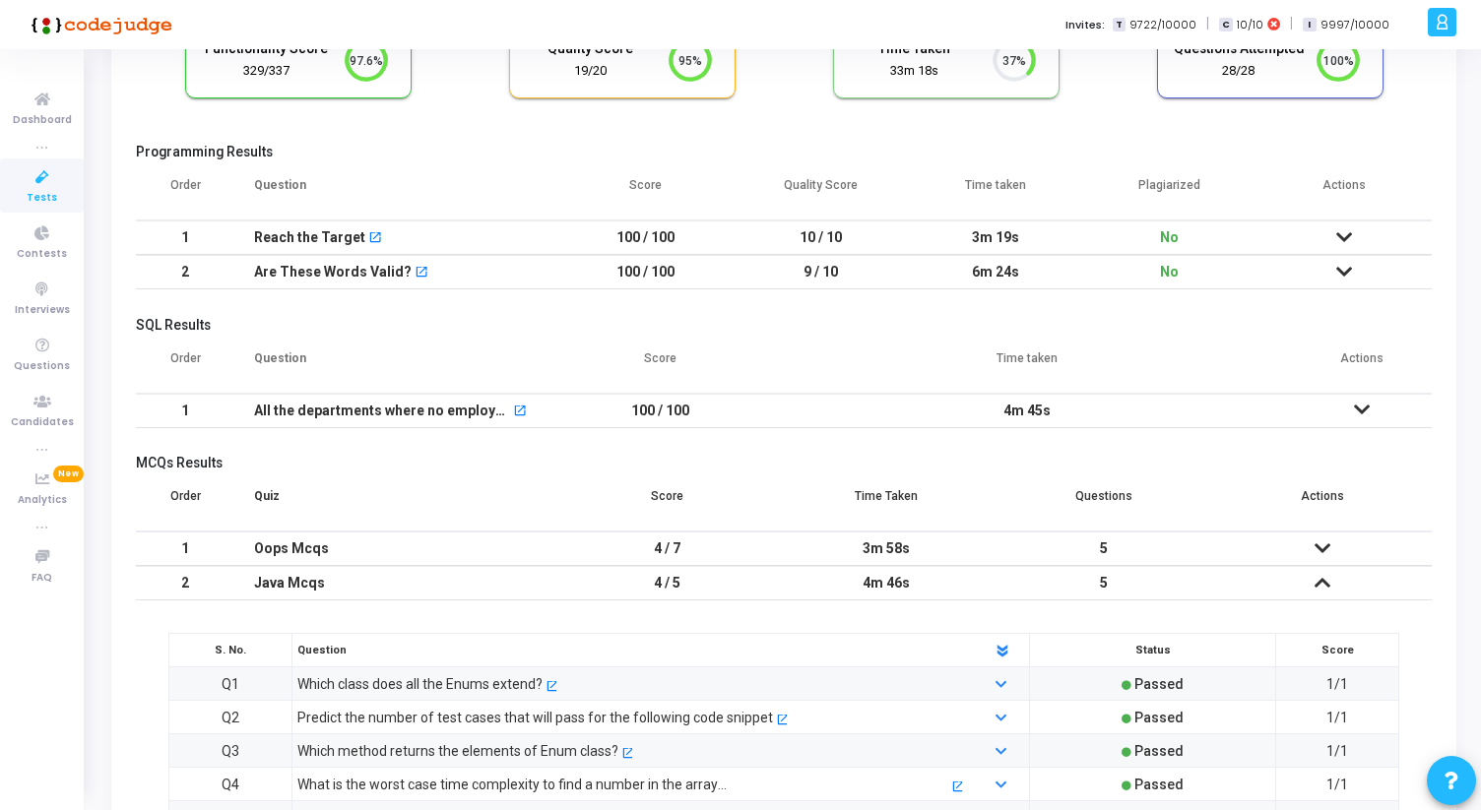
click at [1324, 579] on icon at bounding box center [1322, 583] width 16 height 14
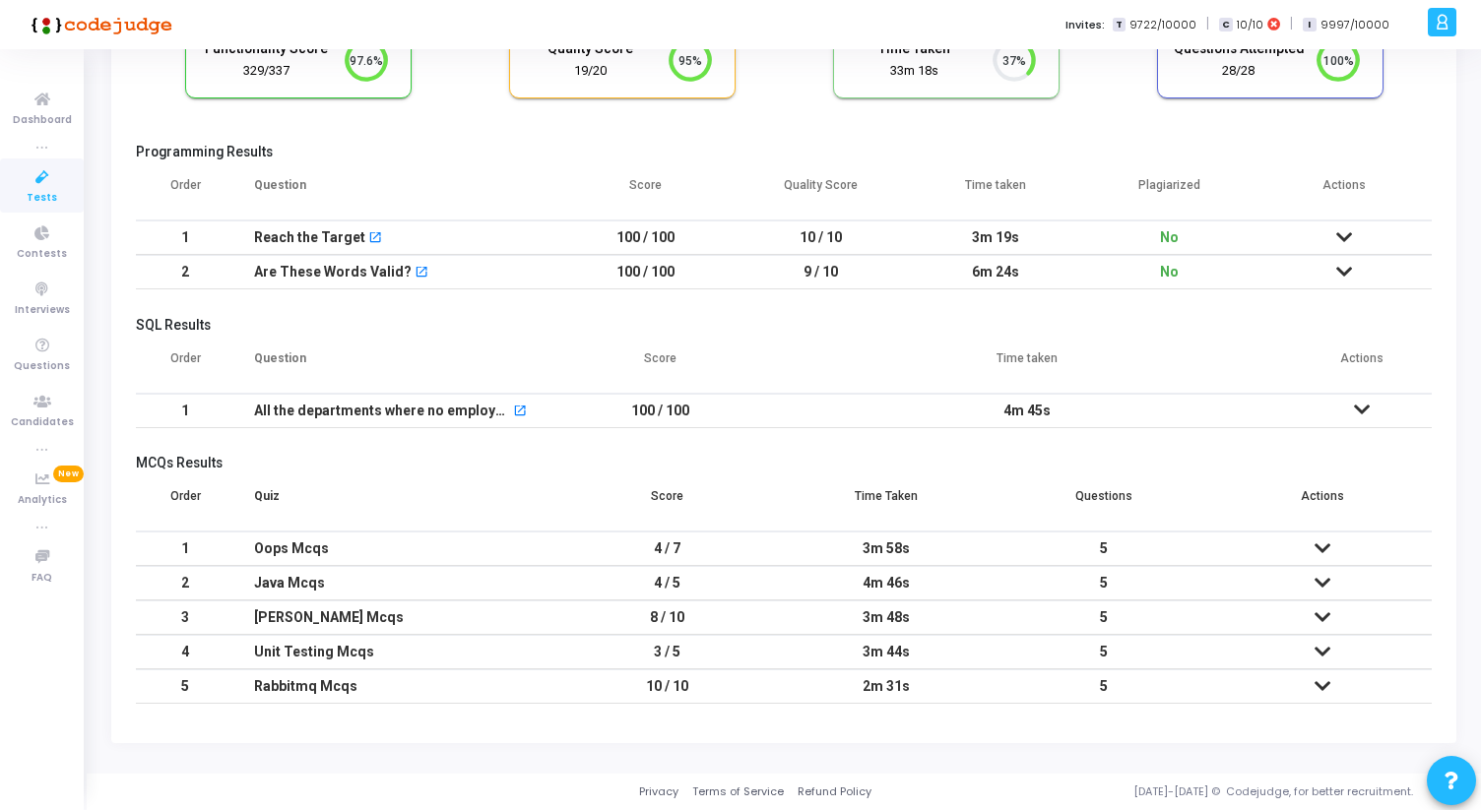
scroll to position [0, 0]
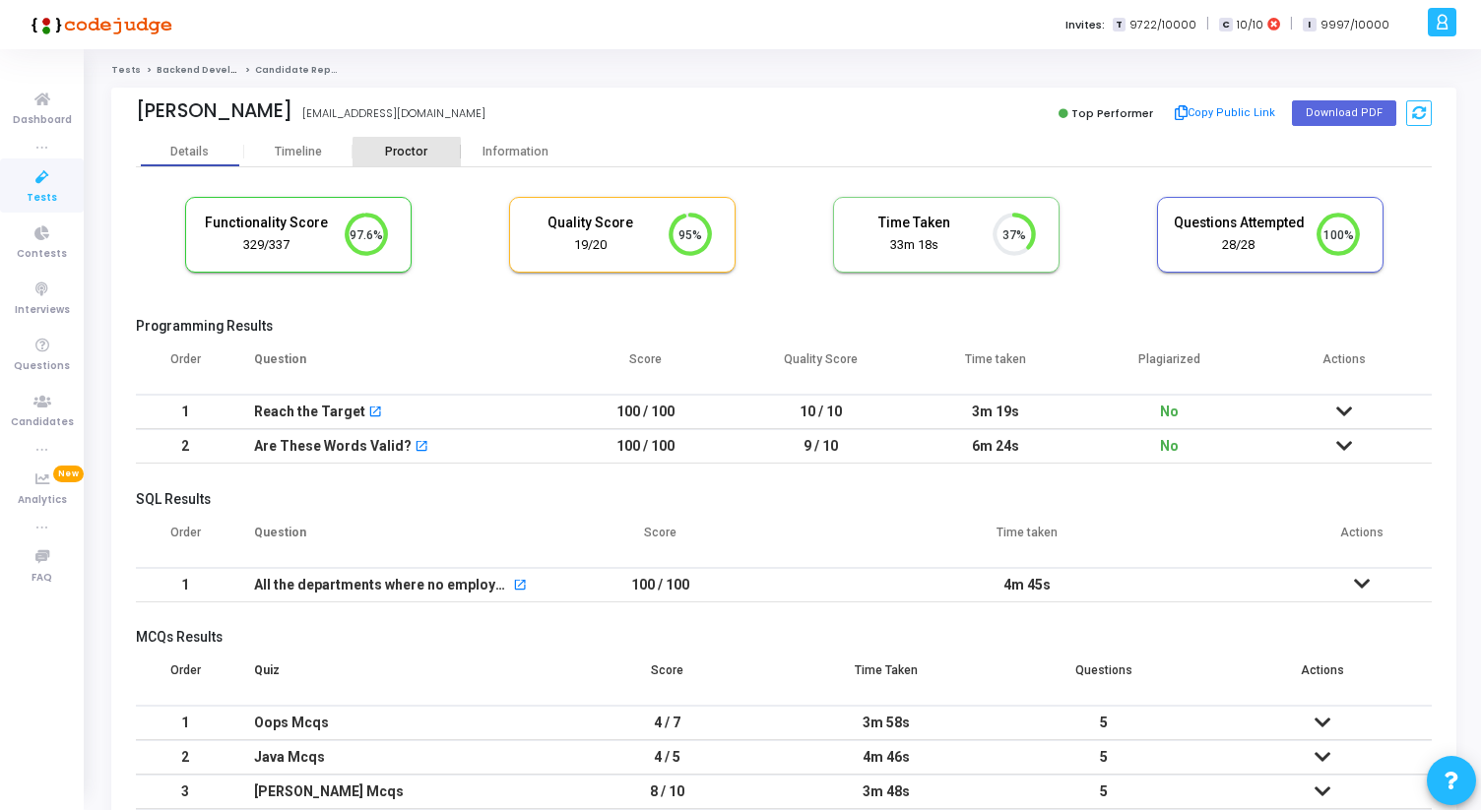
click at [407, 157] on div "Proctor" at bounding box center [406, 152] width 108 height 15
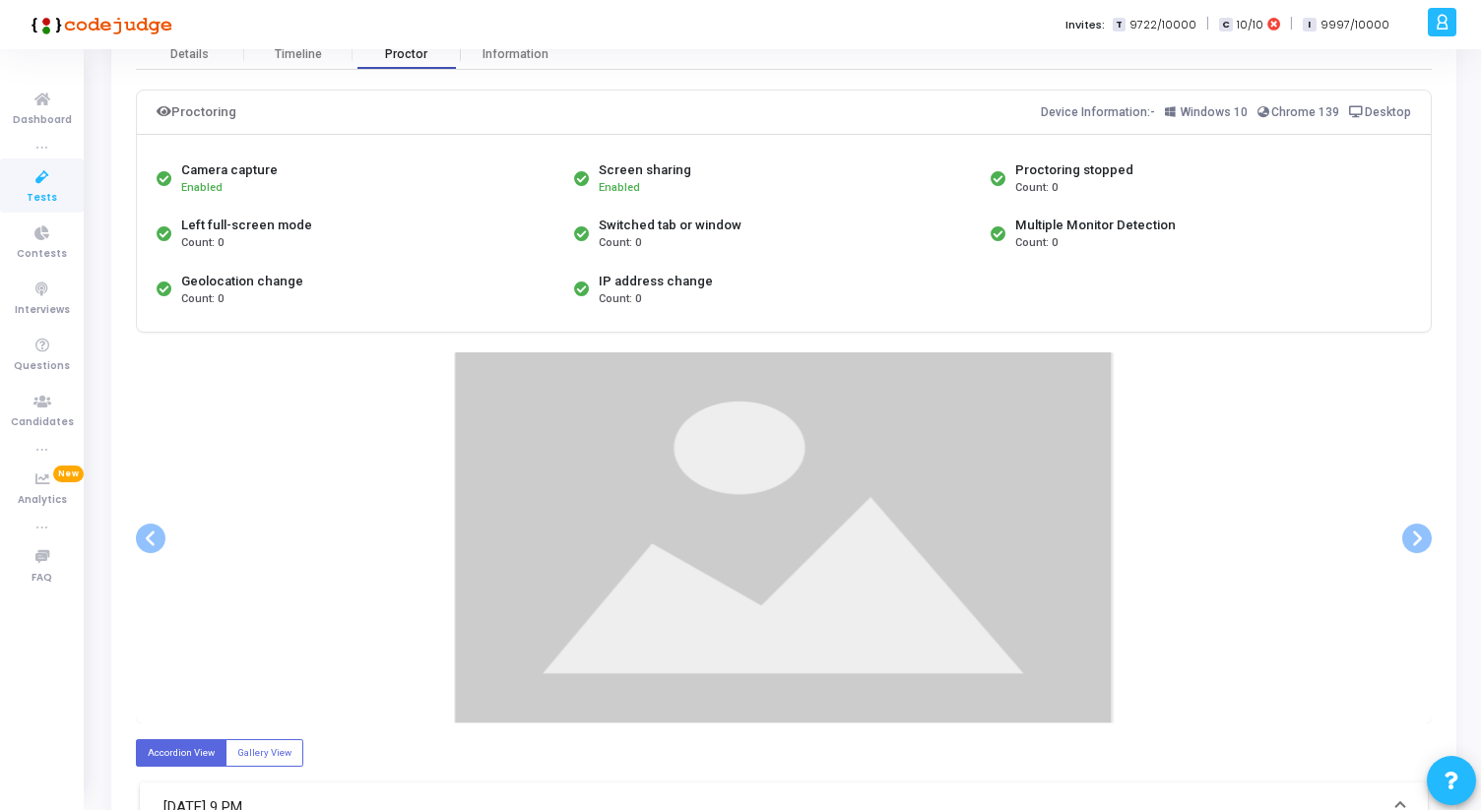
scroll to position [103, 0]
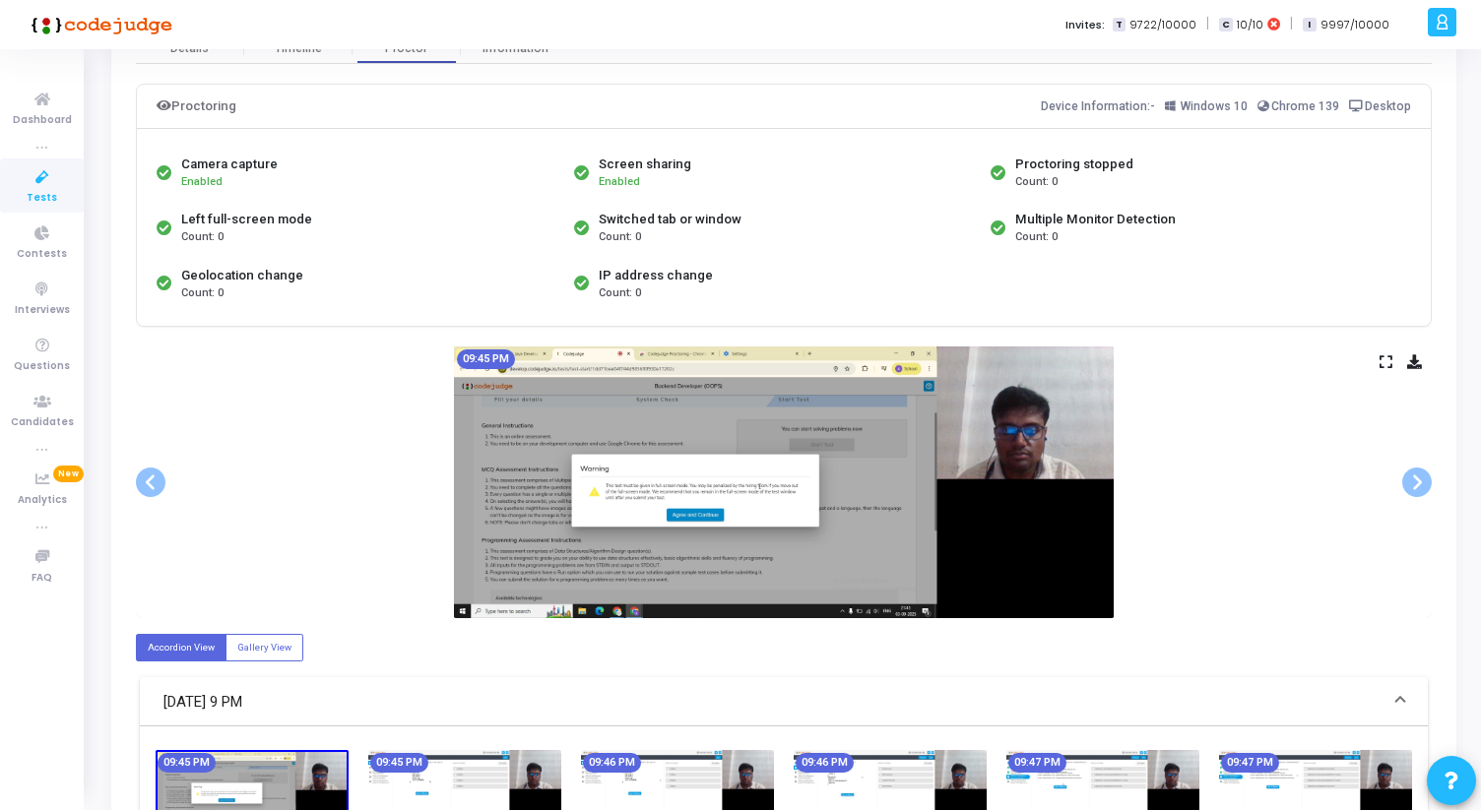
click at [1381, 358] on icon at bounding box center [1385, 361] width 13 height 11
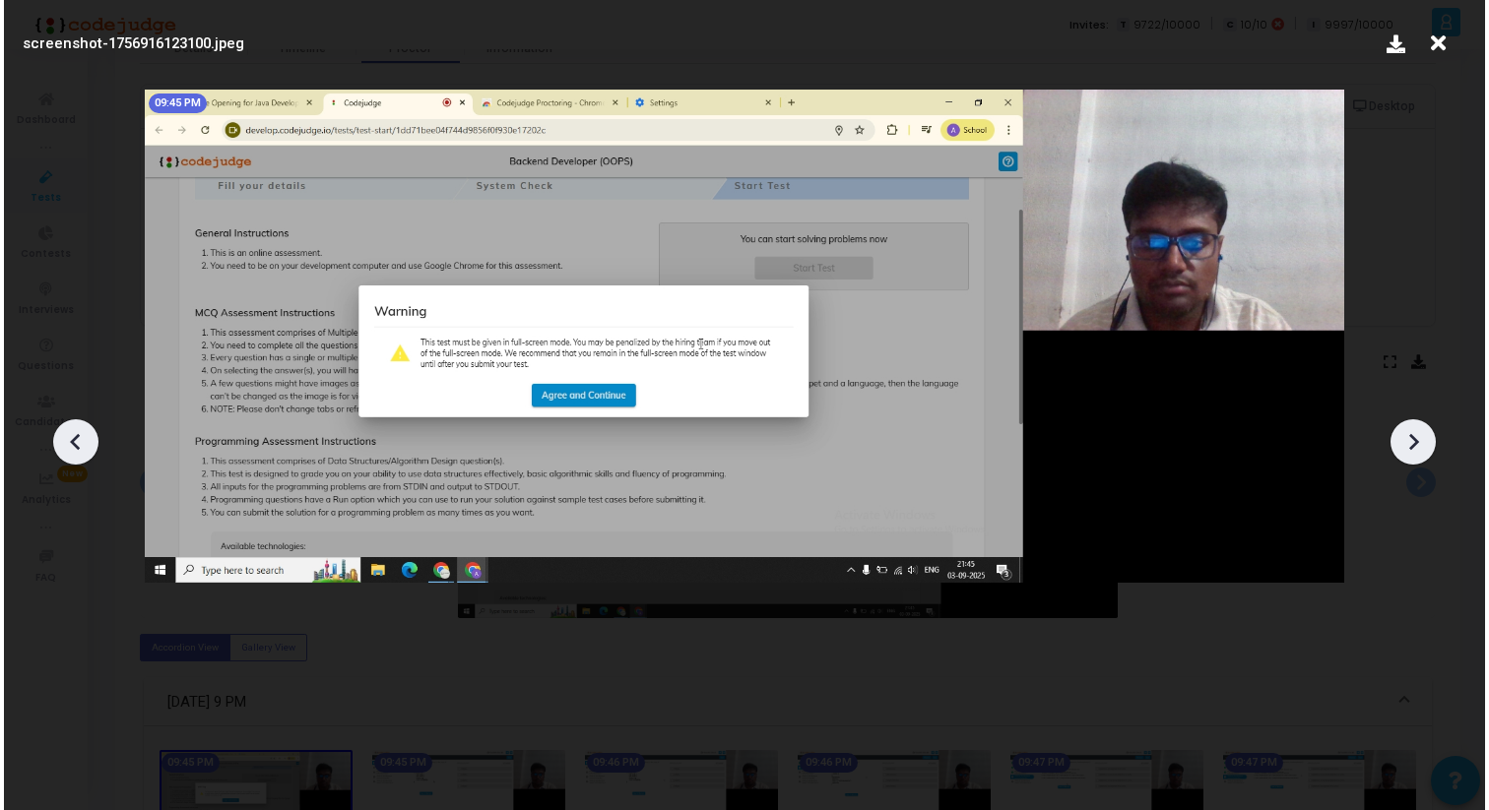
scroll to position [0, 0]
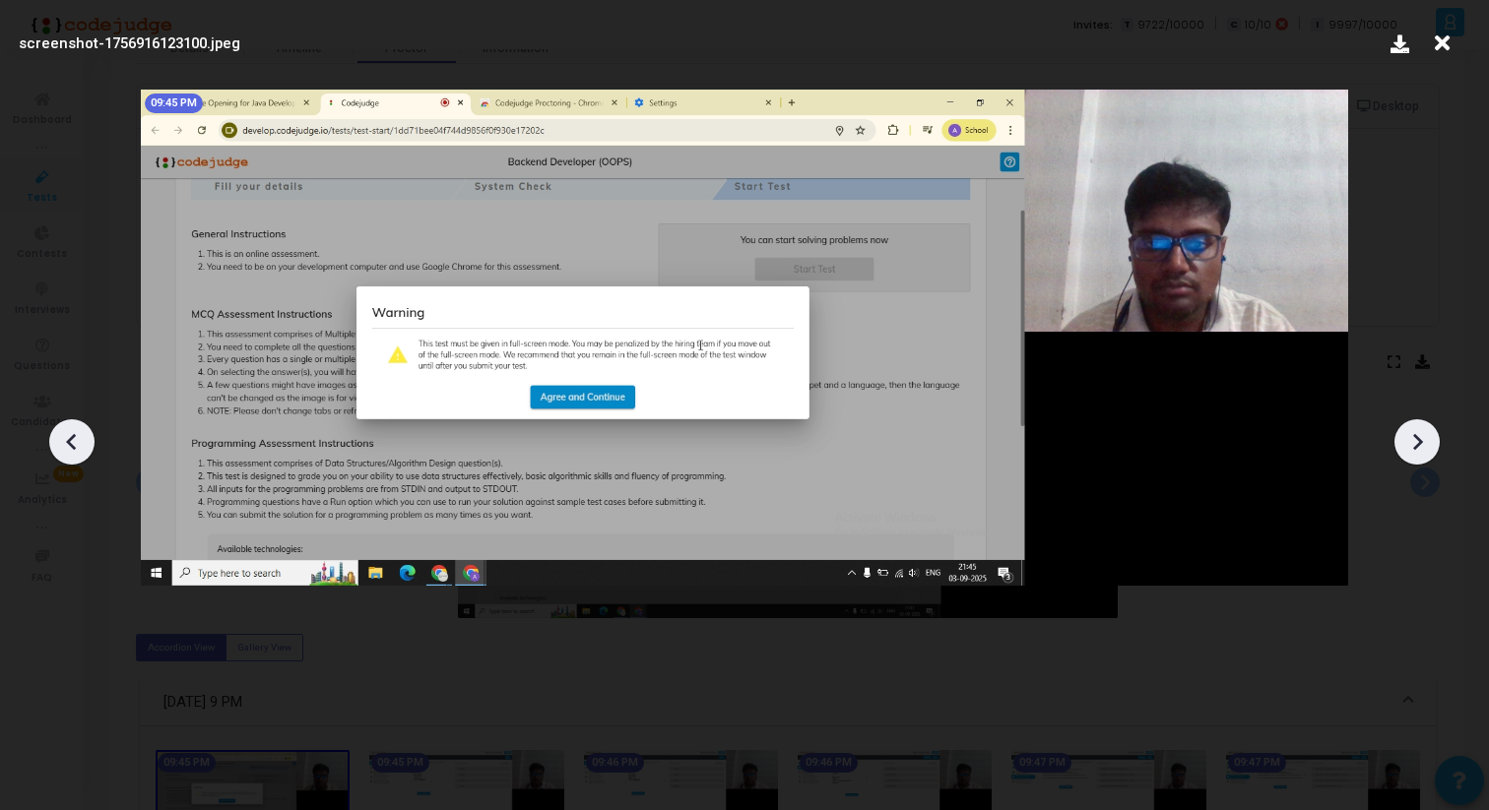
click at [1412, 443] on icon at bounding box center [1417, 442] width 30 height 30
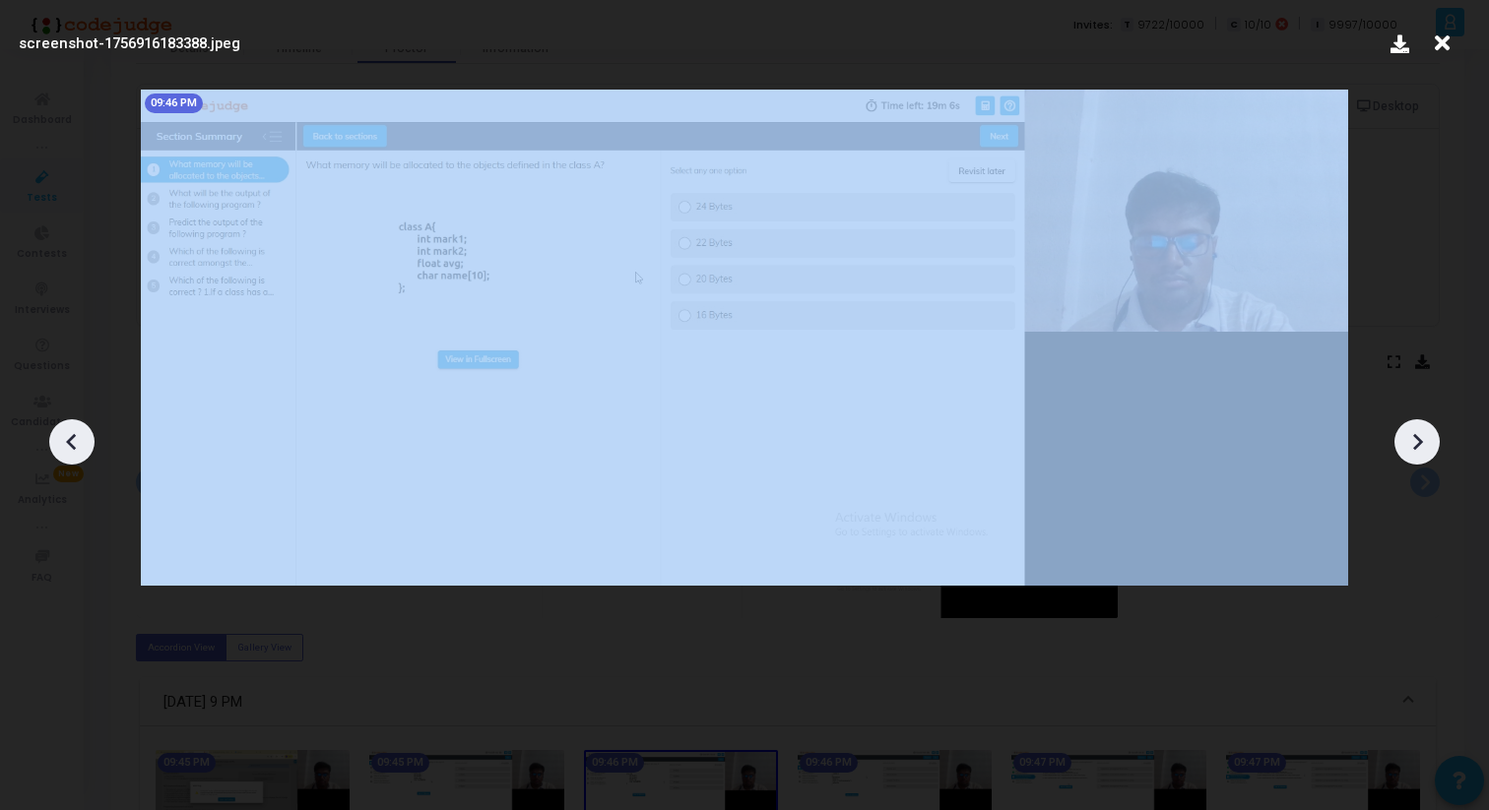
click at [1412, 443] on icon at bounding box center [1417, 442] width 30 height 30
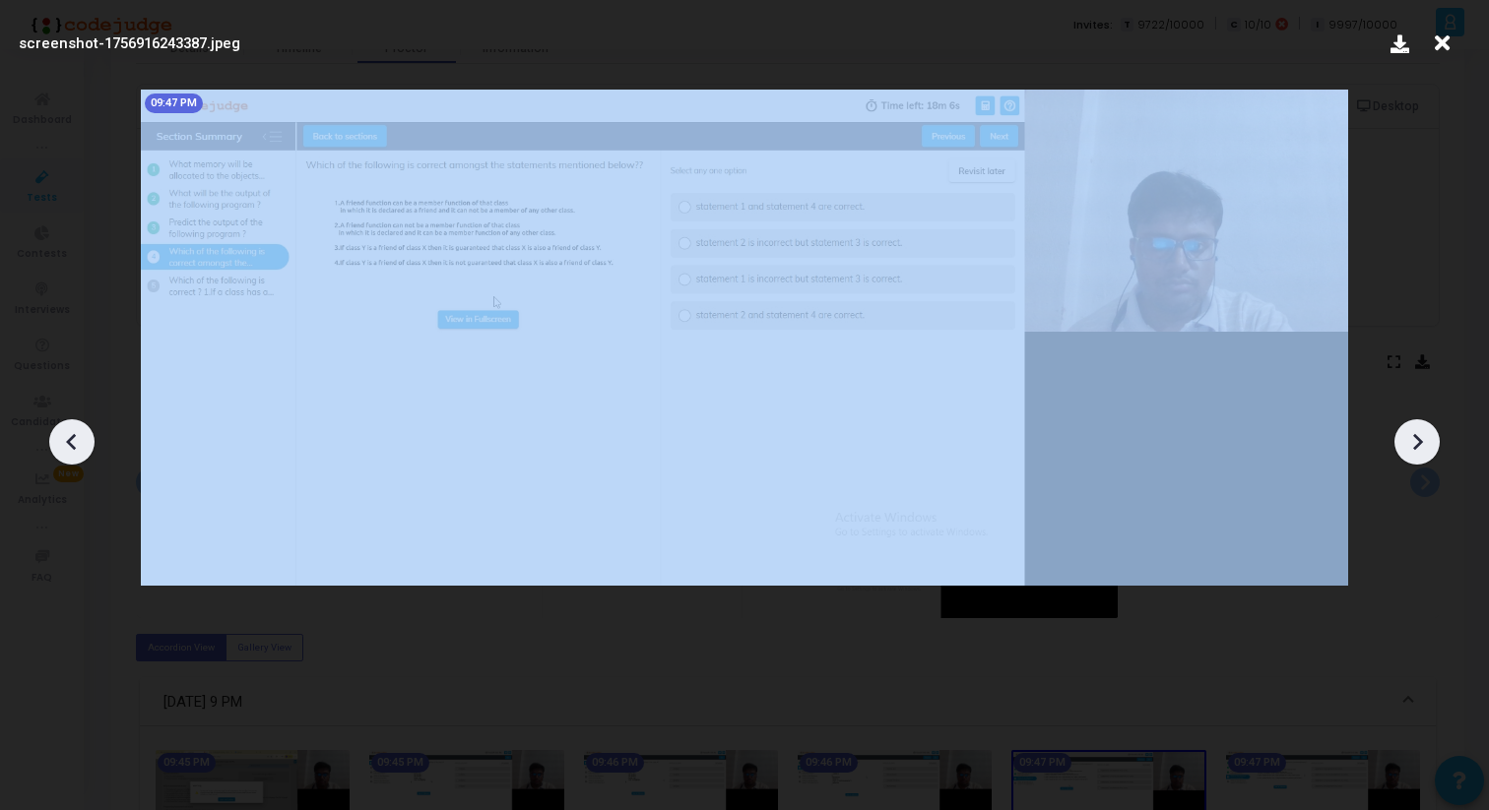
click at [1412, 443] on icon at bounding box center [1417, 442] width 30 height 30
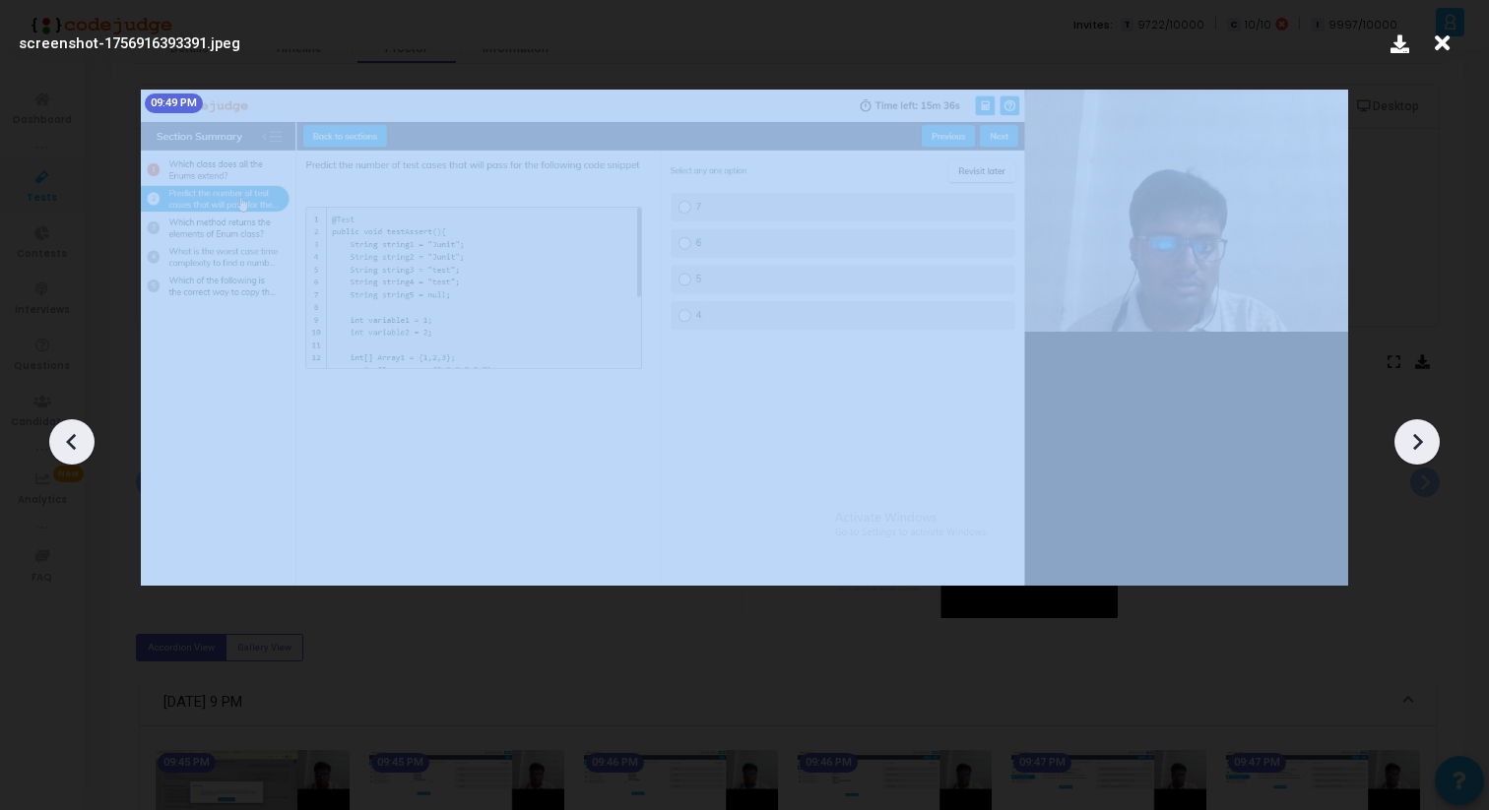
click at [1412, 443] on icon at bounding box center [1417, 442] width 30 height 30
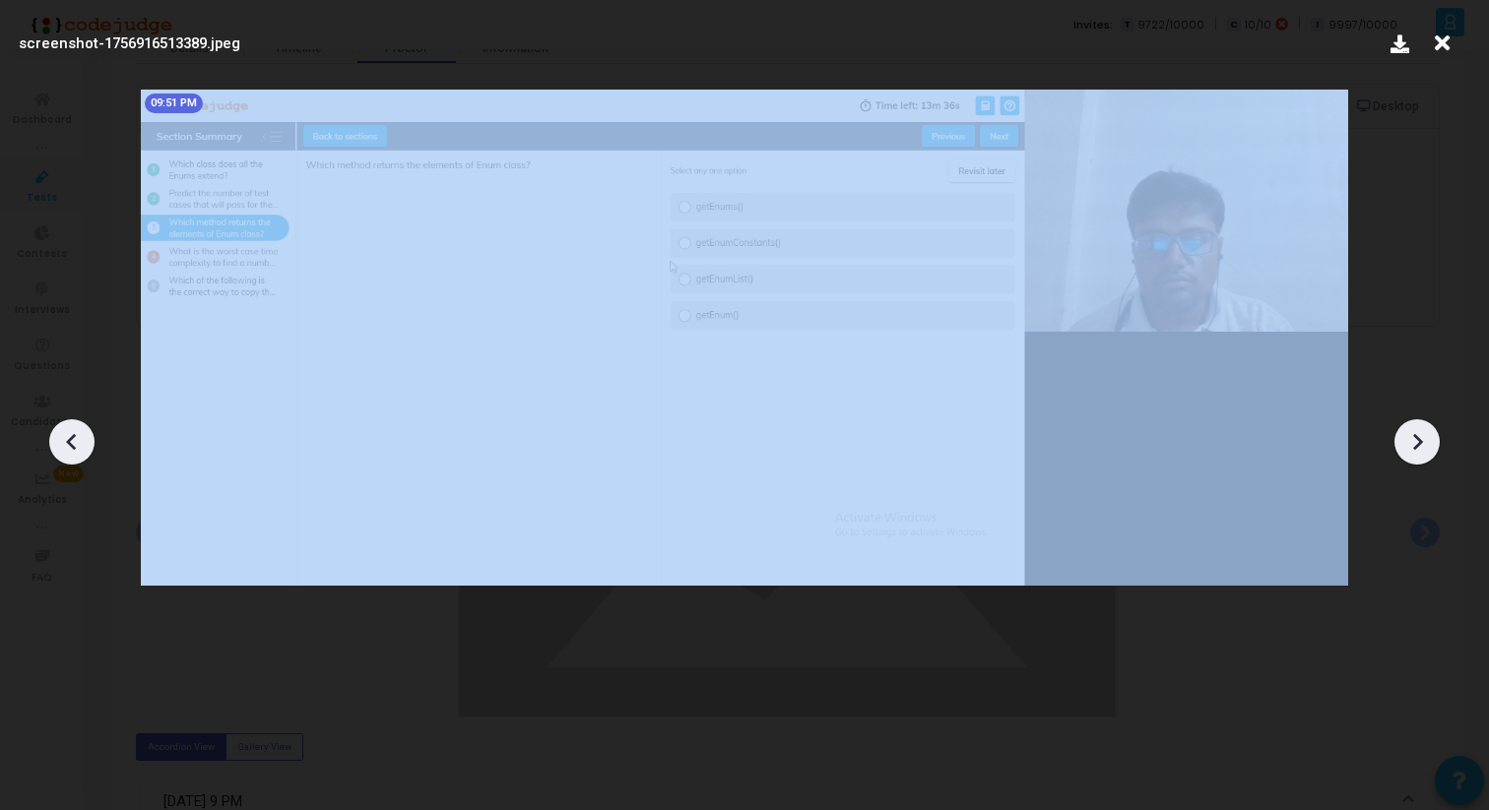
click at [1412, 443] on icon at bounding box center [1417, 442] width 30 height 30
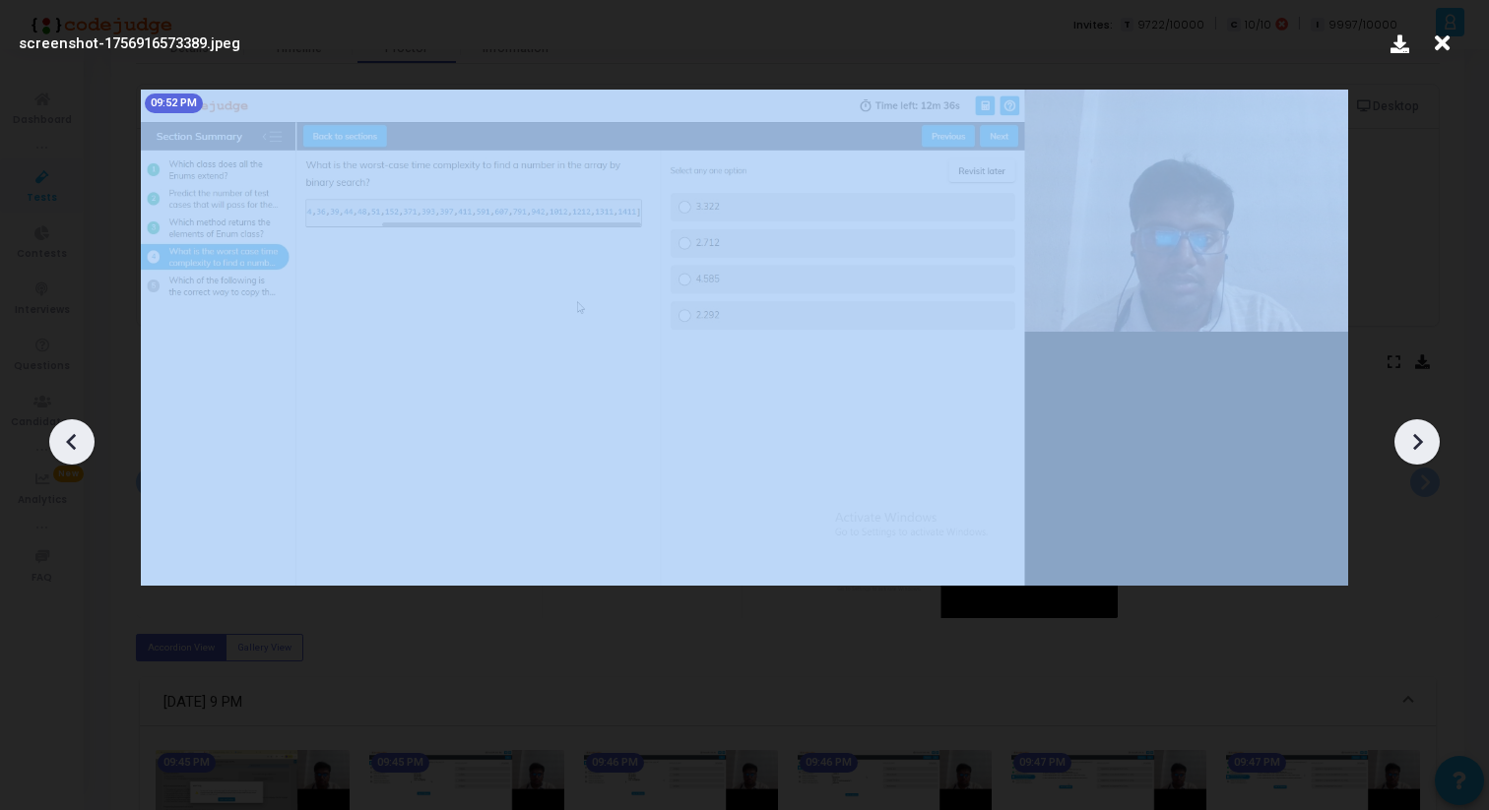
click at [1412, 443] on icon at bounding box center [1417, 442] width 30 height 30
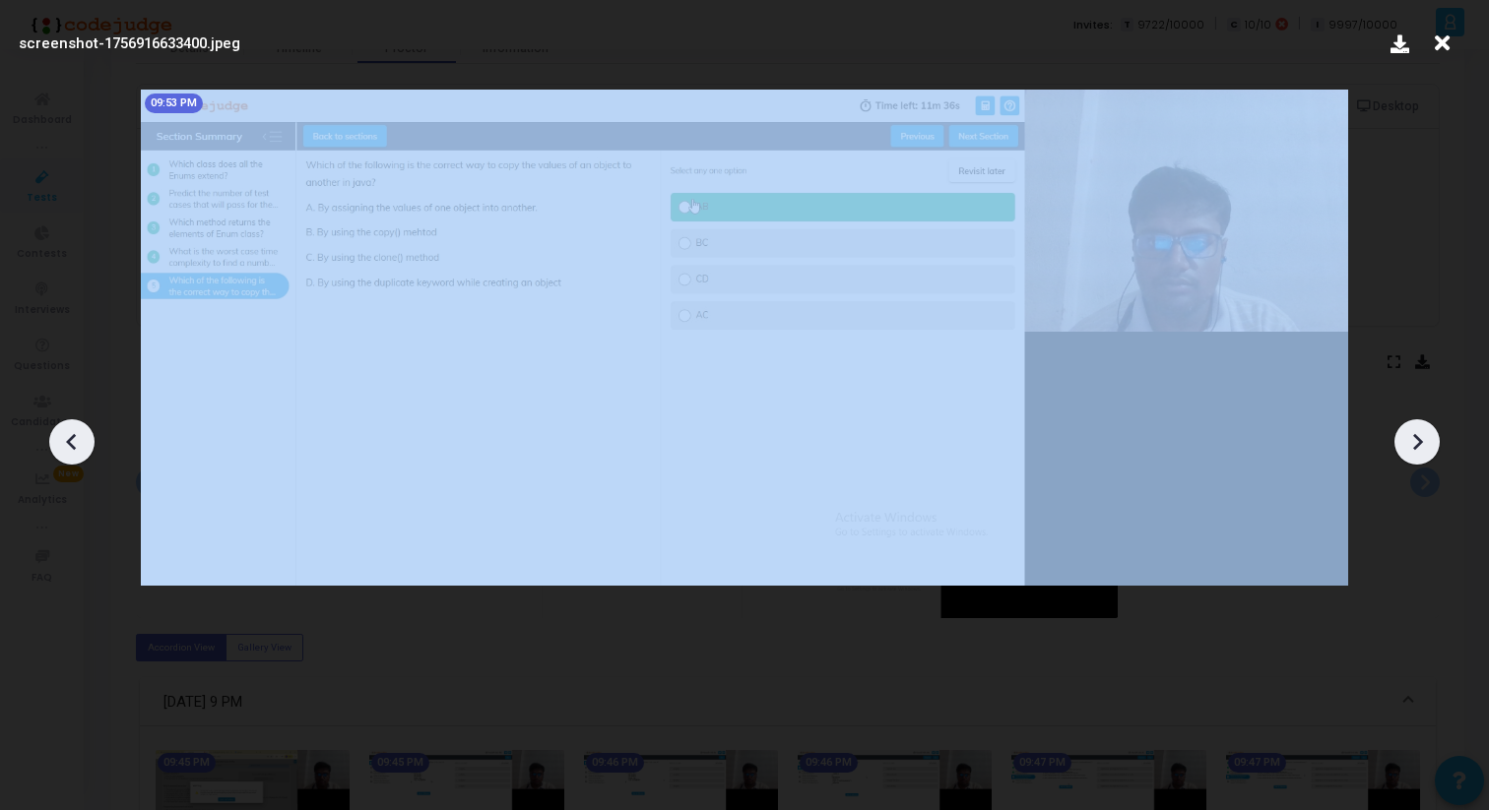
click at [1412, 443] on icon at bounding box center [1417, 442] width 30 height 30
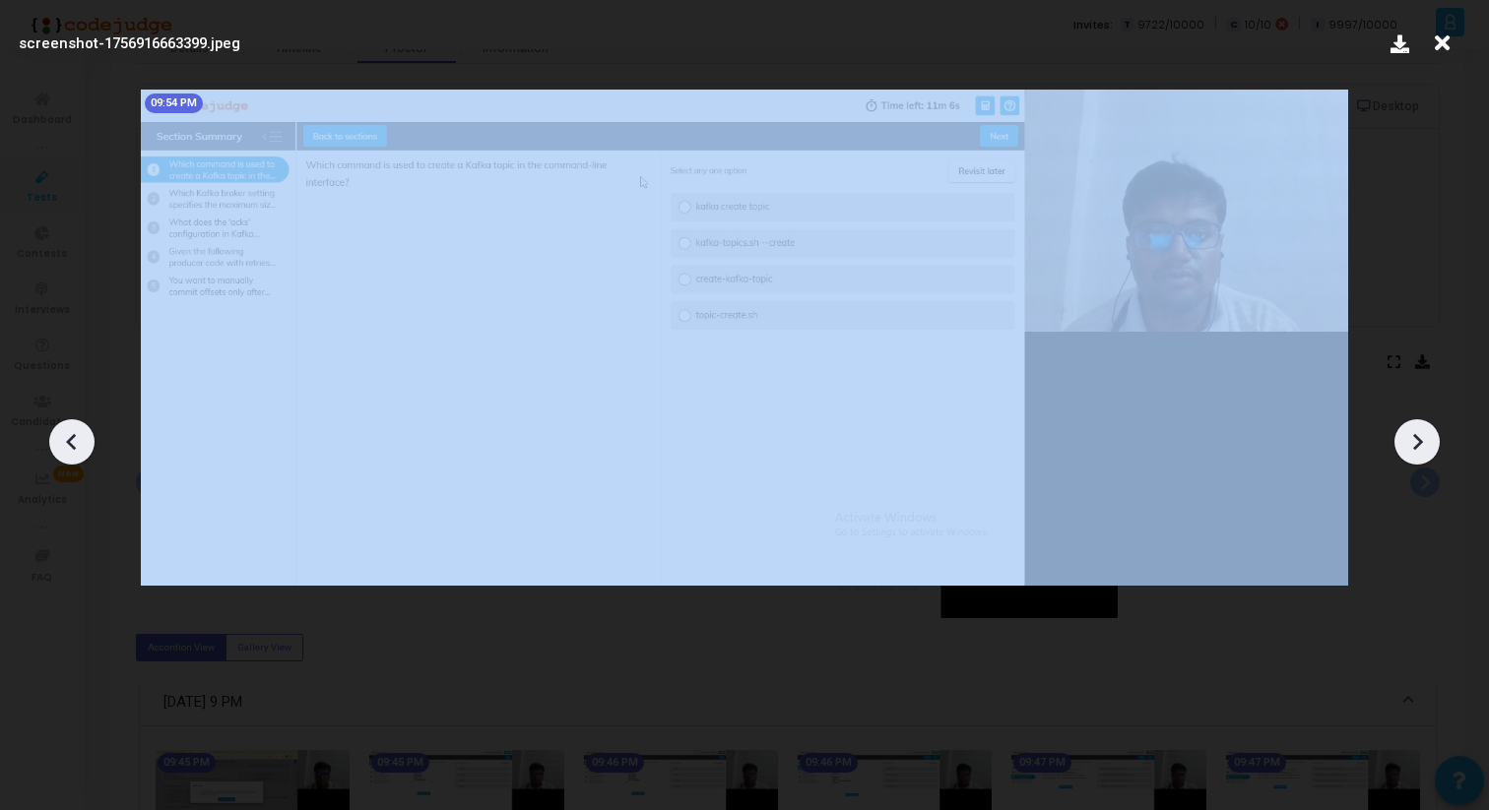
click at [1412, 443] on icon at bounding box center [1417, 442] width 30 height 30
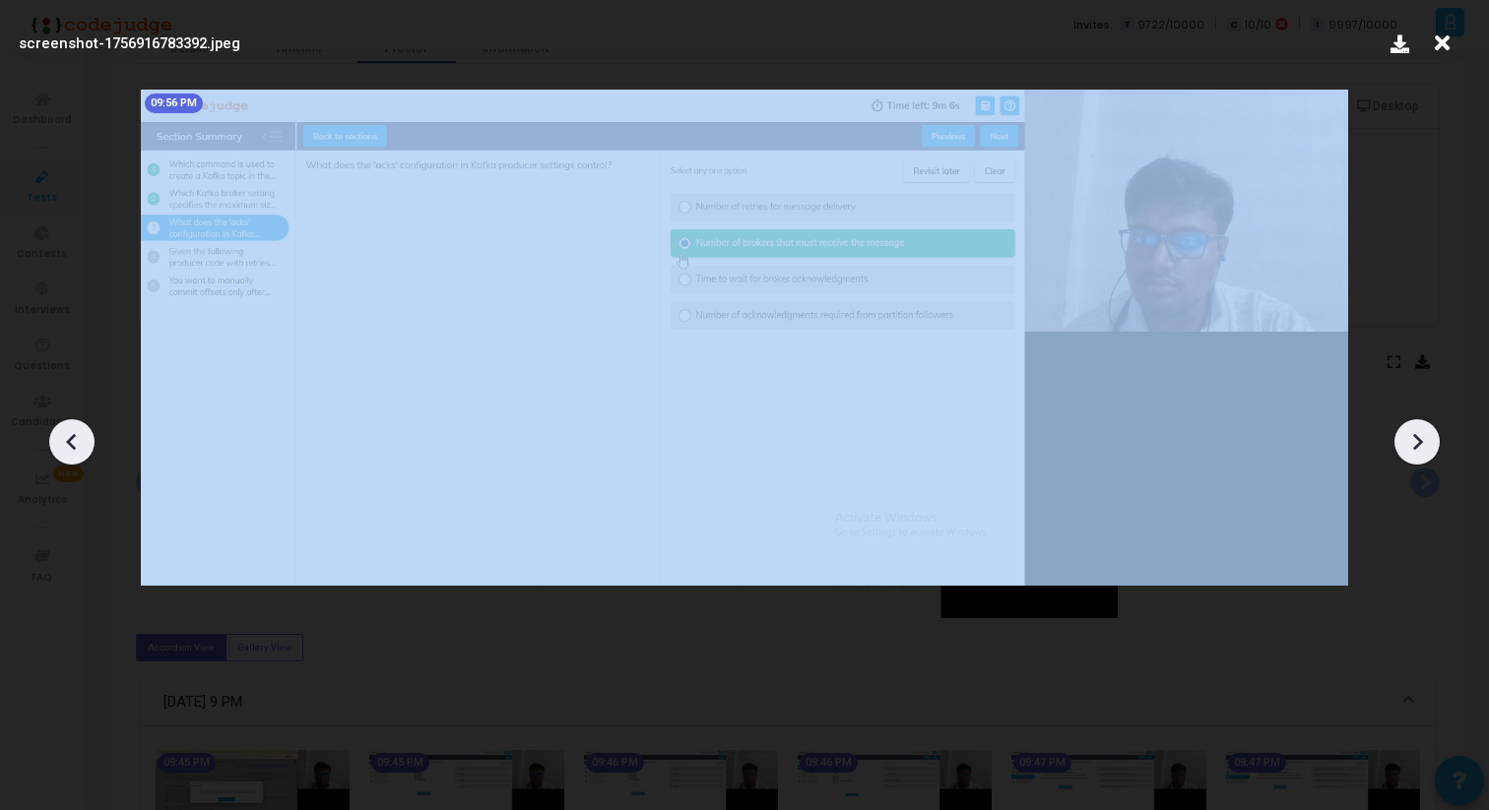
click at [1412, 443] on icon at bounding box center [1417, 442] width 30 height 30
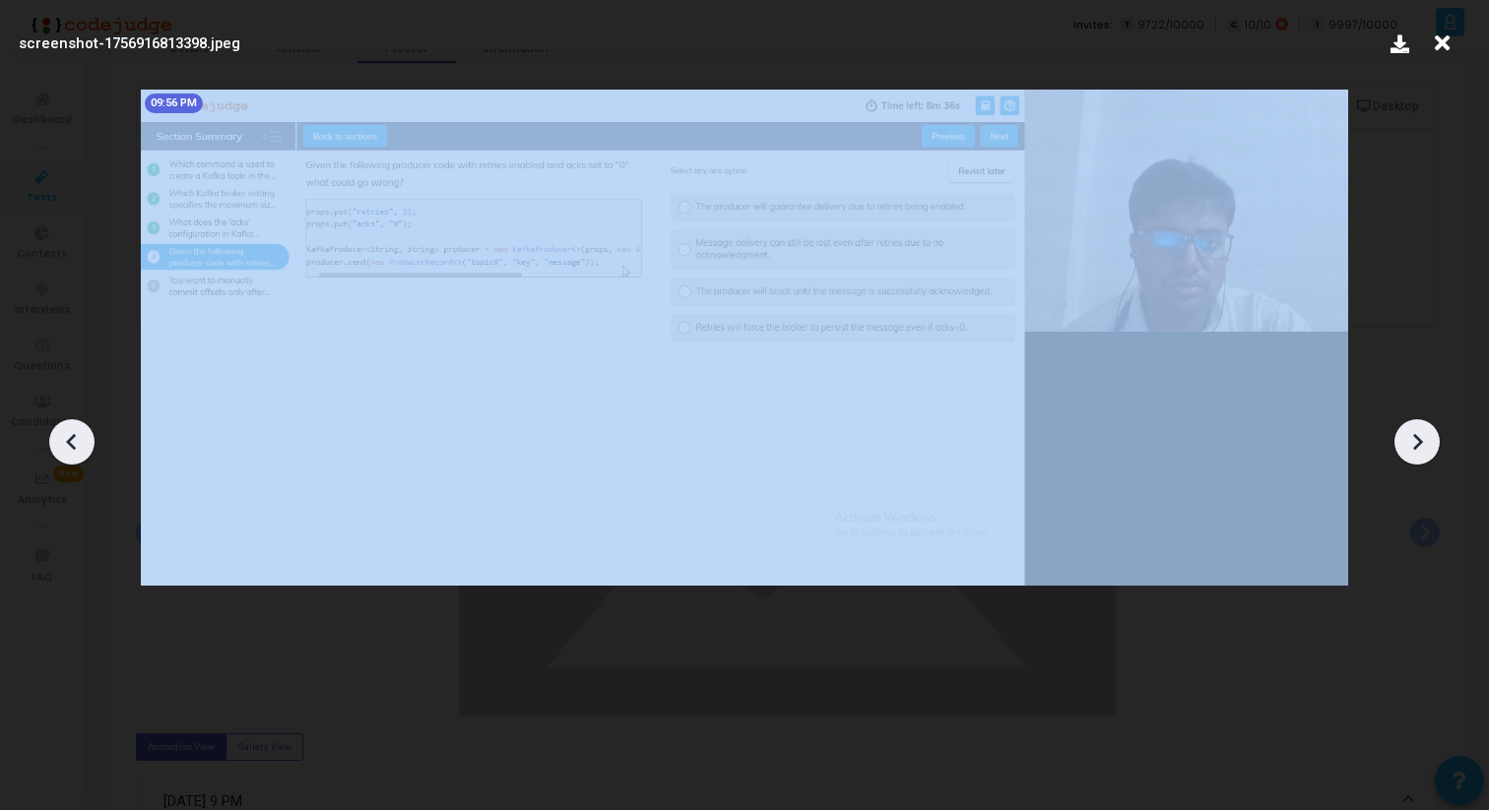
click at [1412, 443] on icon at bounding box center [1417, 442] width 30 height 30
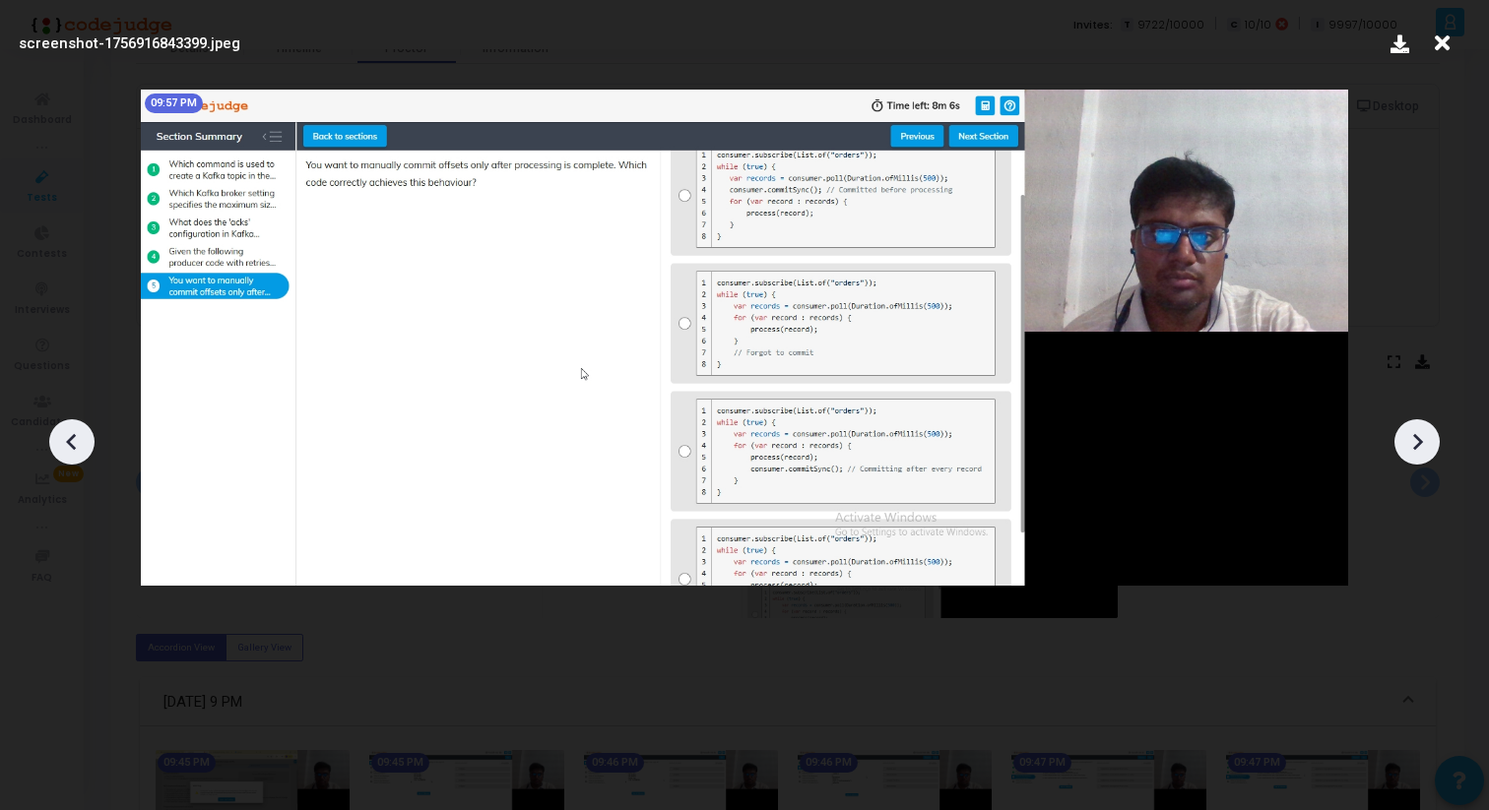
click at [1401, 319] on div at bounding box center [744, 434] width 1489 height 751
click at [1441, 44] on icon at bounding box center [1442, 43] width 31 height 37
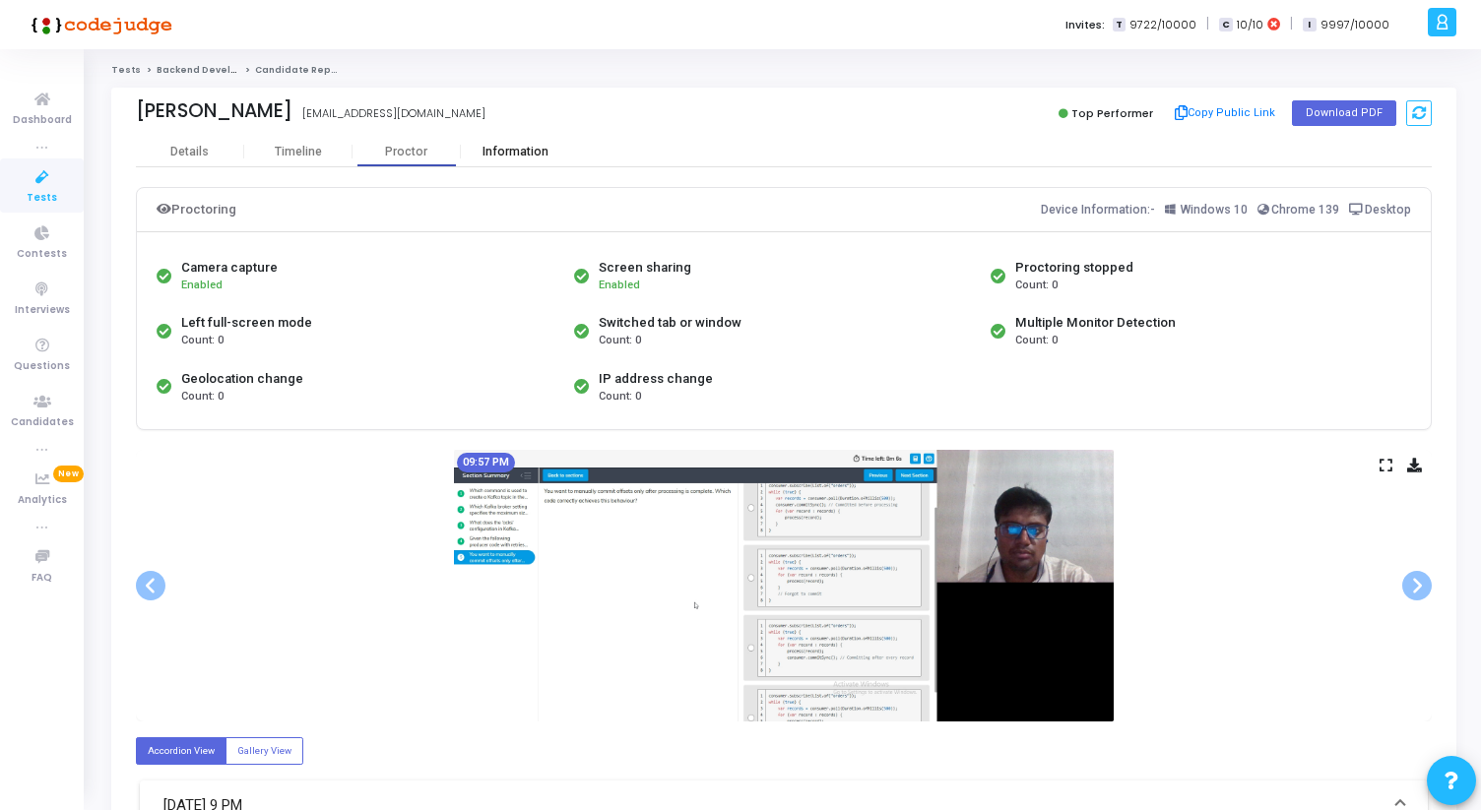
click at [510, 146] on div "Information" at bounding box center [515, 152] width 108 height 15
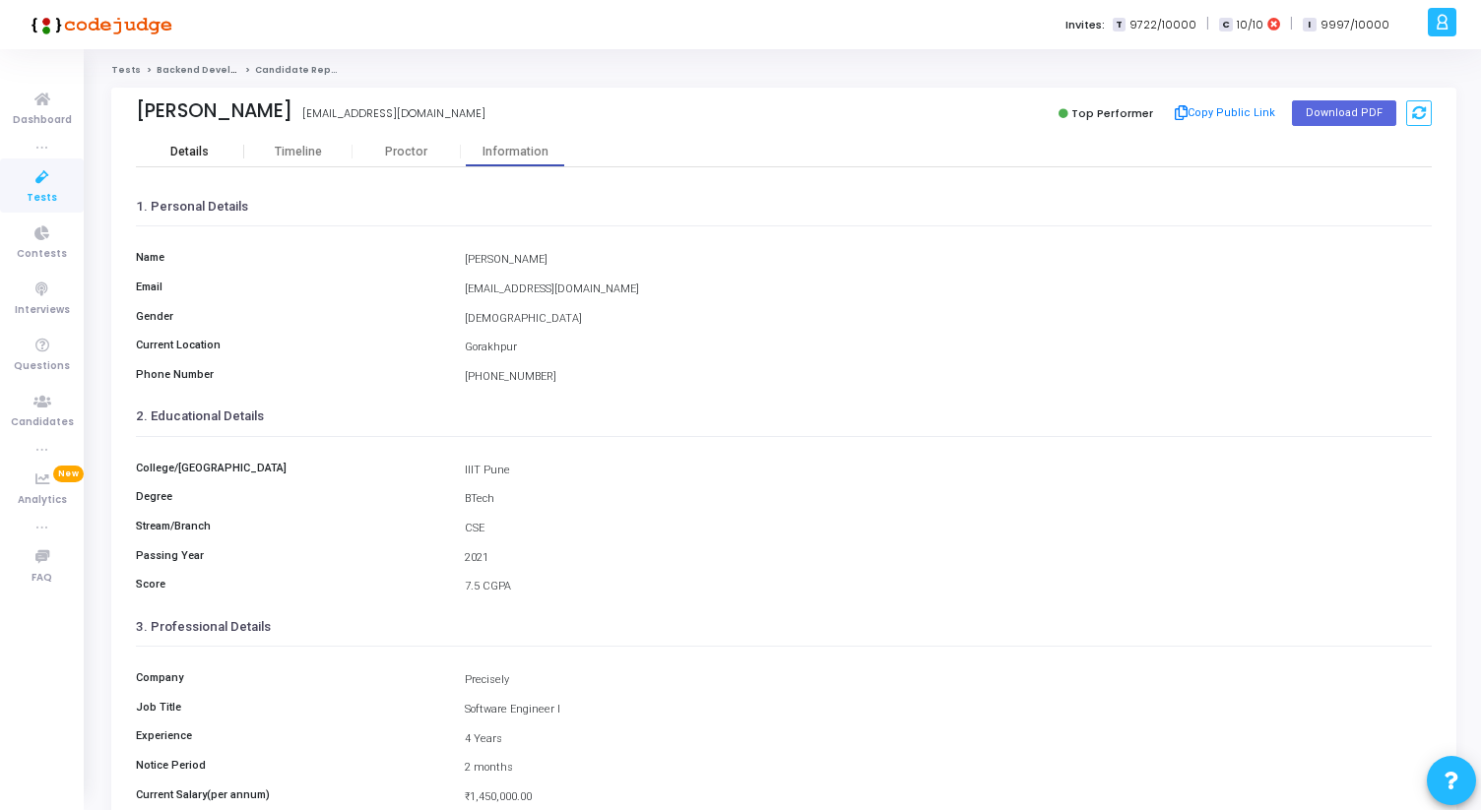
click at [204, 154] on div "Details" at bounding box center [189, 152] width 38 height 15
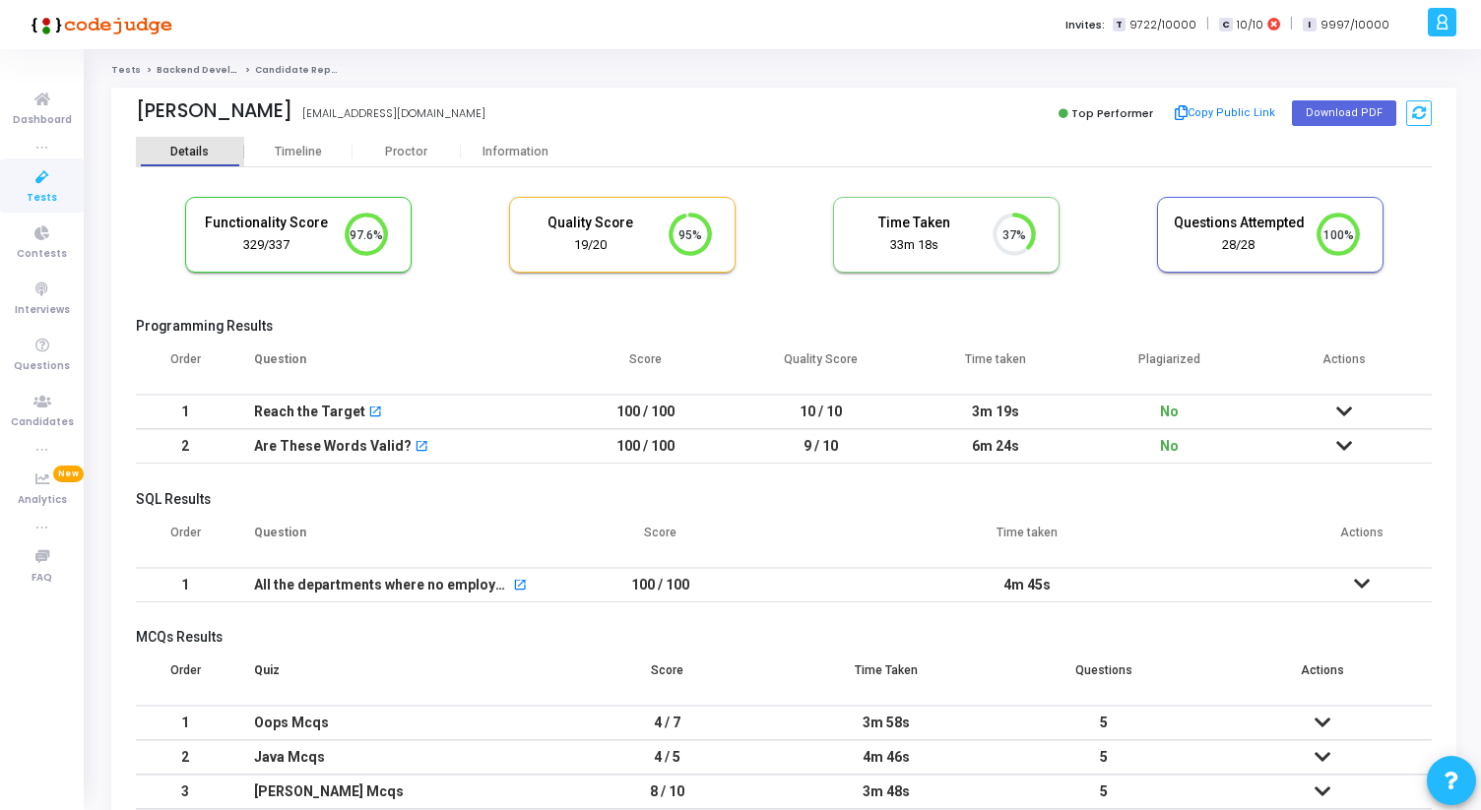
scroll to position [41, 50]
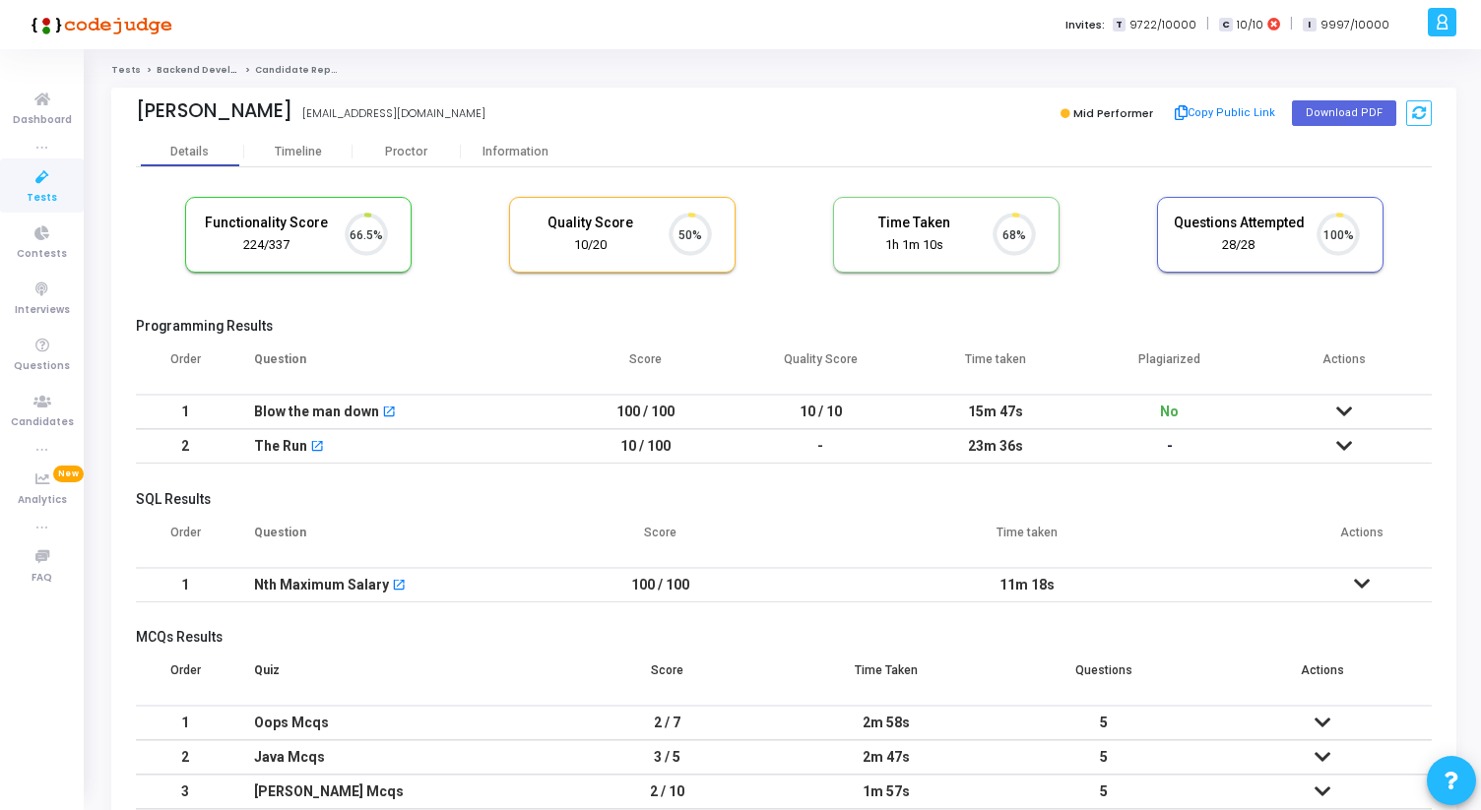
scroll to position [41, 50]
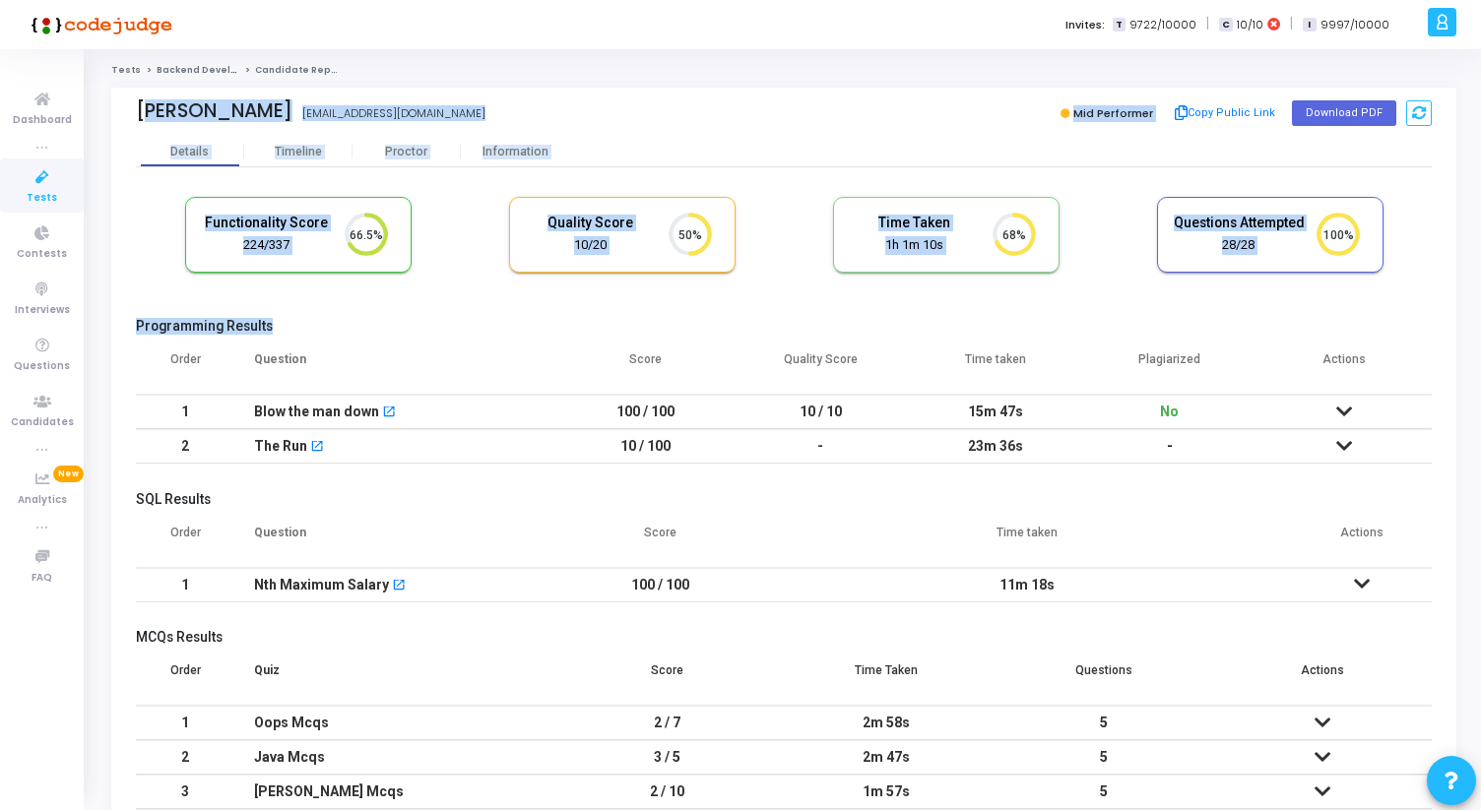
drag, startPoint x: 136, startPoint y: 114, endPoint x: 514, endPoint y: 330, distance: 435.3
click at [514, 329] on div "Manoj Sheshma manojsheshma95@gmail.com Mid Performer Copy Public Link Download …" at bounding box center [783, 503] width 1345 height 830
click at [514, 330] on h5 "Programming Results" at bounding box center [784, 326] width 1296 height 17
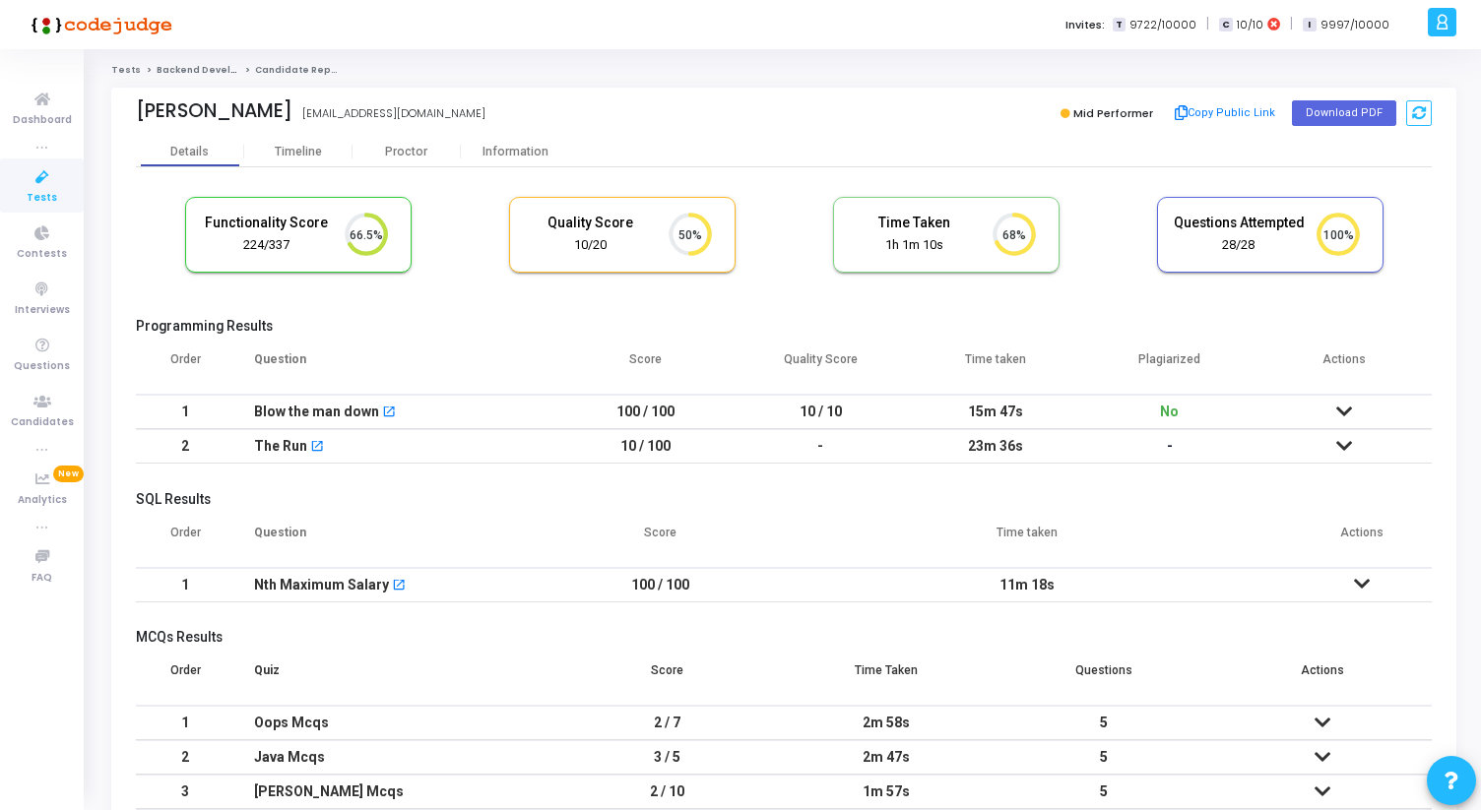
drag, startPoint x: 138, startPoint y: 110, endPoint x: 454, endPoint y: 363, distance: 404.9
click at [452, 352] on div "Manoj Sheshma Manoj Sheshma manojsheshma95@gmail.com Mid Performer Copy Public …" at bounding box center [783, 503] width 1345 height 830
click at [454, 363] on th "Question" at bounding box center [396, 367] width 324 height 55
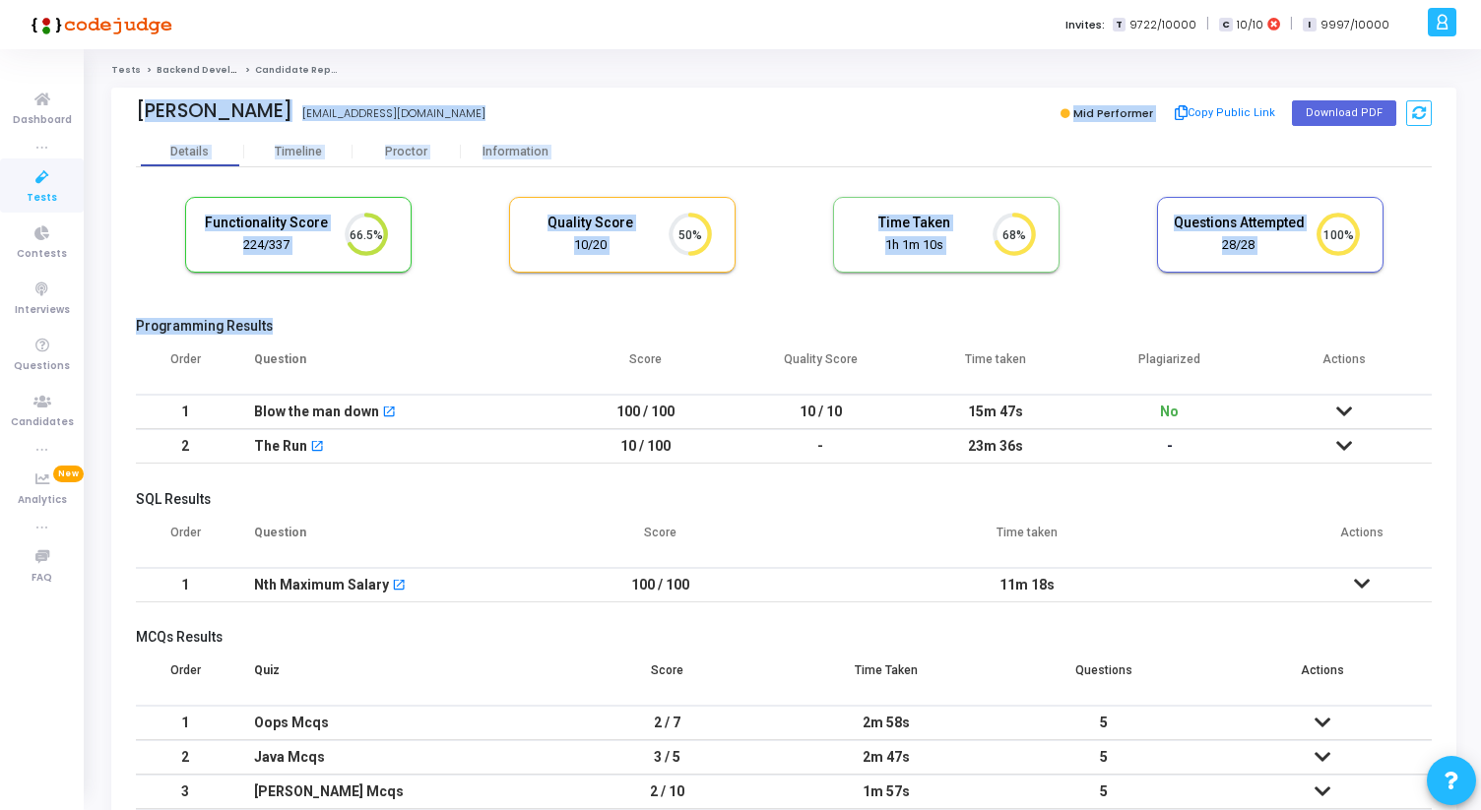
drag, startPoint x: 140, startPoint y: 109, endPoint x: 557, endPoint y: 340, distance: 476.8
click at [559, 339] on div "Manoj Sheshma manojsheshma95@gmail.com Mid Performer Copy Public Link Download …" at bounding box center [783, 503] width 1345 height 830
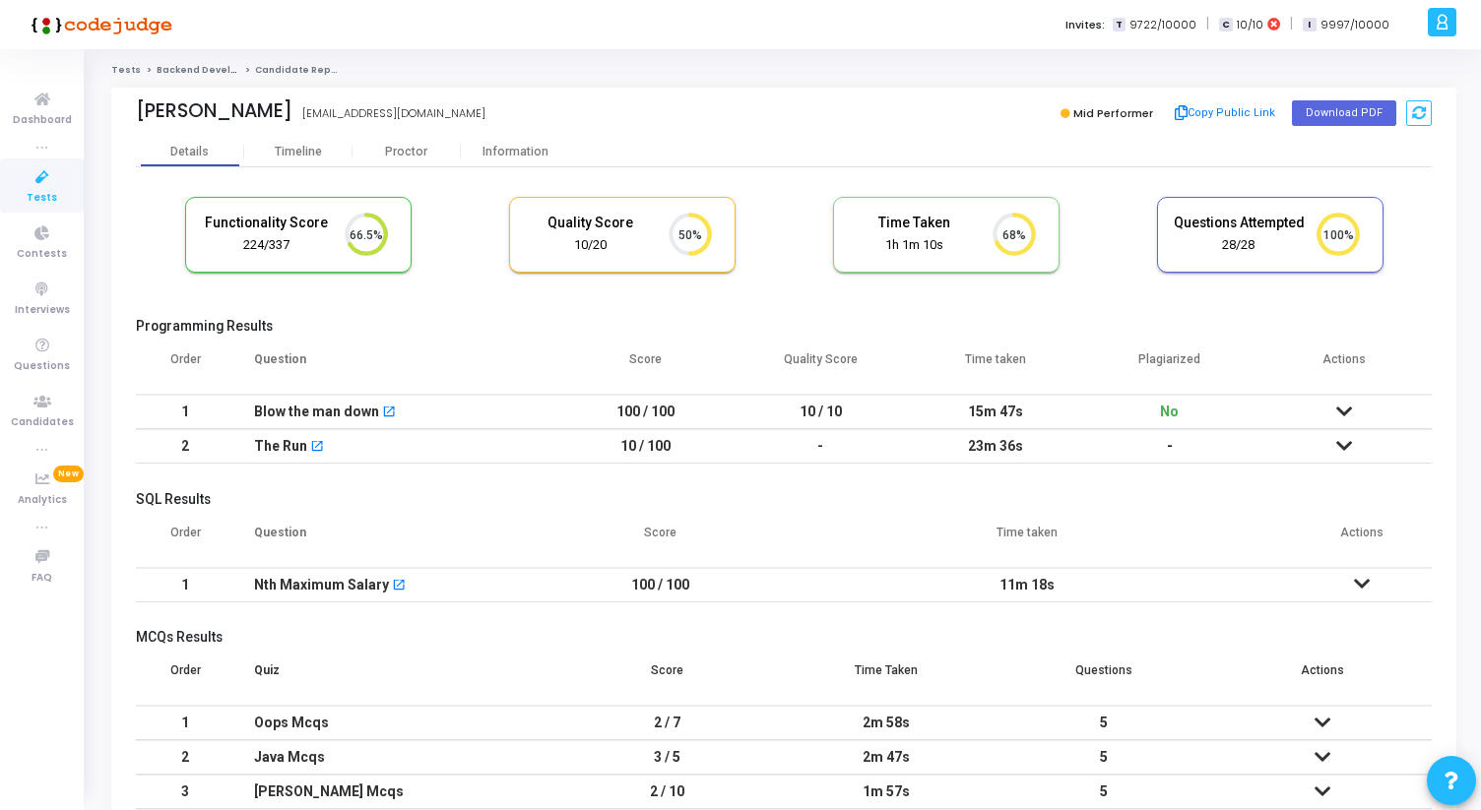
click at [557, 340] on th "Question" at bounding box center [396, 367] width 324 height 55
click at [405, 158] on div "Proctor" at bounding box center [406, 152] width 108 height 15
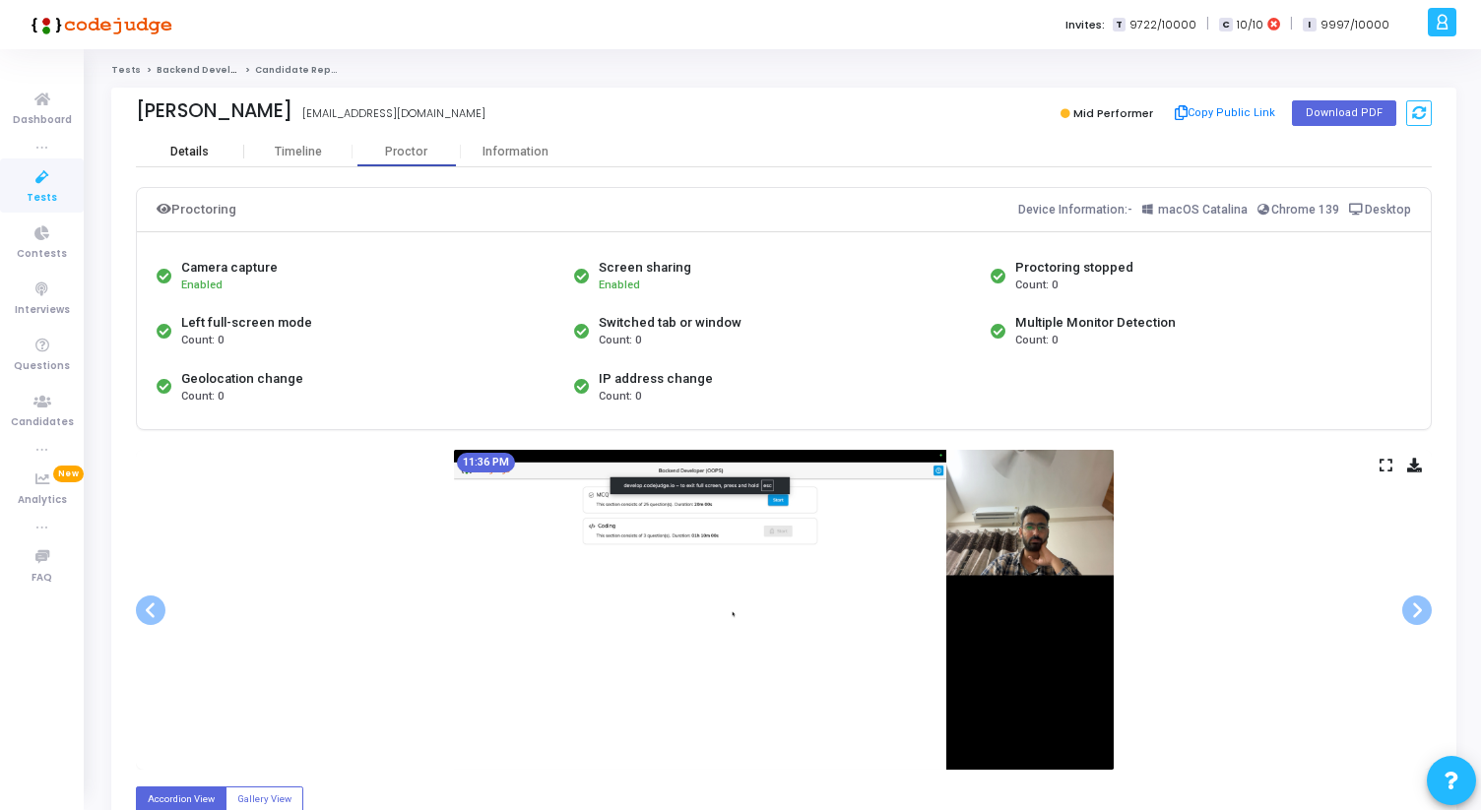
click at [195, 154] on div "Details" at bounding box center [189, 152] width 38 height 15
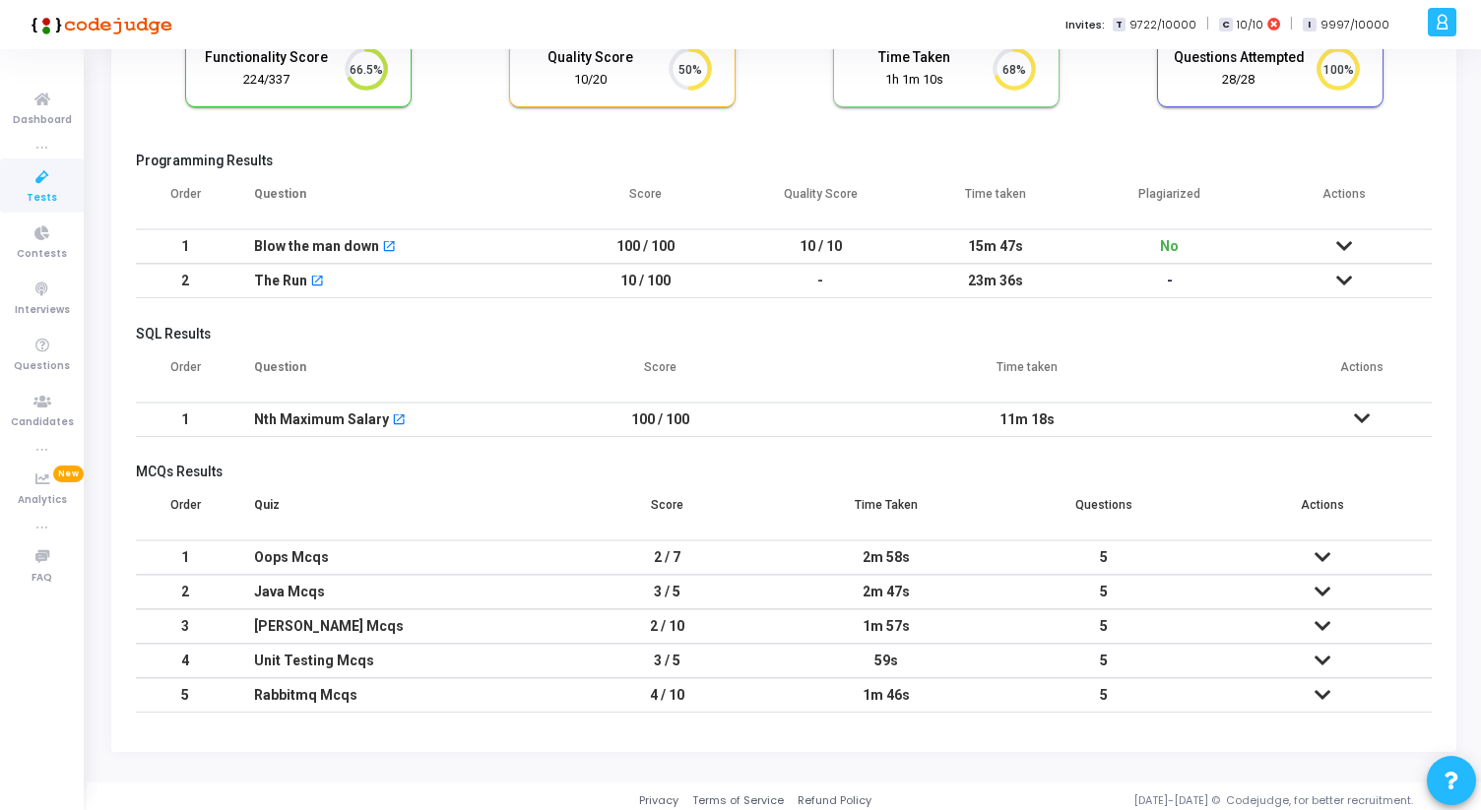
scroll to position [174, 0]
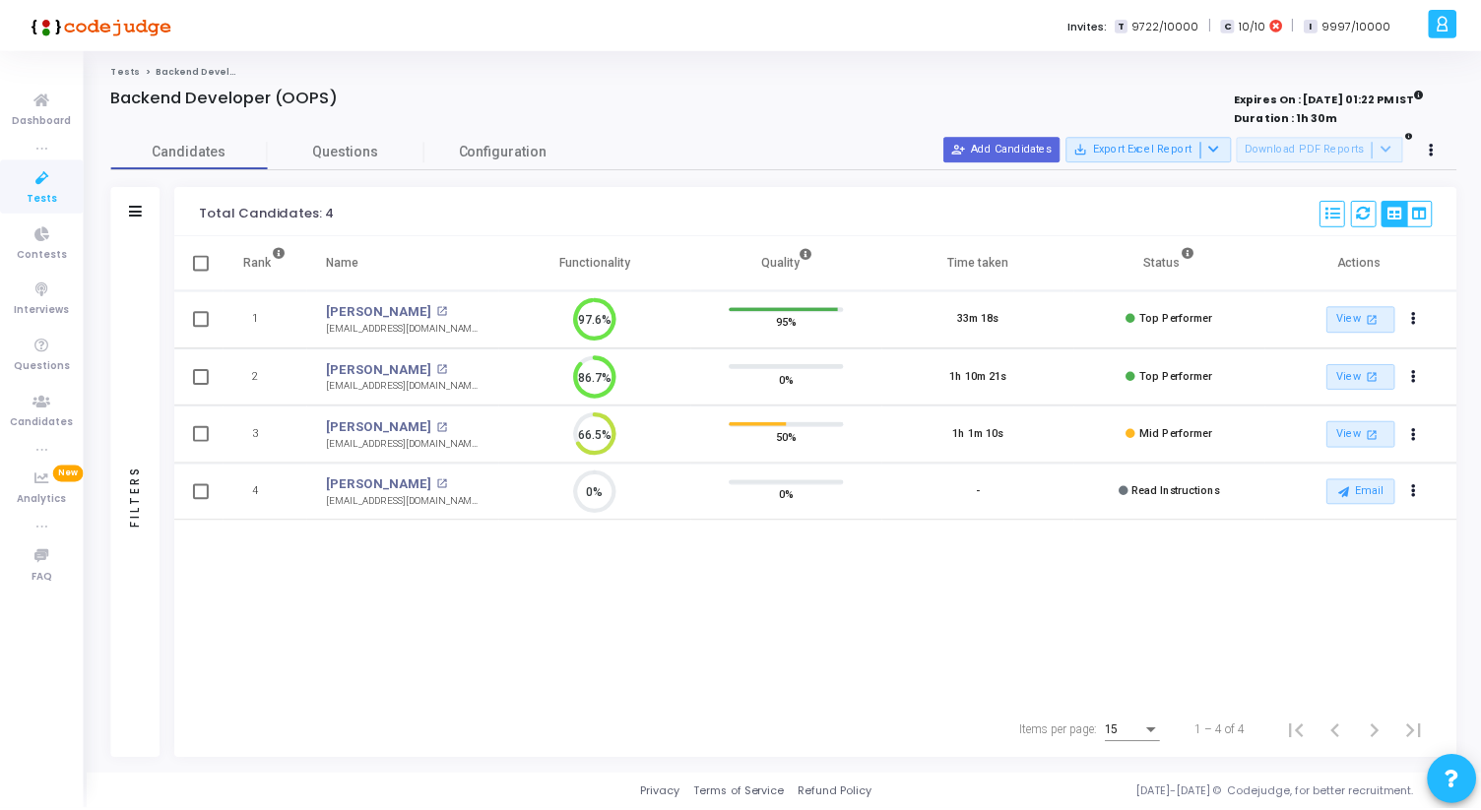
scroll to position [41, 50]
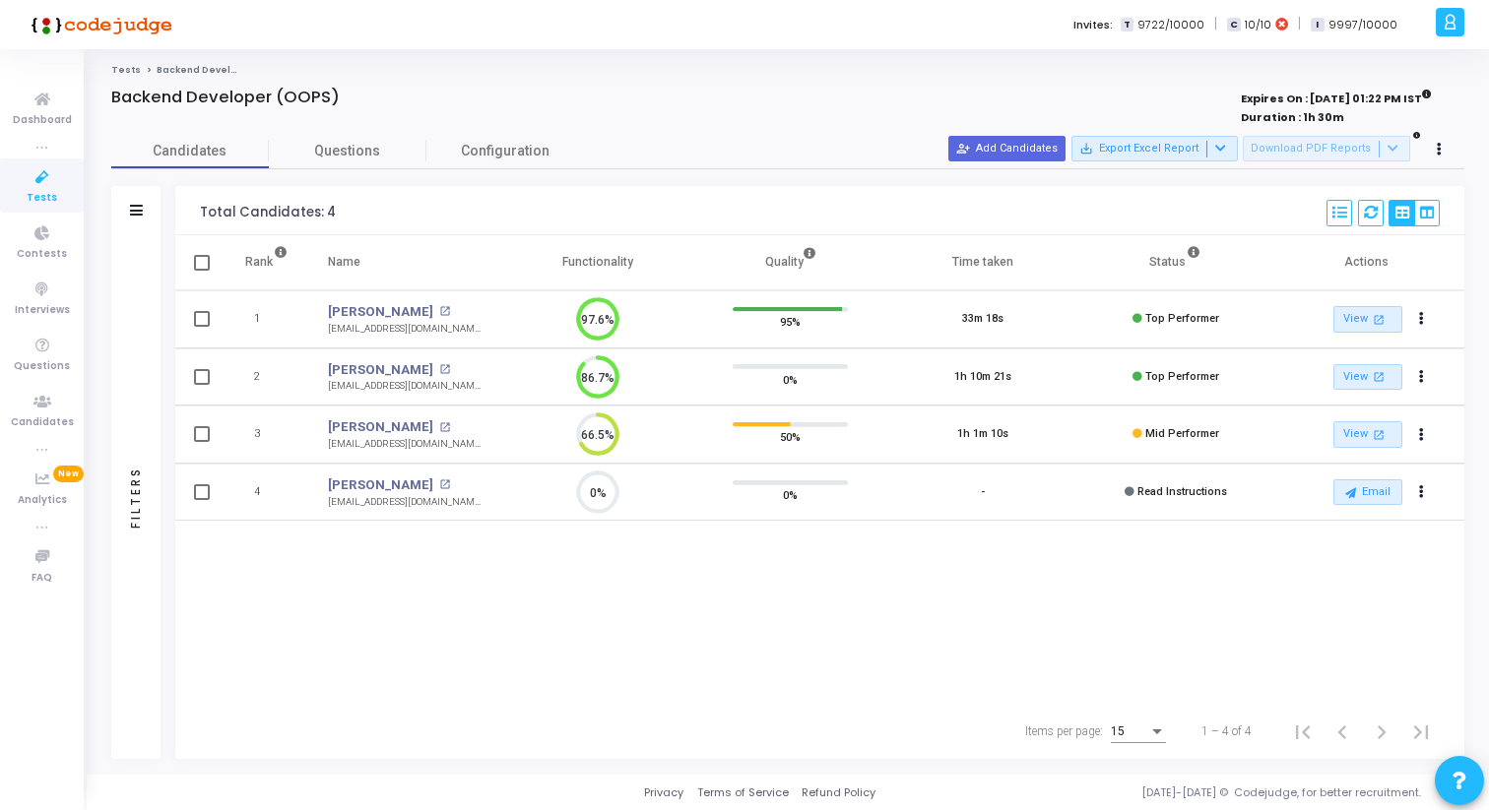
click at [34, 186] on icon at bounding box center [42, 177] width 41 height 25
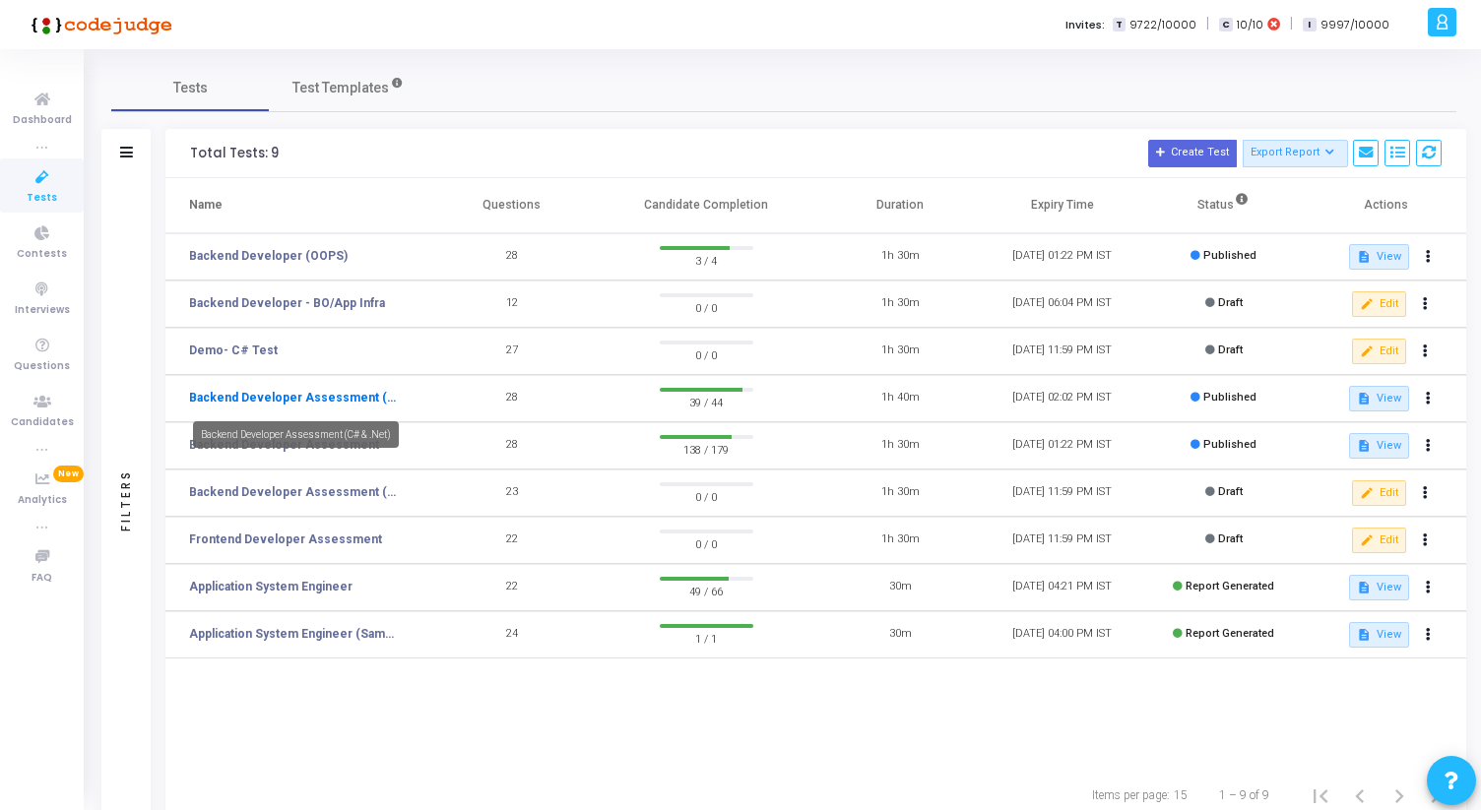
click at [332, 402] on link "Backend Developer Assessment (C# & .Net)" at bounding box center [295, 398] width 212 height 18
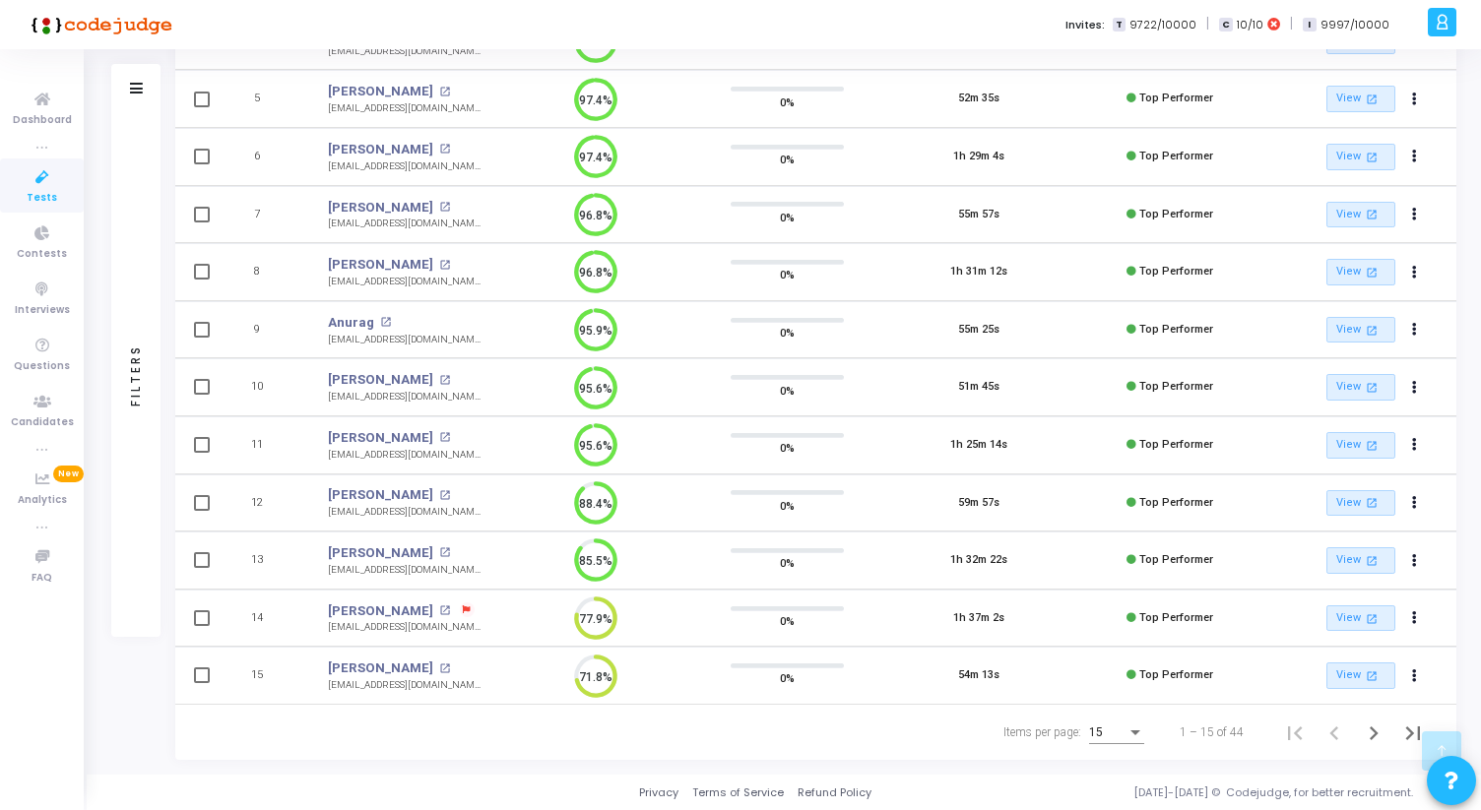
click at [1117, 722] on div "15" at bounding box center [1116, 728] width 55 height 32
click at [1114, 725] on span "50" at bounding box center [1117, 721] width 55 height 35
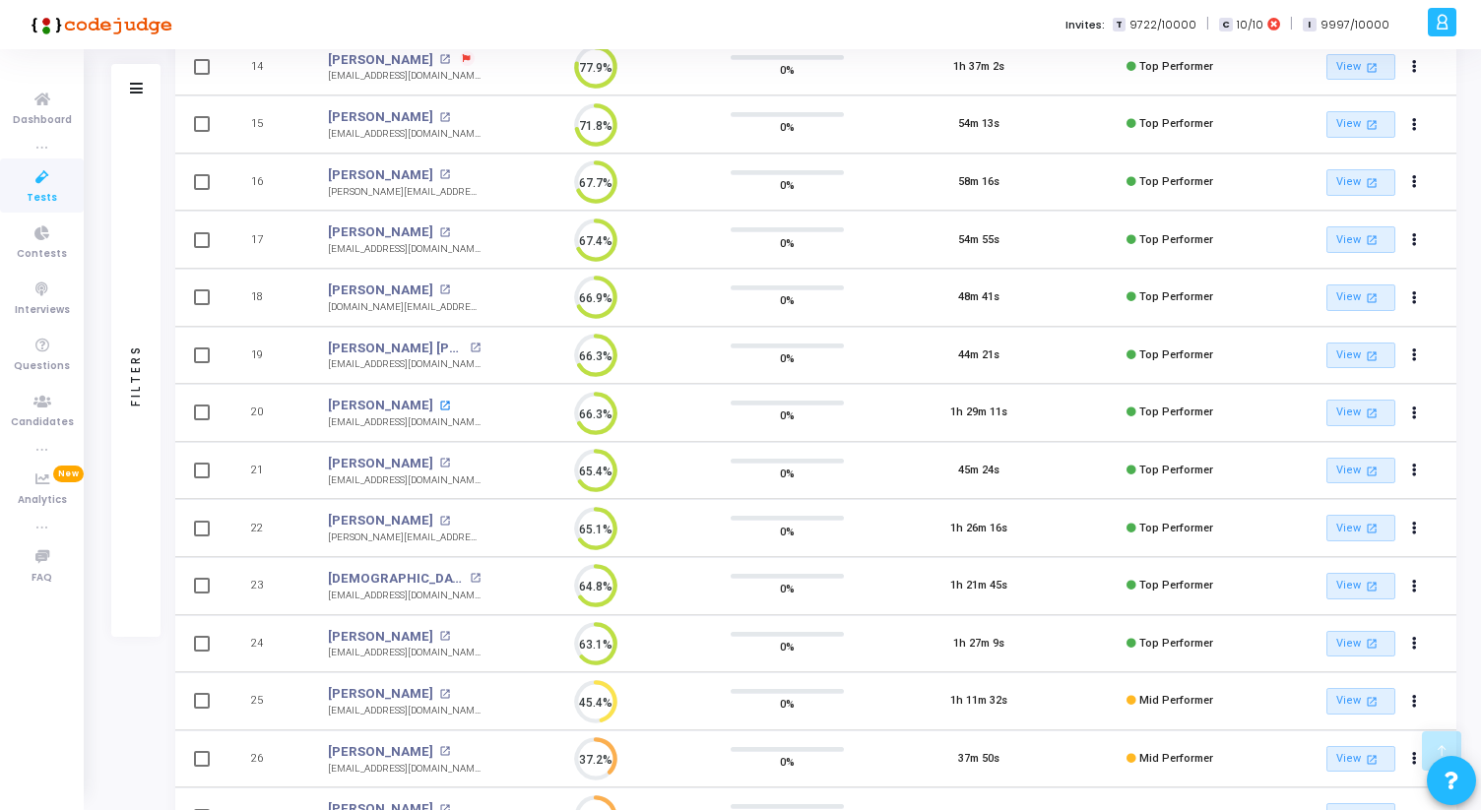
click at [439, 405] on mat-icon "open_in_new" at bounding box center [444, 406] width 11 height 11
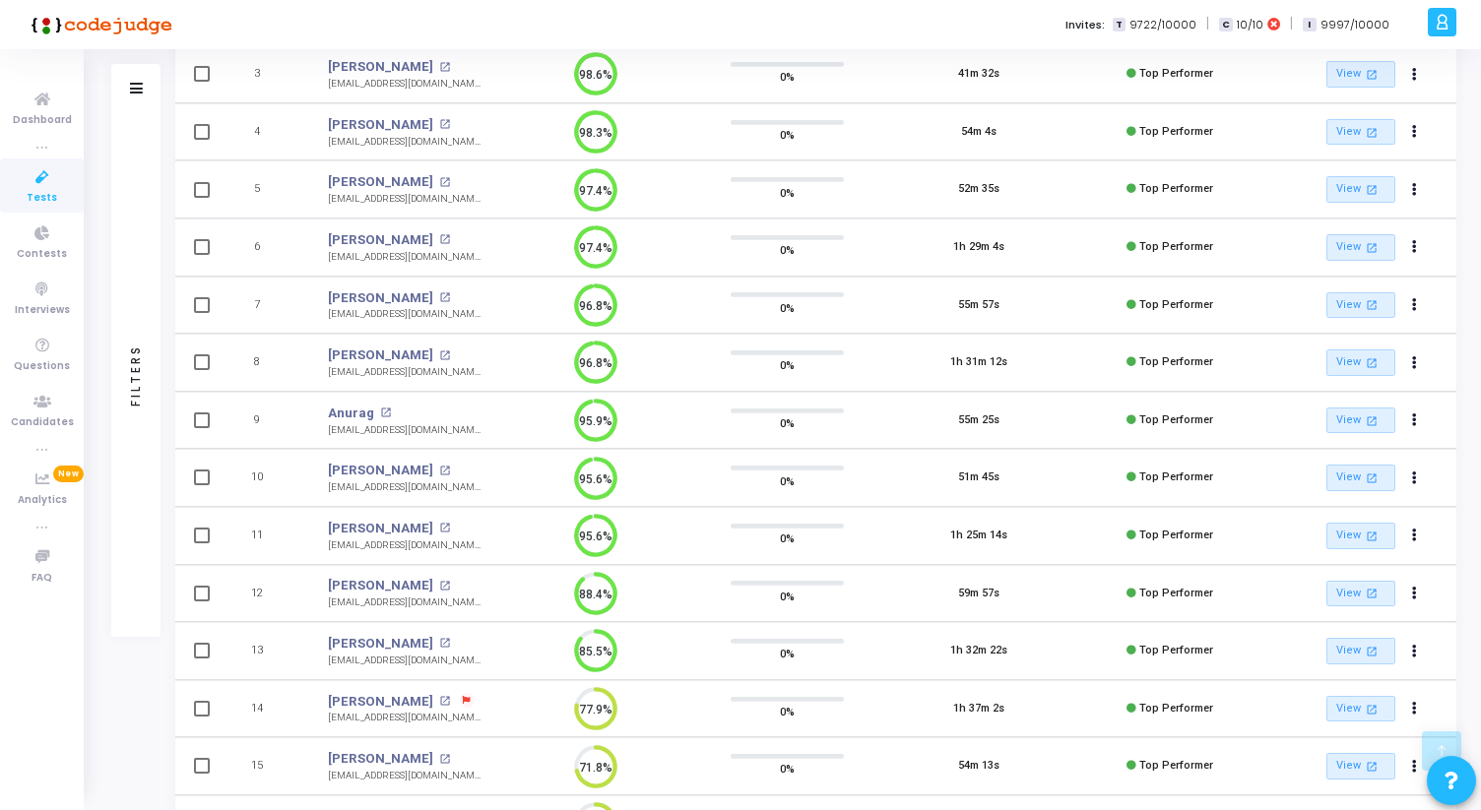
click at [36, 191] on span "Tests" at bounding box center [42, 198] width 31 height 17
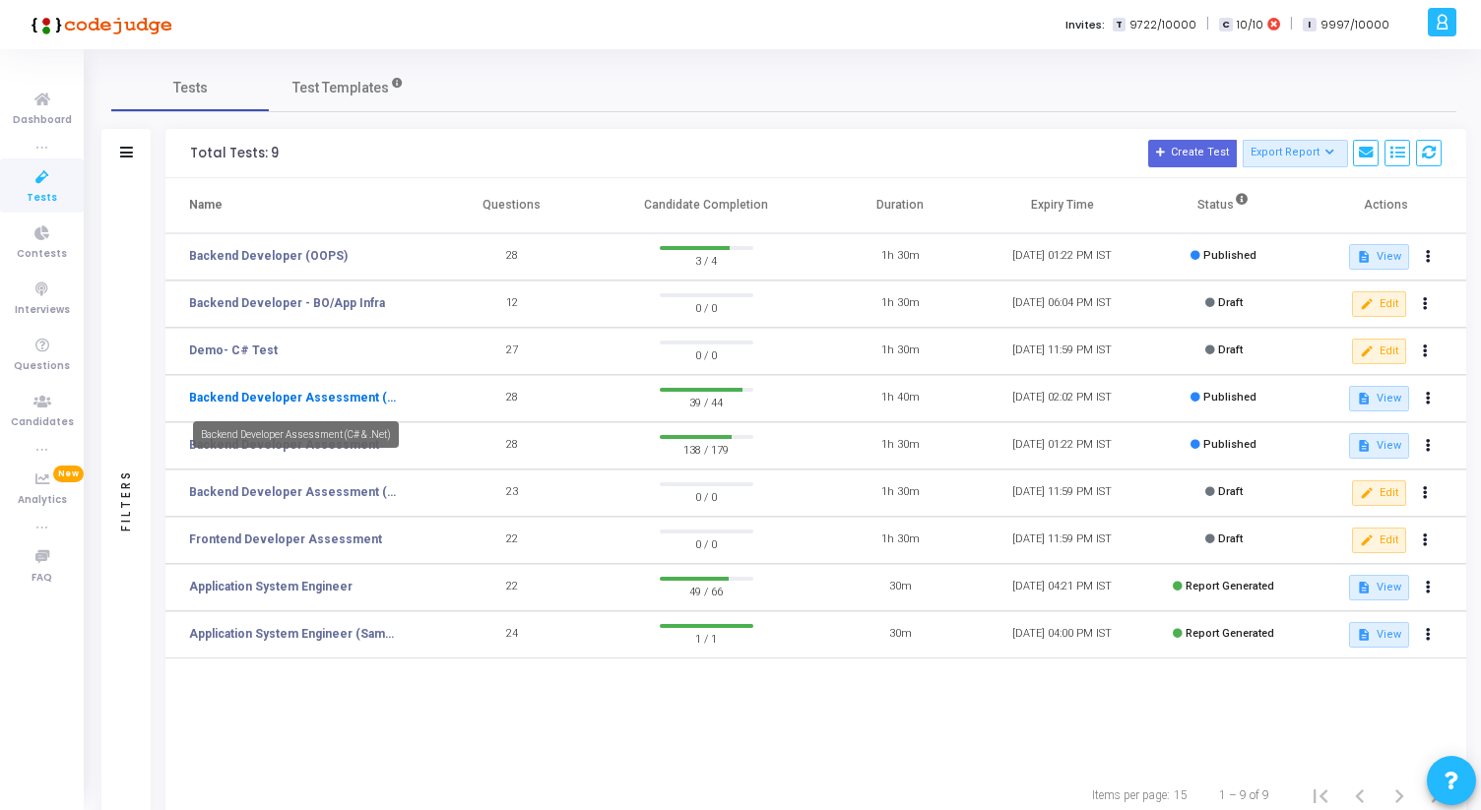
click at [341, 395] on link "Backend Developer Assessment (C# & .Net)" at bounding box center [295, 398] width 212 height 18
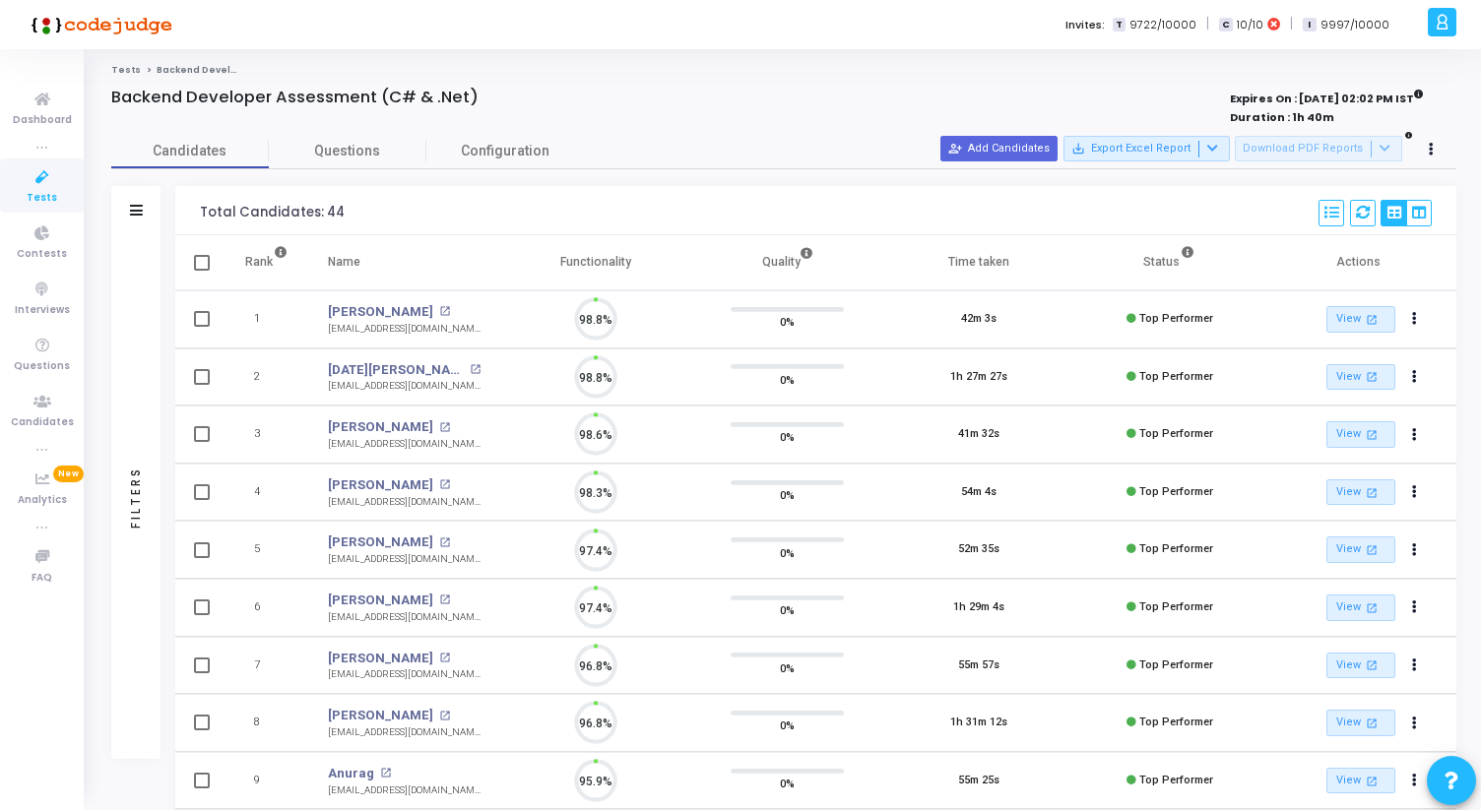
scroll to position [41, 50]
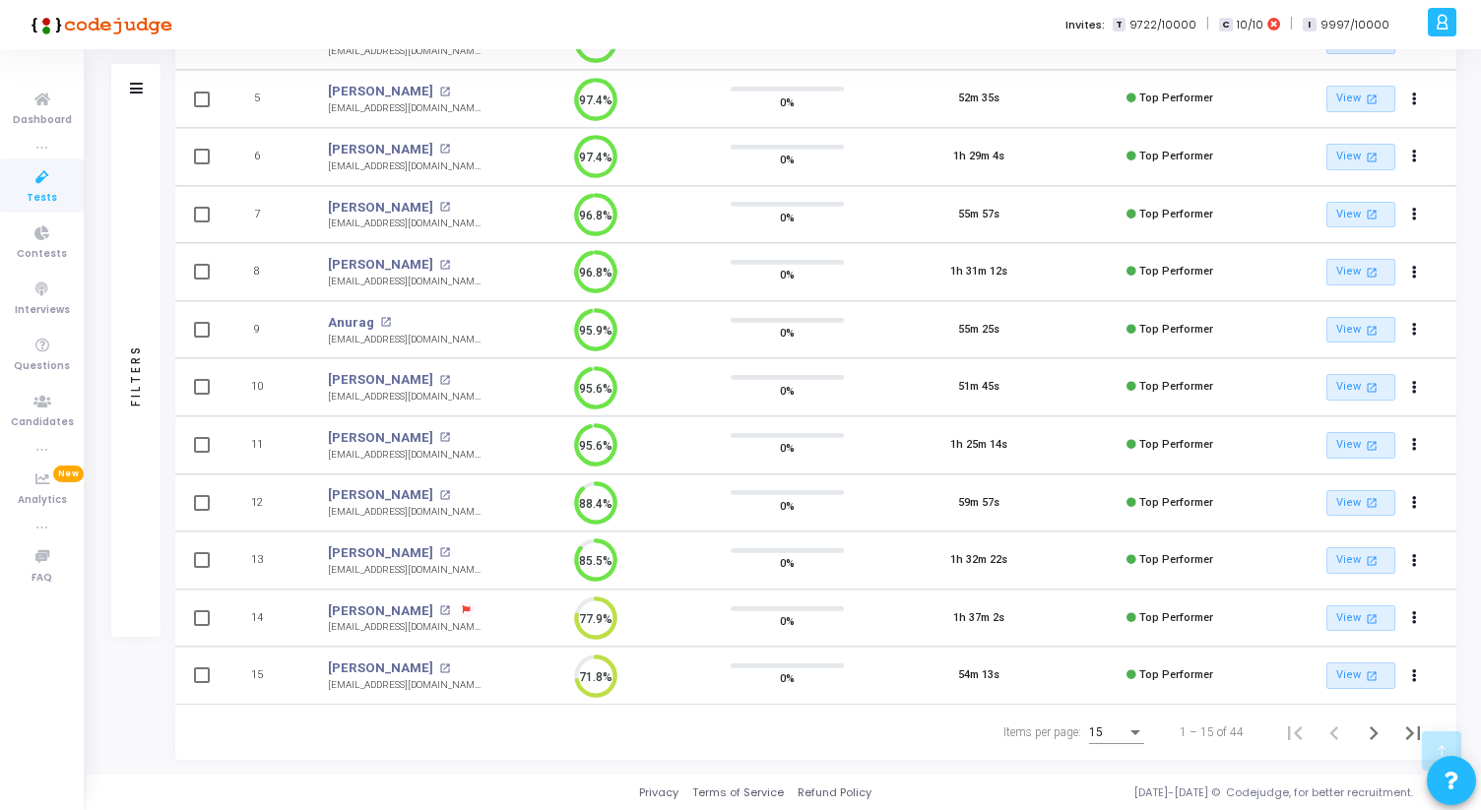
click at [1122, 724] on div "15" at bounding box center [1116, 728] width 55 height 32
click at [1113, 718] on span "50" at bounding box center [1117, 721] width 55 height 35
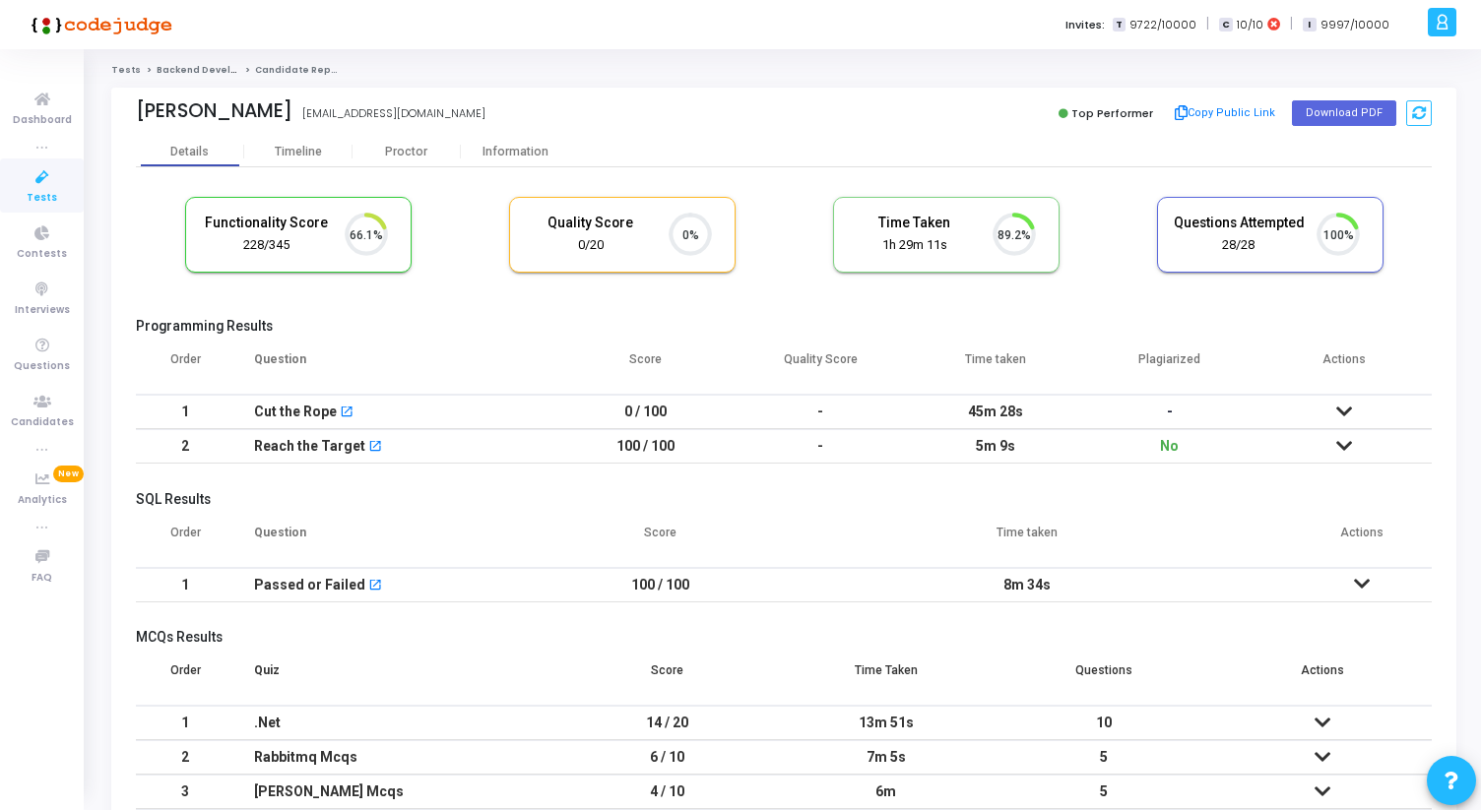
scroll to position [41, 50]
